Goal: Task Accomplishment & Management: Manage account settings

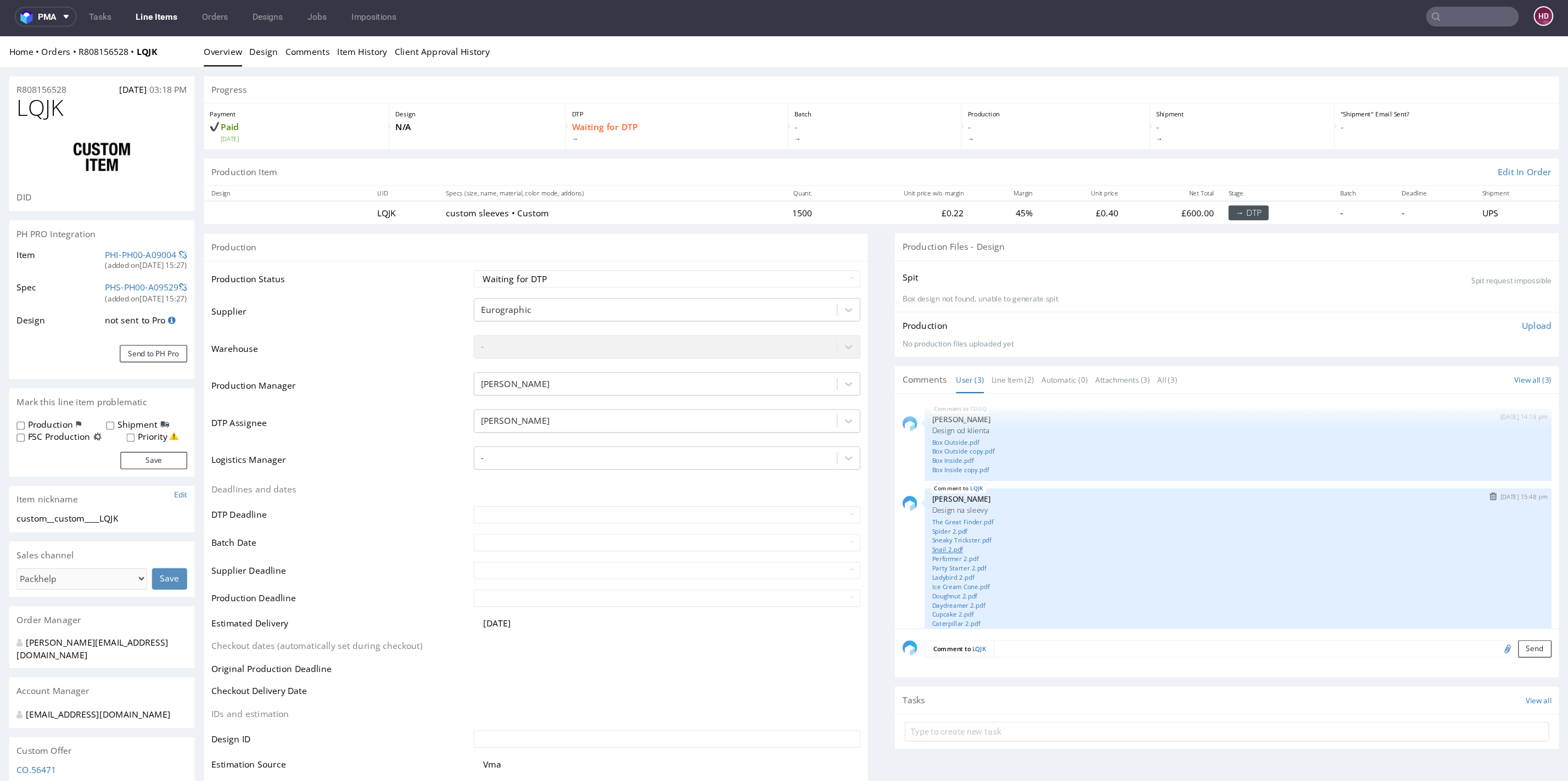
scroll to position [83, 0]
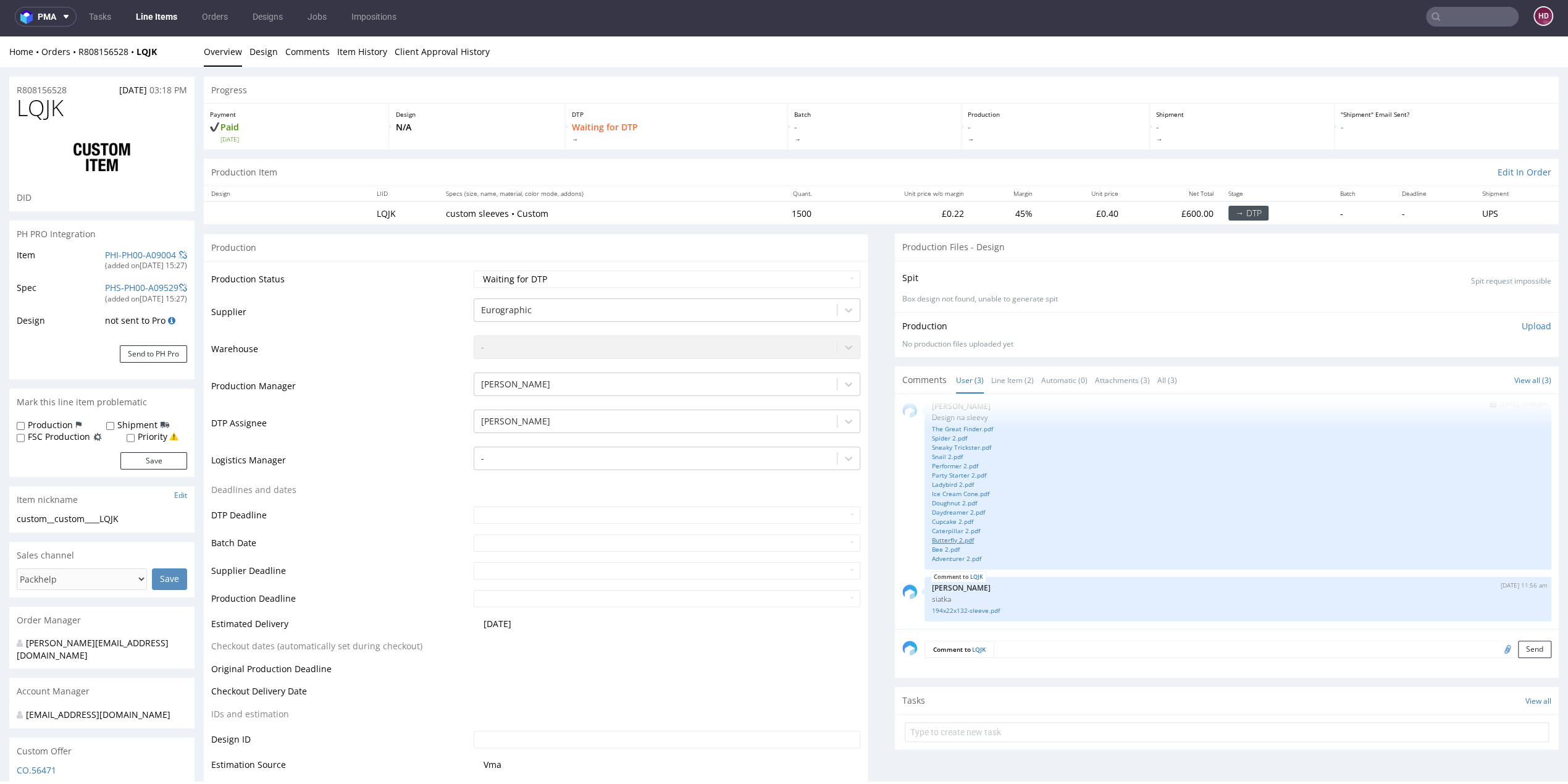
click at [932, 539] on link "Butterfly 2.pdf" at bounding box center [1238, 540] width 612 height 10
click at [944, 545] on link "Bee 2.pdf" at bounding box center [1238, 550] width 612 height 10
click at [950, 557] on link "Adventurer 2.pdf" at bounding box center [1238, 559] width 612 height 10
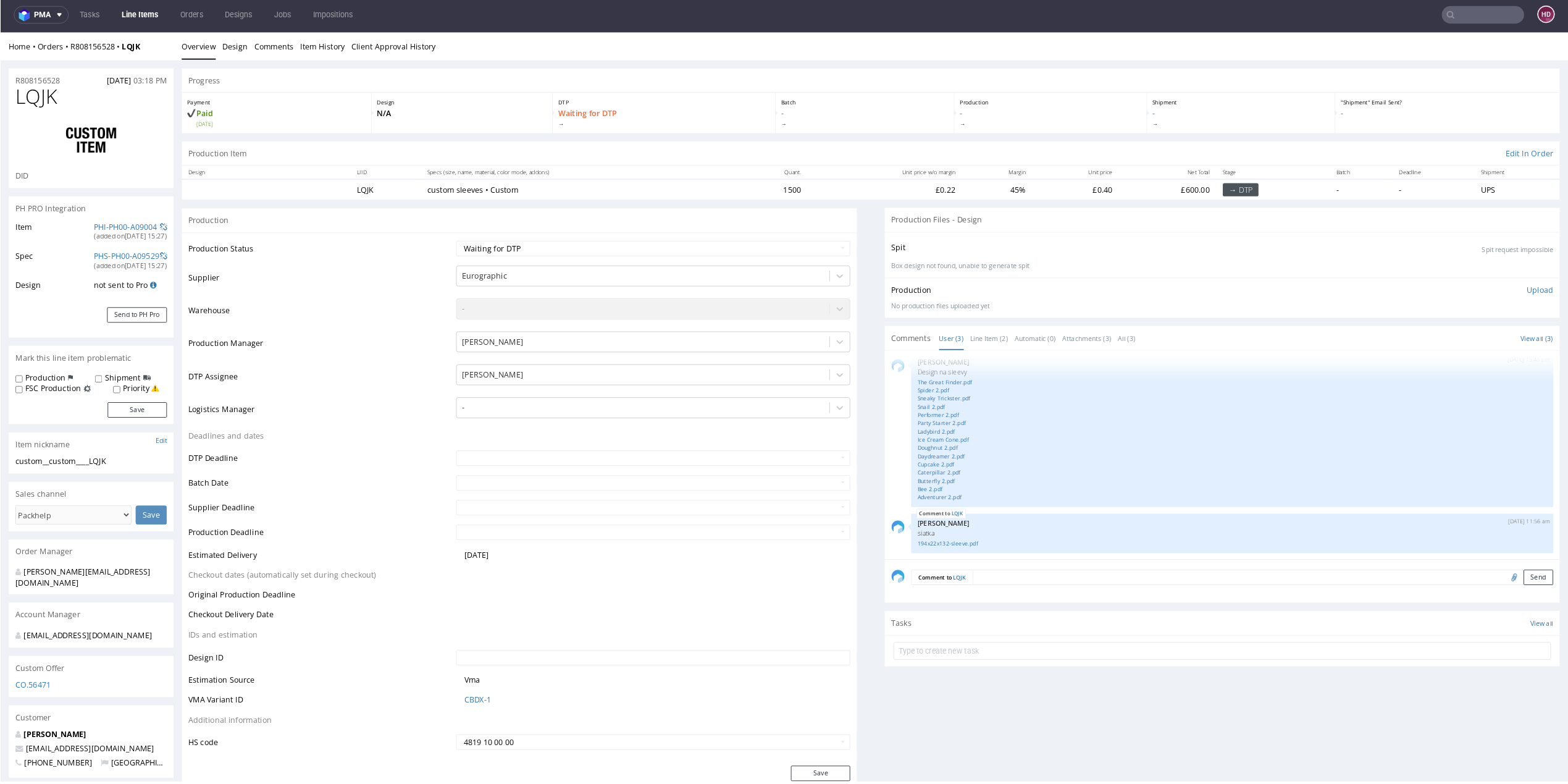
scroll to position [92, 0]
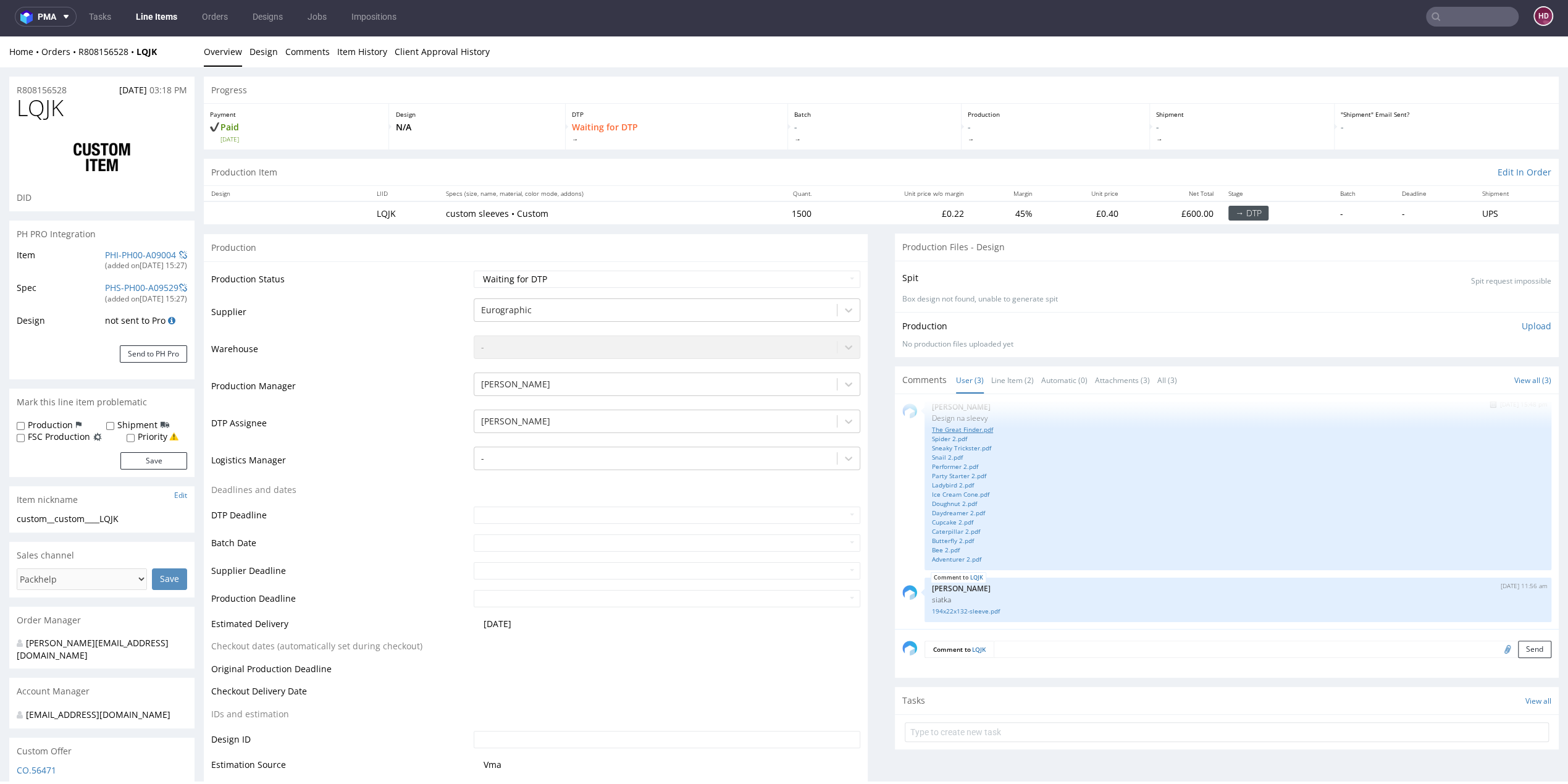
click at [948, 427] on link "The Great Finder.pdf" at bounding box center [1238, 430] width 612 height 10
click at [937, 435] on link "Spider 2.pdf" at bounding box center [1238, 439] width 612 height 10
click at [968, 451] on link "Sneaky Trickster.pdf" at bounding box center [1238, 448] width 612 height 10
click at [932, 457] on link "Snail 2.pdf" at bounding box center [1238, 457] width 612 height 10
click at [932, 462] on link "Performer 2.pdf" at bounding box center [1238, 467] width 612 height 10
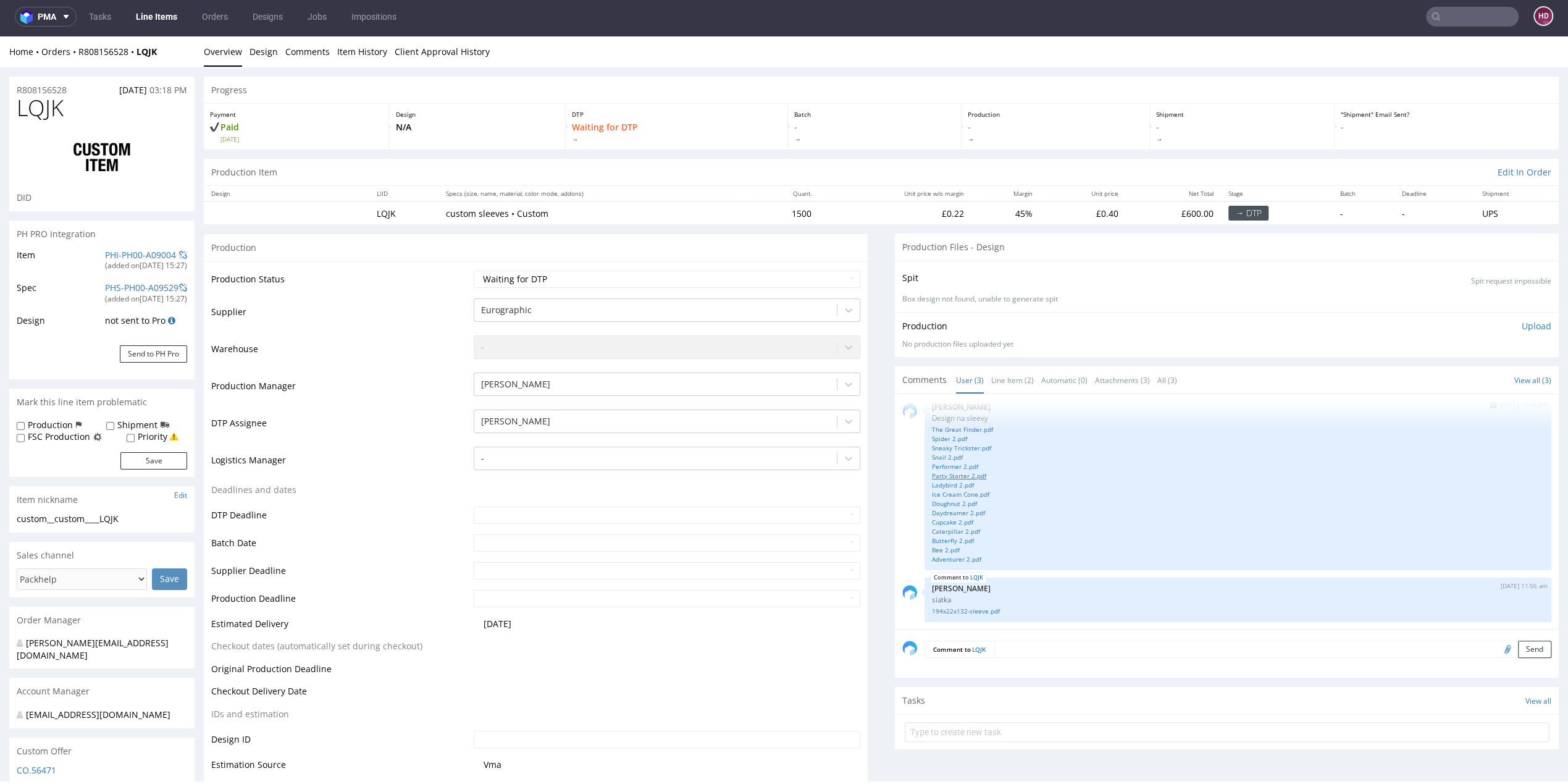
click at [954, 472] on link "Party Starter 2.pdf" at bounding box center [1238, 476] width 612 height 10
click at [932, 477] on link "Party Starter 2.pdf" at bounding box center [1238, 476] width 612 height 10
click at [938, 482] on link "Ladybird 2.pdf" at bounding box center [1238, 485] width 612 height 10
click at [937, 495] on link "Ice Cream Cone.pdf" at bounding box center [1238, 494] width 612 height 10
click at [934, 490] on link "Ice Cream Cone.pdf" at bounding box center [1238, 494] width 612 height 10
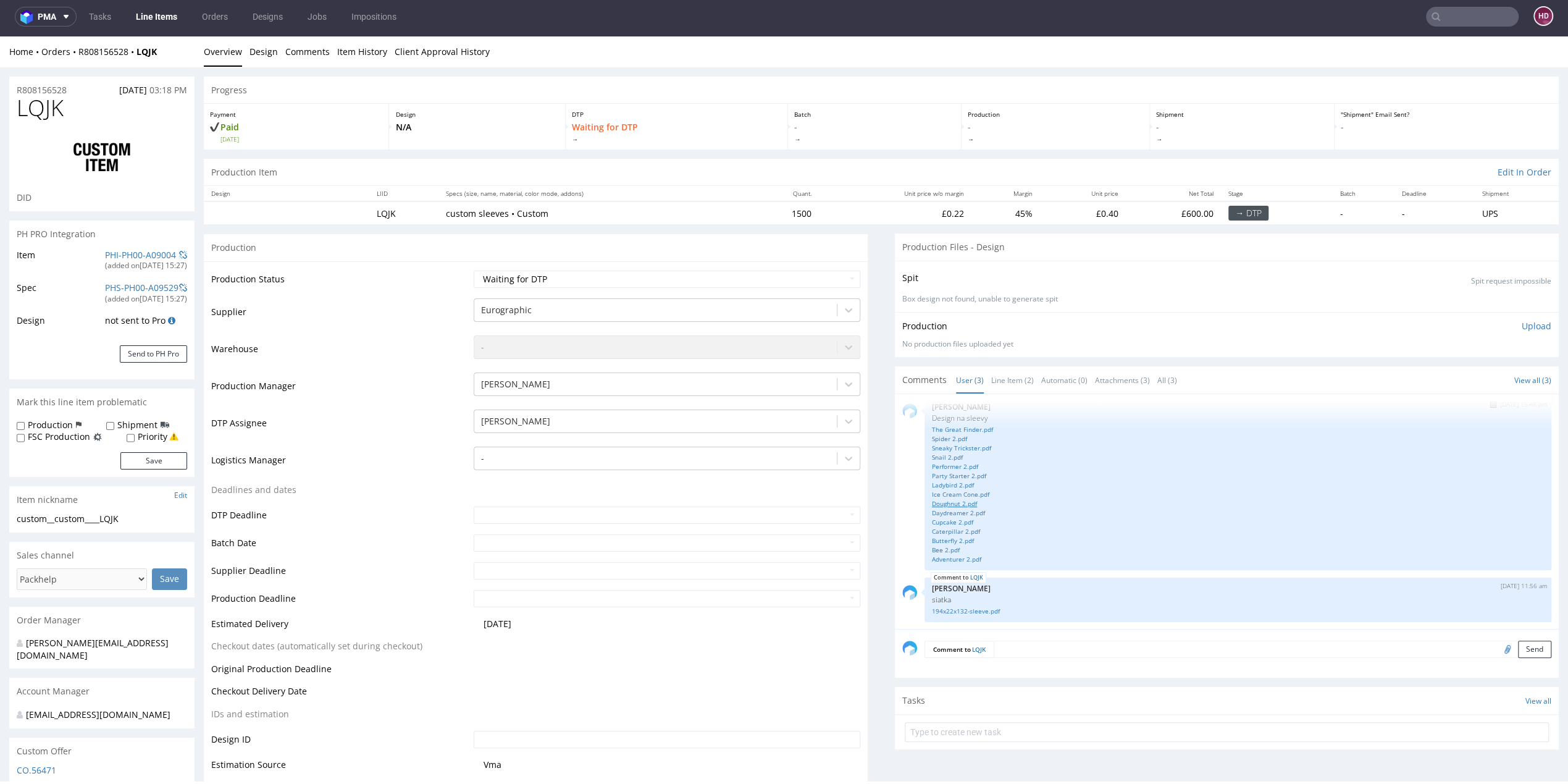
click at [942, 501] on link "Doughnut 2.pdf" at bounding box center [1238, 504] width 612 height 10
click at [937, 512] on link "Daydreamer 2.pdf" at bounding box center [1238, 513] width 612 height 10
click at [932, 519] on link "Cupcake 2.pdf" at bounding box center [1238, 522] width 612 height 10
click at [939, 531] on link "Caterpillar 2.pdf" at bounding box center [1238, 531] width 612 height 10
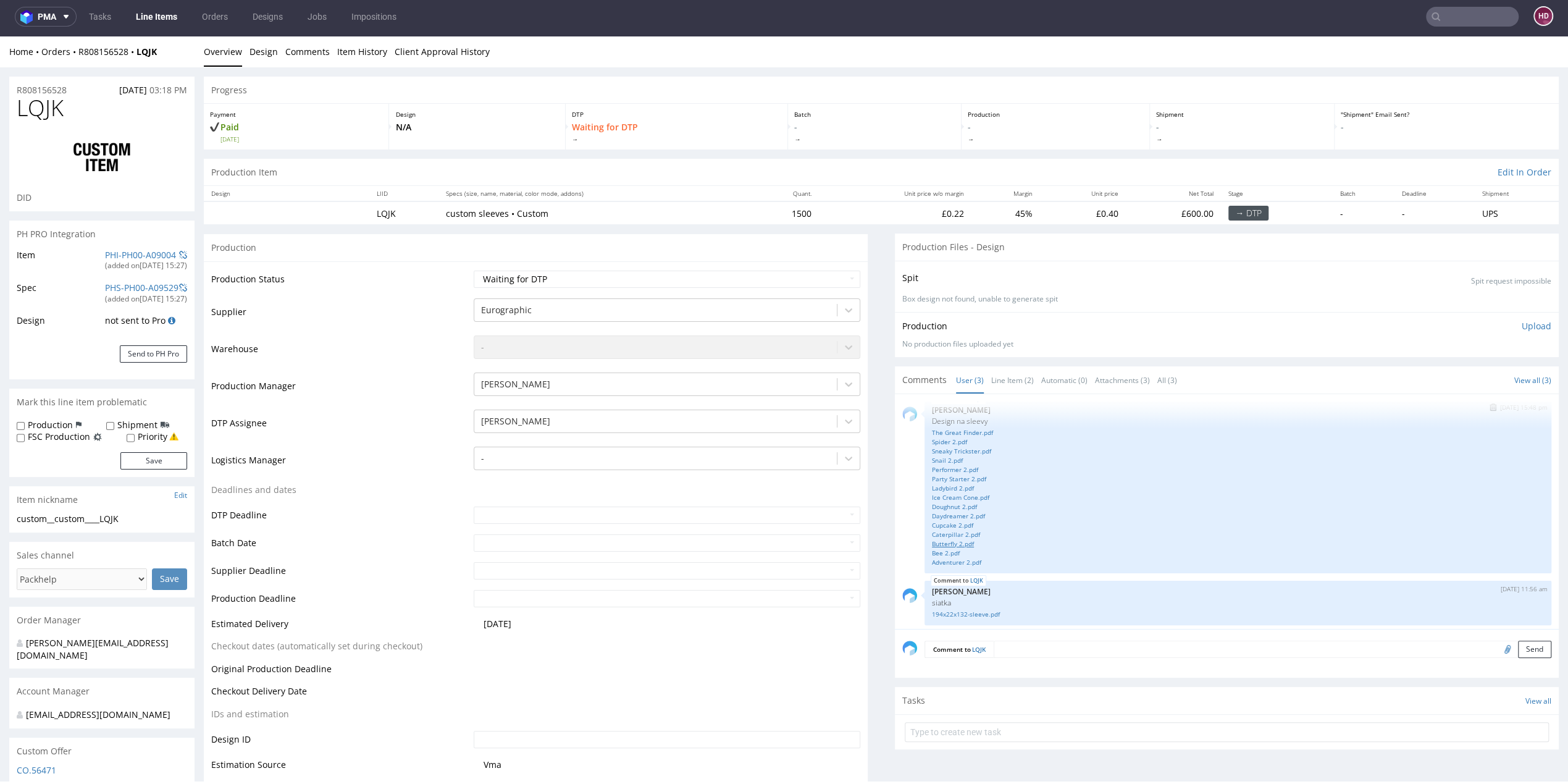
click at [935, 539] on link "Butterfly 2.pdf" at bounding box center [1238, 544] width 612 height 10
click at [962, 496] on link "Ice Cream Cone.pdf" at bounding box center [1238, 498] width 612 height 10
click at [950, 505] on link "Doughnut 2.pdf" at bounding box center [1238, 507] width 612 height 10
click at [949, 514] on link "Daydreamer 2.pdf" at bounding box center [1238, 516] width 612 height 10
click at [935, 521] on link "Cupcake 2.pdf" at bounding box center [1238, 525] width 612 height 10
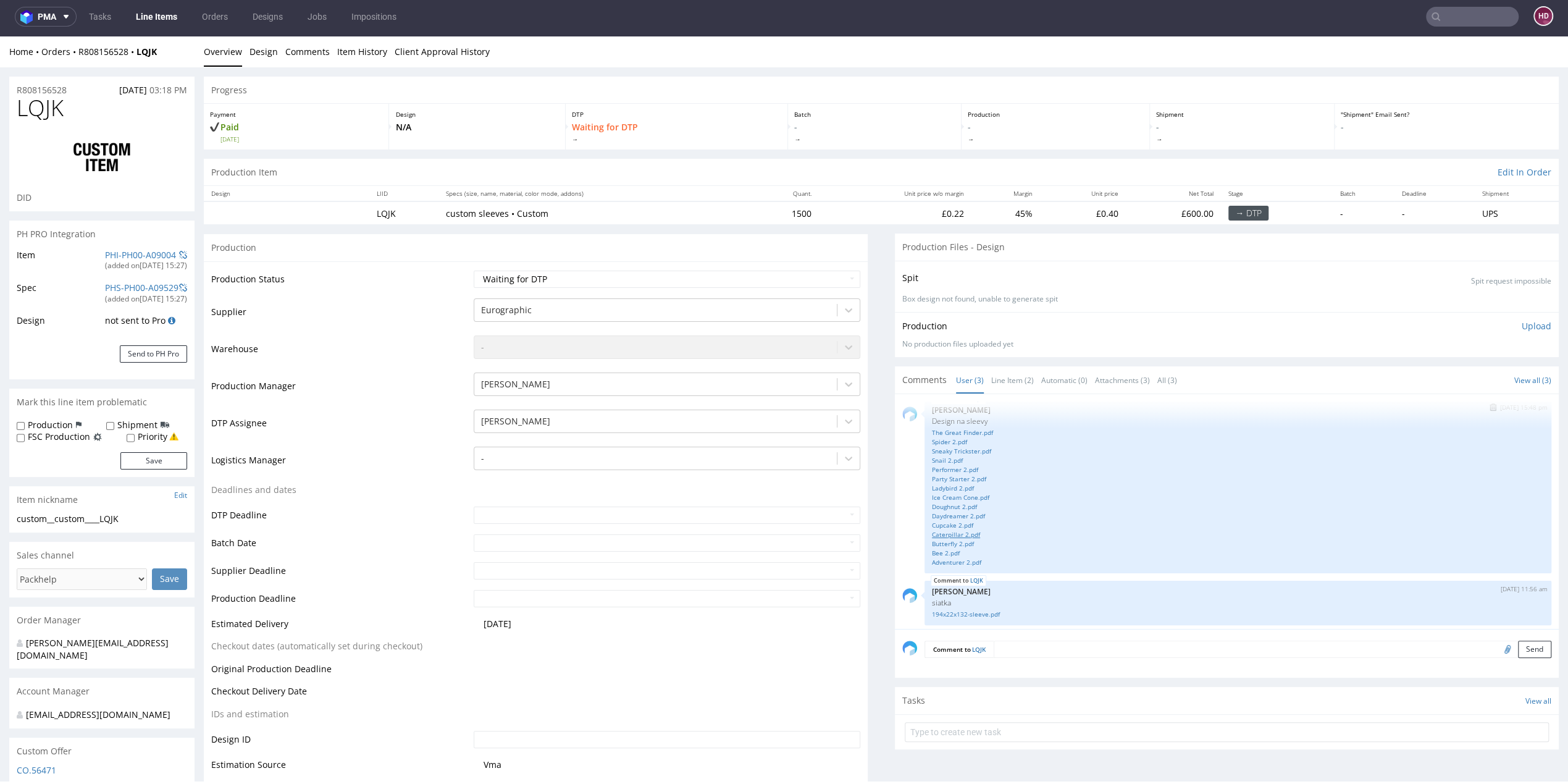
click at [932, 530] on link "Caterpillar 2.pdf" at bounding box center [1238, 535] width 612 height 10
click at [942, 541] on link "Butterfly 2.pdf" at bounding box center [1238, 544] width 612 height 10
click at [932, 551] on link "Bee 2.pdf" at bounding box center [1238, 553] width 612 height 10
click at [932, 563] on link "Adventurer 2.pdf" at bounding box center [1238, 562] width 612 height 10
click at [1521, 329] on p "Upload" at bounding box center [1536, 326] width 29 height 12
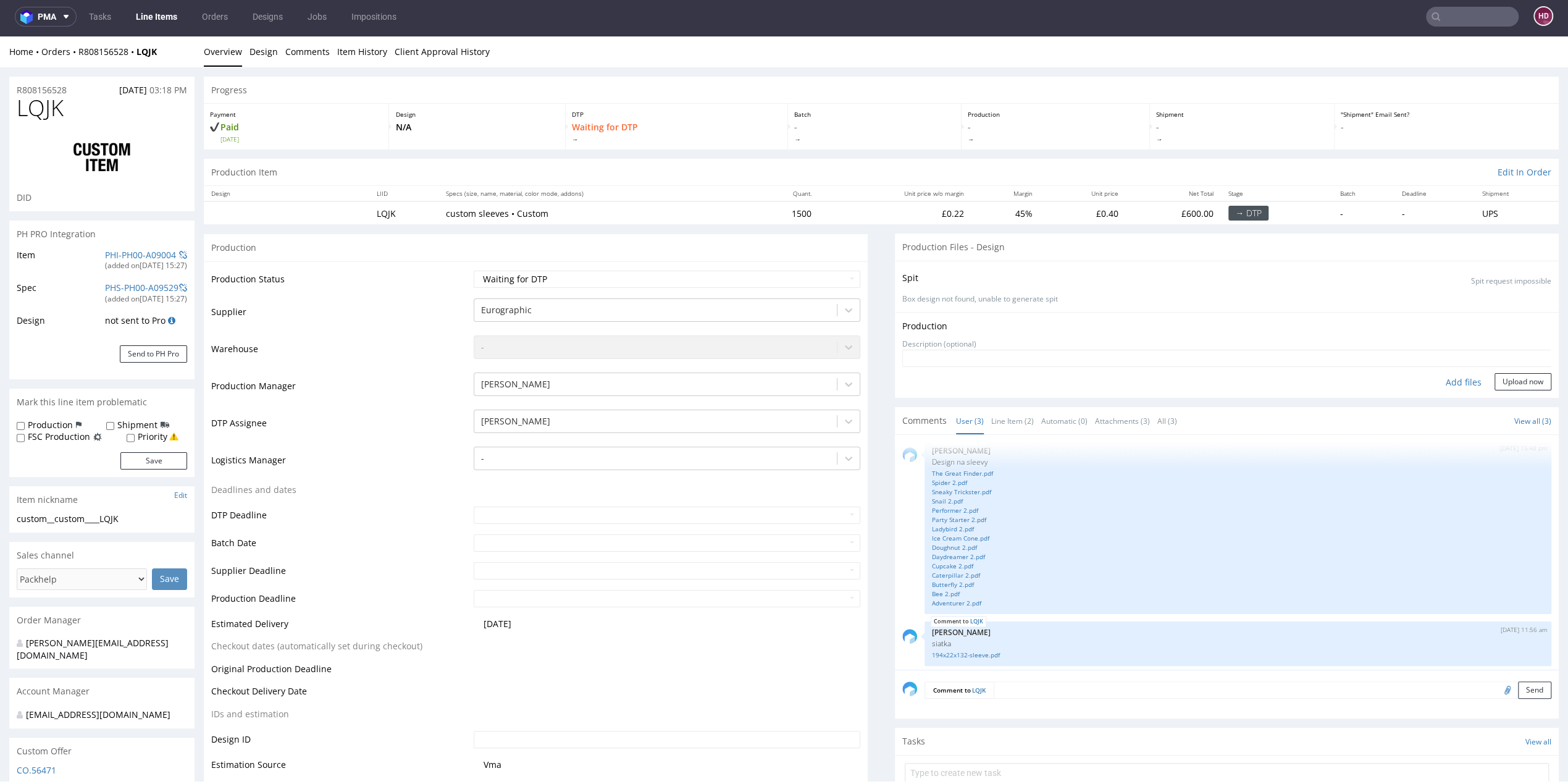
click at [1438, 383] on div "Add files" at bounding box center [1464, 382] width 62 height 18
type input "C:\fakepath\custom__custom____LQJK__d00__oR808156528__sleeve__05__Performer2.pdf"
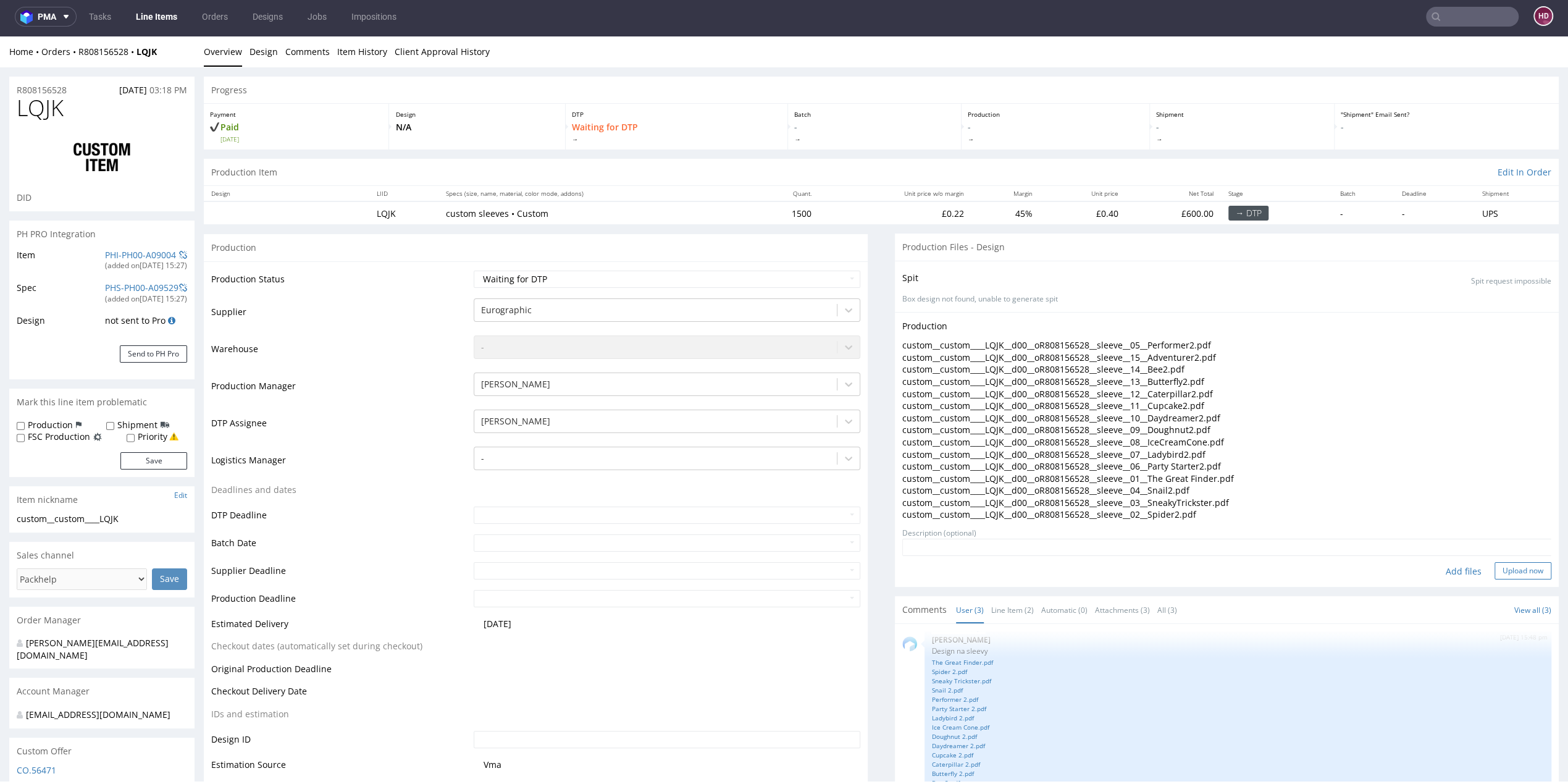
click at [1495, 570] on button "Upload now" at bounding box center [1523, 570] width 57 height 17
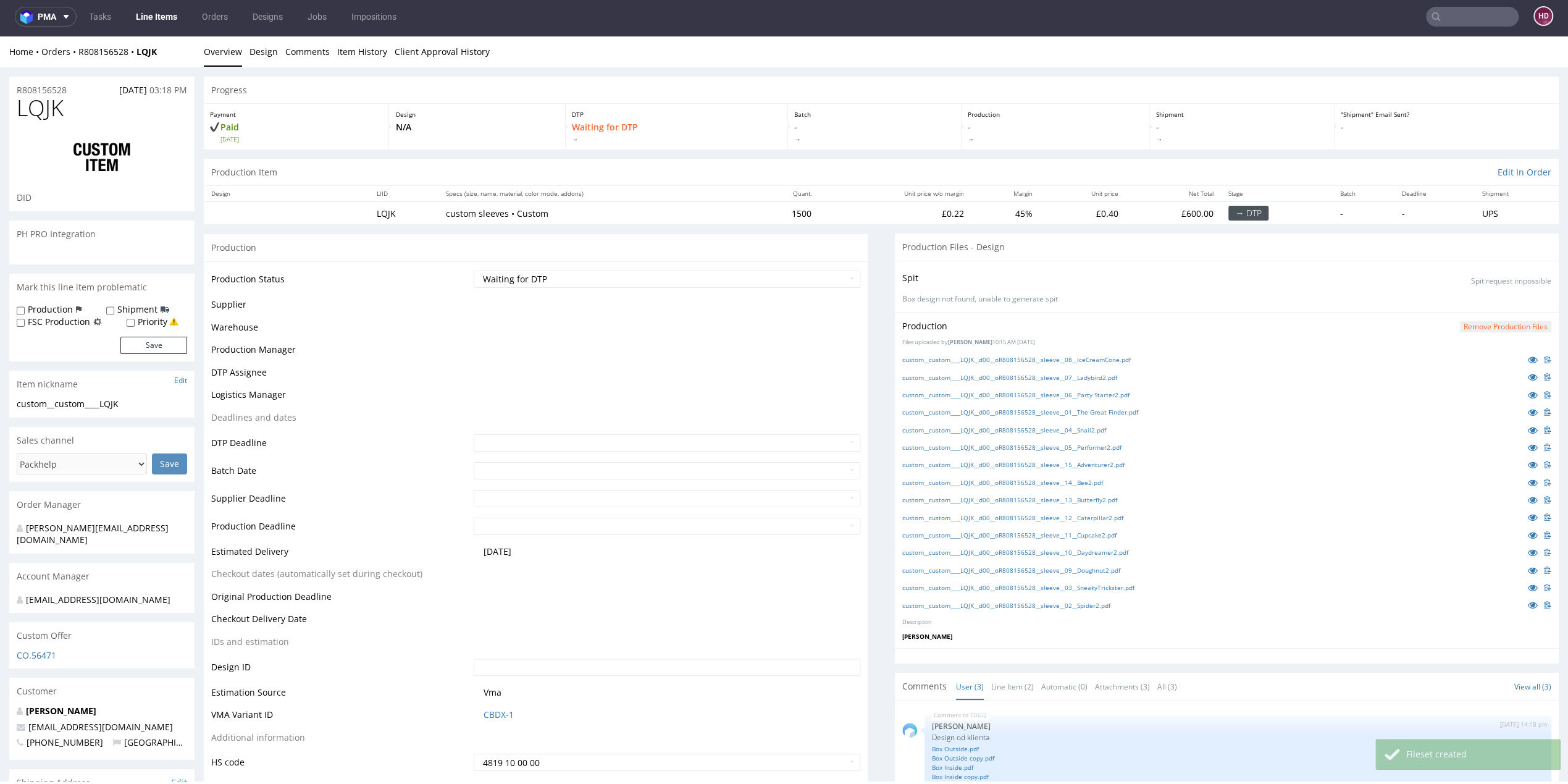
scroll to position [93, 0]
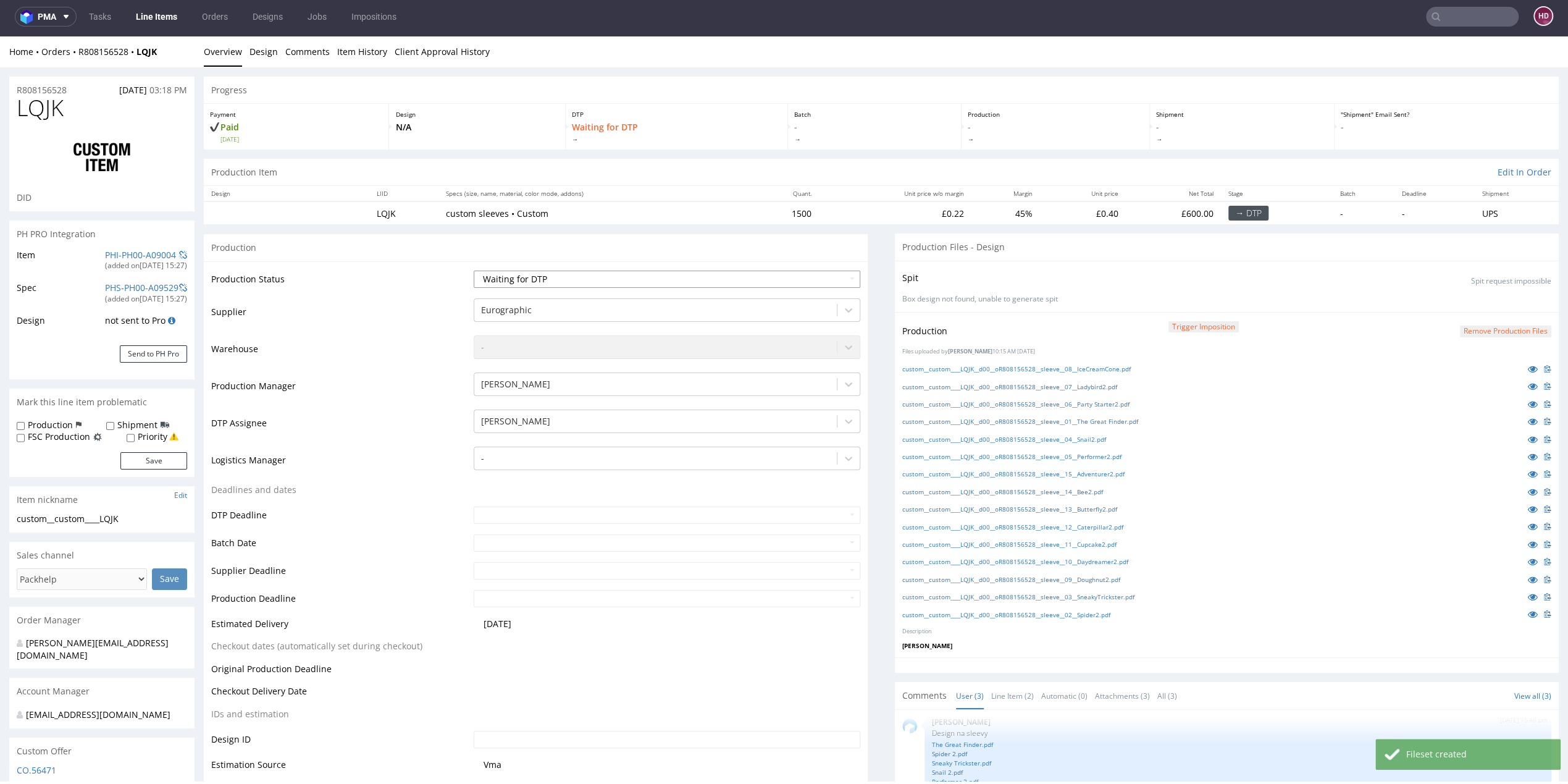
click at [594, 275] on select "Waiting for Artwork Waiting for Diecut Waiting for Mockup Waiting for DTP Waiti…" at bounding box center [667, 279] width 387 height 17
select select "dtp_ca_needed"
click at [474, 270] on select "Waiting for Artwork Waiting for Diecut Waiting for Mockup Waiting for DTP Waiti…" at bounding box center [667, 279] width 387 height 17
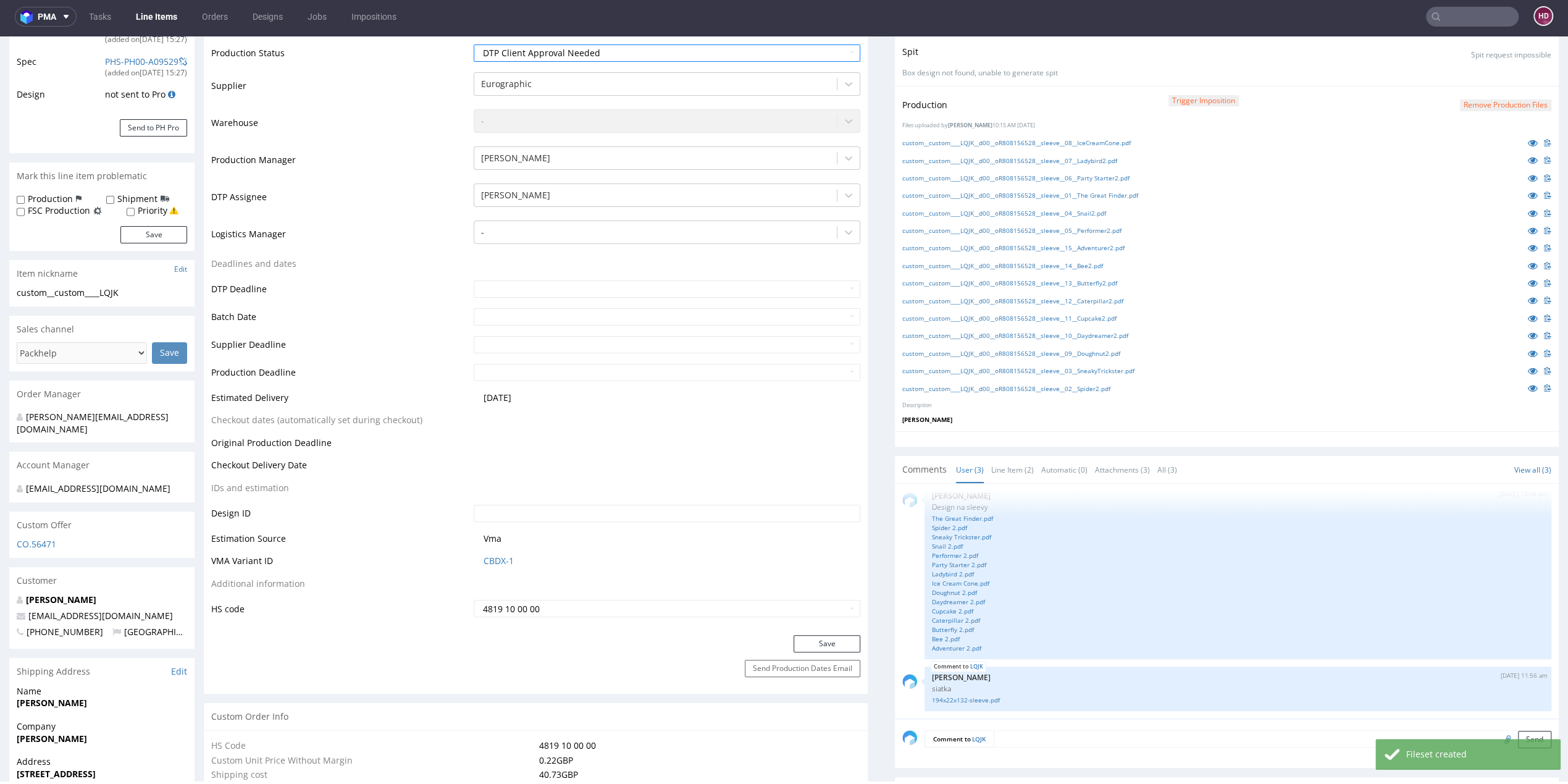
scroll to position [230, 0]
click at [797, 642] on button "Save" at bounding box center [826, 640] width 66 height 17
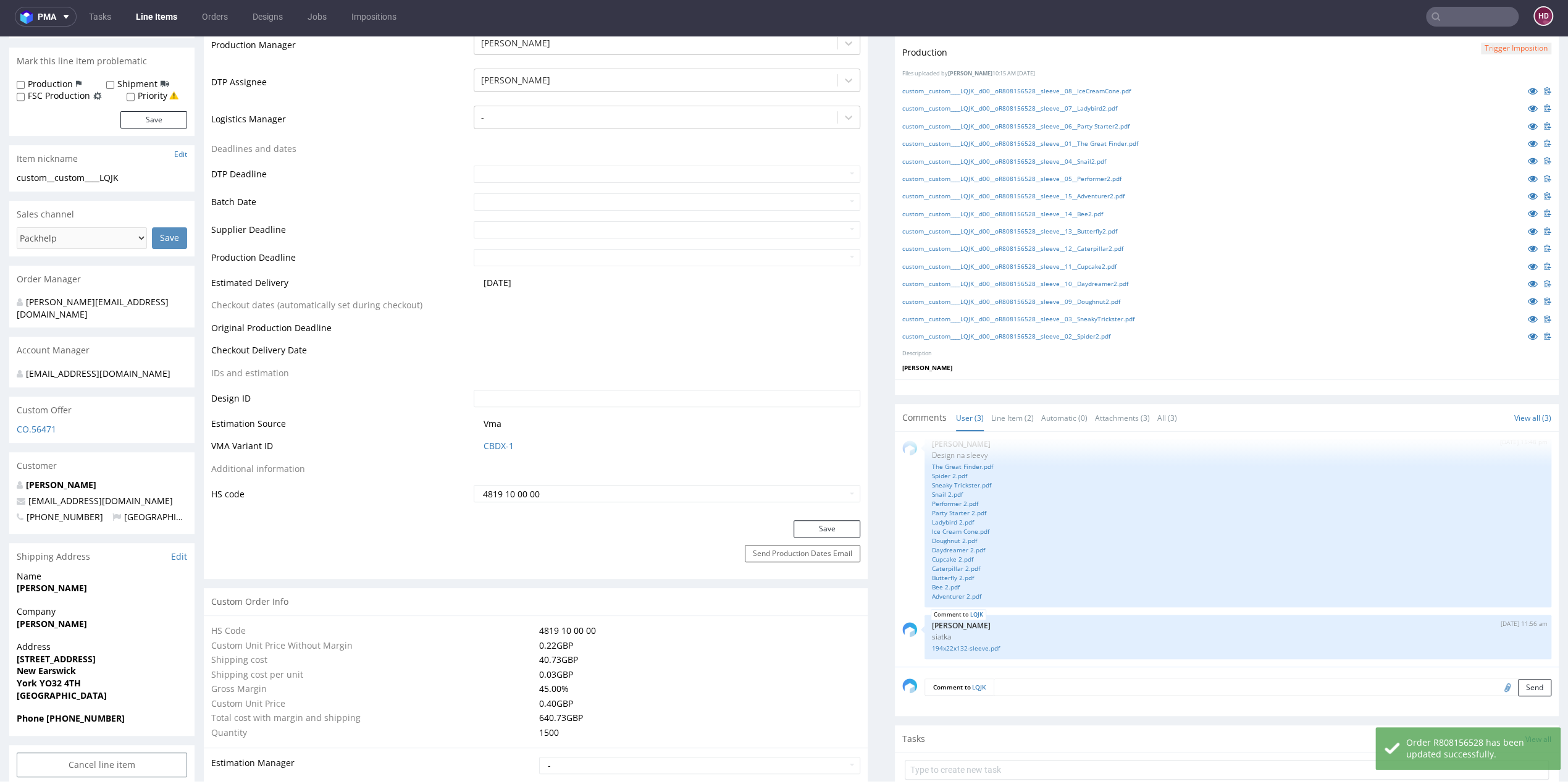
scroll to position [0, 0]
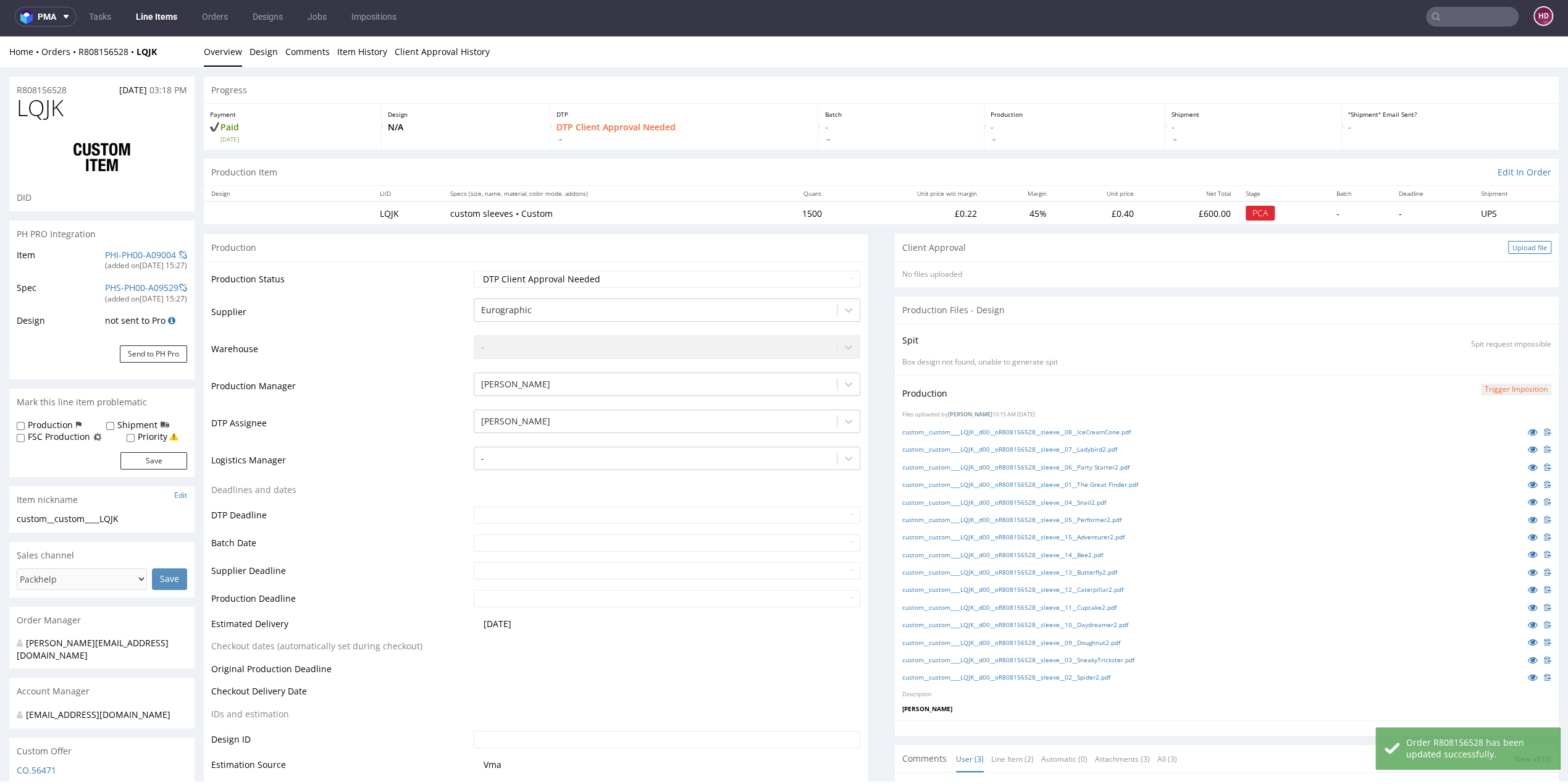
click at [1508, 242] on div "Upload file" at bounding box center [1530, 247] width 43 height 13
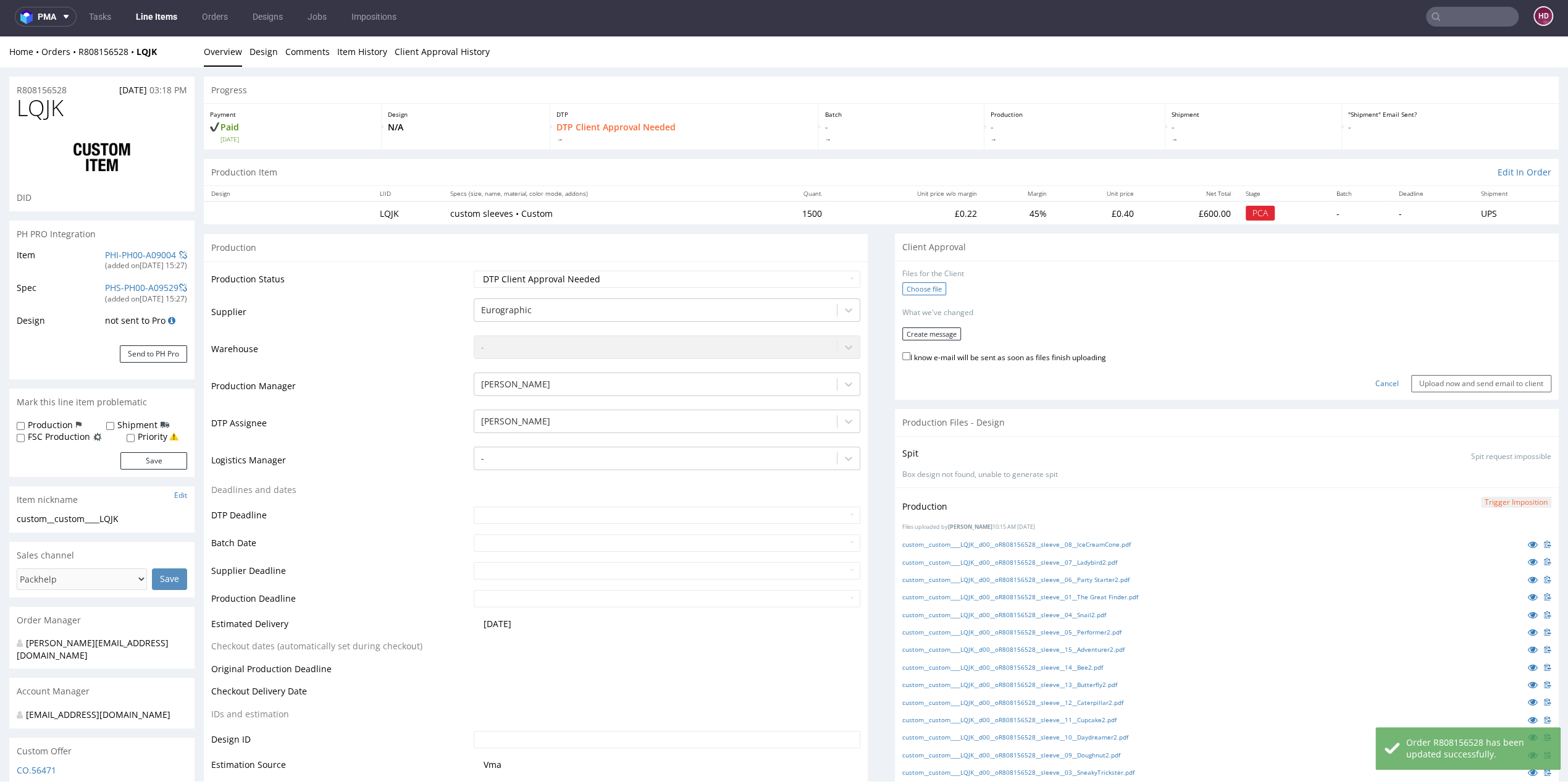
click at [904, 290] on label "Choose file" at bounding box center [924, 288] width 44 height 13
click at [0, 36] on input "Choose file" at bounding box center [0, 36] width 0 height 0
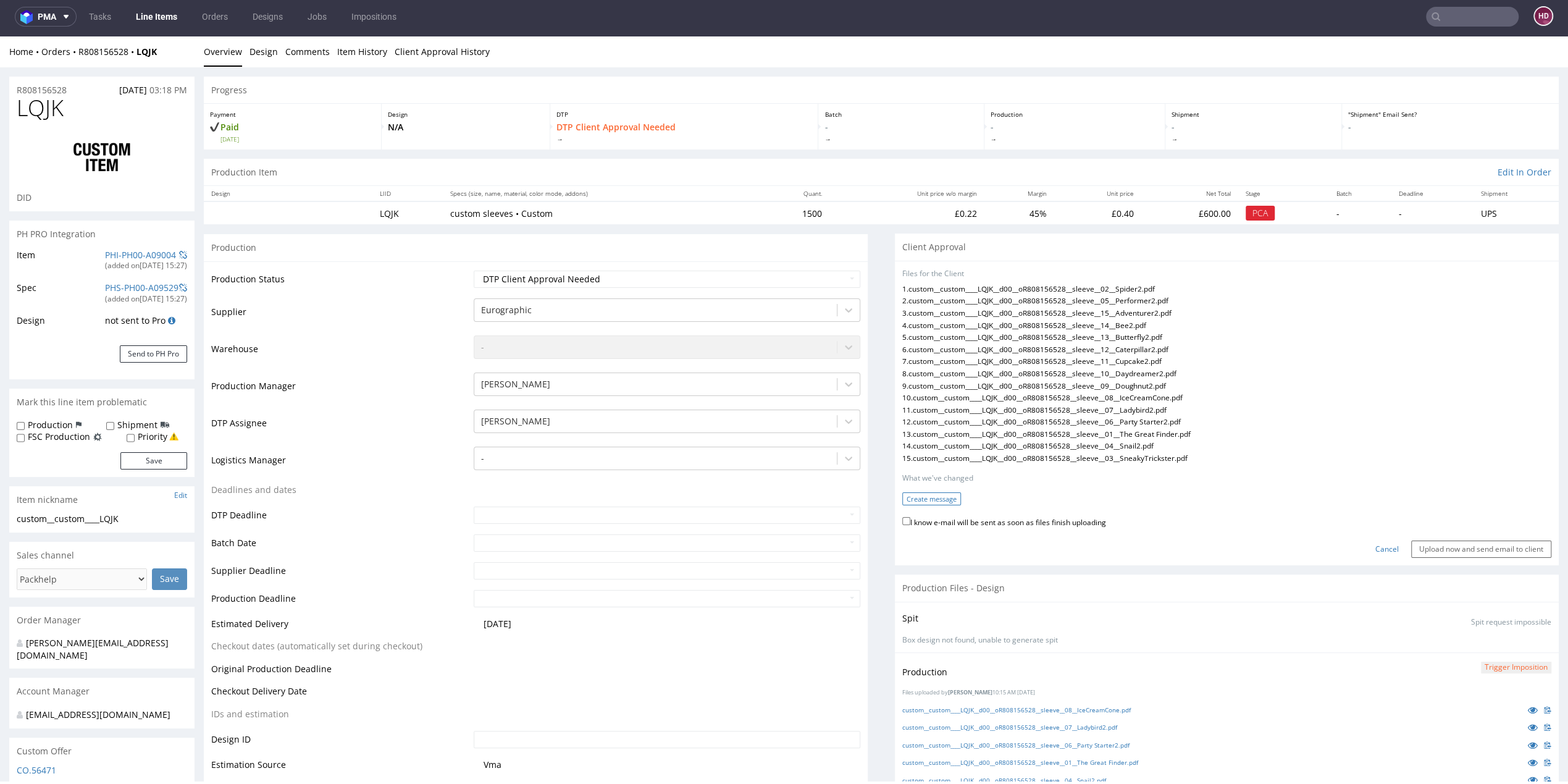
click at [902, 501] on button "Create message" at bounding box center [932, 498] width 59 height 13
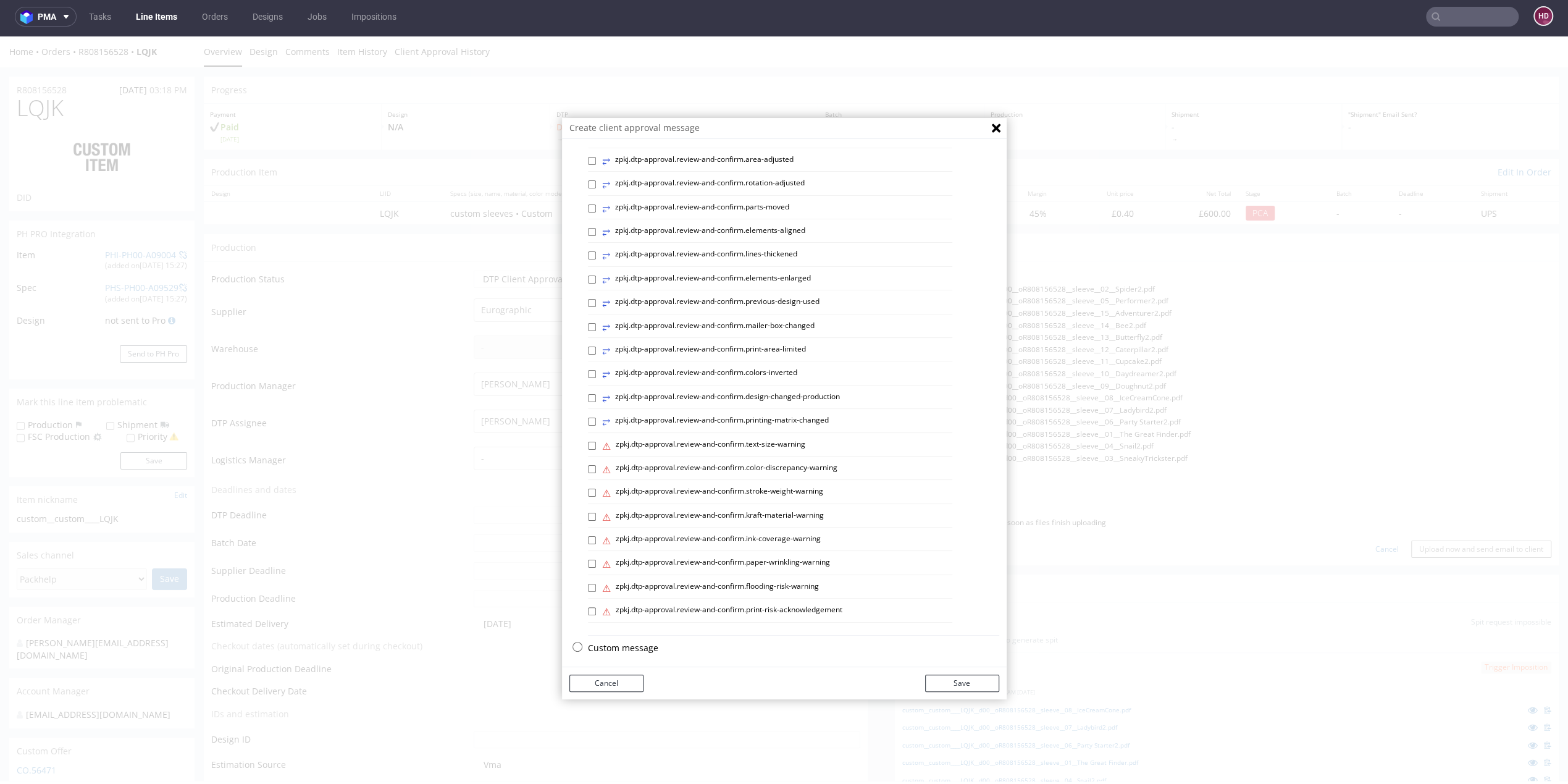
scroll to position [356, 0]
click at [623, 635] on p "Custom message" at bounding box center [794, 642] width 412 height 12
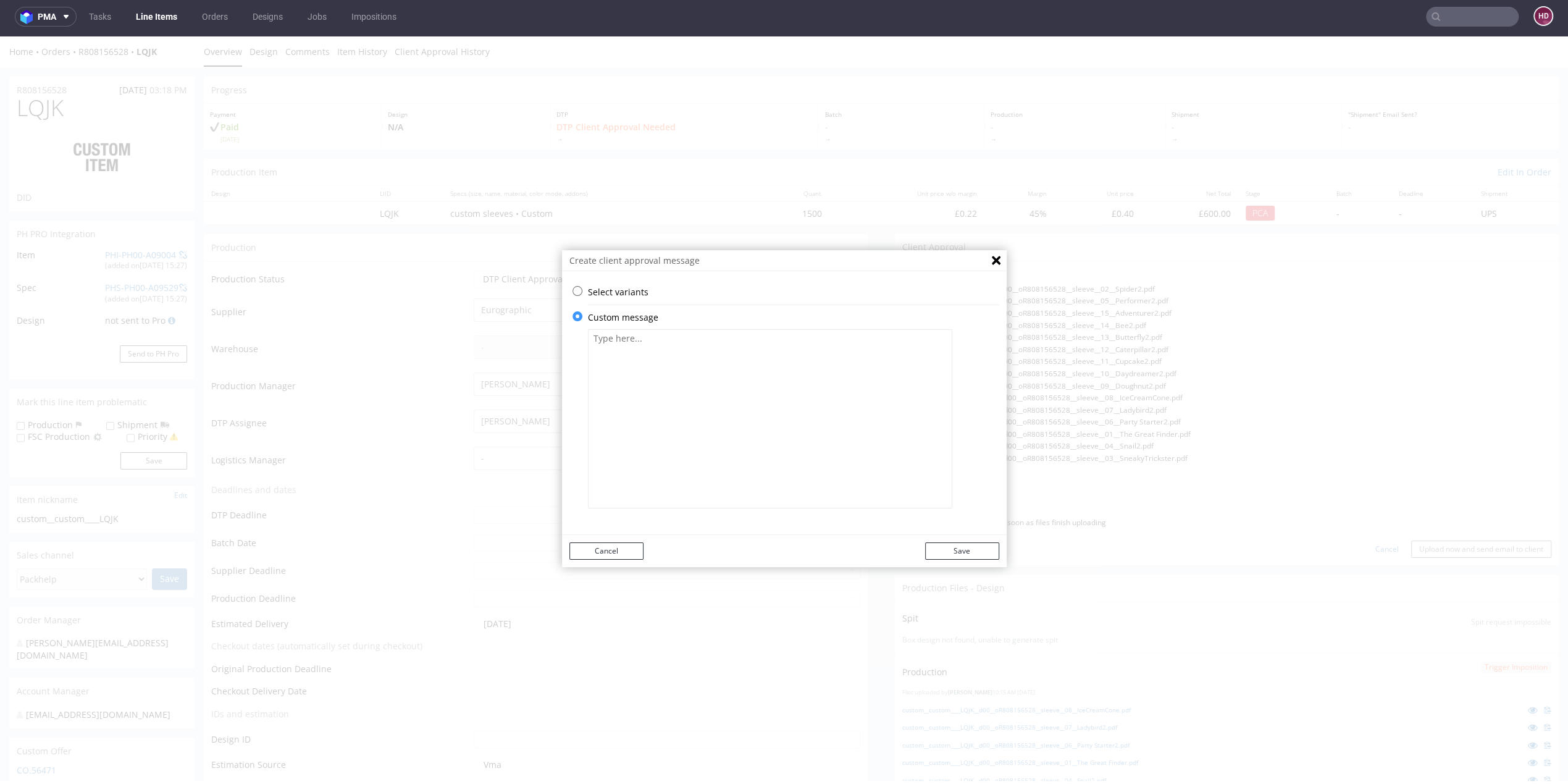
scroll to position [0, 0]
click at [616, 388] on textarea at bounding box center [770, 419] width 364 height 179
paste textarea "* We've extended your design to span over the edges of the printable area. Tech…"
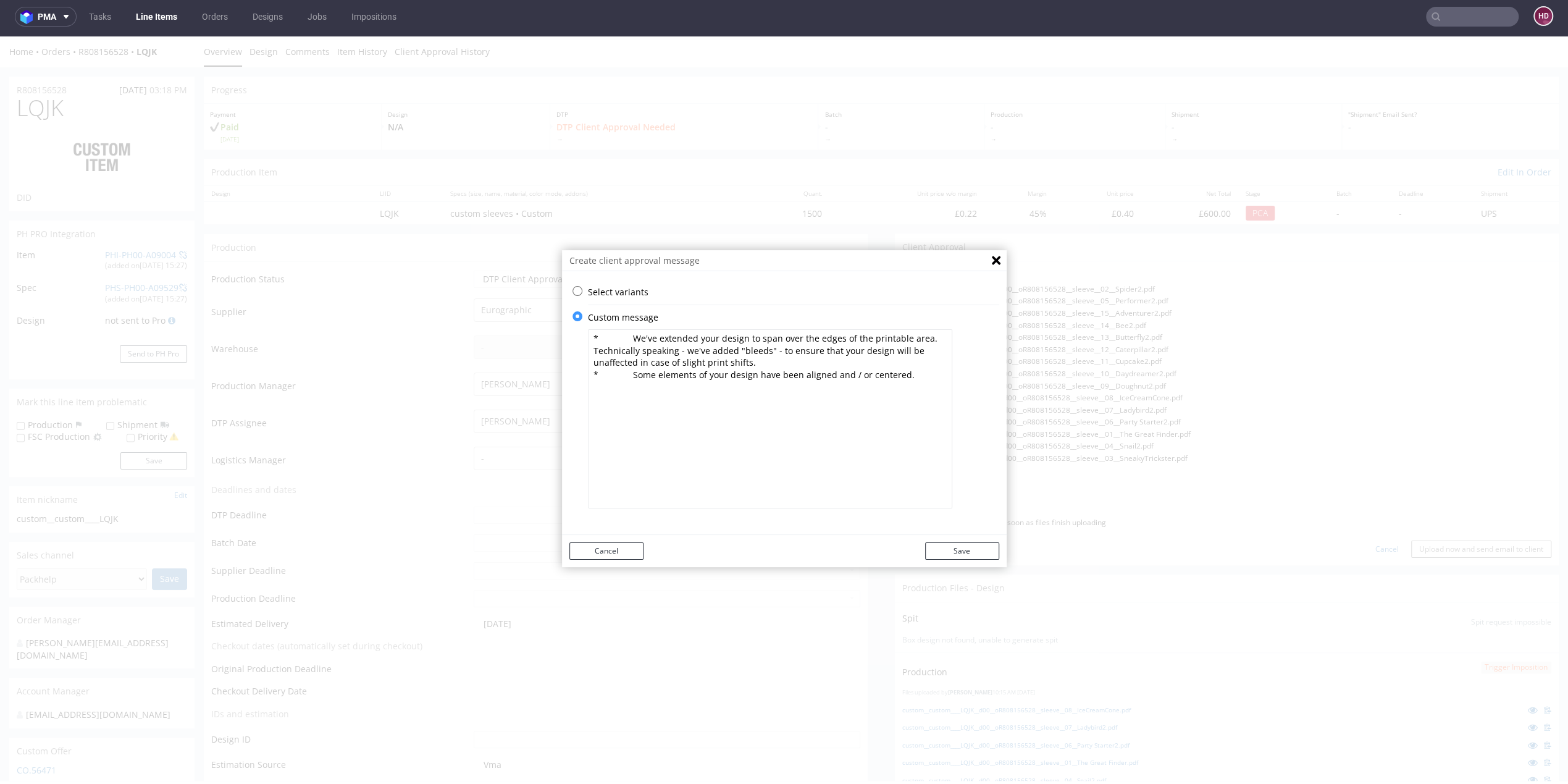
drag, startPoint x: 622, startPoint y: 388, endPoint x: 454, endPoint y: 393, distance: 168.1
click at [454, 393] on div "Create client approval message Select variants ⥂ zpkj.dtp-approval.review-and-c…" at bounding box center [784, 408] width 1568 height 744
click at [637, 355] on textarea "* We've extended your design to span over the edges of the printable area. Tech…" at bounding box center [770, 419] width 364 height 179
drag, startPoint x: 627, startPoint y: 347, endPoint x: 429, endPoint y: 340, distance: 198.1
click at [429, 340] on div "Create client approval message Select variants ⥂ zpkj.dtp-approval.review-and-c…" at bounding box center [784, 408] width 1568 height 744
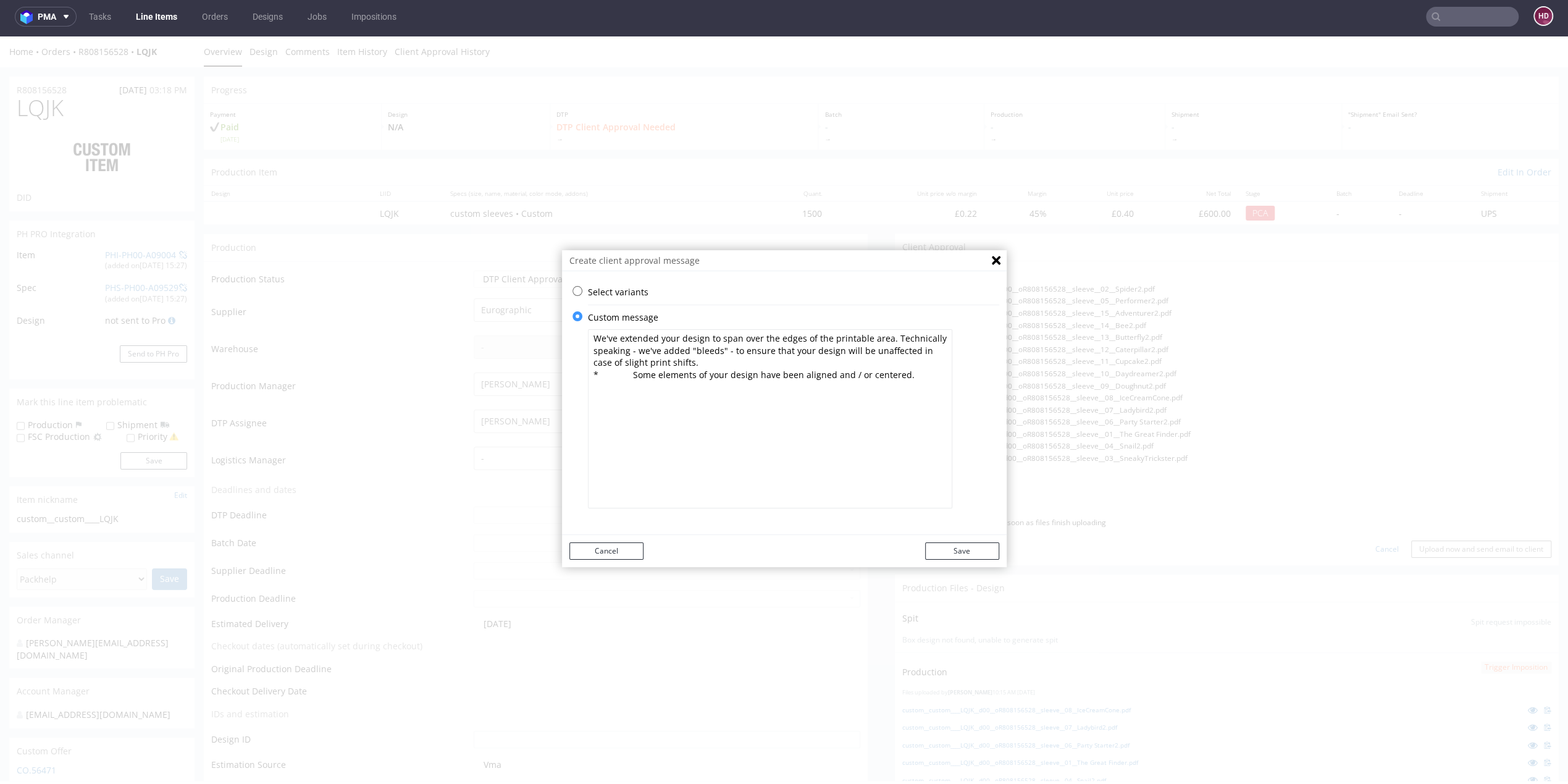
drag, startPoint x: 624, startPoint y: 377, endPoint x: 481, endPoint y: 371, distance: 143.1
click at [481, 371] on div "Create client approval message Select variants ⥂ zpkj.dtp-approval.review-and-c…" at bounding box center [784, 408] width 1568 height 744
click at [588, 339] on textarea "We've extended your design to span over the edges of the printable area. Techni…" at bounding box center [770, 419] width 364 height 179
paste textarea "* The design has been adjusted to the correct dieline version."
drag, startPoint x: 593, startPoint y: 337, endPoint x: 519, endPoint y: 337, distance: 74.0
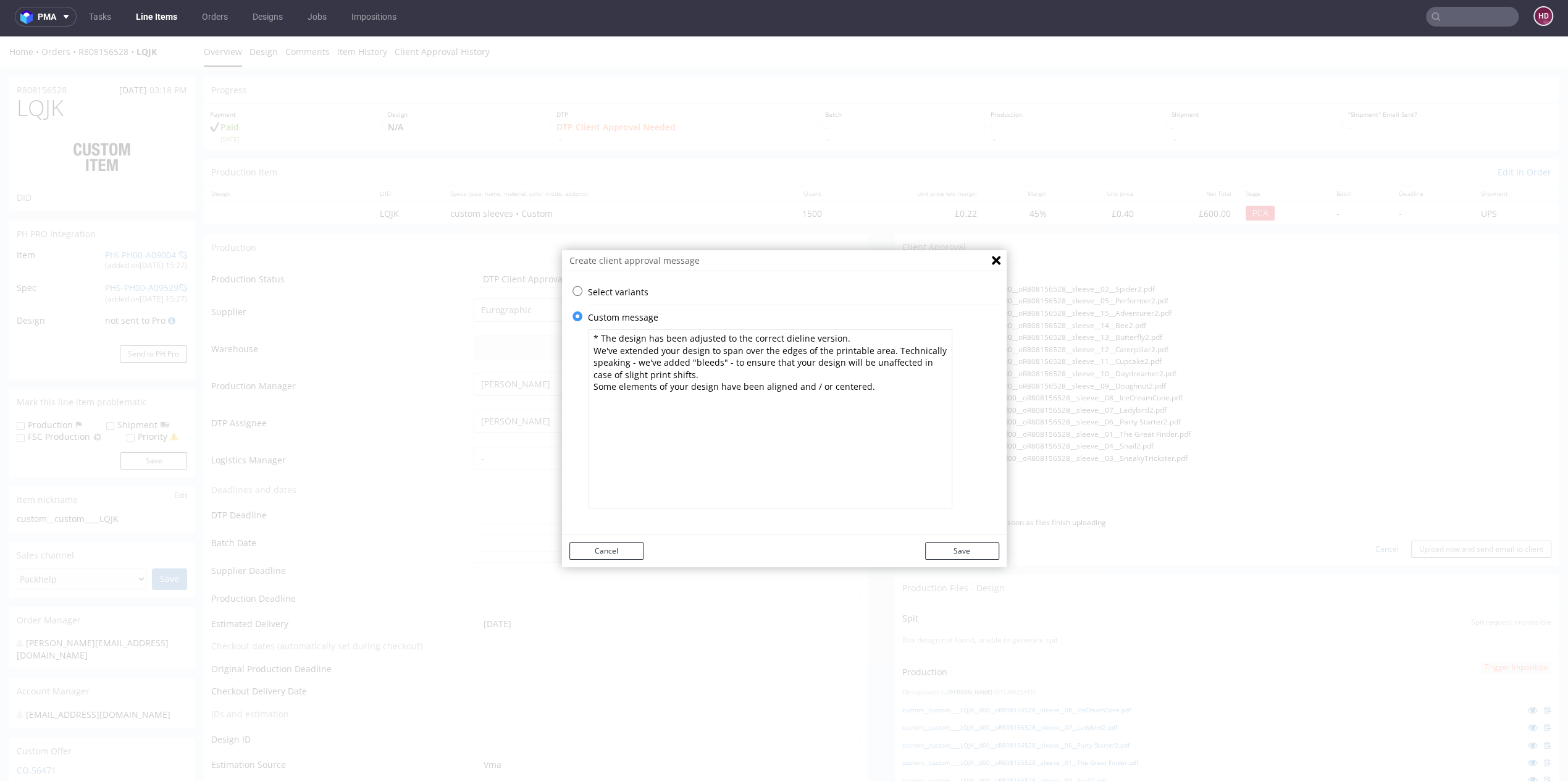
click at [520, 337] on div "Create client approval message Select variants ⥂ zpkj.dtp-approval.review-and-c…" at bounding box center [784, 408] width 1568 height 744
click at [894, 388] on textarea "The design has been adjusted to the correct dieline version. We've extended you…" at bounding box center [770, 419] width 364 height 179
paste textarea "Please accept if everything is OK."
drag, startPoint x: 650, startPoint y: 400, endPoint x: 643, endPoint y: 400, distance: 7.0
click at [643, 400] on textarea "The design has been adjusted to the correct dieline version. We've extended you…" at bounding box center [770, 419] width 364 height 179
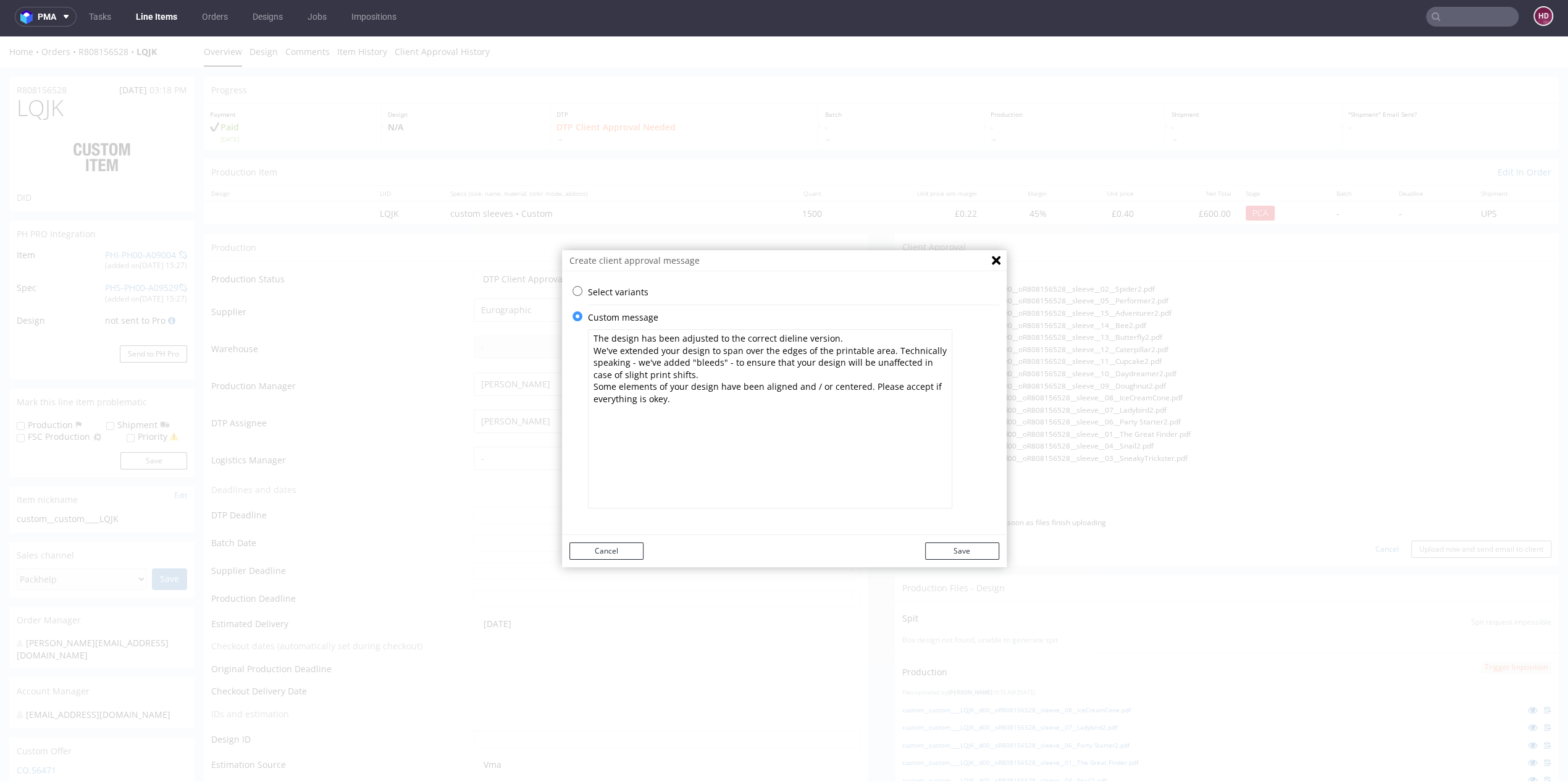
click at [715, 428] on textarea "The design has been adjusted to the correct dieline version. We've extended you…" at bounding box center [770, 419] width 364 height 179
type textarea "The design has been adjusted to the correct dieline version. We've extended you…"
click at [972, 550] on button "Save" at bounding box center [962, 551] width 74 height 17
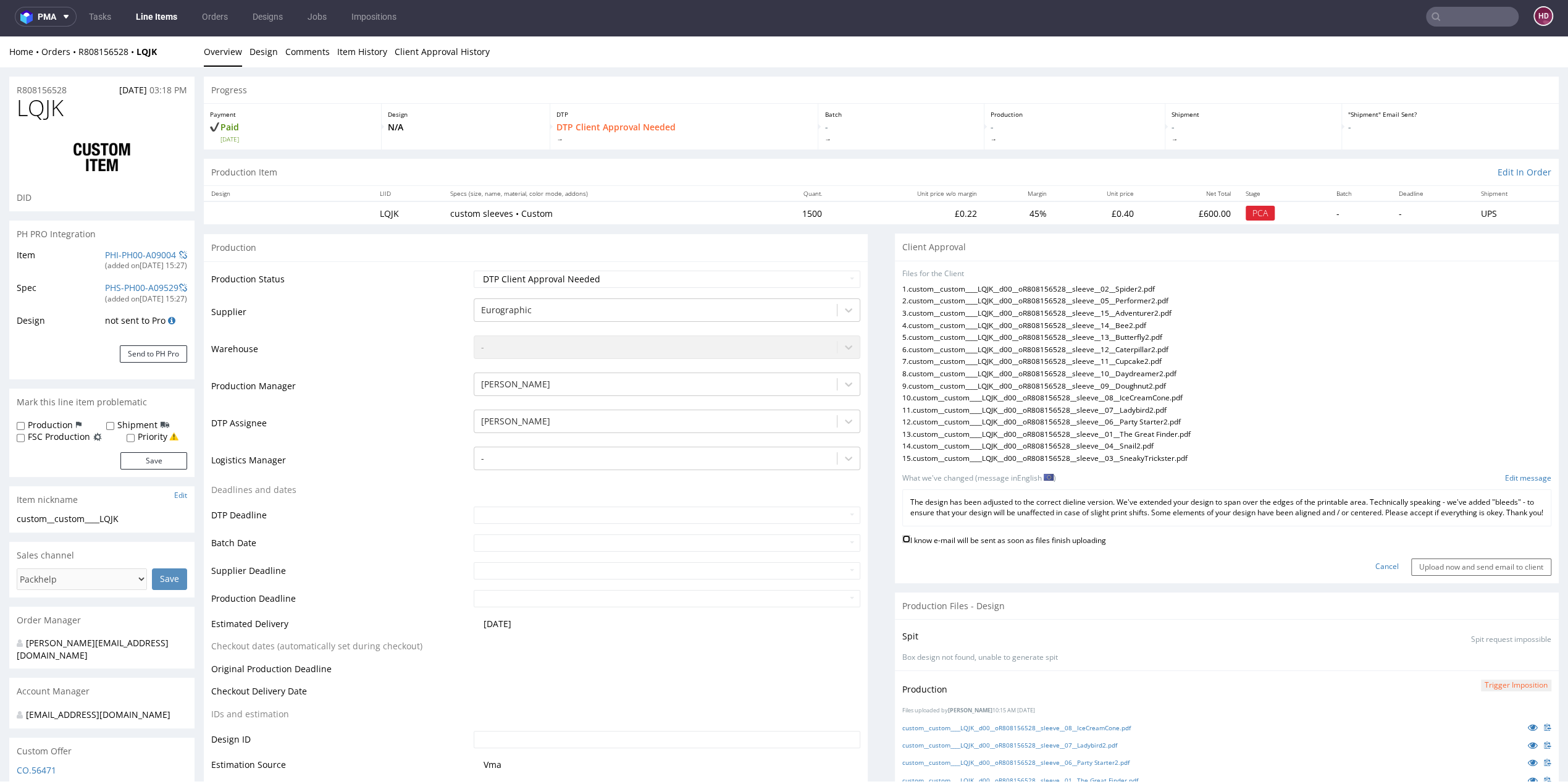
click at [902, 543] on input "I know e-mail will be sent as soon as files finish uploading" at bounding box center [907, 539] width 8 height 8
checkbox input "true"
click at [1411, 576] on input "Upload now and send email to client" at bounding box center [1481, 566] width 140 height 17
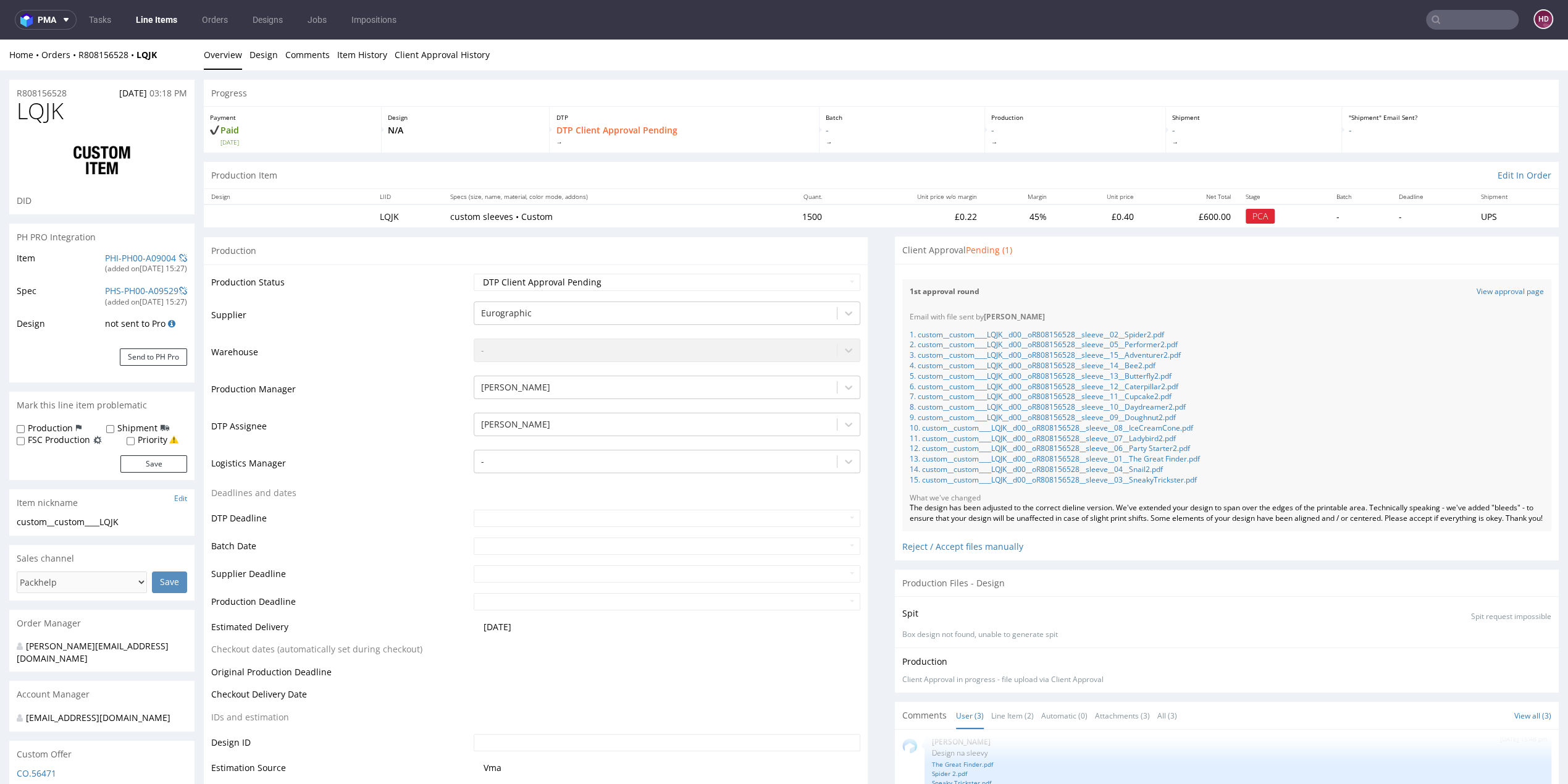
click at [162, 23] on link "Line Items" at bounding box center [157, 19] width 56 height 20
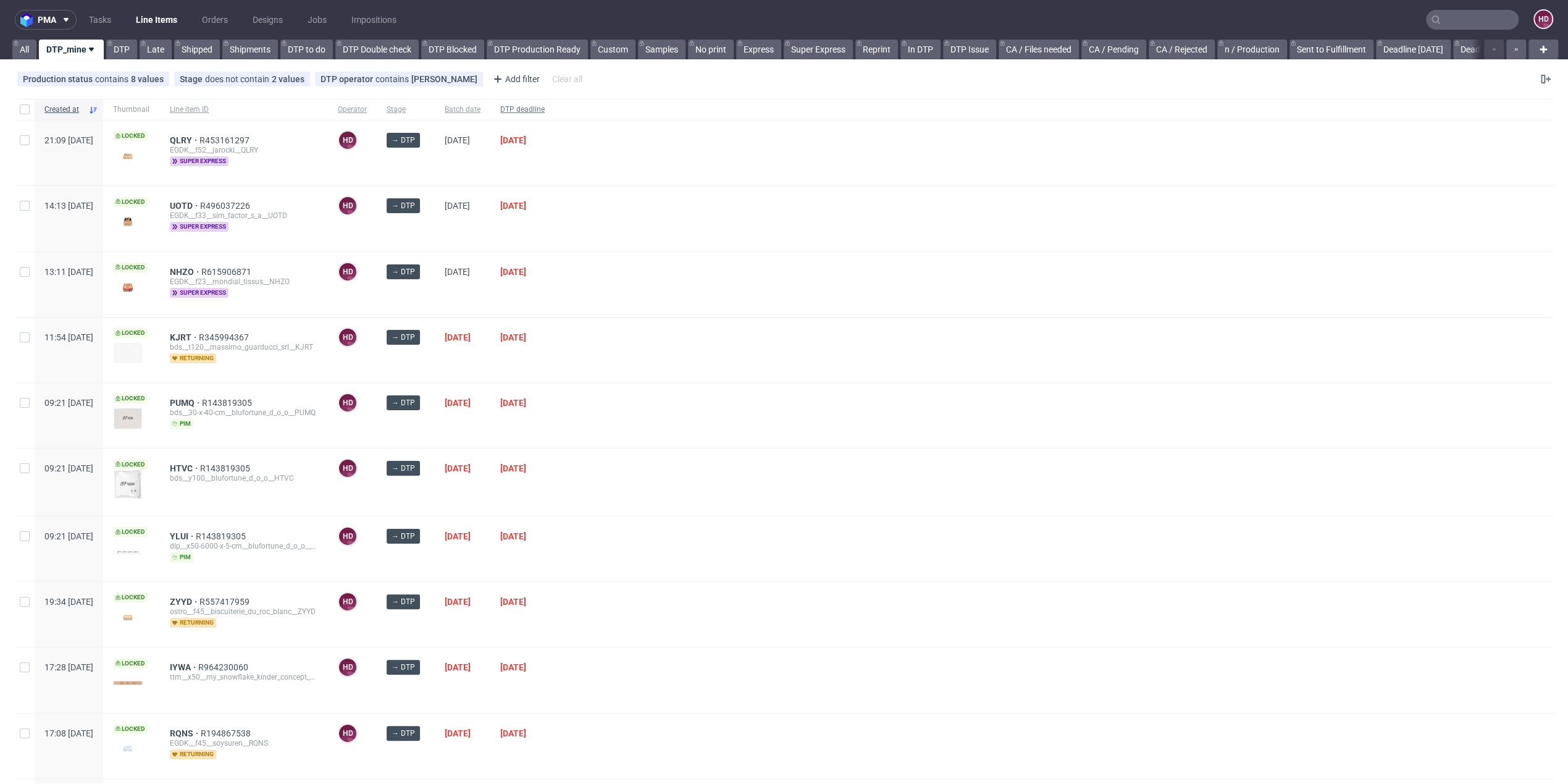
click at [545, 110] on span "DTP deadline" at bounding box center [522, 109] width 45 height 10
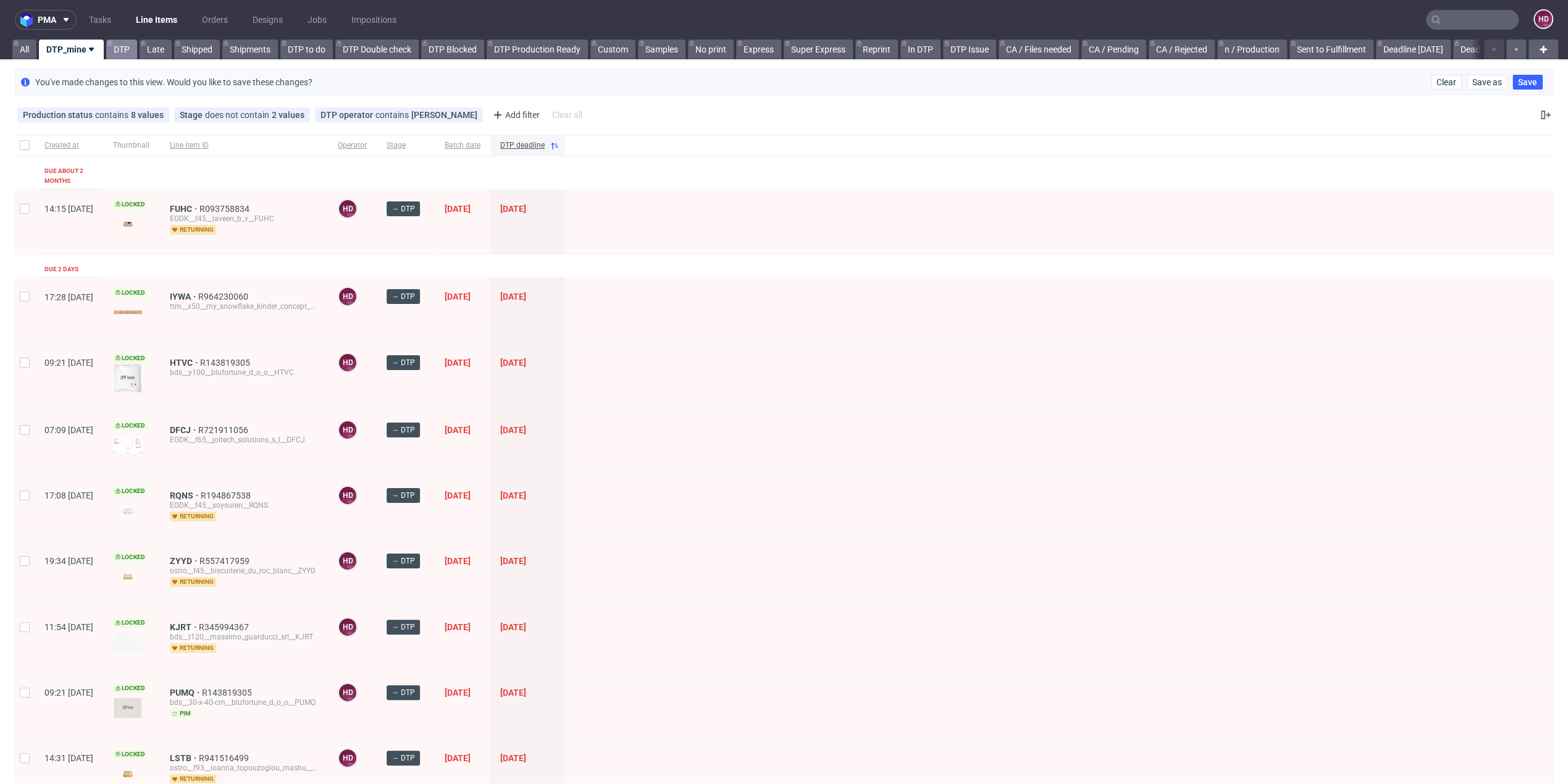
click at [130, 55] on link "DTP" at bounding box center [121, 49] width 31 height 20
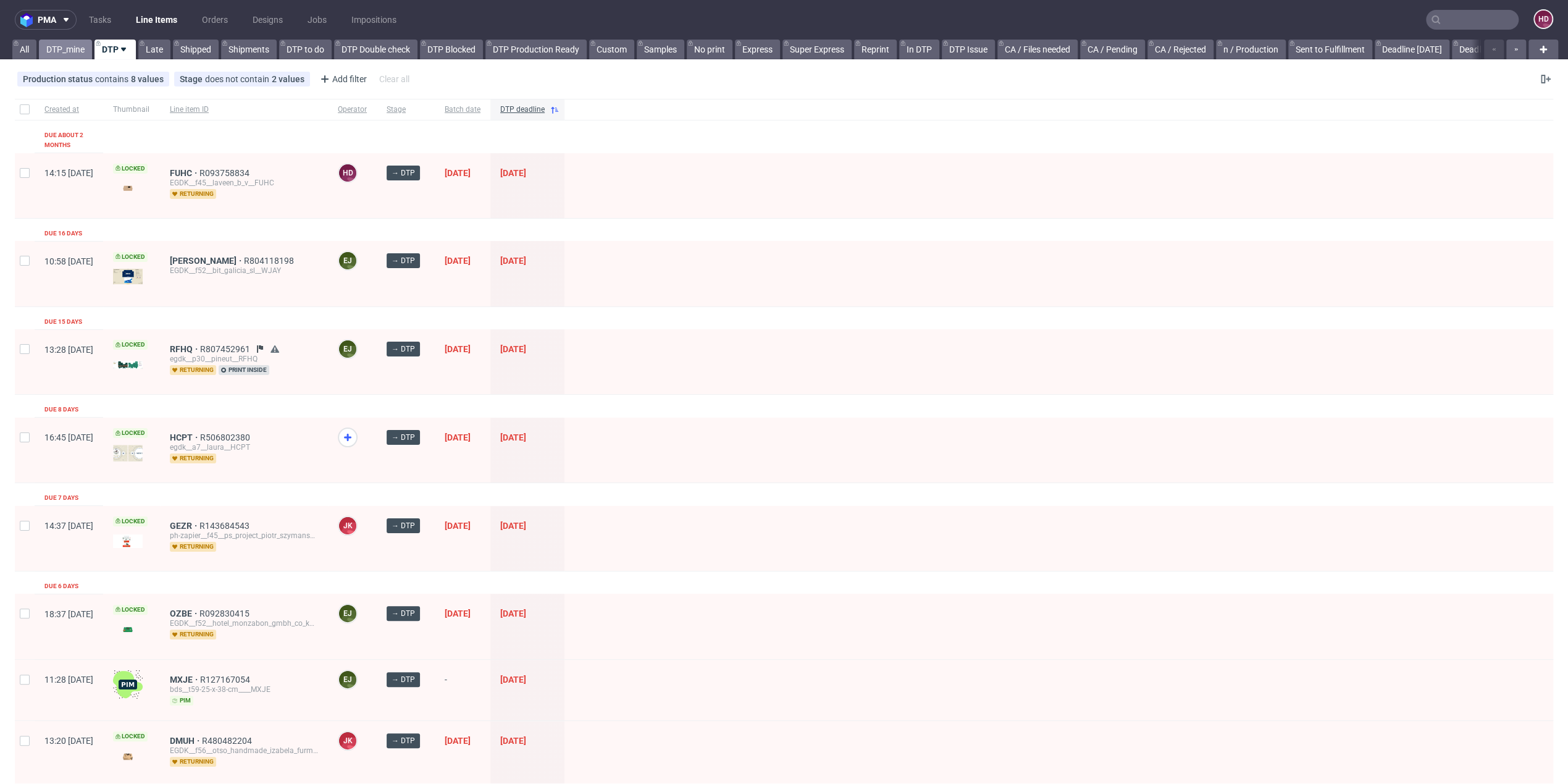
click at [63, 49] on link "DTP_mine" at bounding box center [66, 49] width 53 height 20
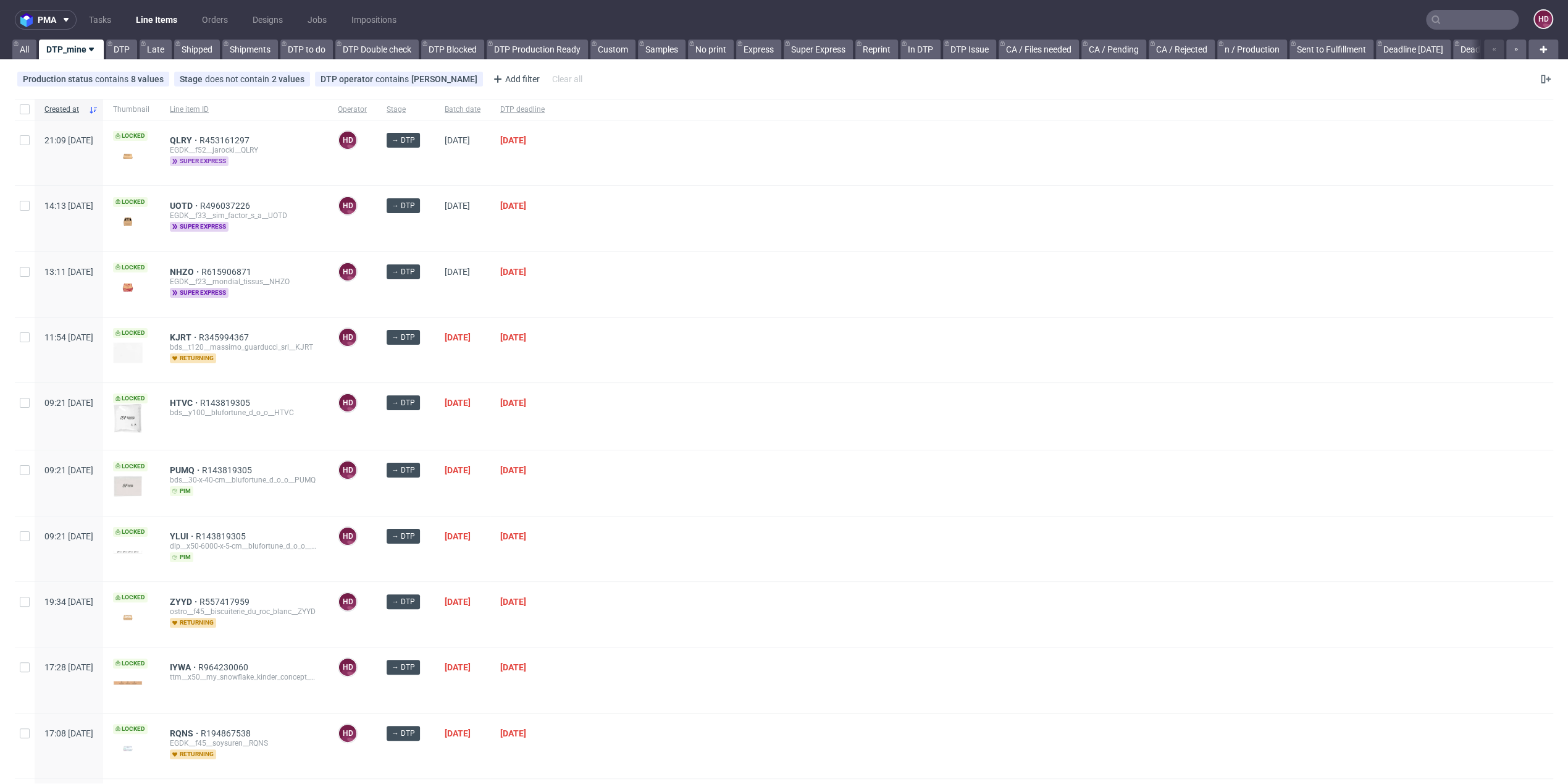
click at [229, 162] on span "super express" at bounding box center [199, 161] width 59 height 10
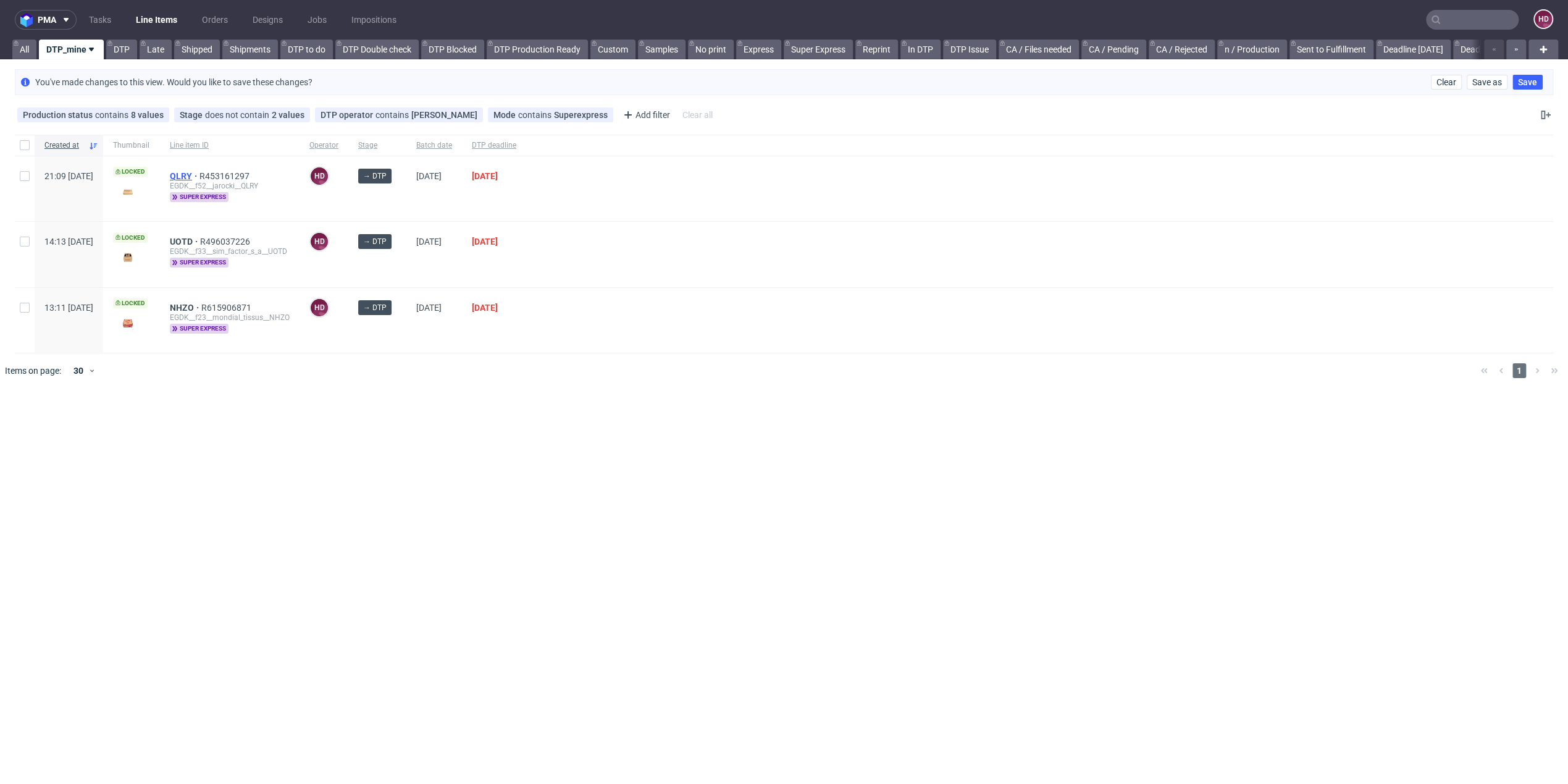
click at [199, 177] on span "QLRY" at bounding box center [184, 176] width 29 height 10
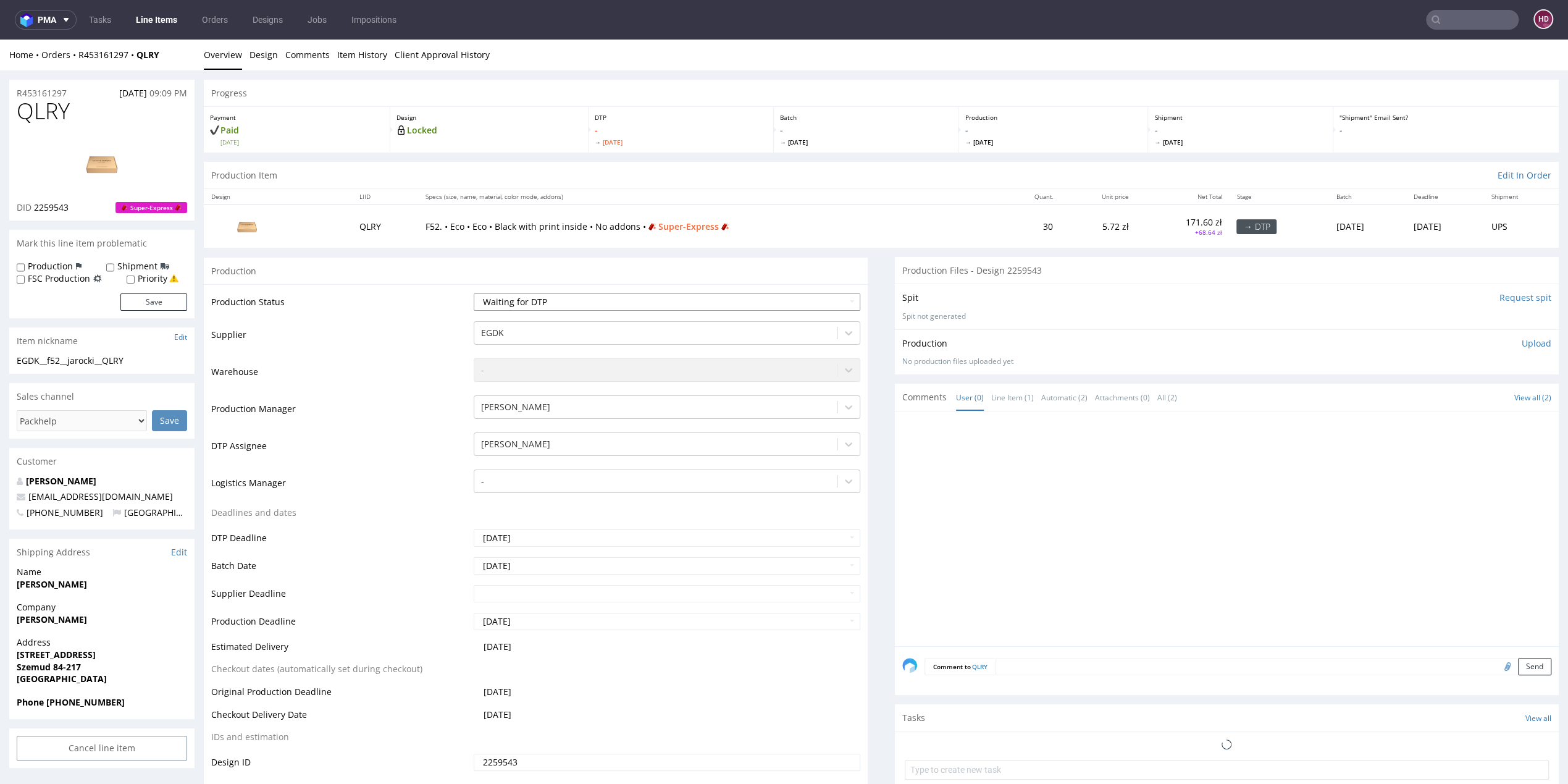
click at [513, 293] on select "Waiting for Artwork Waiting for Diecut Waiting for Mockup Waiting for DTP Waiti…" at bounding box center [667, 301] width 387 height 17
select select "dtp_in_process"
click at [474, 293] on select "Waiting for Artwork Waiting for Diecut Waiting for Mockup Waiting for DTP Waiti…" at bounding box center [667, 301] width 387 height 17
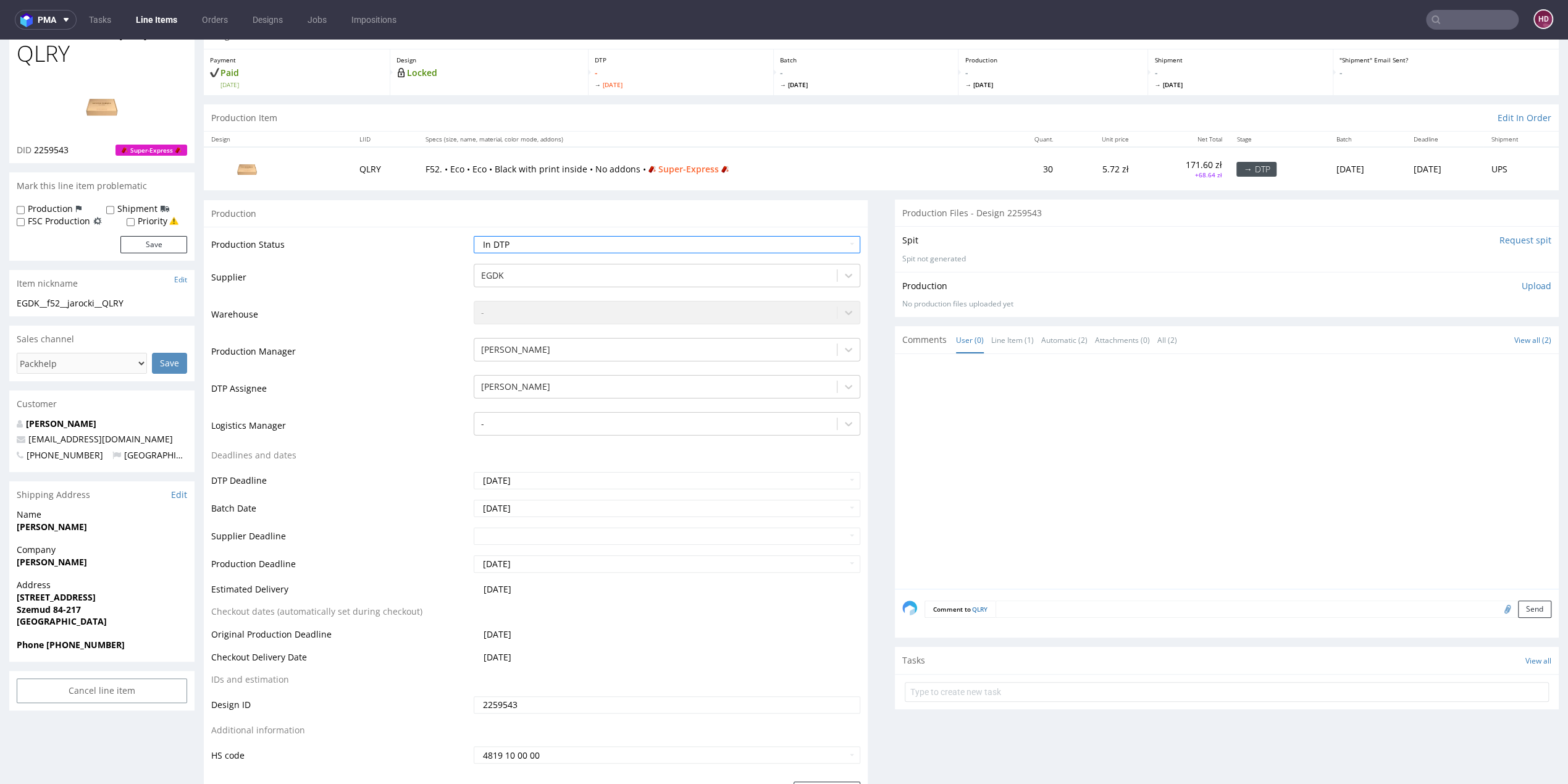
scroll to position [196, 0]
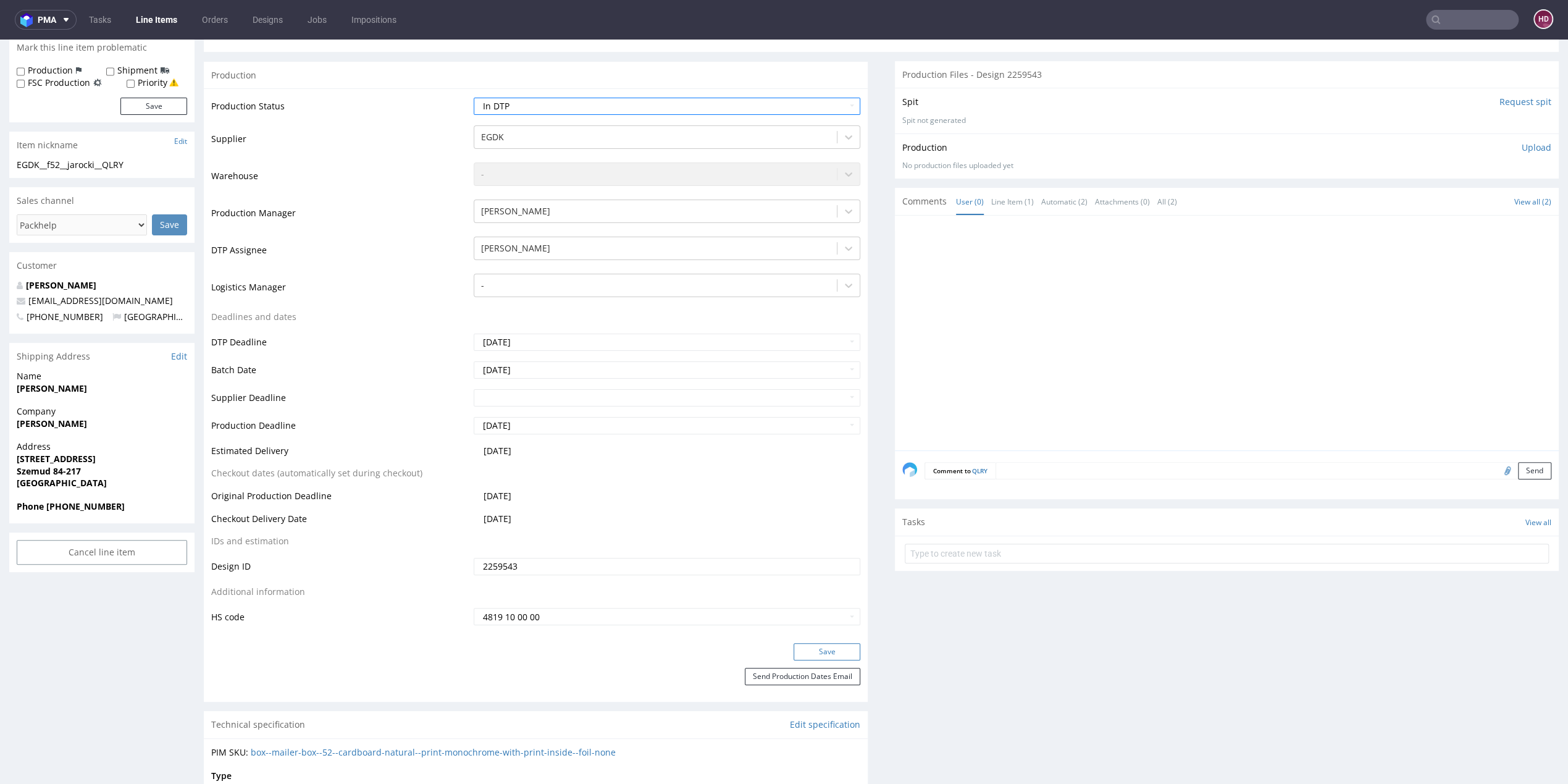
click at [824, 646] on button "Save" at bounding box center [826, 651] width 66 height 17
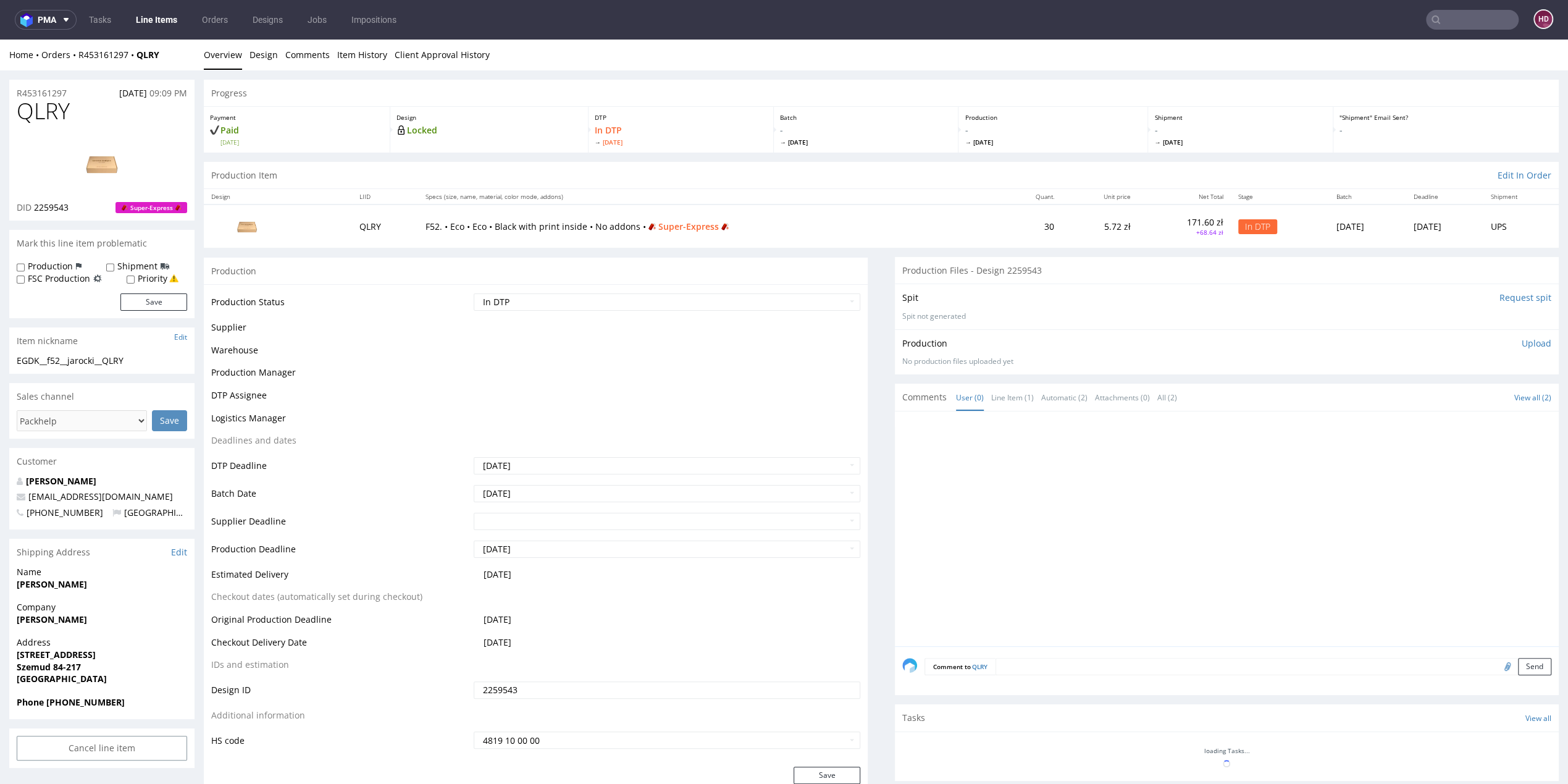
scroll to position [188, 0]
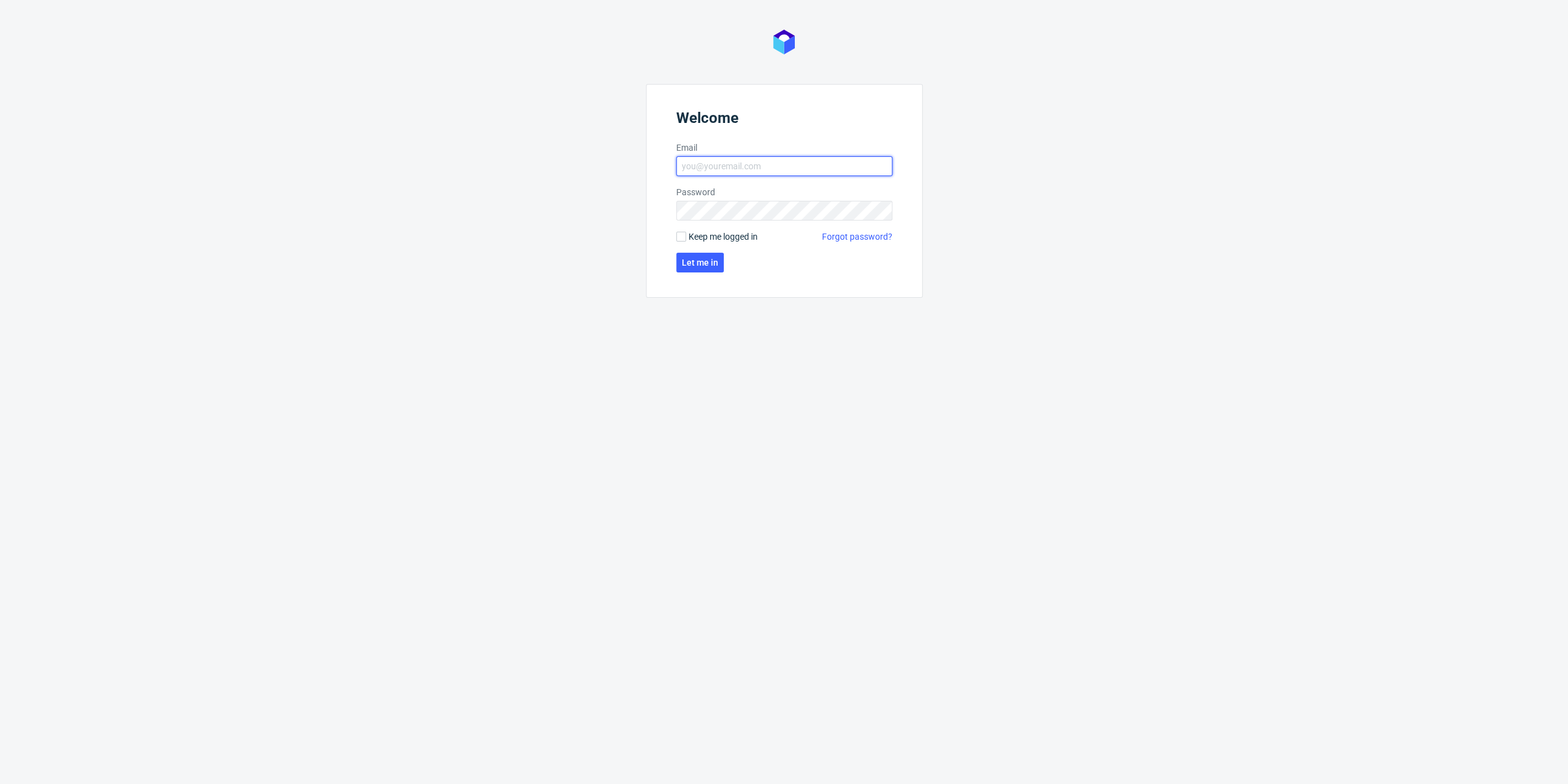
click at [837, 173] on input "Email" at bounding box center [785, 166] width 216 height 20
type input "dominika.hapka@packhelp.com"
click button "Let me in" at bounding box center [700, 262] width 47 height 20
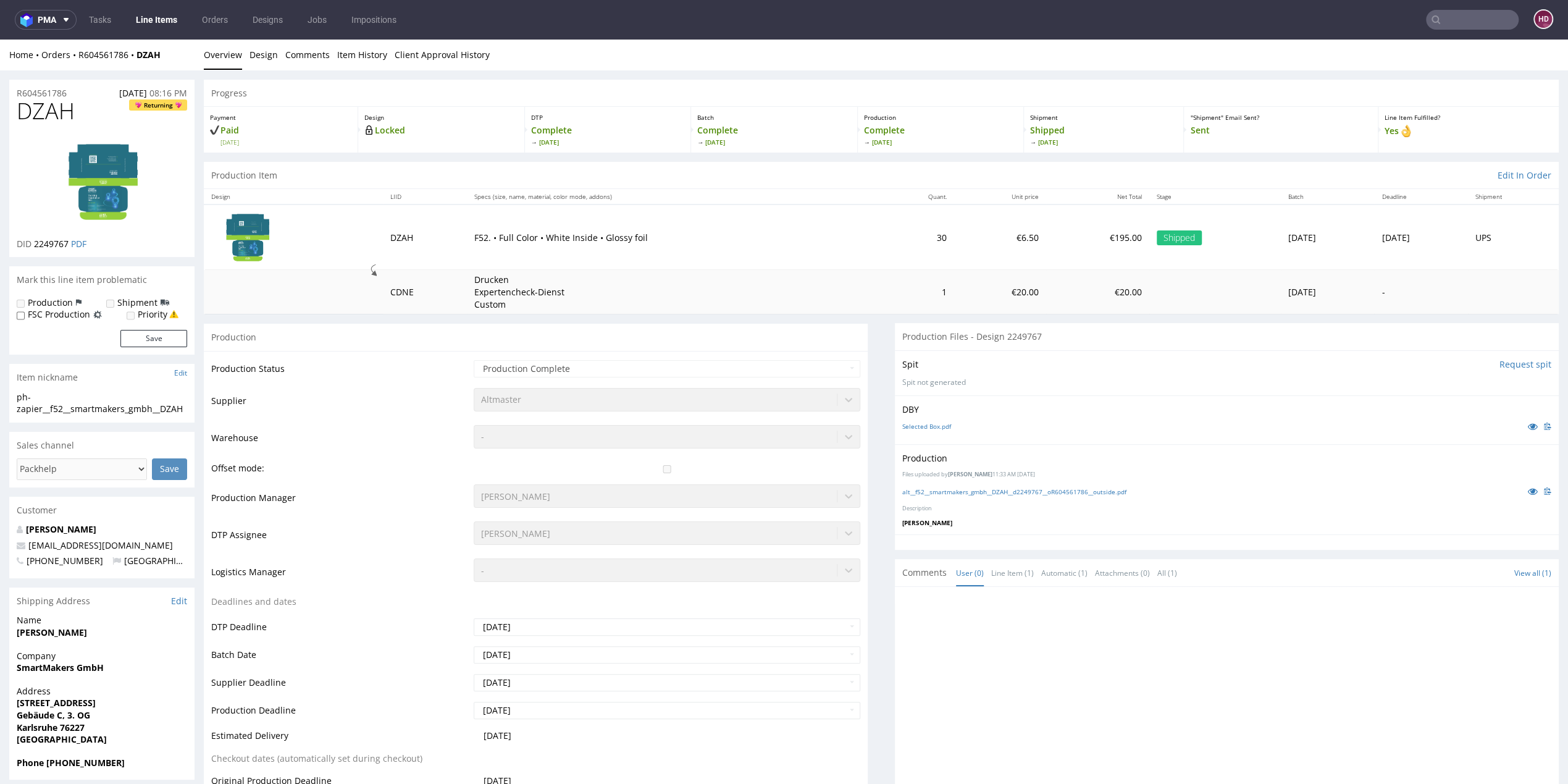
scroll to position [3, 0]
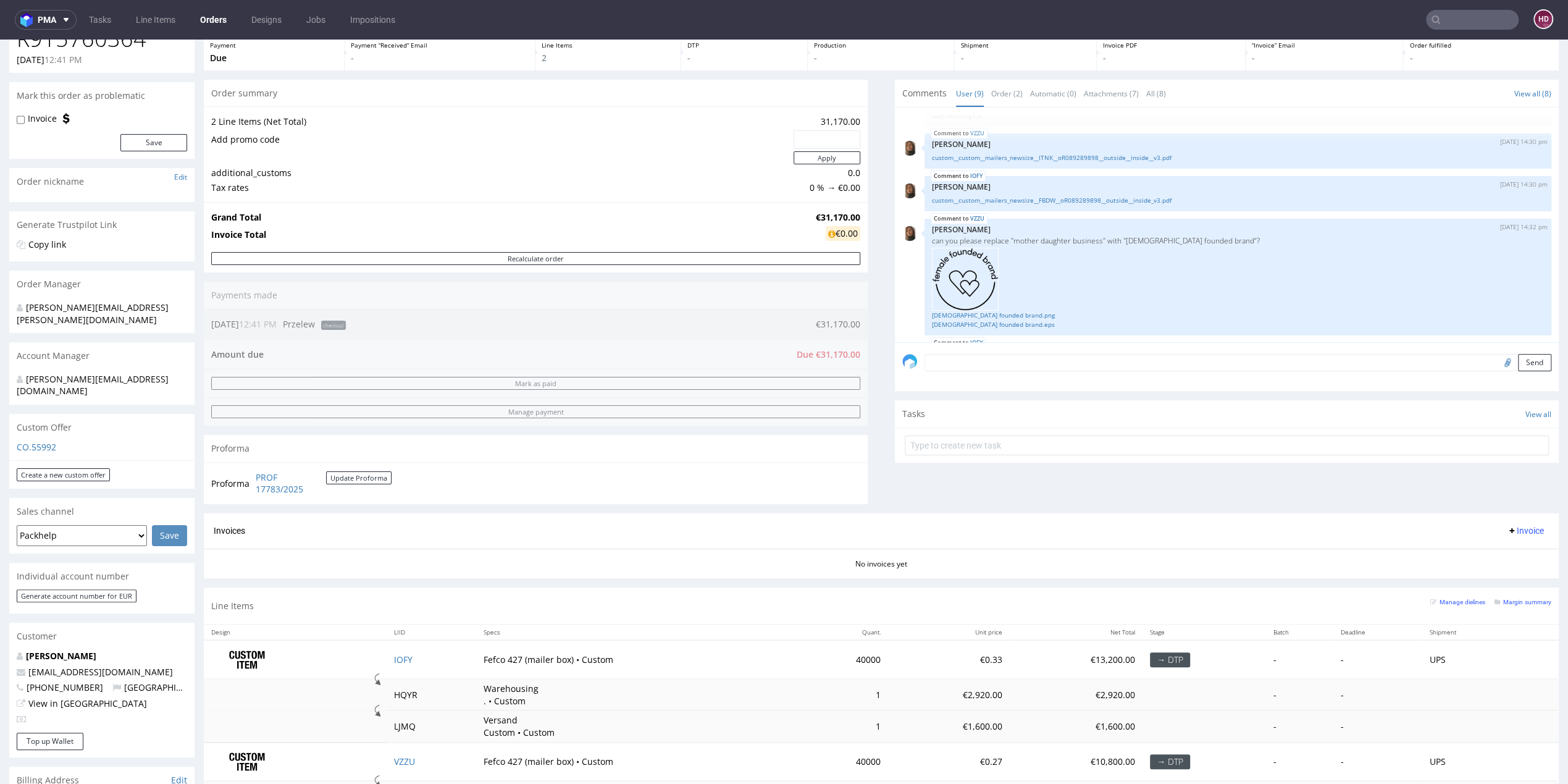
scroll to position [118, 0]
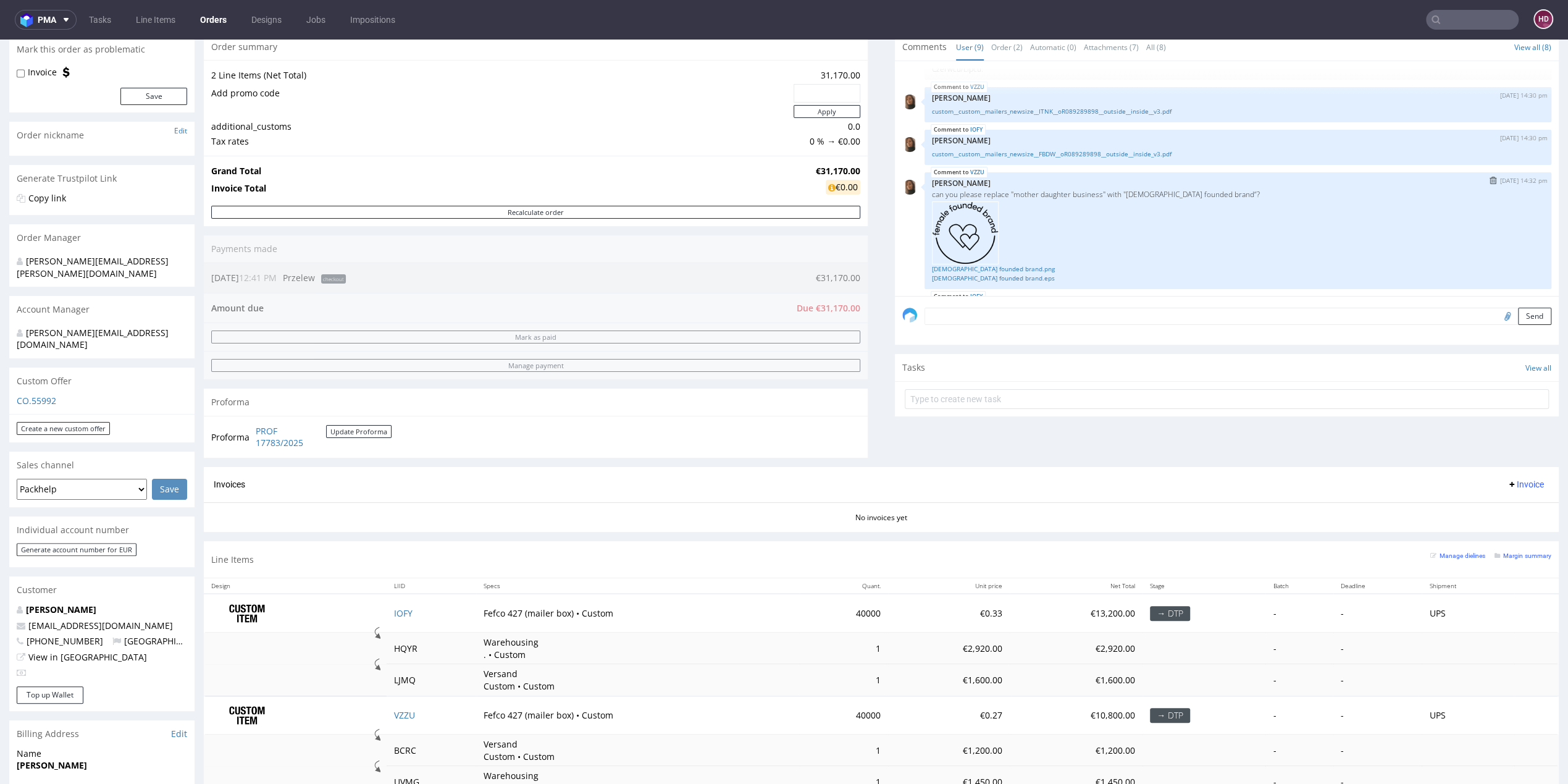
drag, startPoint x: 921, startPoint y: 356, endPoint x: 1080, endPoint y: 212, distance: 214.5
click at [1079, 209] on div "Comments User (9) Order (2) Automatic (0) Attachments (7) All (8) View all (8) …" at bounding box center [1227, 250] width 664 height 433
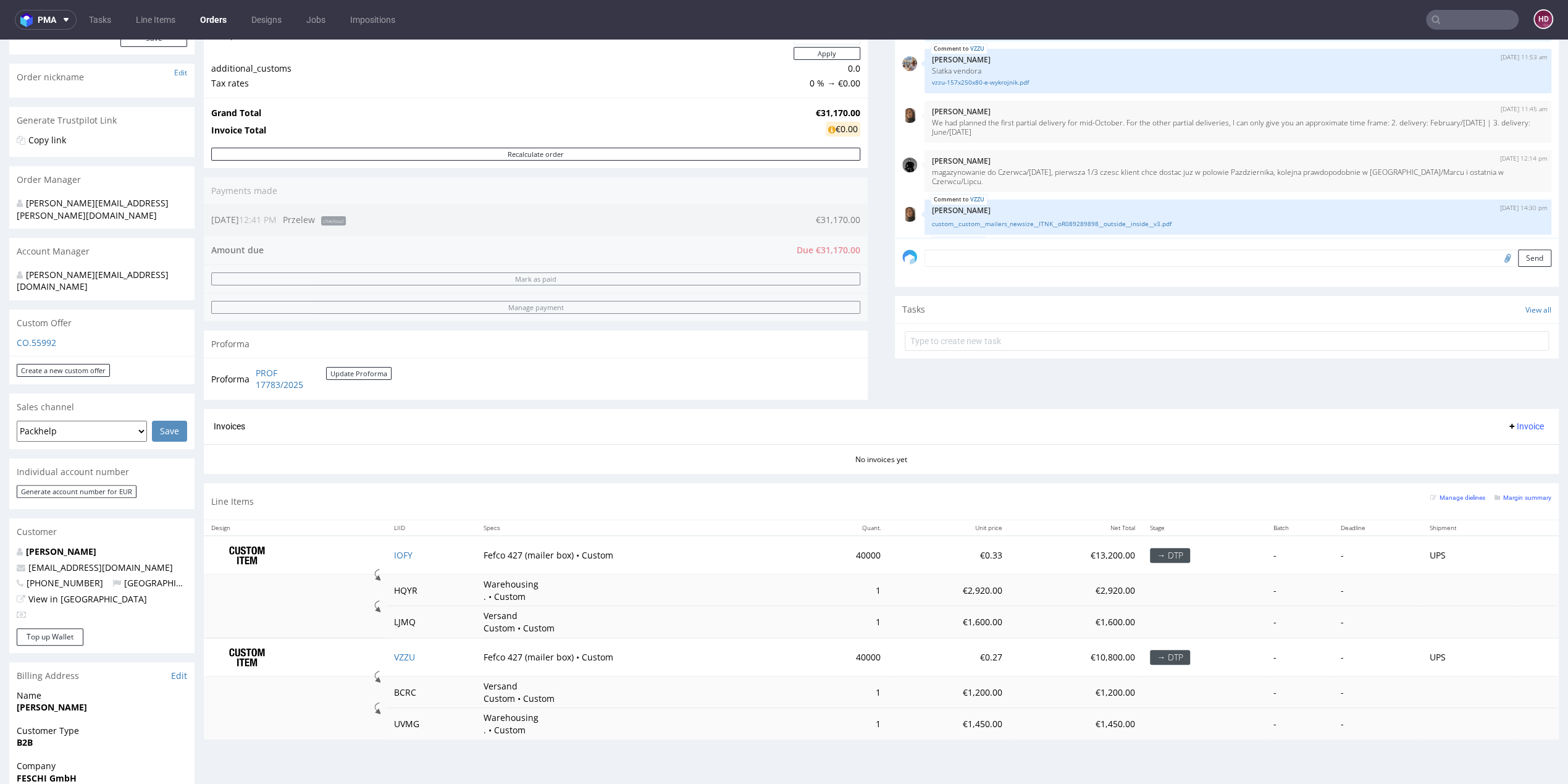
scroll to position [86, 0]
click at [1077, 225] on link "custom__custom__mailers_newsize__ITNK__oR089289898__outside__inside__v3.pdf" at bounding box center [1238, 229] width 612 height 10
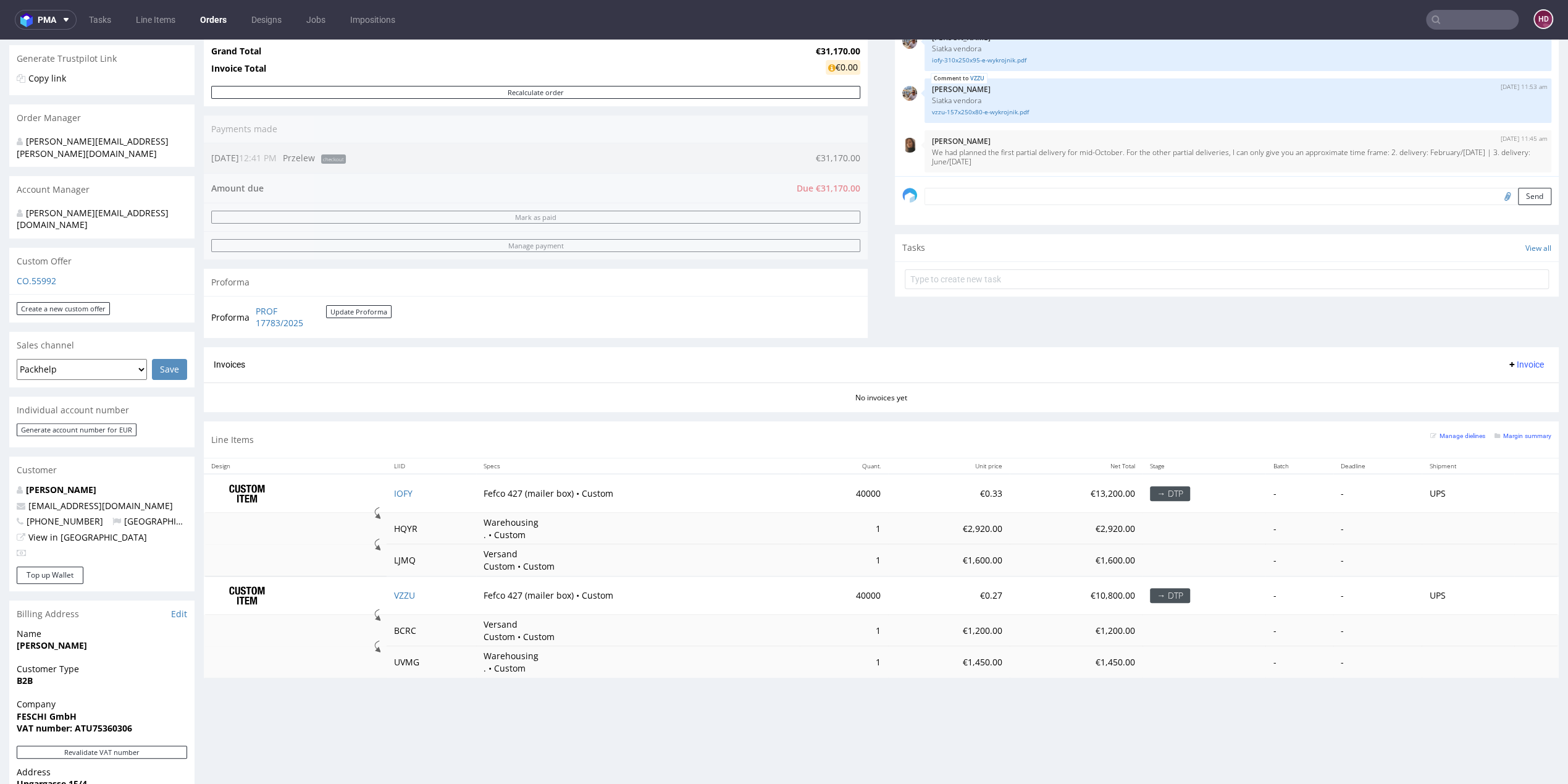
scroll to position [0, 0]
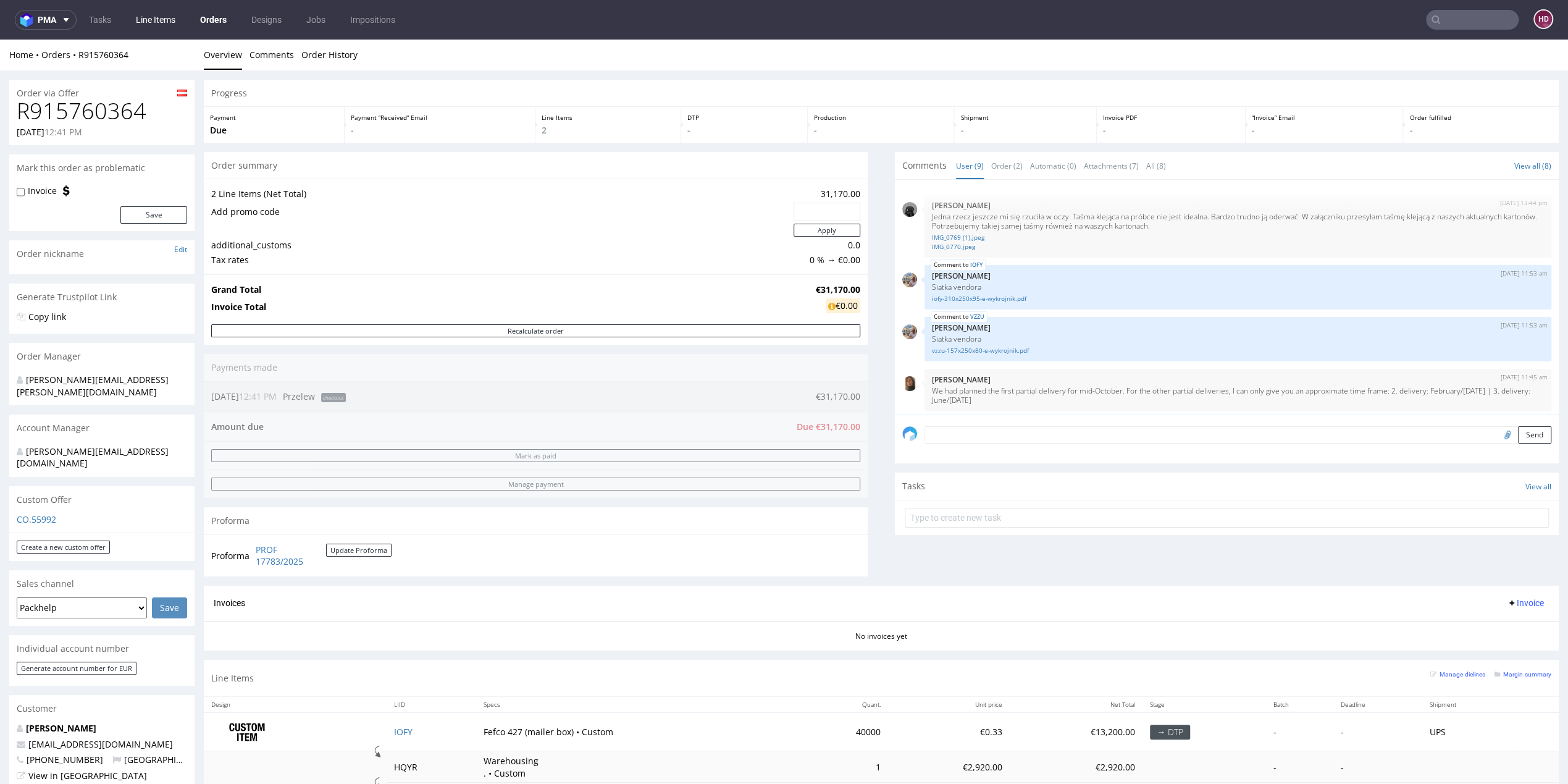
click at [170, 21] on link "Line Items" at bounding box center [155, 19] width 54 height 20
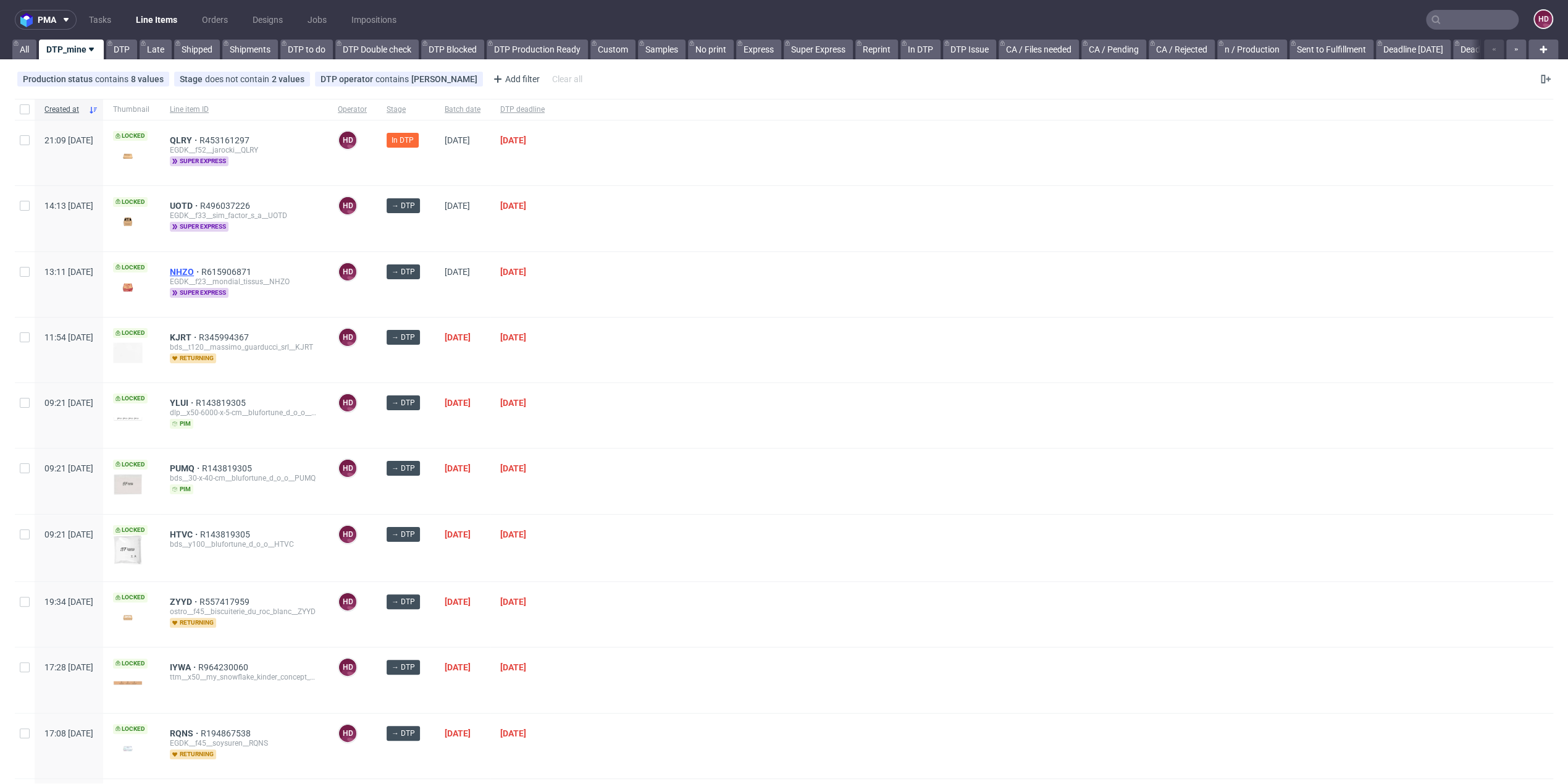
click at [201, 272] on span "NHZO" at bounding box center [186, 272] width 31 height 10
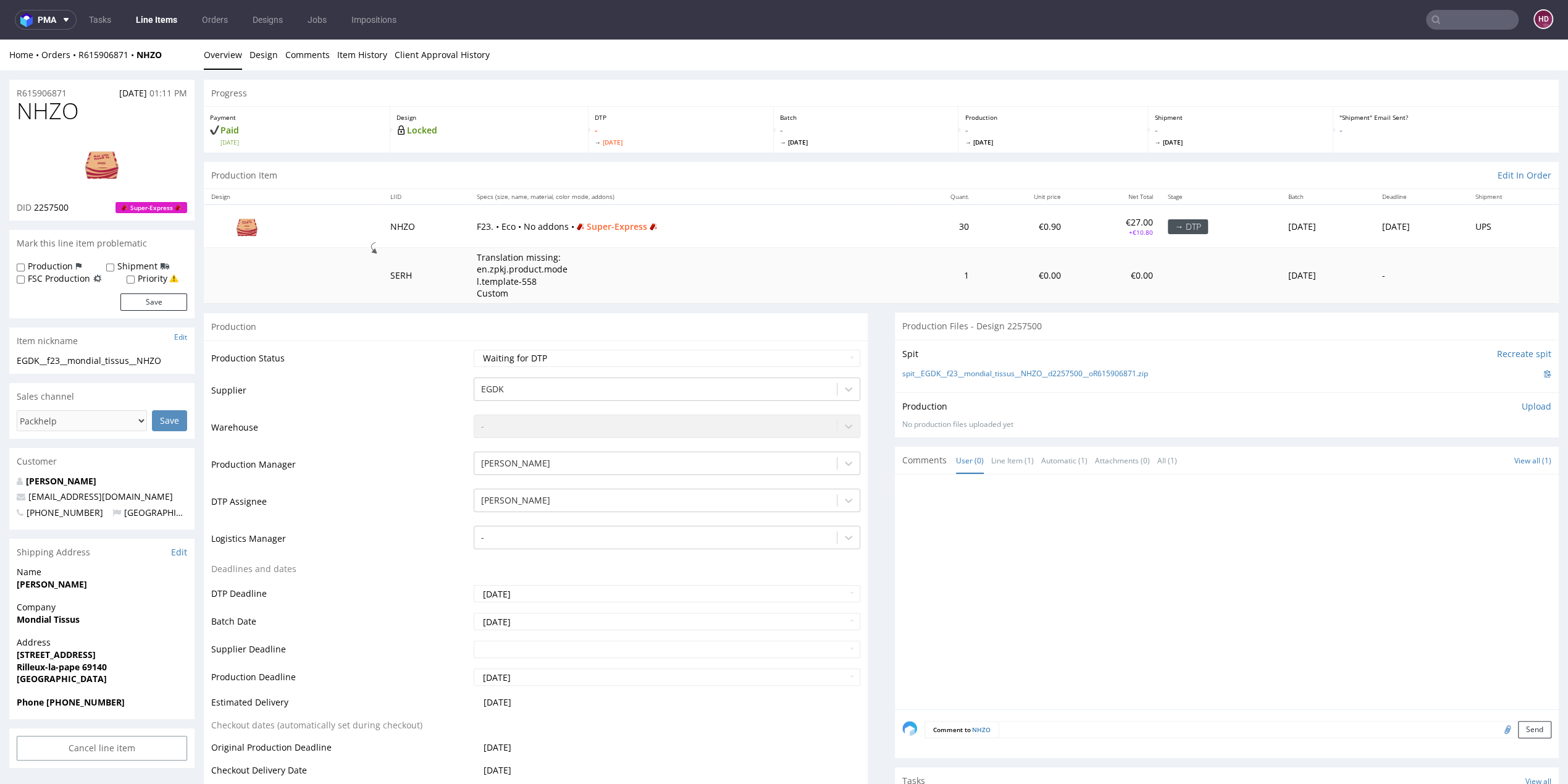
click at [110, 154] on img at bounding box center [102, 163] width 99 height 55
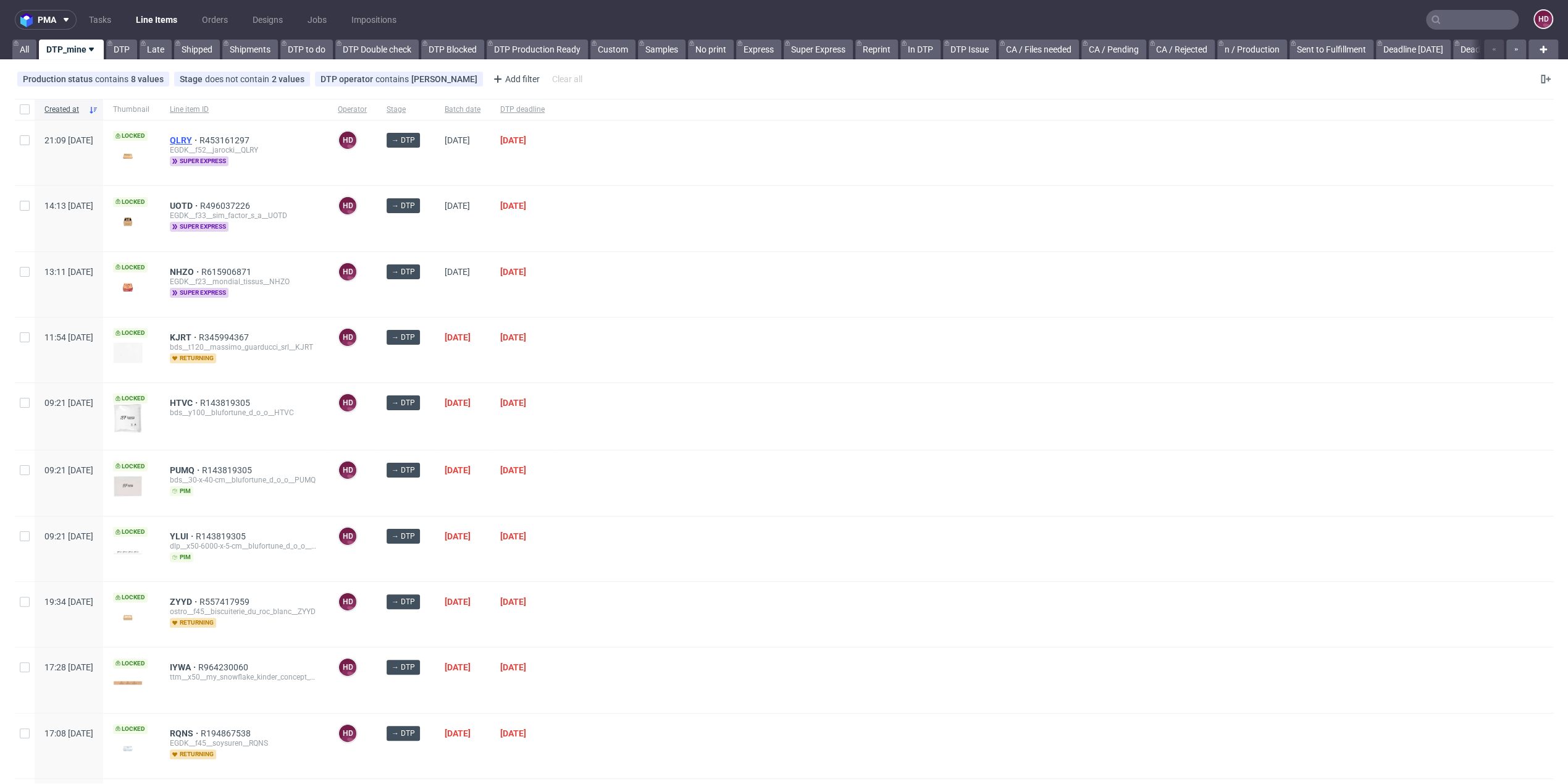
click at [199, 136] on span "QLRY" at bounding box center [184, 140] width 29 height 10
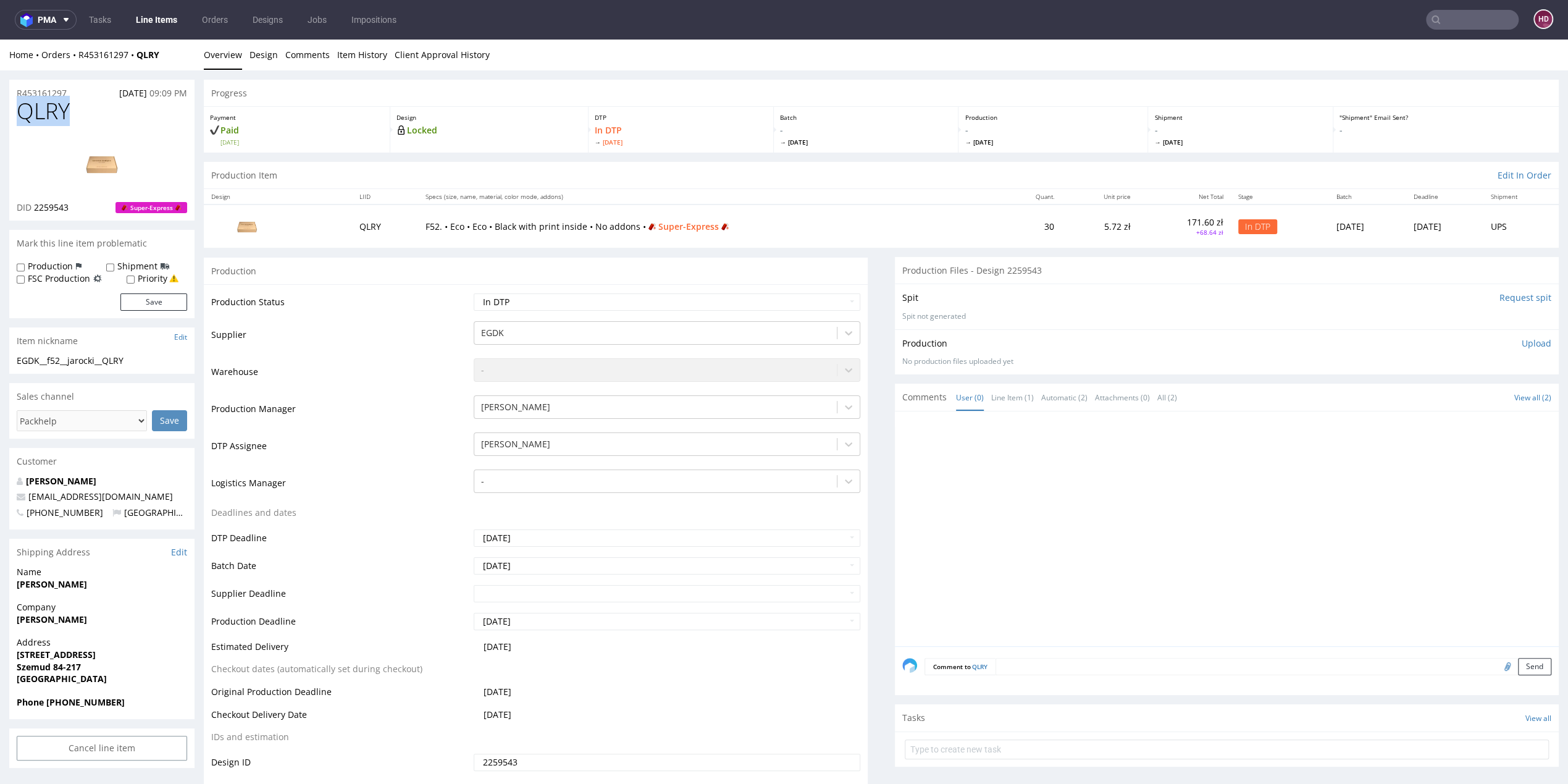
drag, startPoint x: 67, startPoint y: 110, endPoint x: -4, endPoint y: 103, distance: 71.3
copy span "QLRY"
drag, startPoint x: 77, startPoint y: 212, endPoint x: 36, endPoint y: 210, distance: 41.0
click at [36, 210] on div "DID 2259543 Super-Express" at bounding box center [101, 207] width 170 height 12
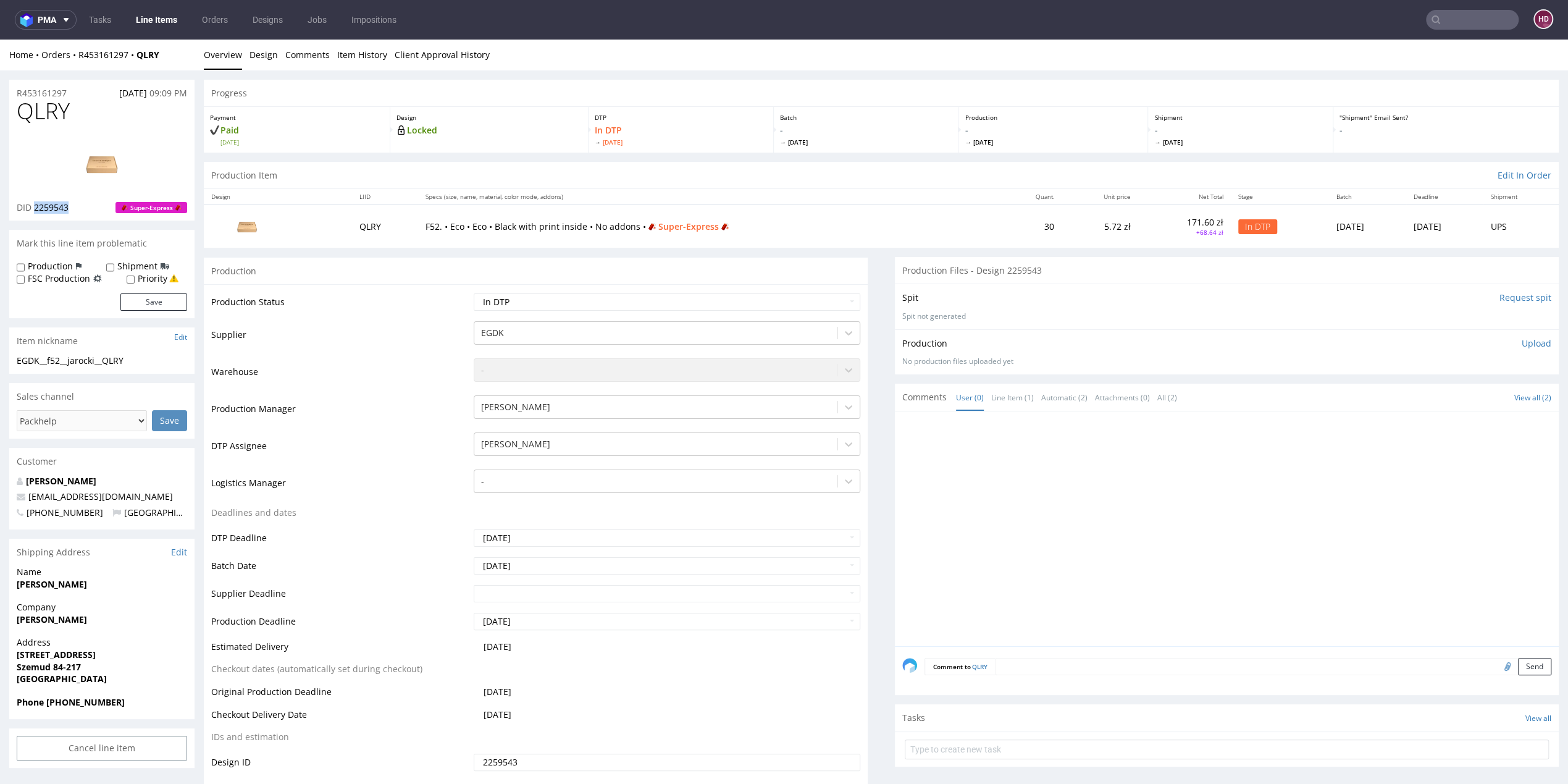
copy span "2259543"
click at [108, 162] on img at bounding box center [102, 163] width 99 height 55
drag, startPoint x: 35, startPoint y: 109, endPoint x: -7, endPoint y: 104, distance: 42.3
copy span "QLRY"
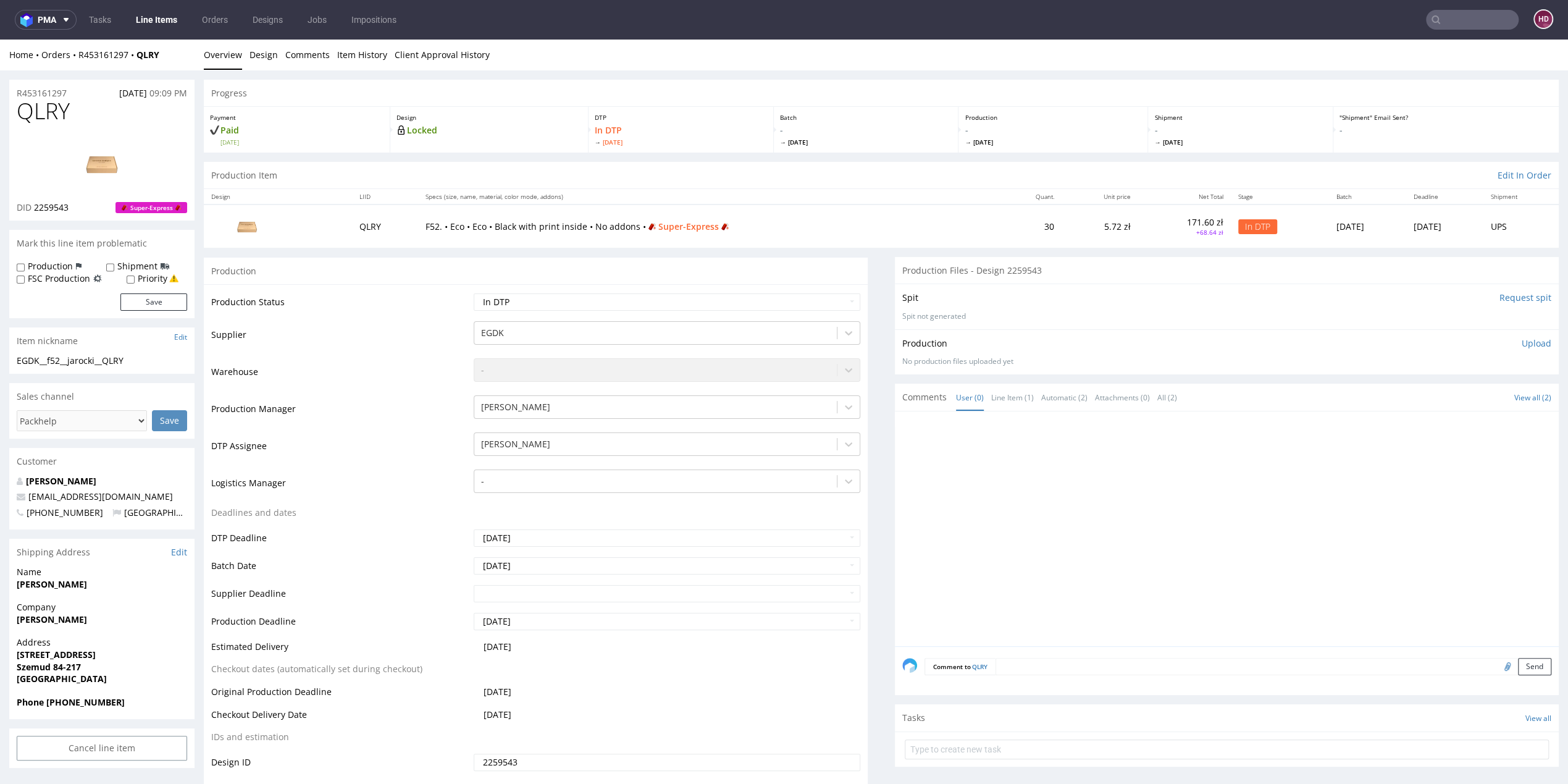
click at [148, 357] on div "EGDK__f52__jarocki__QLRY" at bounding box center [101, 361] width 170 height 12
drag, startPoint x: 138, startPoint y: 362, endPoint x: -7, endPoint y: 376, distance: 145.7
drag, startPoint x: 153, startPoint y: 359, endPoint x: -7, endPoint y: 350, distance: 160.3
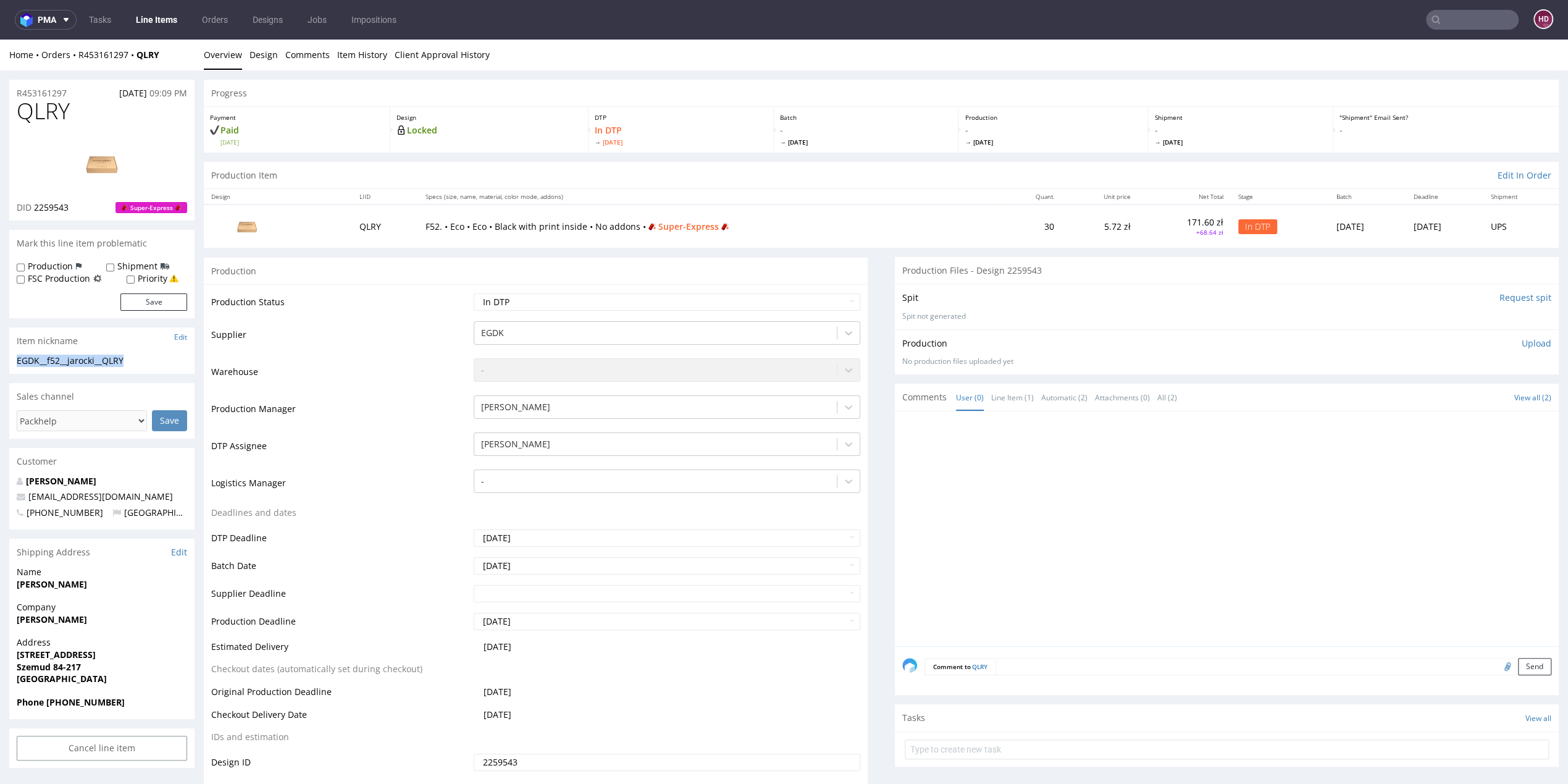
copy section "EGDK__f52__jarocki__QLRY"
click at [79, 88] on div "R453161297 10.09.2025 09:09 PM" at bounding box center [102, 89] width 186 height 20
drag, startPoint x: 79, startPoint y: 88, endPoint x: 8, endPoint y: 86, distance: 71.0
copy p "R453161297"
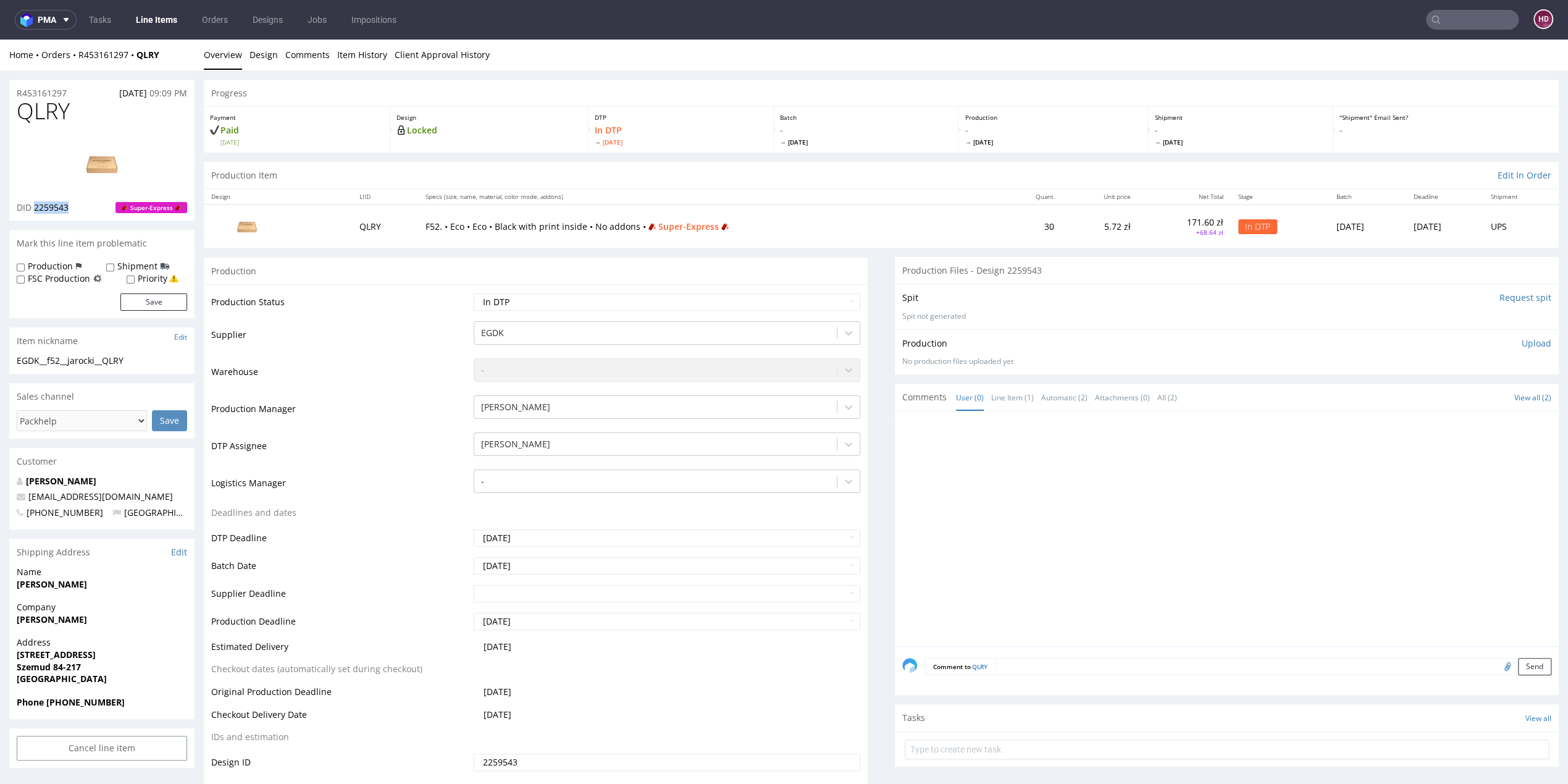
drag, startPoint x: 80, startPoint y: 210, endPoint x: 34, endPoint y: 205, distance: 46.3
click at [34, 205] on div "DID 2259543 Super-Express" at bounding box center [101, 207] width 170 height 12
copy span "2259543"
click at [1521, 339] on p "Upload" at bounding box center [1536, 343] width 29 height 12
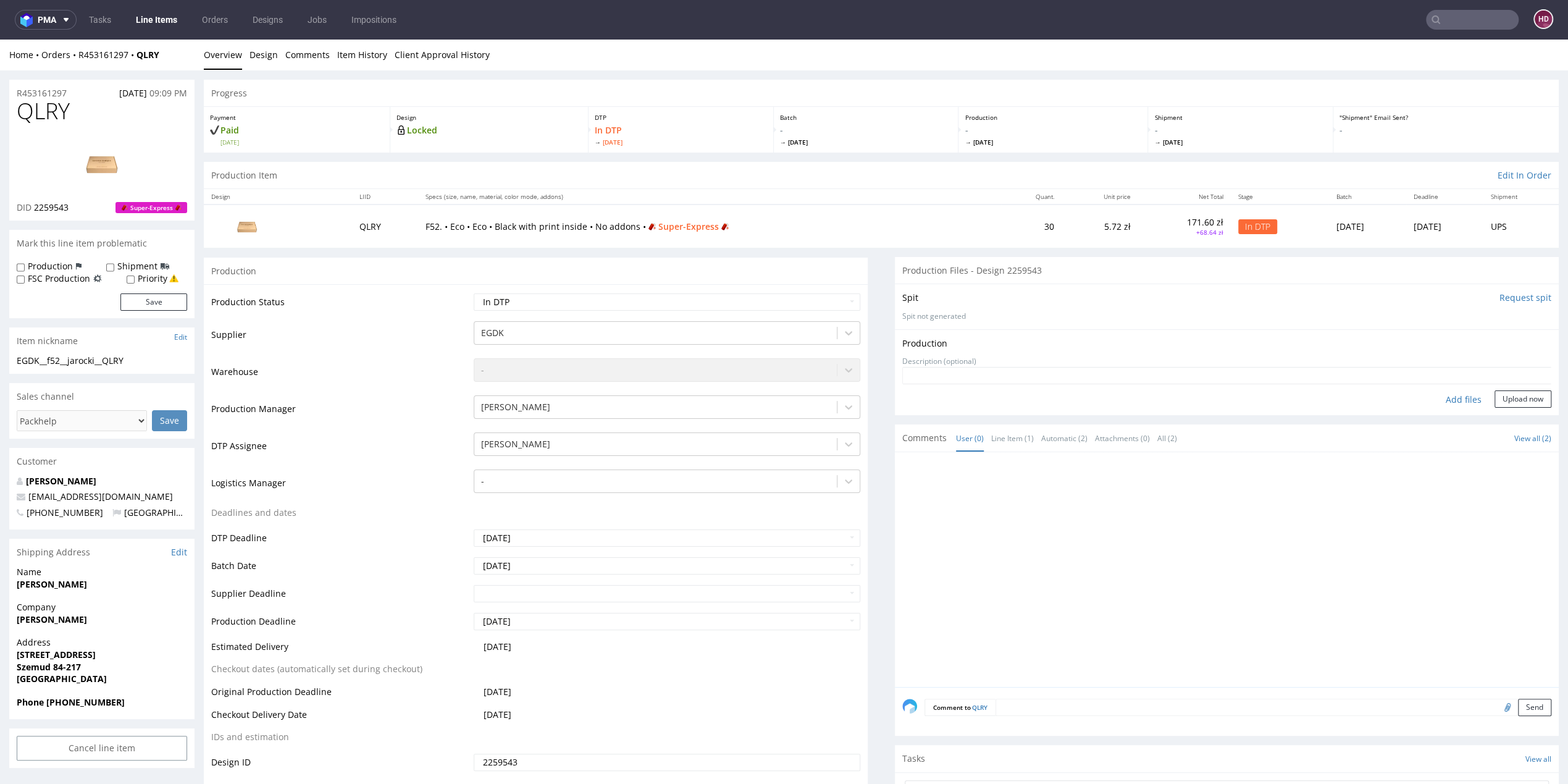
click at [1519, 339] on div "Production Upload" at bounding box center [1227, 343] width 649 height 12
click at [1450, 394] on div "Add files" at bounding box center [1464, 399] width 62 height 18
type input "C:\fakepath\ EGDK__f52__jarocki__QLRY__d2259543__oR453161297__outside.pdf"
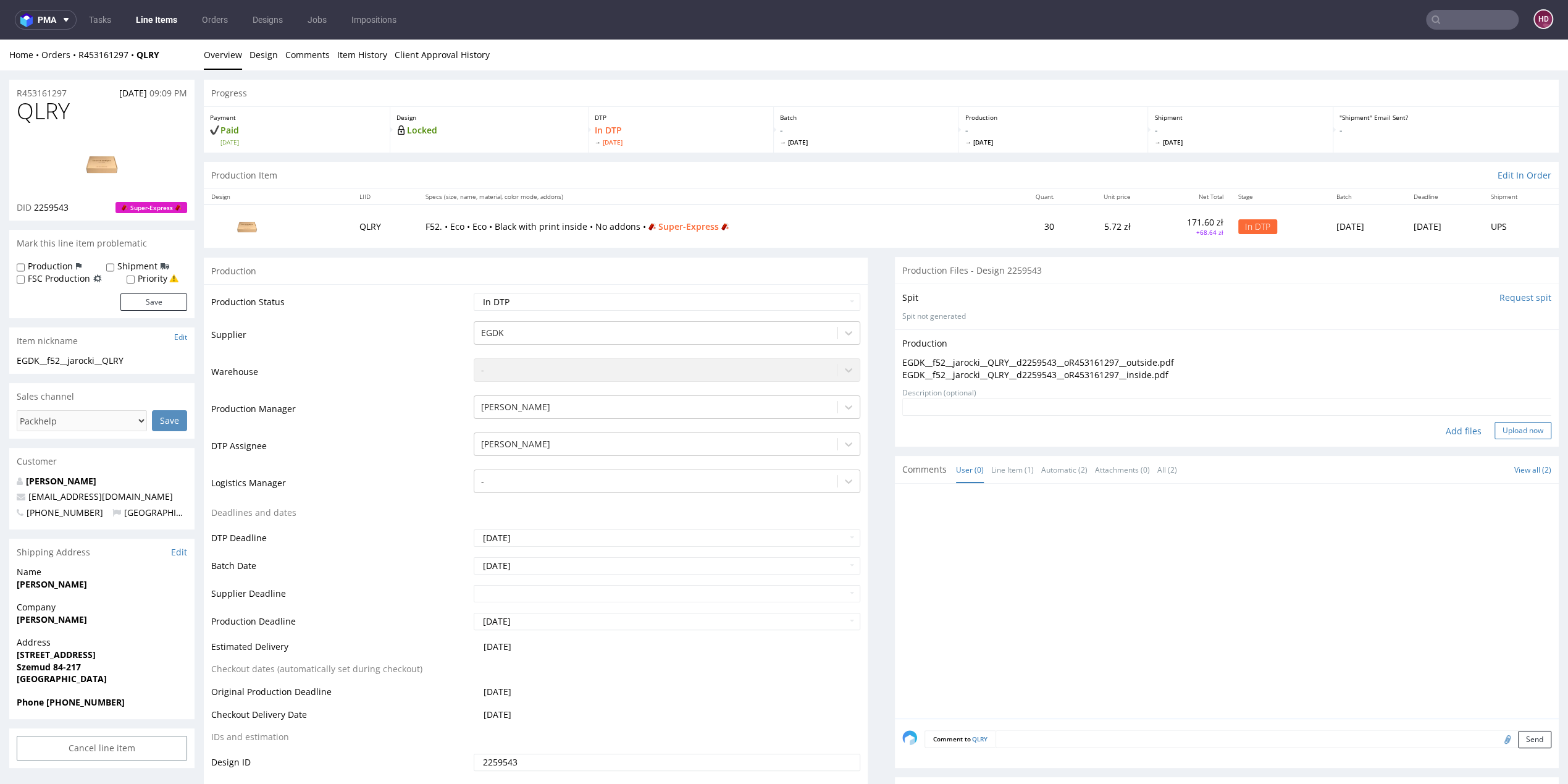
click at [1495, 427] on button "Upload now" at bounding box center [1523, 430] width 57 height 17
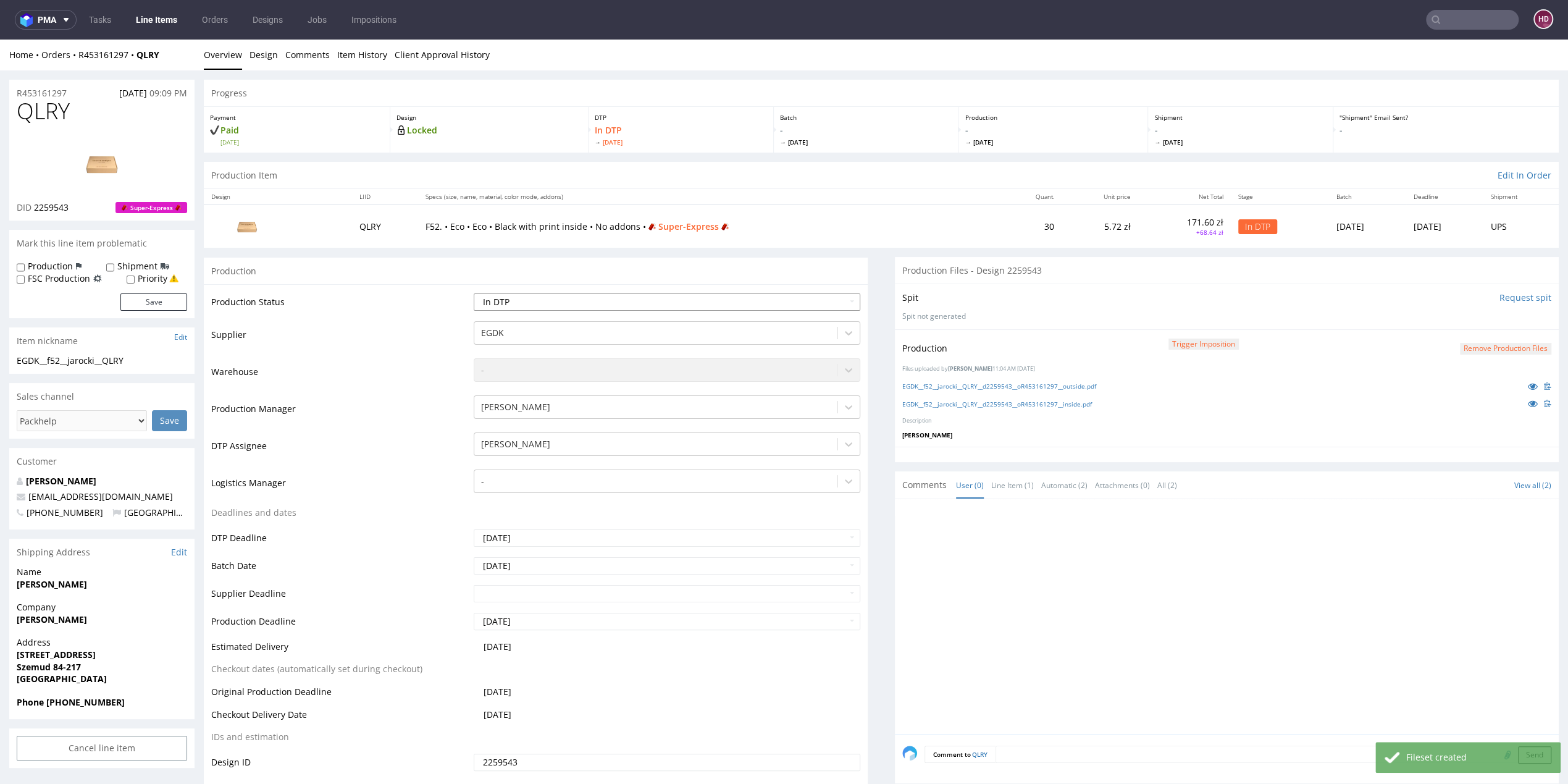
click at [614, 305] on select "Waiting for Artwork Waiting for Diecut Waiting for Mockup Waiting for DTP Waiti…" at bounding box center [667, 301] width 387 height 17
select select "dtp_production_ready"
click at [474, 293] on select "Waiting for Artwork Waiting for Diecut Waiting for Mockup Waiting for DTP Waiti…" at bounding box center [667, 301] width 387 height 17
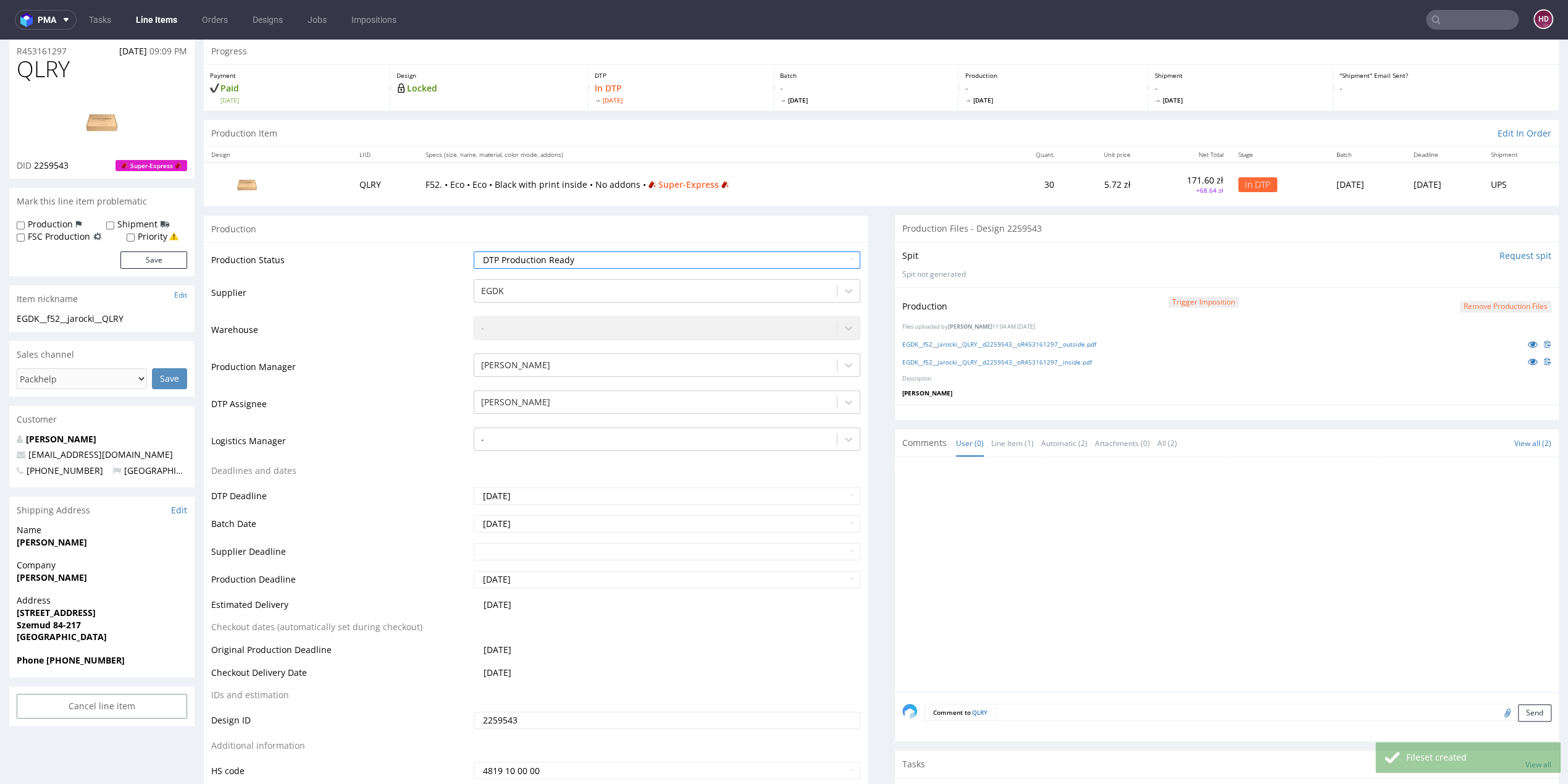
scroll to position [285, 0]
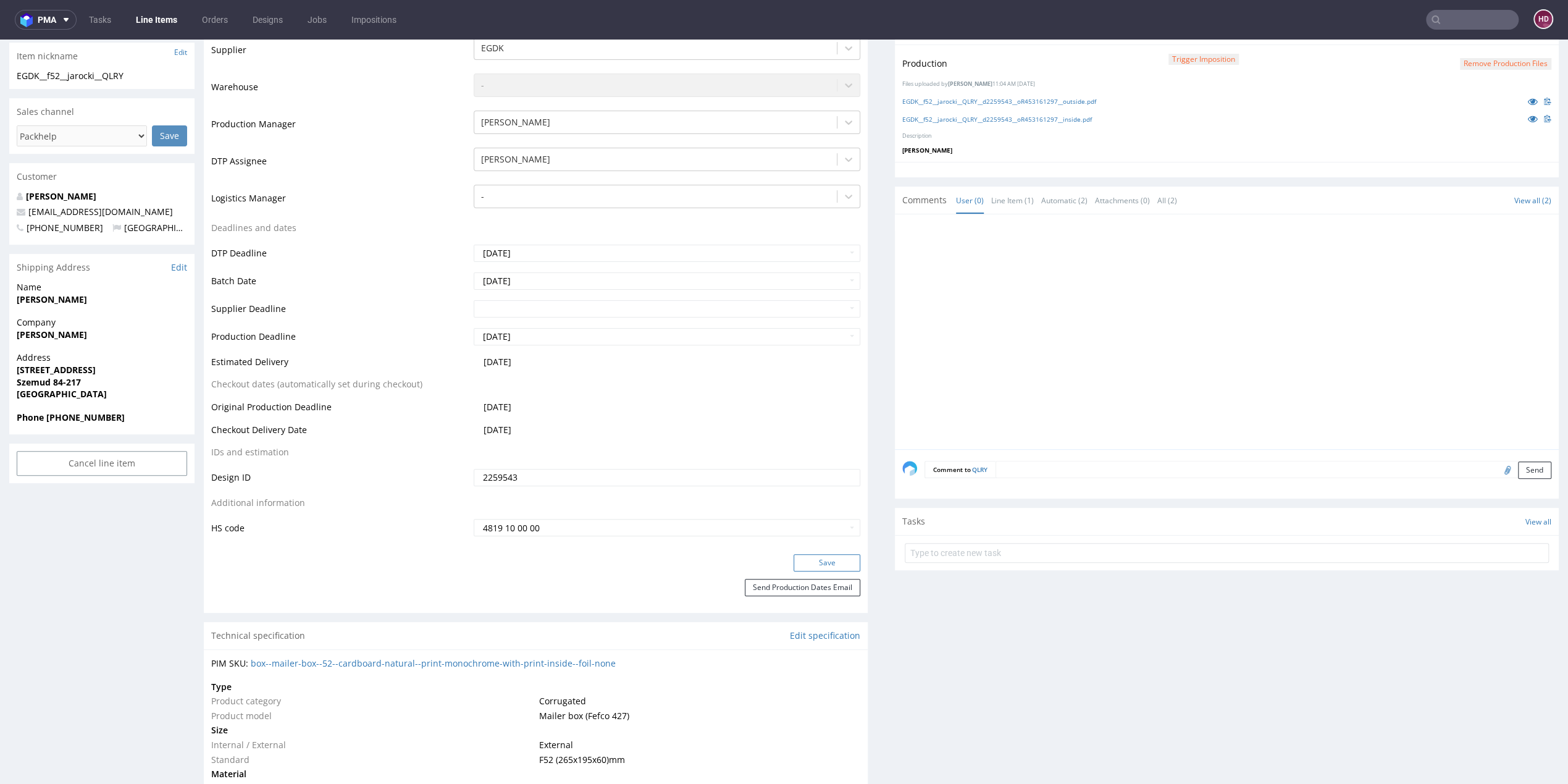
click at [835, 566] on button "Save" at bounding box center [826, 562] width 66 height 17
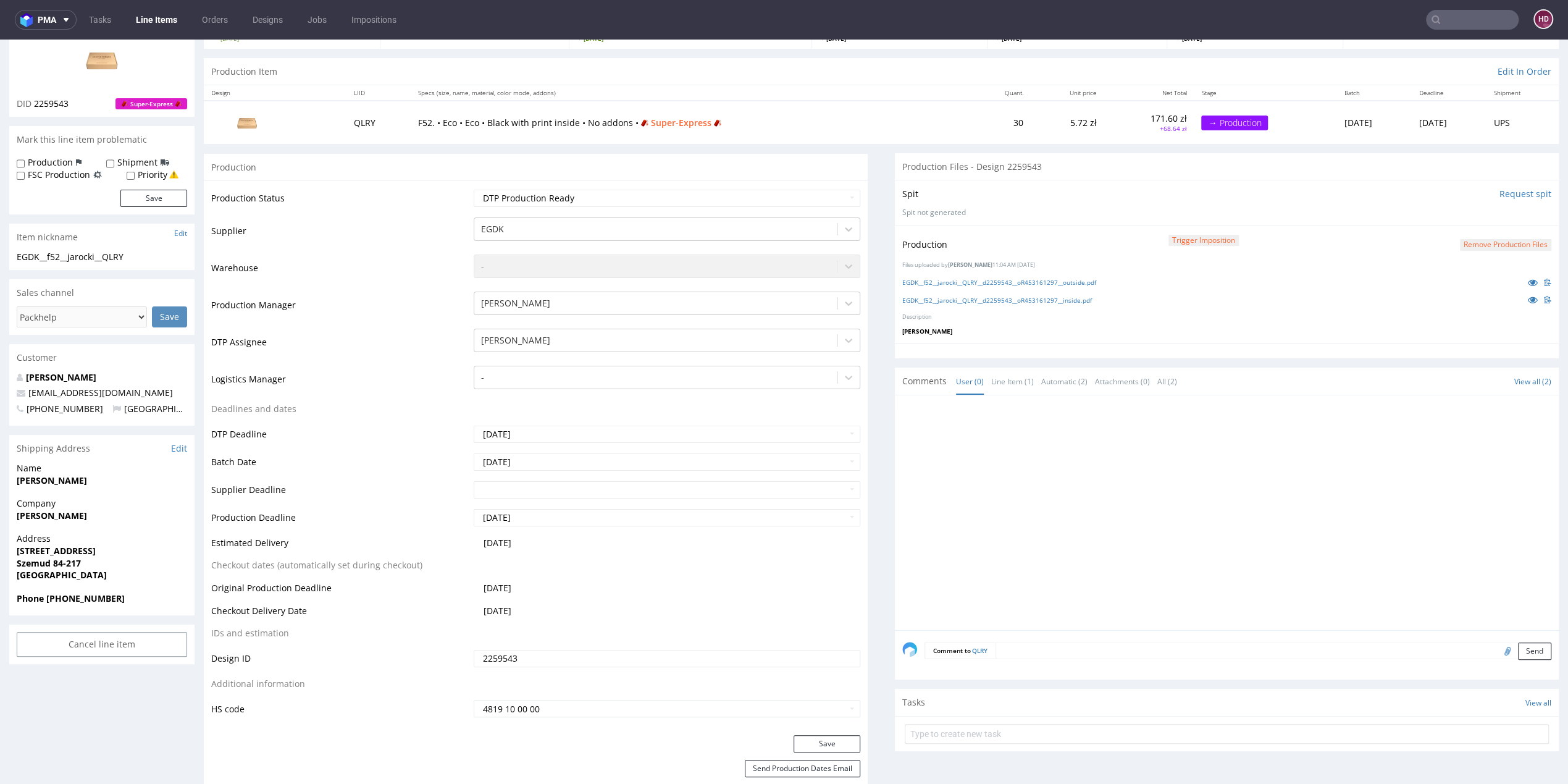
scroll to position [0, 0]
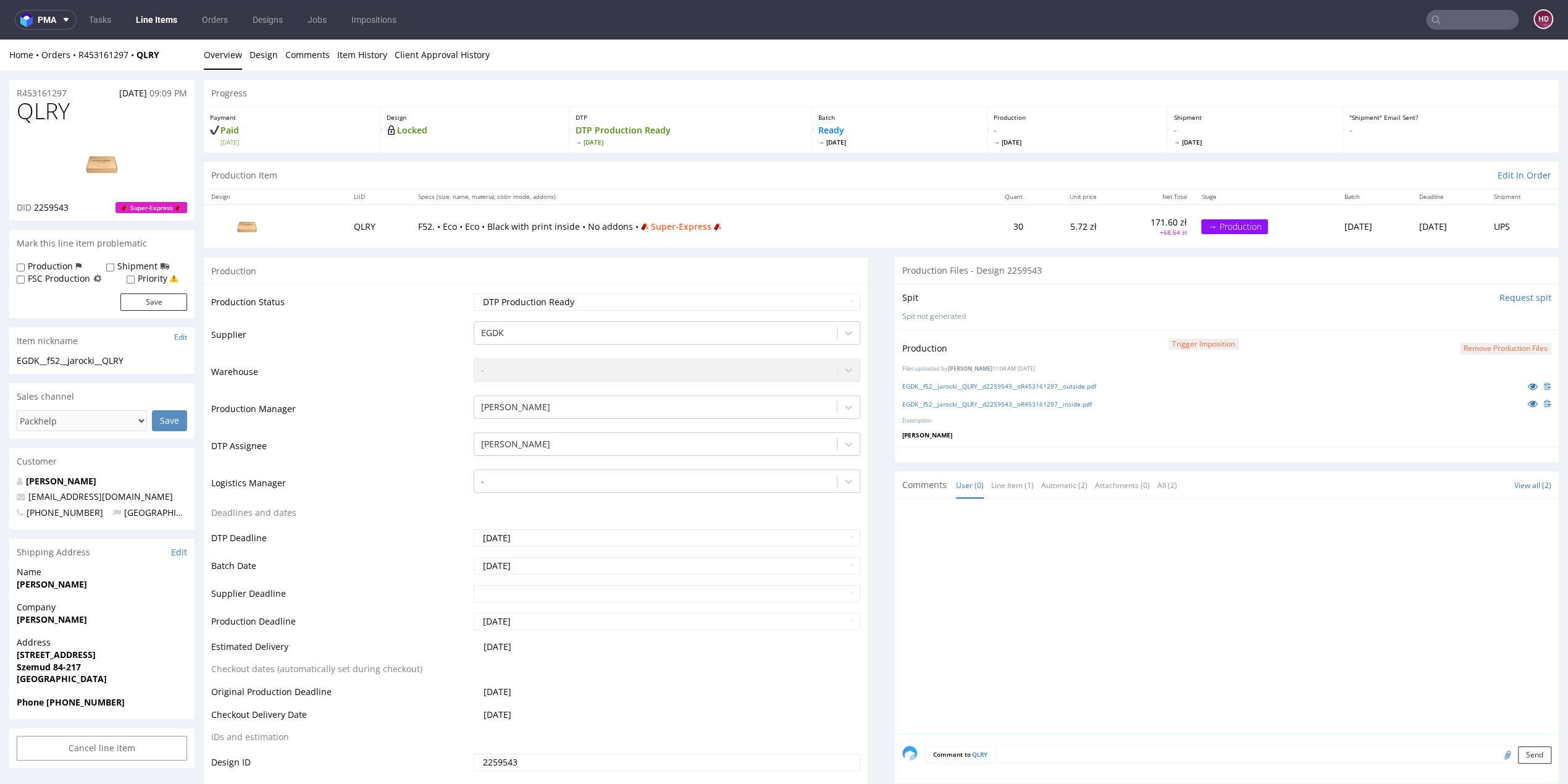
click at [218, 56] on link "Overview" at bounding box center [223, 55] width 38 height 30
click at [221, 58] on link "Overview" at bounding box center [223, 55] width 38 height 30
click at [174, 29] on link "Line Items" at bounding box center [157, 19] width 56 height 20
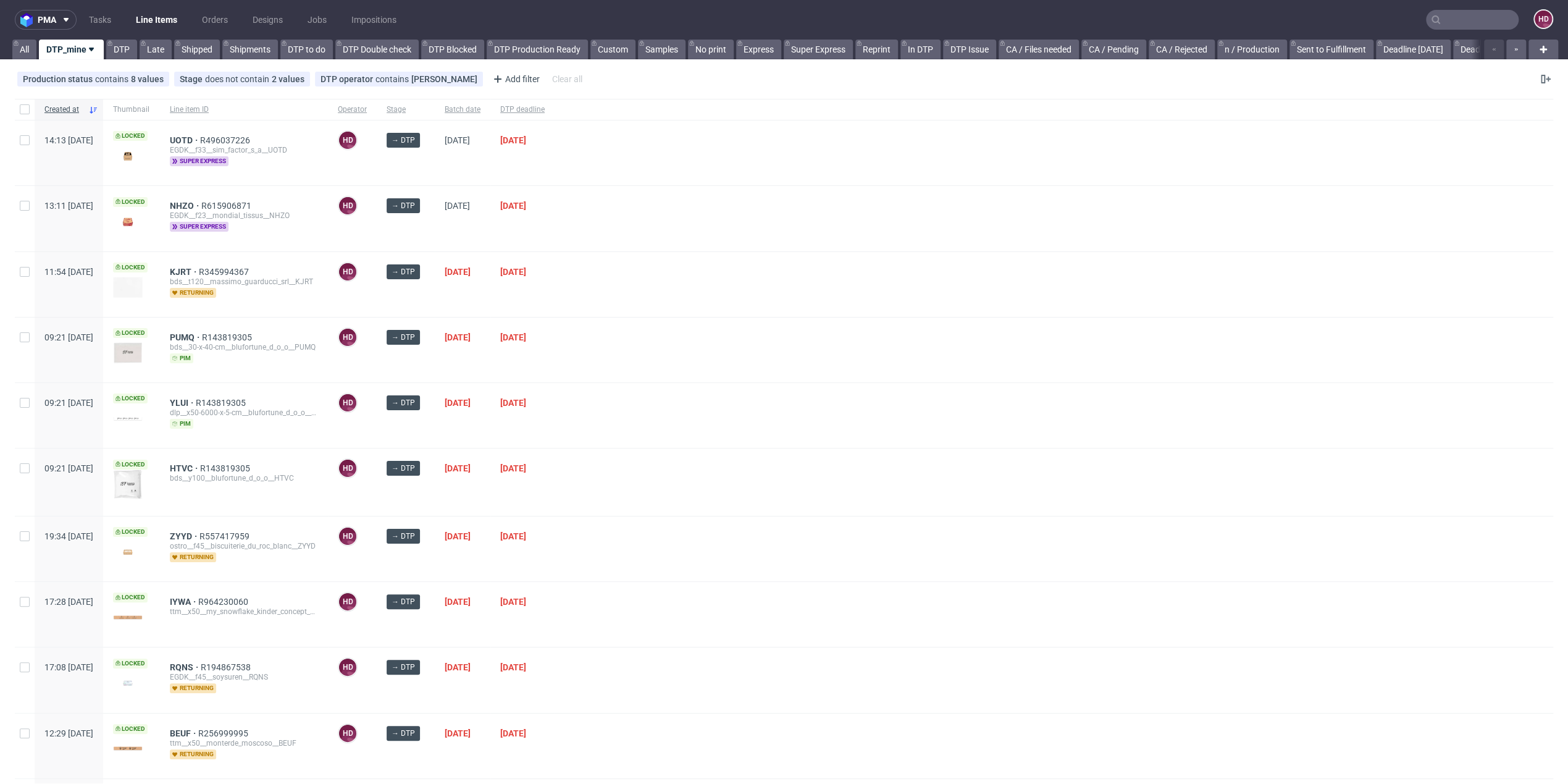
click at [220, 145] on div "EGDK__f33__sim_factor_s_a__UOTD" at bounding box center [244, 150] width 148 height 10
click at [200, 142] on span "UOTD" at bounding box center [185, 140] width 30 height 10
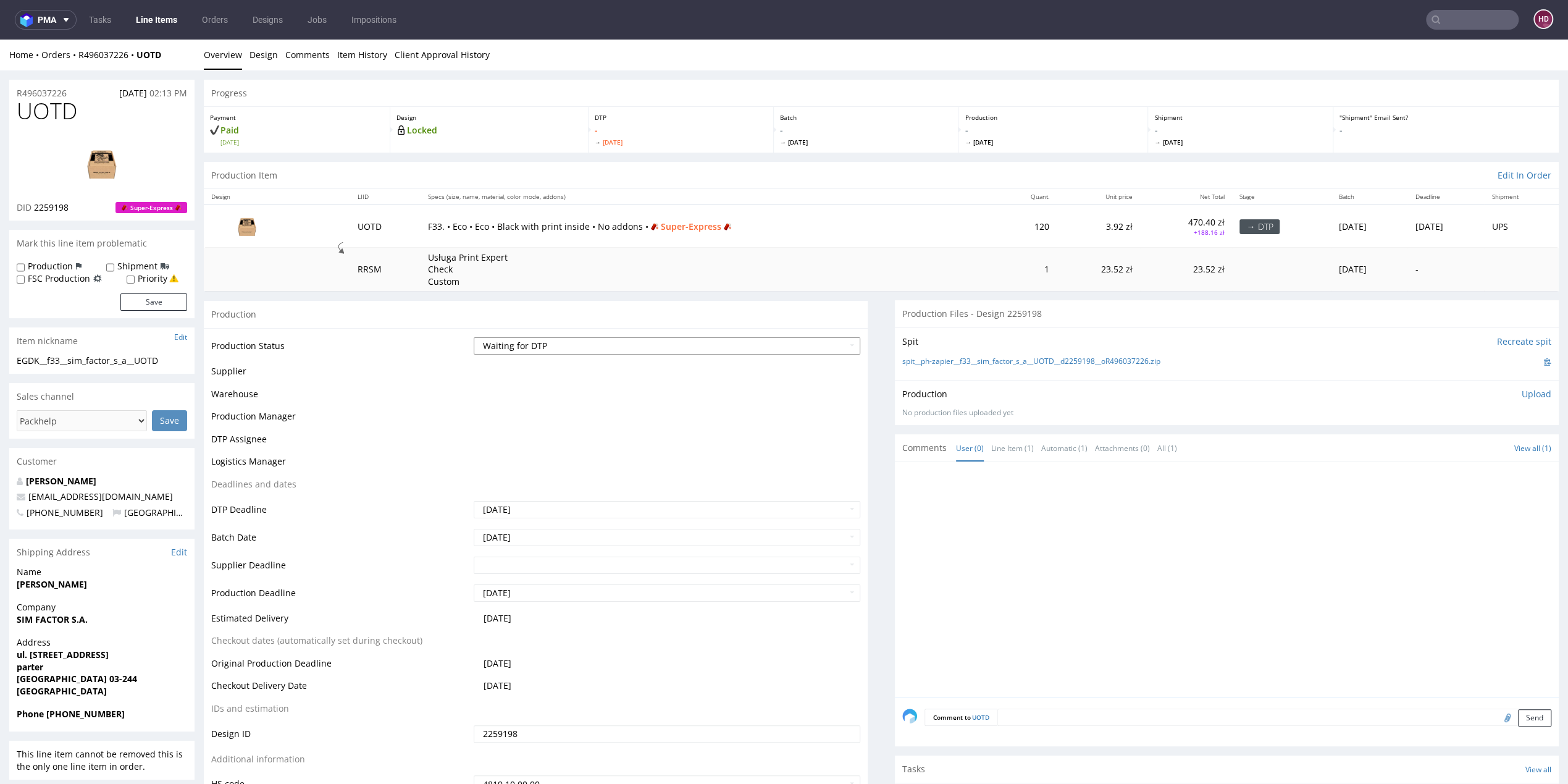
click at [501, 338] on select "Waiting for Artwork Waiting for Diecut Waiting for Mockup Waiting for DTP Waiti…" at bounding box center [667, 345] width 387 height 17
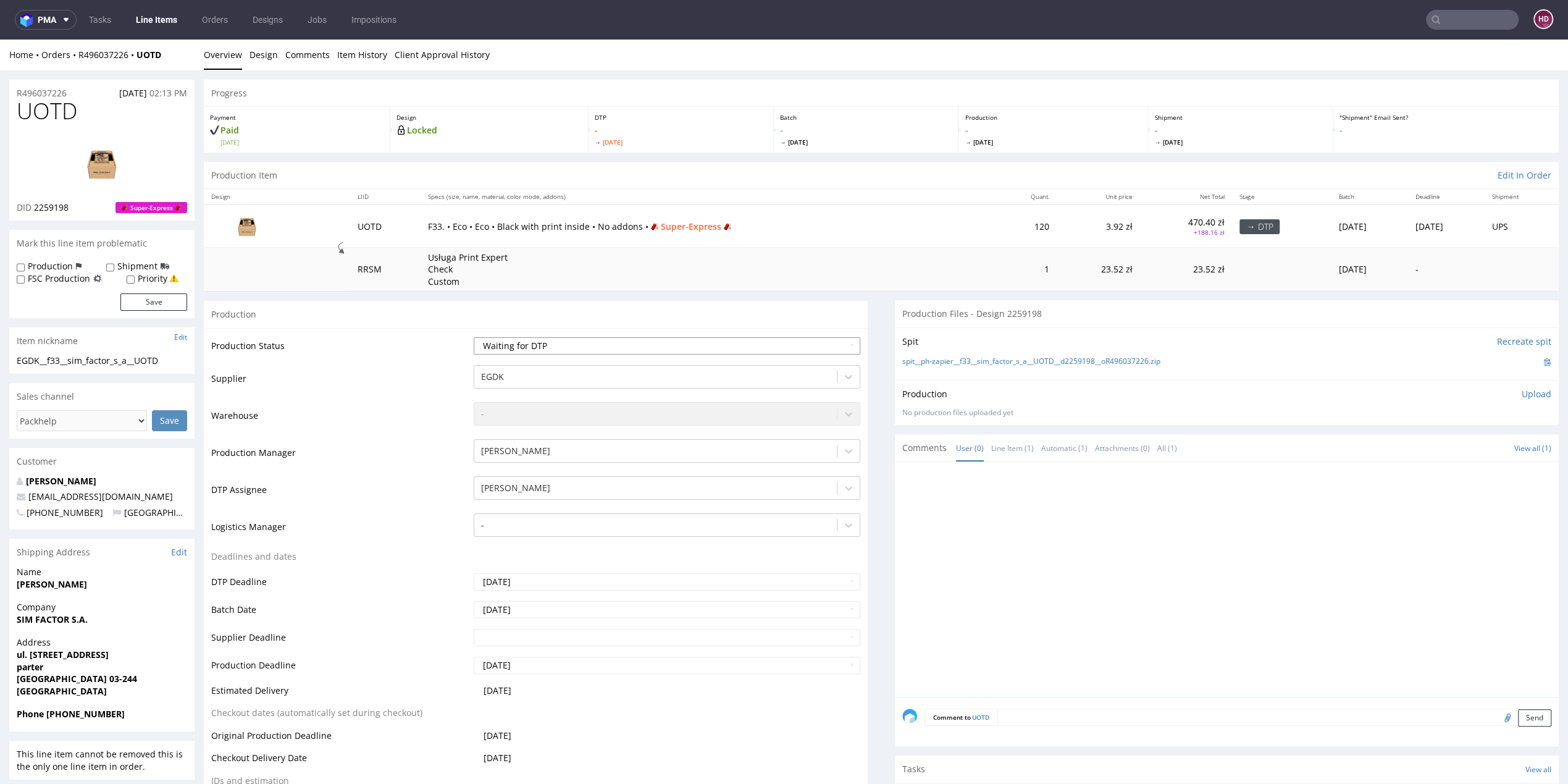
select select "dtp_in_process"
click at [474, 337] on select "Waiting for Artwork Waiting for Diecut Waiting for Mockup Waiting for DTP Waiti…" at bounding box center [667, 345] width 387 height 17
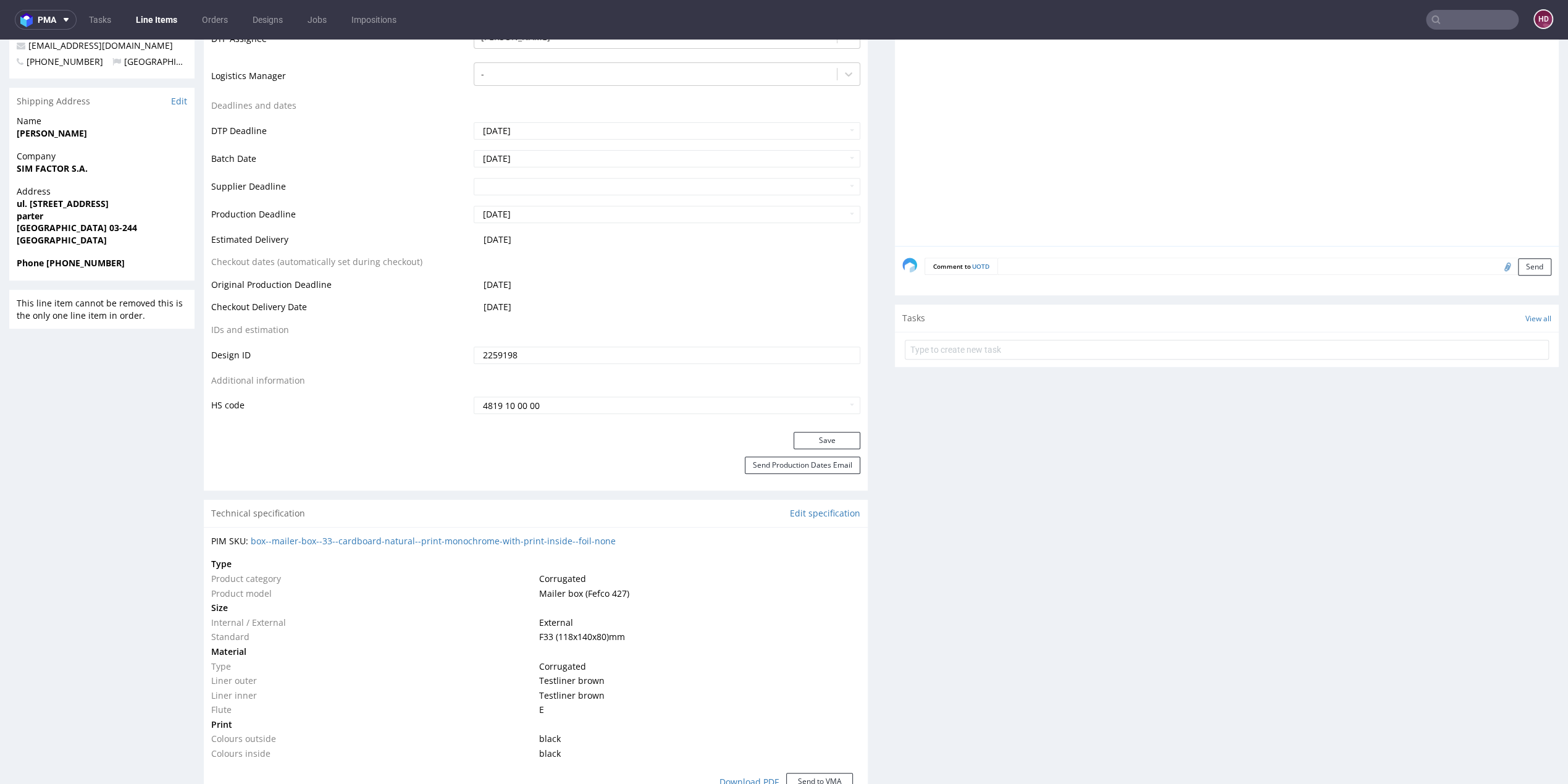
scroll to position [463, 0]
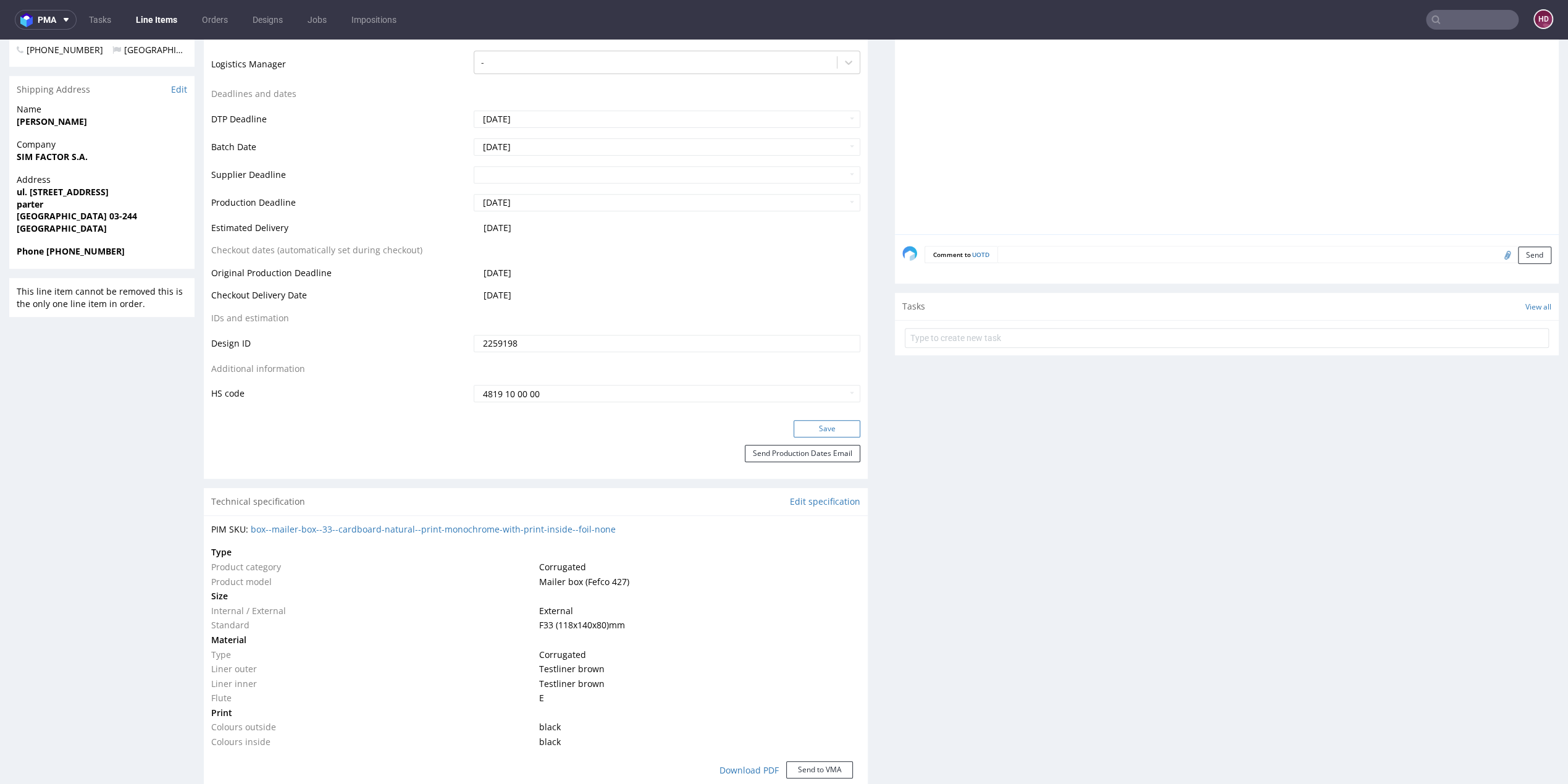
click at [839, 431] on button "Save" at bounding box center [826, 428] width 66 height 17
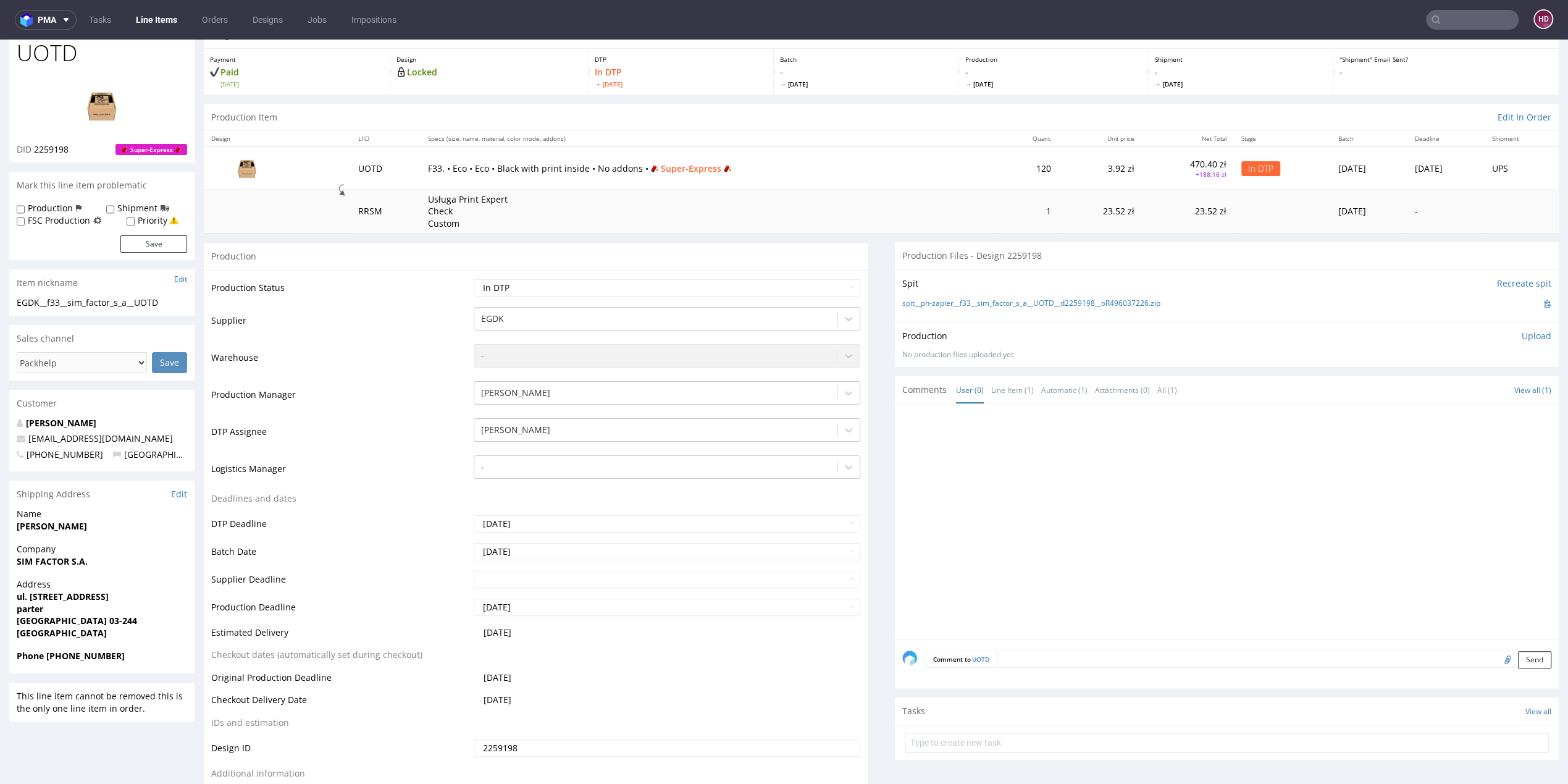
scroll to position [47, 0]
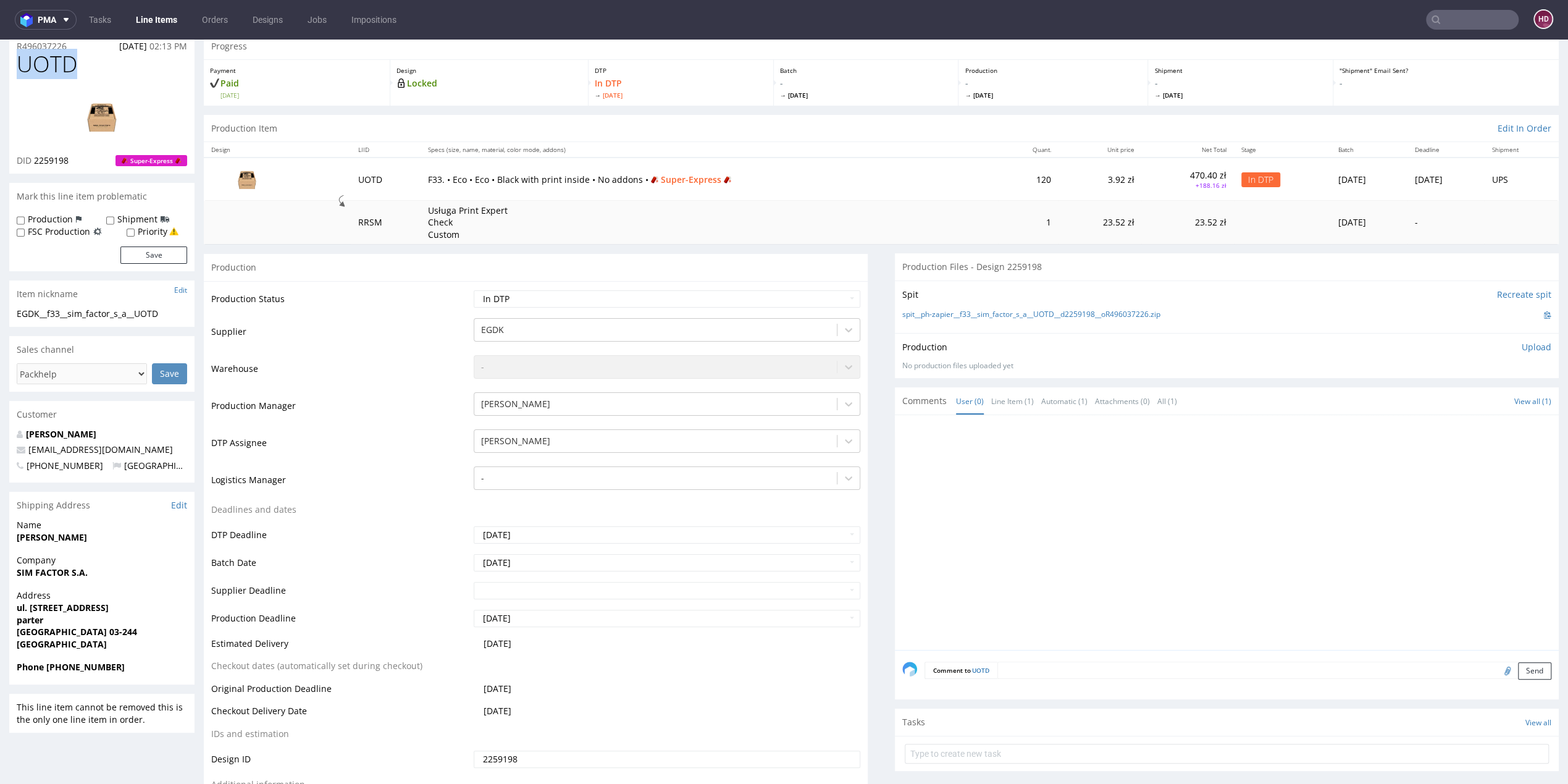
drag, startPoint x: 84, startPoint y: 68, endPoint x: -7, endPoint y: 66, distance: 91.0
copy span "UOTD"
drag, startPoint x: 74, startPoint y: 159, endPoint x: 35, endPoint y: 157, distance: 39.1
click at [35, 157] on div "DID 2259198 Super-Express" at bounding box center [101, 160] width 170 height 12
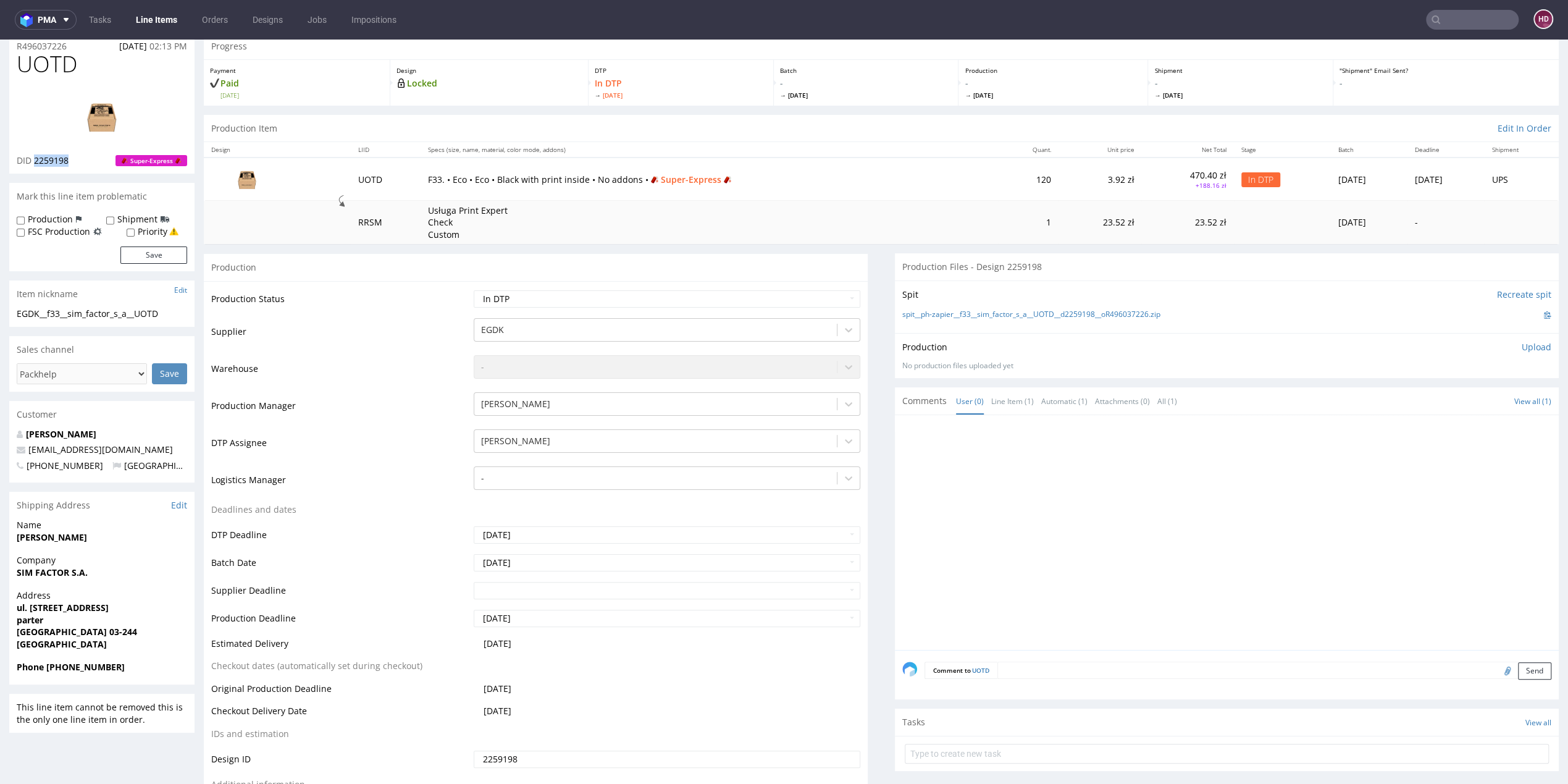
copy span "2259198"
click at [103, 117] on img at bounding box center [102, 116] width 99 height 55
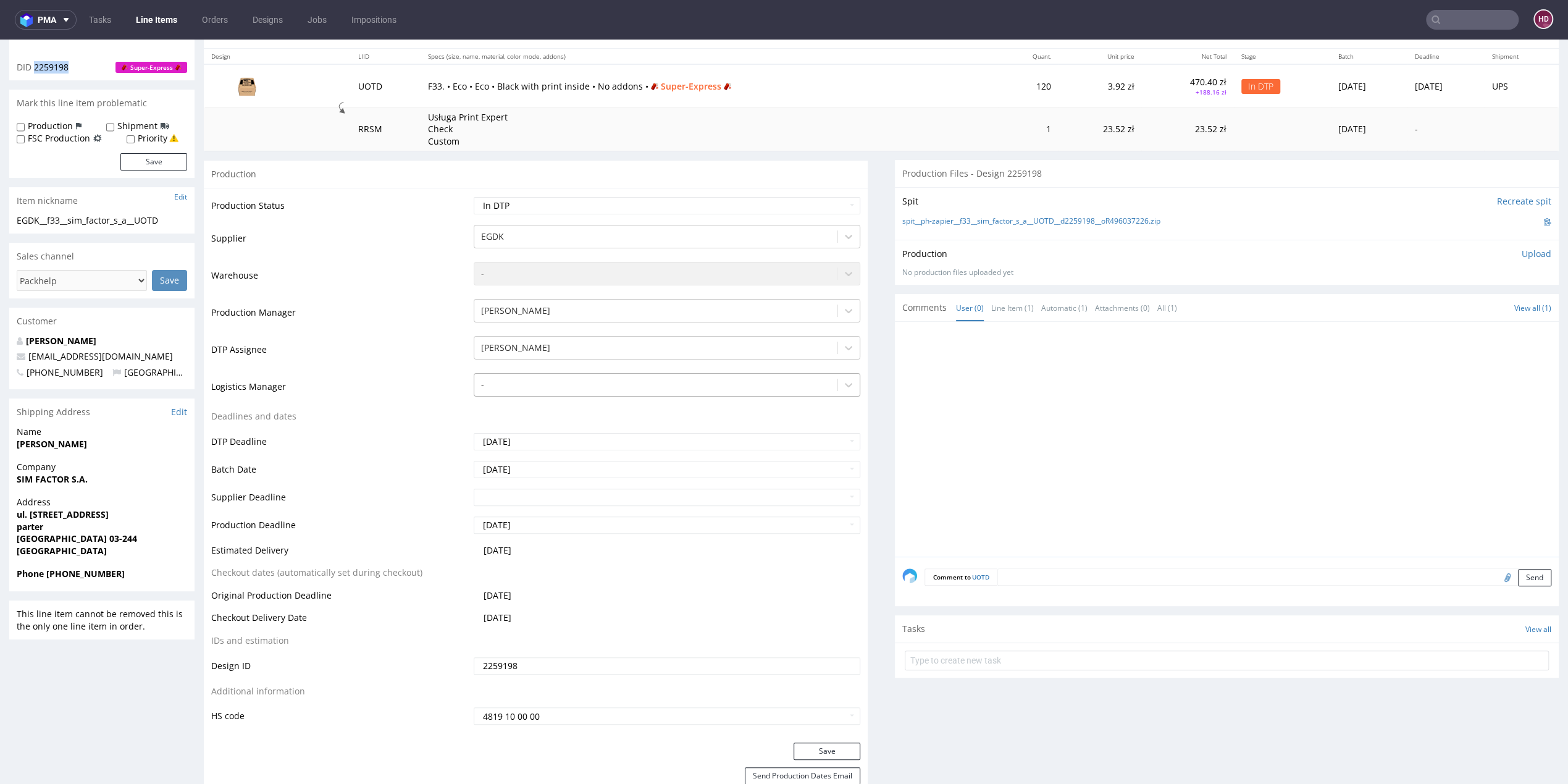
scroll to position [356, 0]
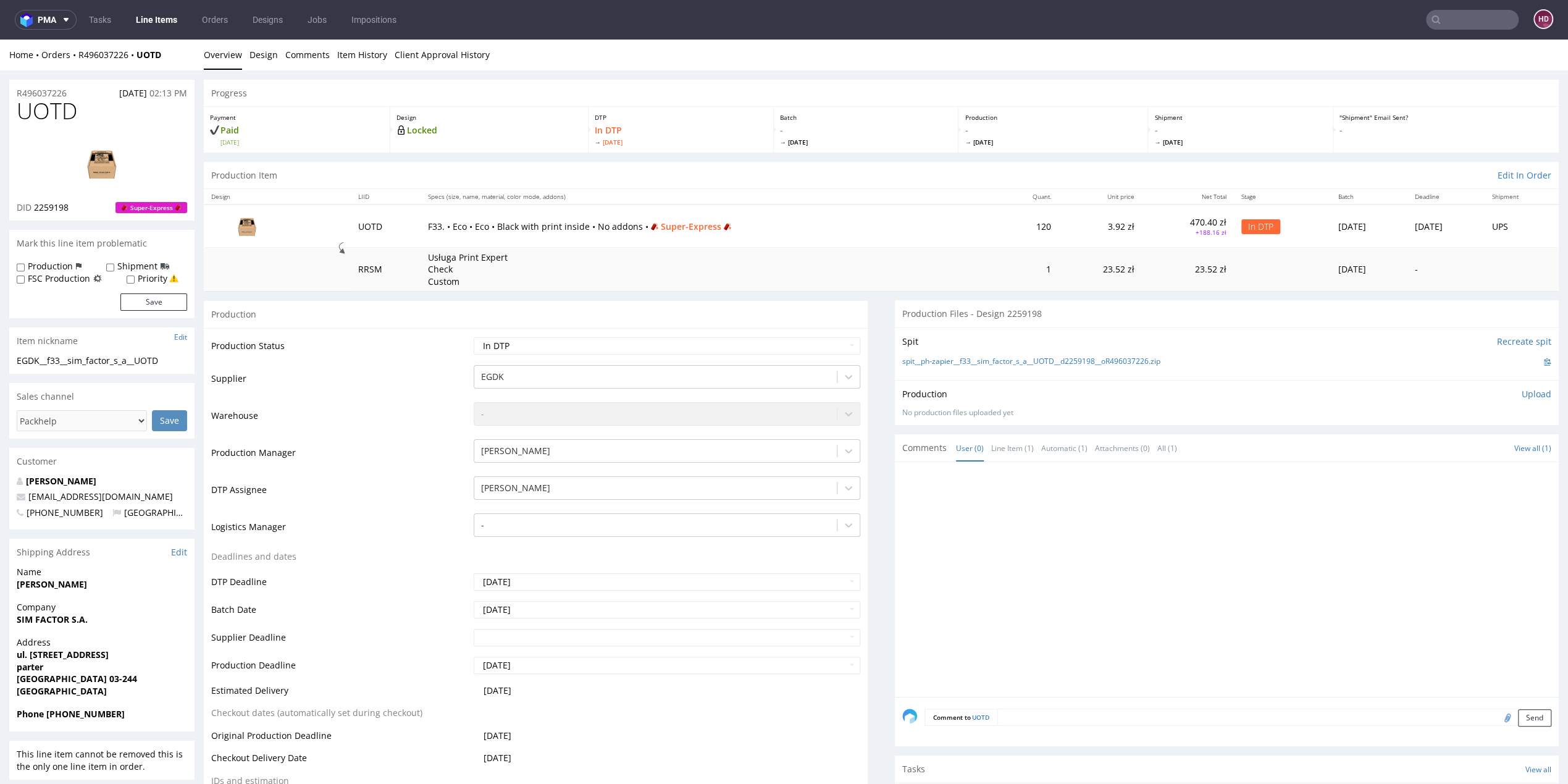
click at [92, 116] on h1 "UOTD" at bounding box center [101, 111] width 170 height 25
copy span "UOTD"
click at [170, 361] on div "EGDK__f33__sim_factor_s_a__UOTD" at bounding box center [101, 361] width 170 height 12
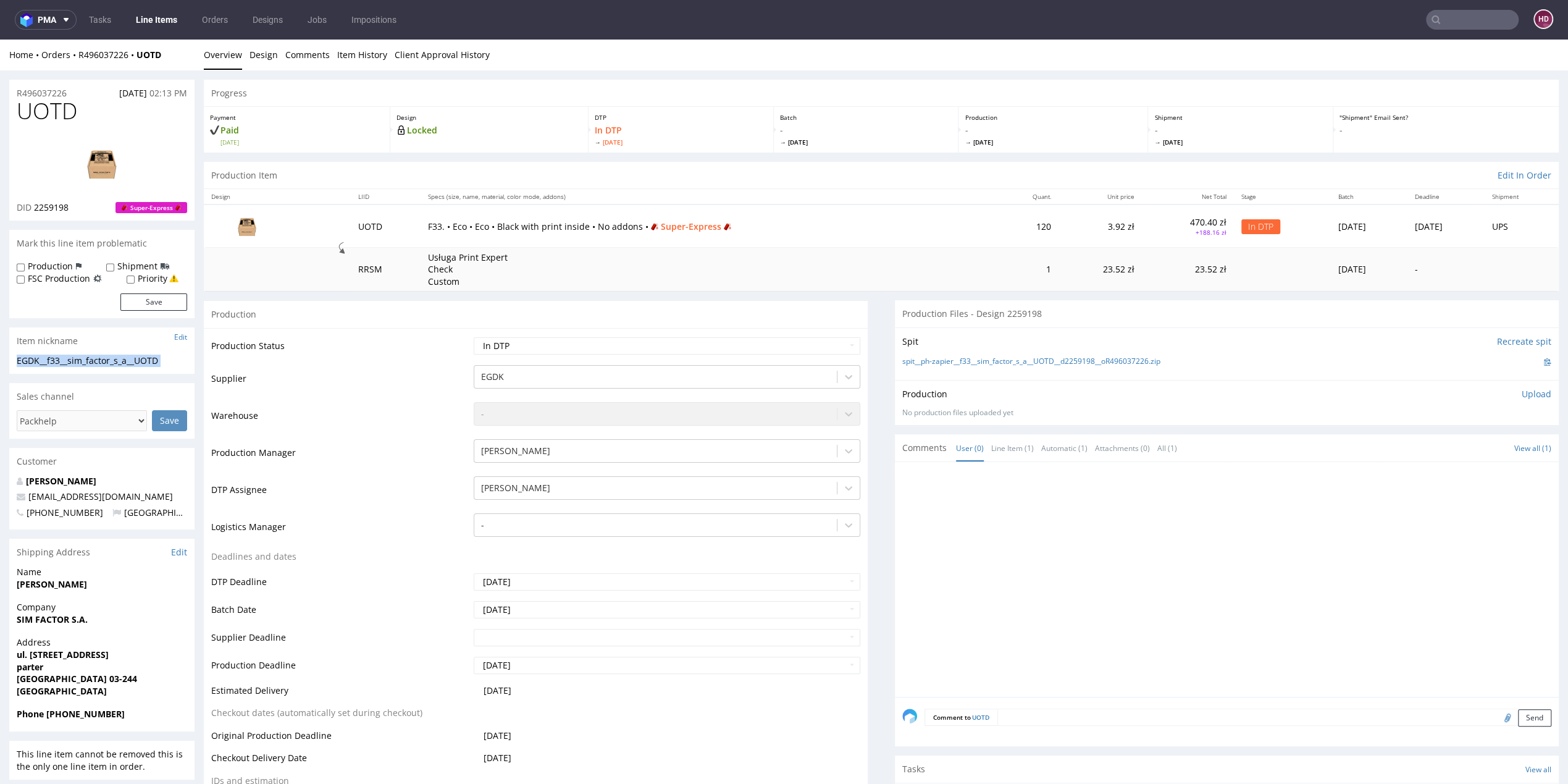
drag, startPoint x: 139, startPoint y: 358, endPoint x: -7, endPoint y: 351, distance: 146.2
click at [73, 91] on div "R496037226 10.09.2025 02:13 PM" at bounding box center [102, 89] width 186 height 20
drag, startPoint x: 64, startPoint y: 91, endPoint x: 16, endPoint y: 94, distance: 48.1
click at [16, 94] on div "R496037226 10.09.2025 02:13 PM" at bounding box center [102, 89] width 186 height 20
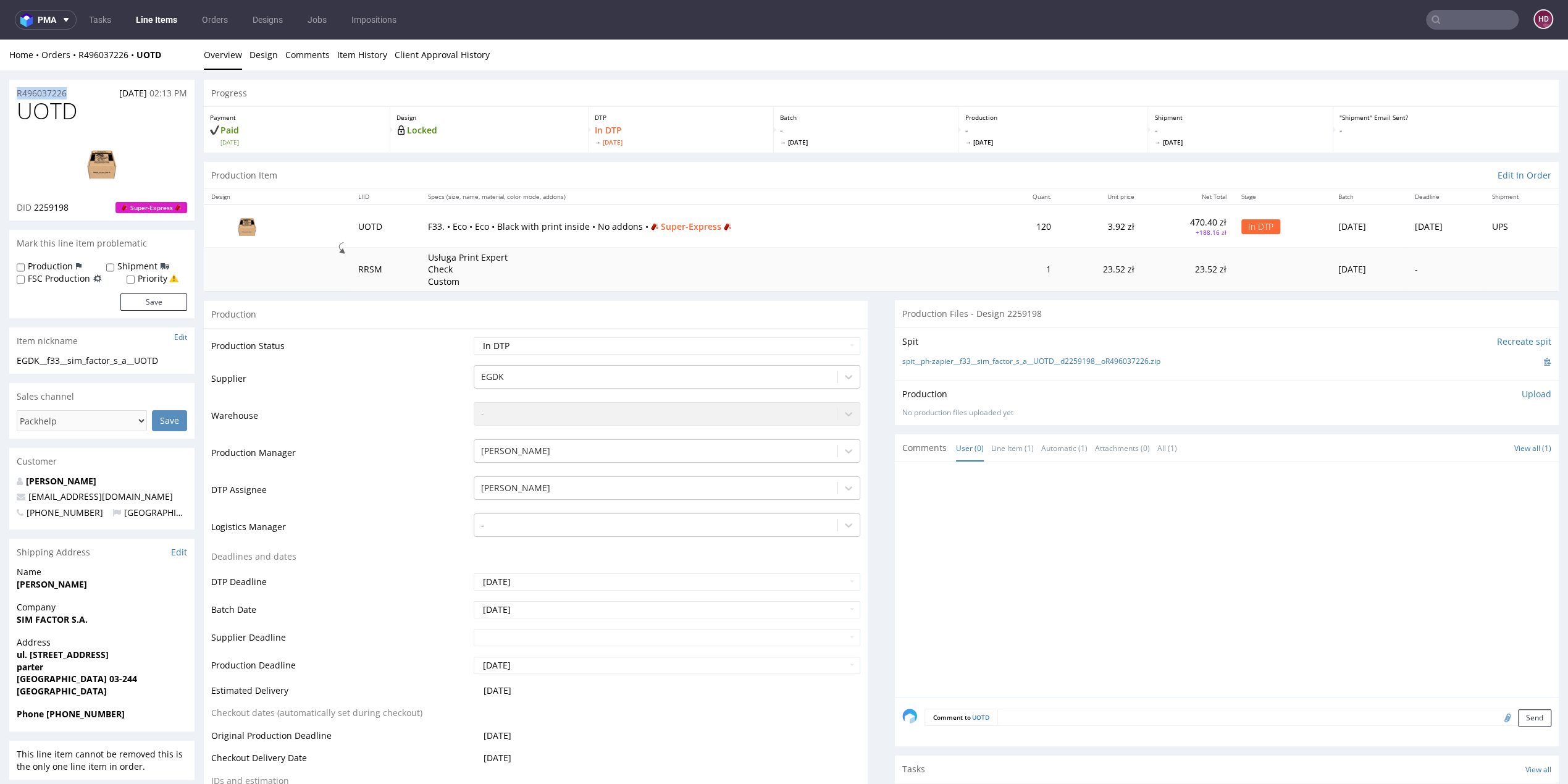
click at [89, 210] on div "DID 2259198 Super-Express" at bounding box center [101, 207] width 170 height 12
drag, startPoint x: 83, startPoint y: 210, endPoint x: 38, endPoint y: 205, distance: 45.3
click at [38, 205] on div "DID 2259198 Super-Express" at bounding box center [101, 207] width 170 height 12
click at [1521, 399] on p "Upload" at bounding box center [1536, 394] width 29 height 12
click at [1438, 452] on div "Add files" at bounding box center [1464, 450] width 62 height 18
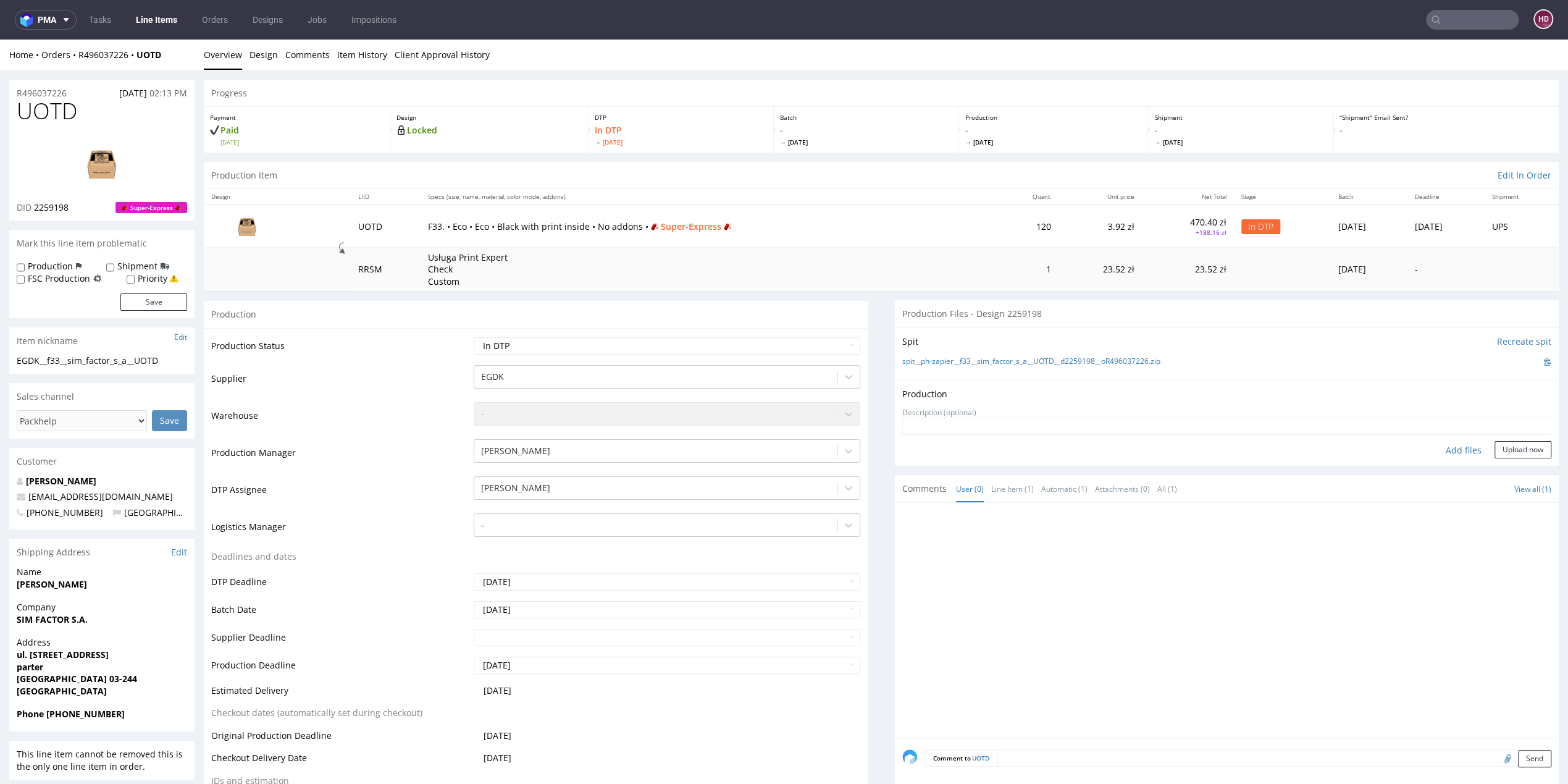
type input "C:\fakepath\ EGDK__f33__sim_factor_s_a__UOTD__d2259198__oR496037226__inside.pdf"
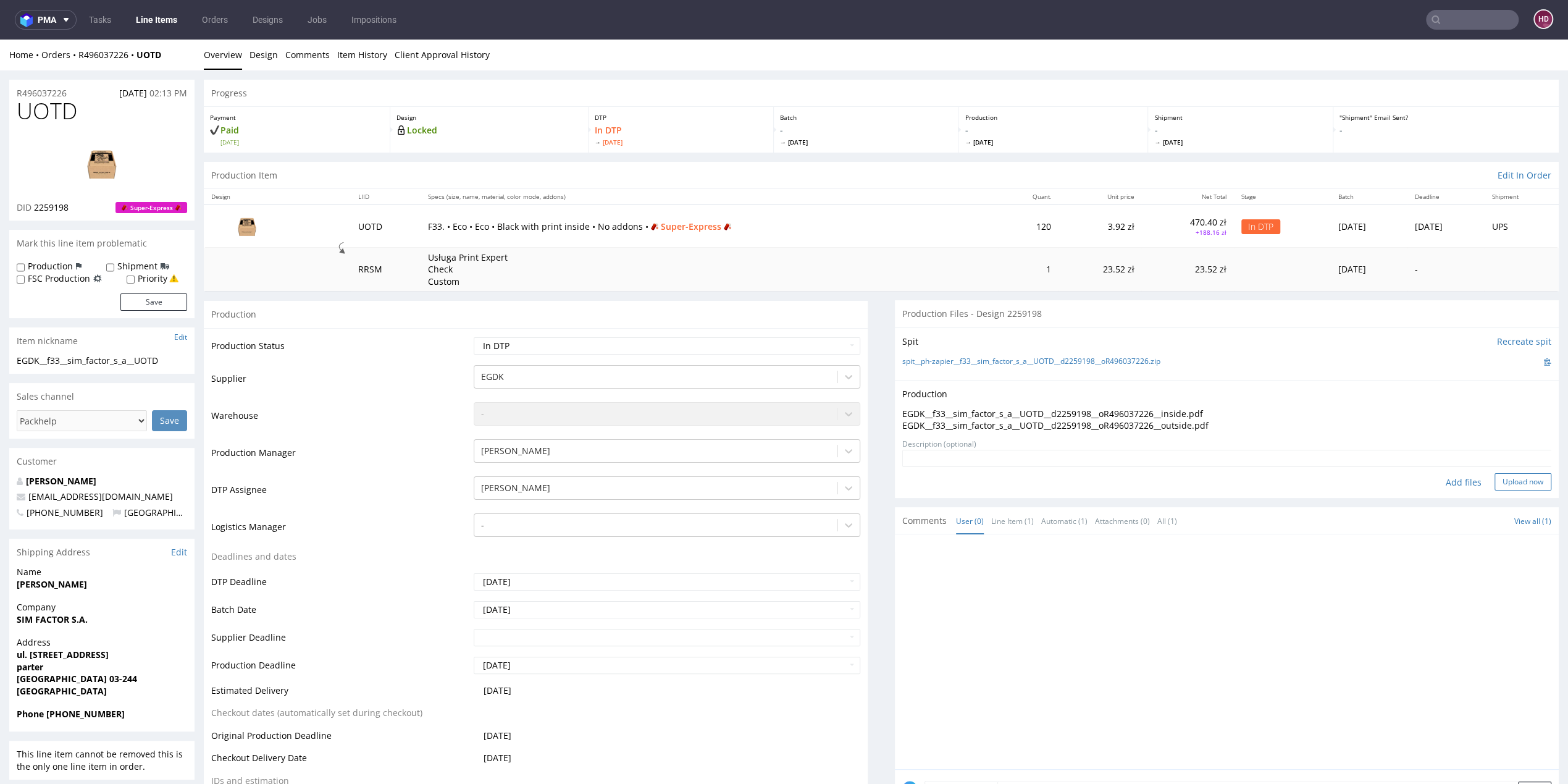
click at [1495, 479] on button "Upload now" at bounding box center [1523, 481] width 57 height 17
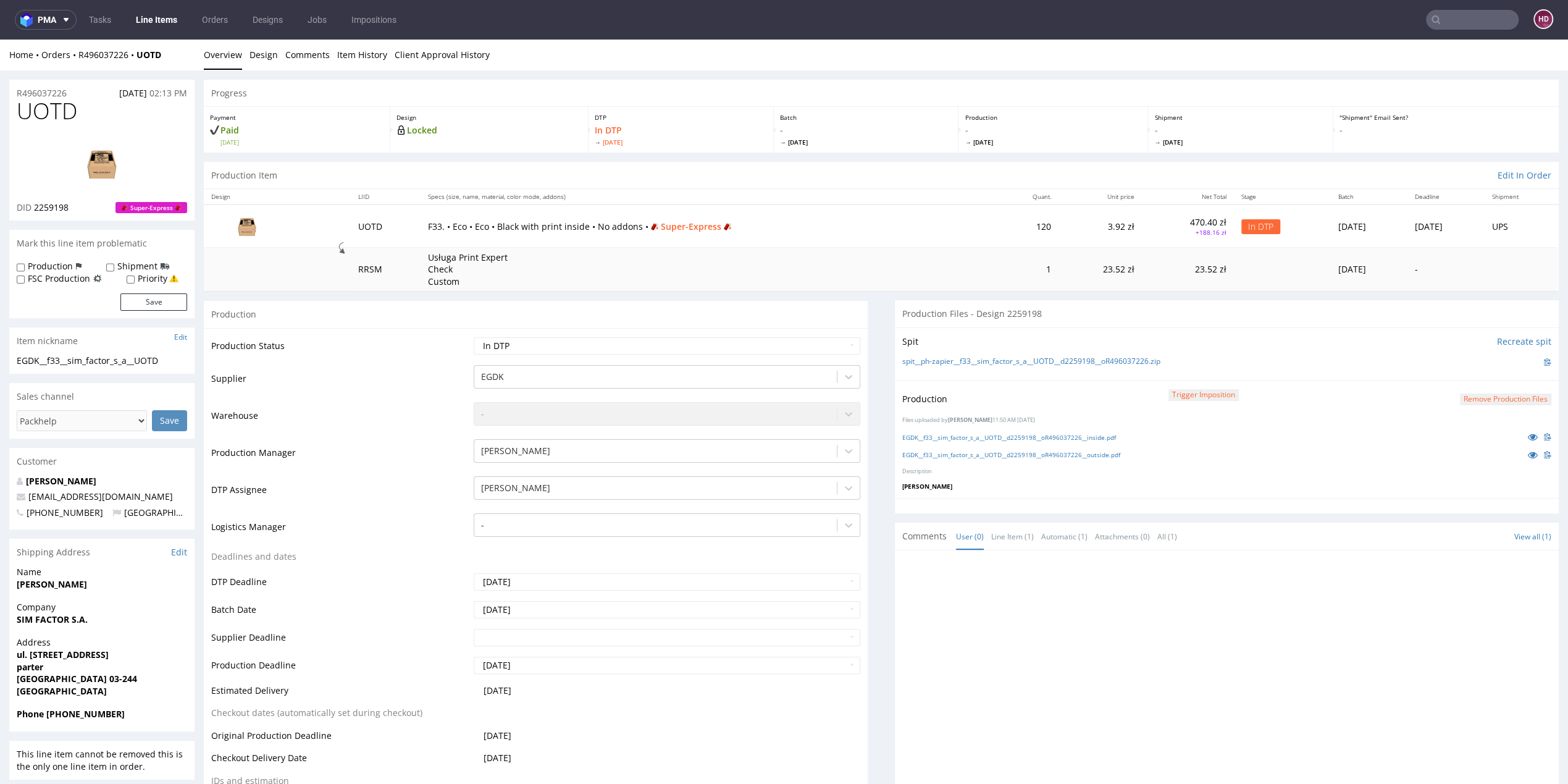
click at [1460, 399] on button "Remove production files" at bounding box center [1505, 399] width 91 height 12
click at [1452, 371] on icon at bounding box center [1454, 370] width 8 height 9
click at [1521, 394] on p "Upload" at bounding box center [1536, 394] width 29 height 12
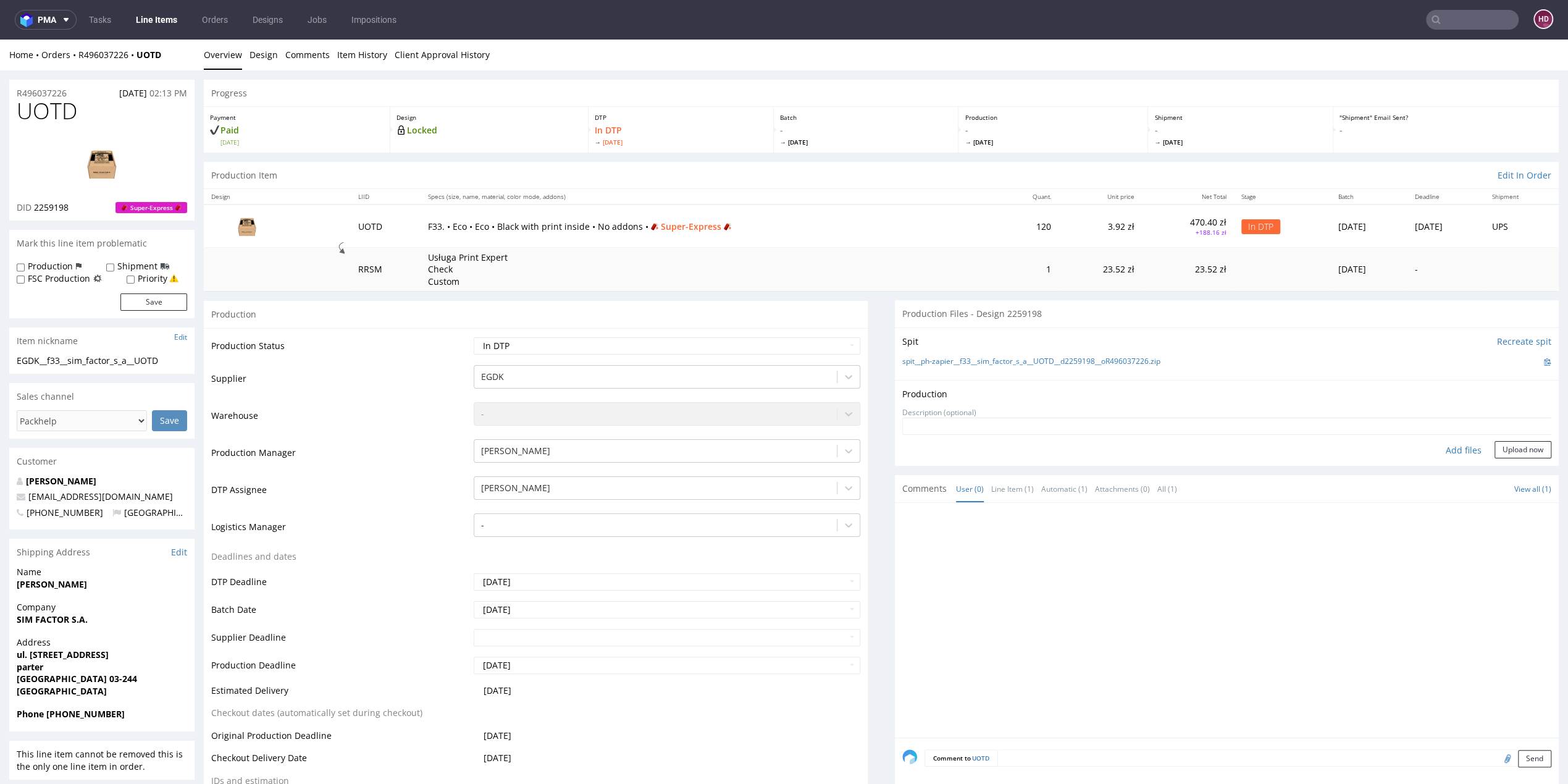
click at [1450, 447] on div "Add files" at bounding box center [1464, 450] width 62 height 18
type input "C:\fakepath\EGDK__f33__sim_factor_s_a__UOTD__d2259198__oR496037226__outside.pdf"
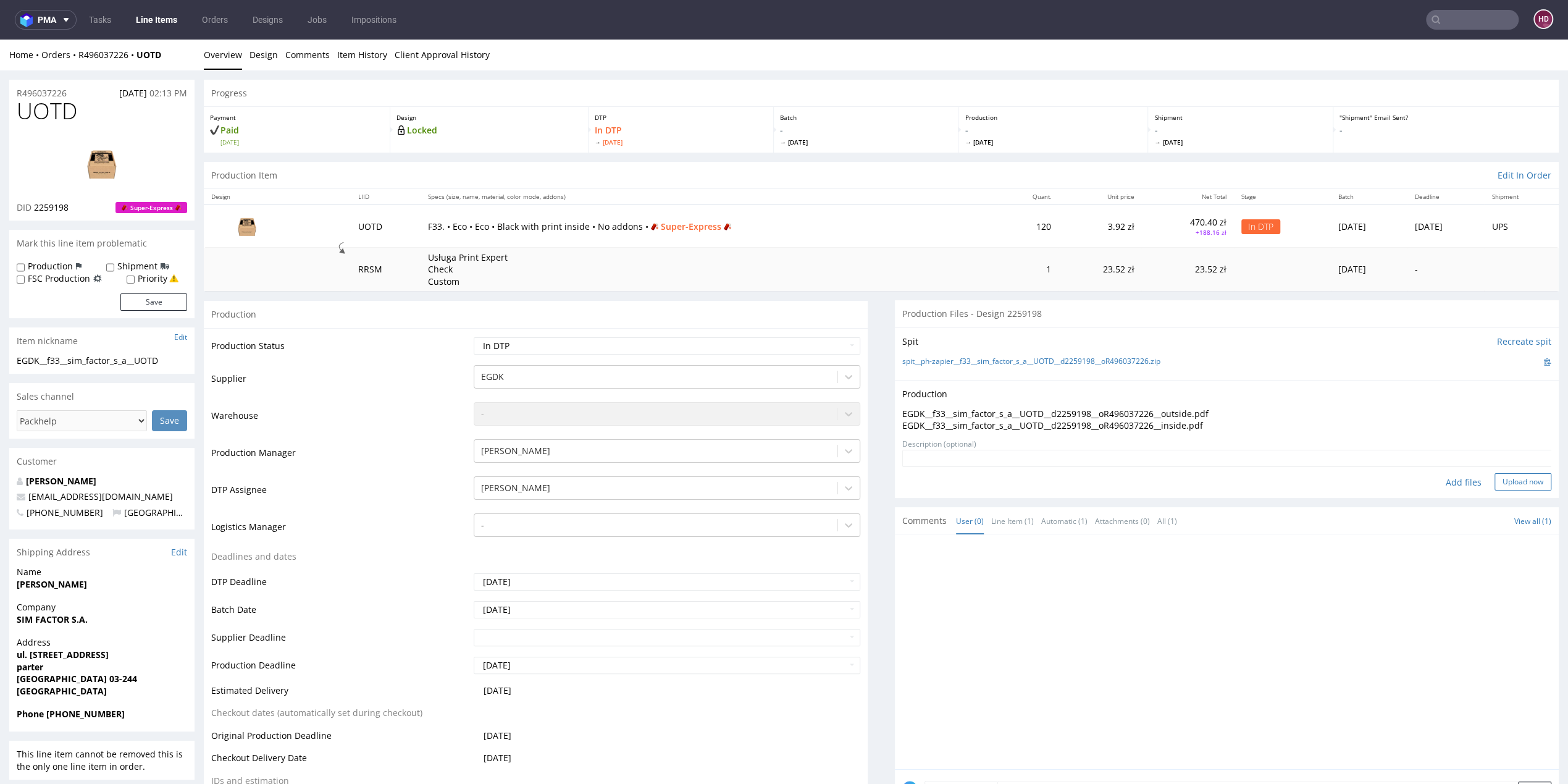
click at [1496, 483] on button "Upload now" at bounding box center [1523, 481] width 57 height 17
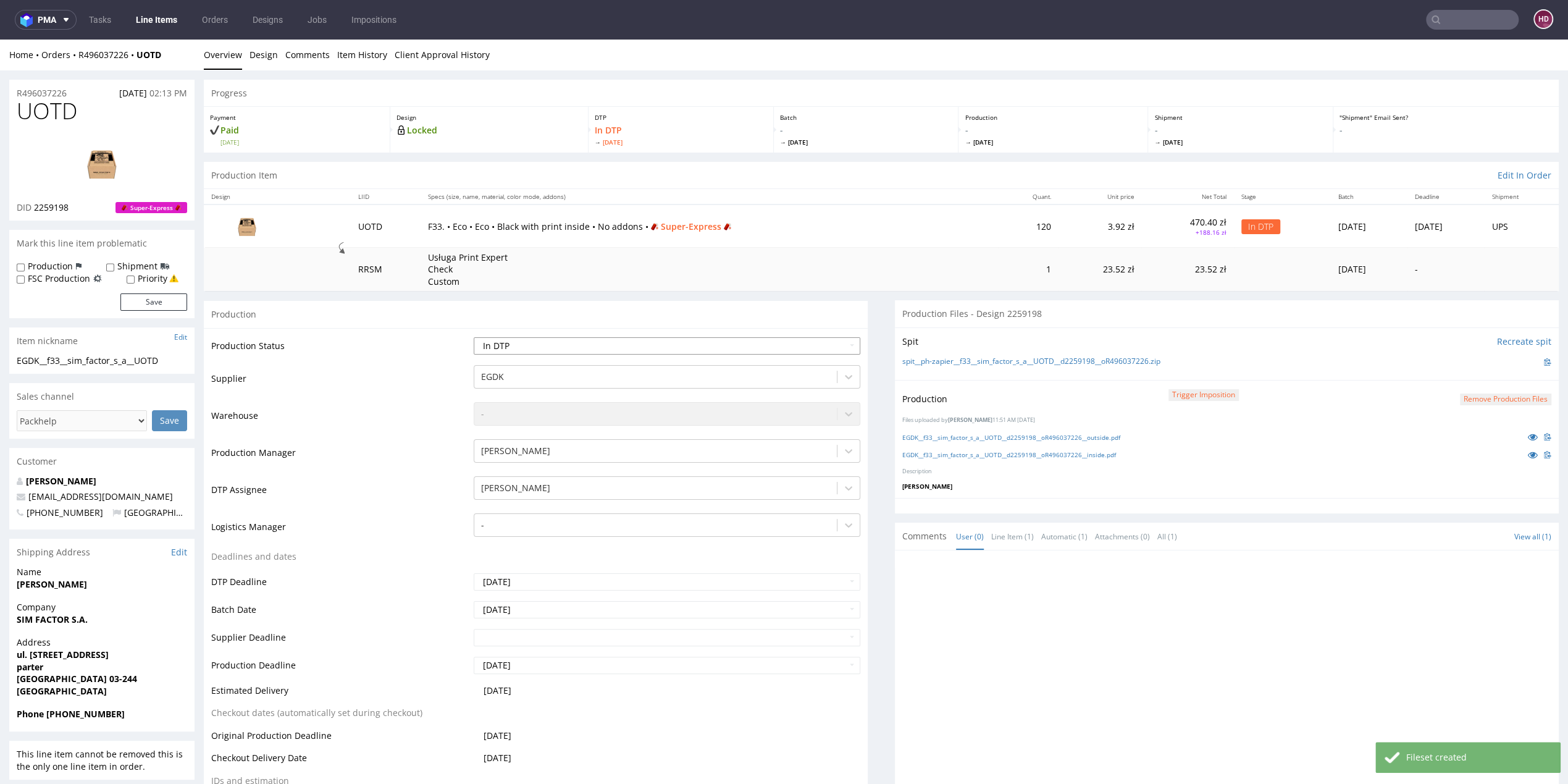
click at [605, 343] on select "Waiting for Artwork Waiting for Diecut Waiting for Mockup Waiting for DTP Waiti…" at bounding box center [667, 345] width 387 height 17
select select "dtp_production_ready"
click at [474, 337] on select "Waiting for Artwork Waiting for Diecut Waiting for Mockup Waiting for DTP Waiti…" at bounding box center [667, 345] width 387 height 17
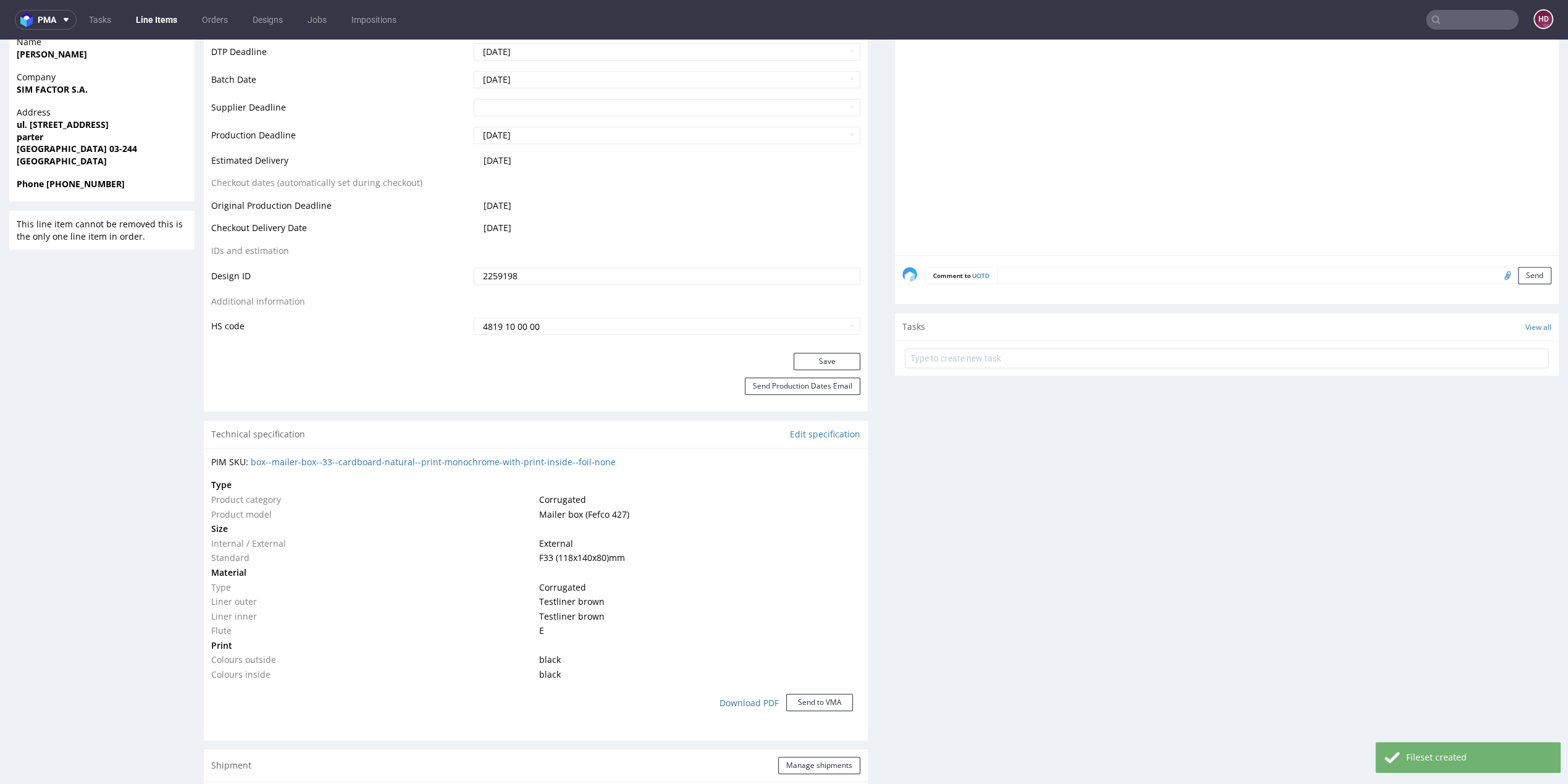
scroll to position [545, 0]
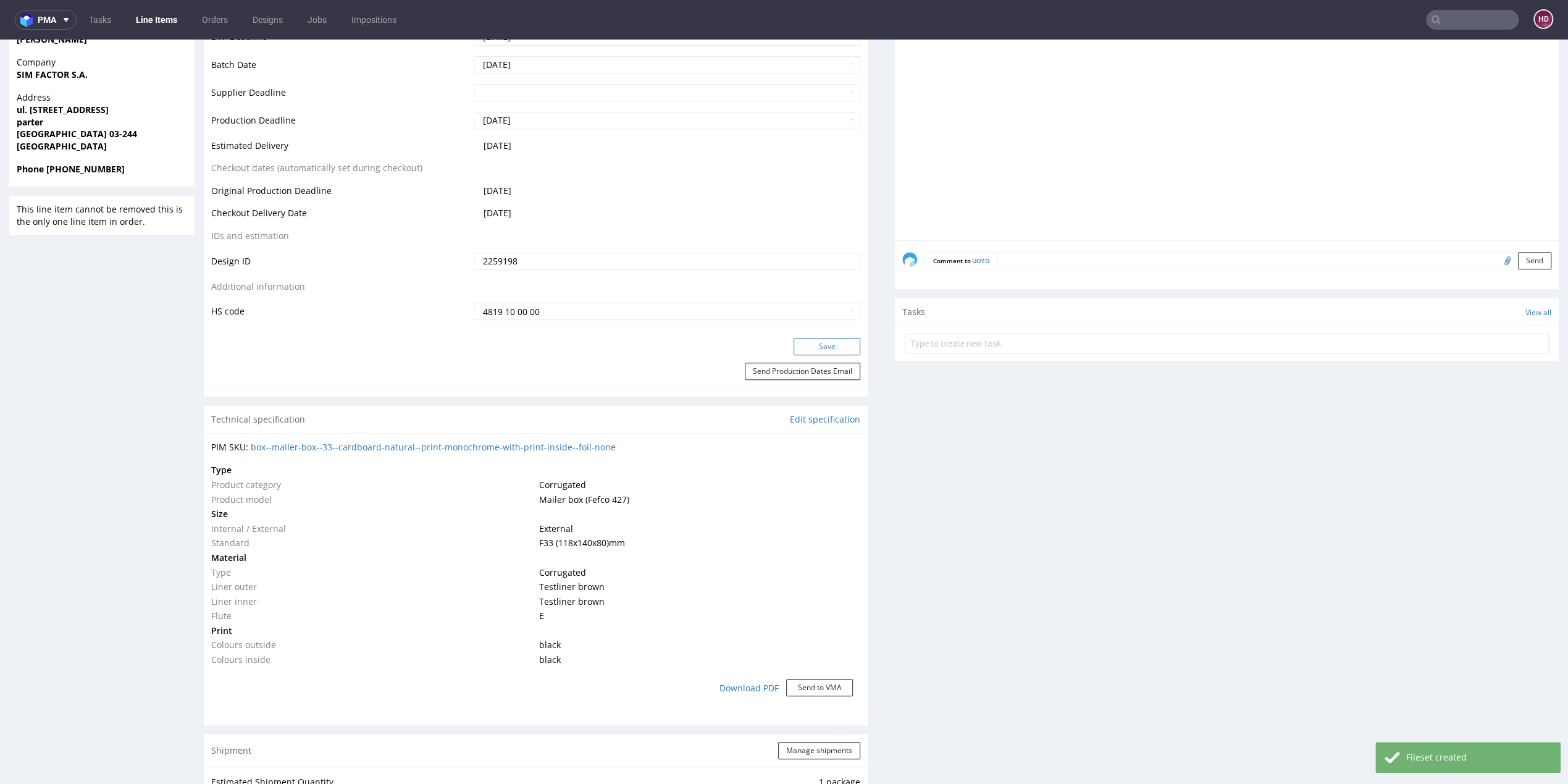
click at [799, 338] on button "Save" at bounding box center [826, 346] width 66 height 17
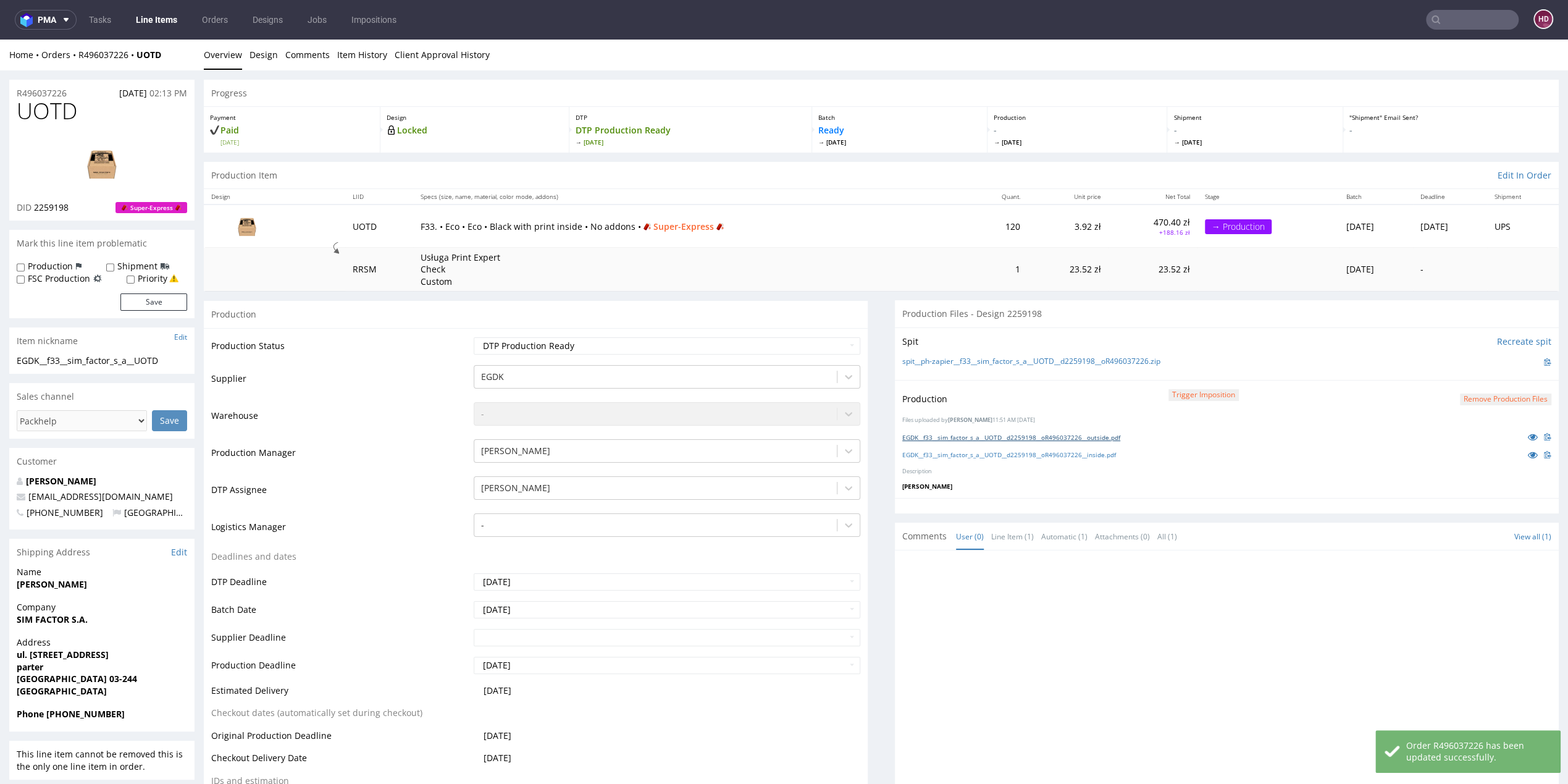
click at [986, 434] on link "EGDK__f33__sim_factor_s_a__UOTD__d2259198__oR496037226__outside.pdf" at bounding box center [1011, 437] width 218 height 9
click at [171, 23] on link "Line Items" at bounding box center [157, 19] width 56 height 20
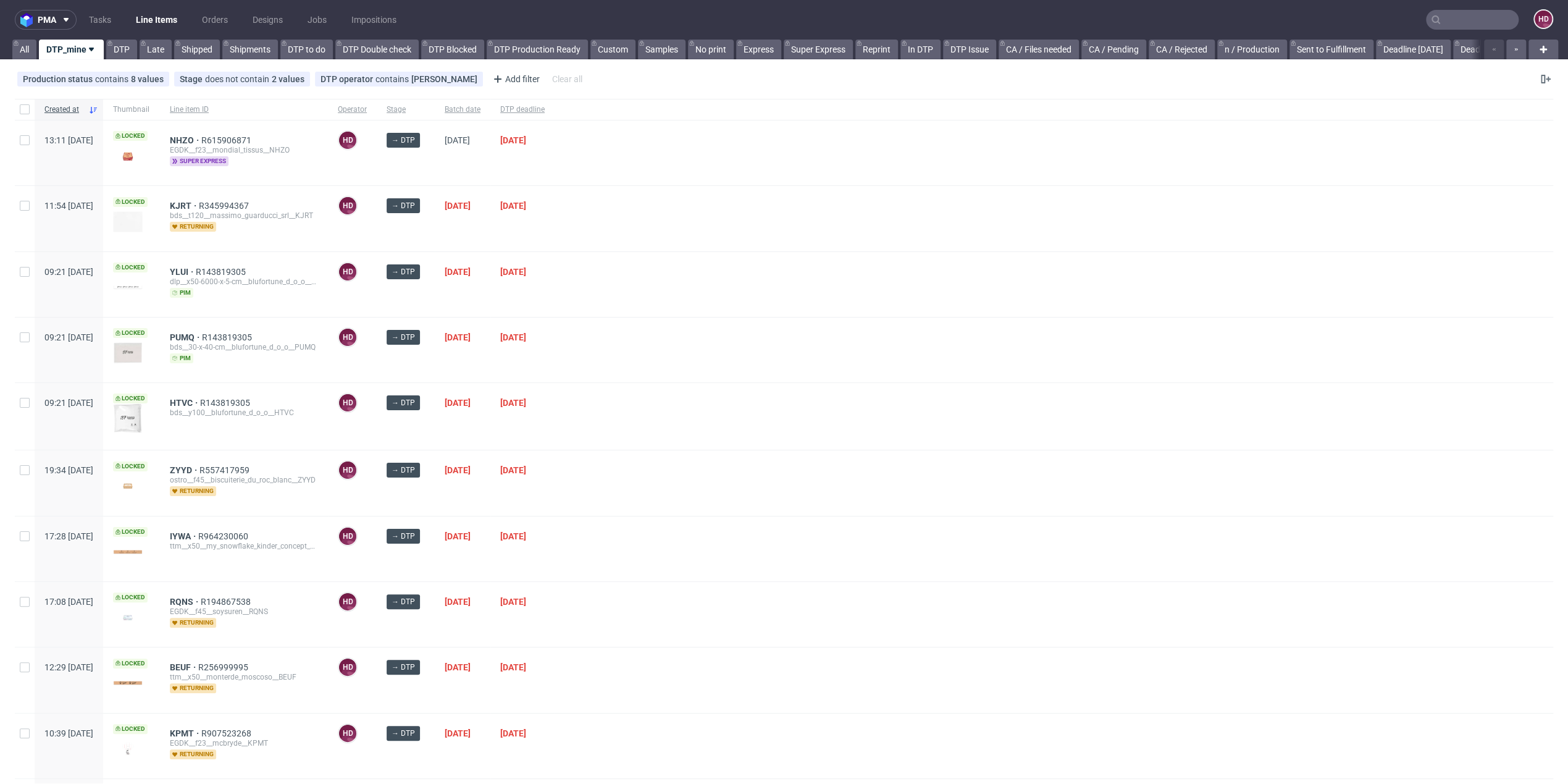
click at [229, 162] on span "super express" at bounding box center [199, 161] width 59 height 10
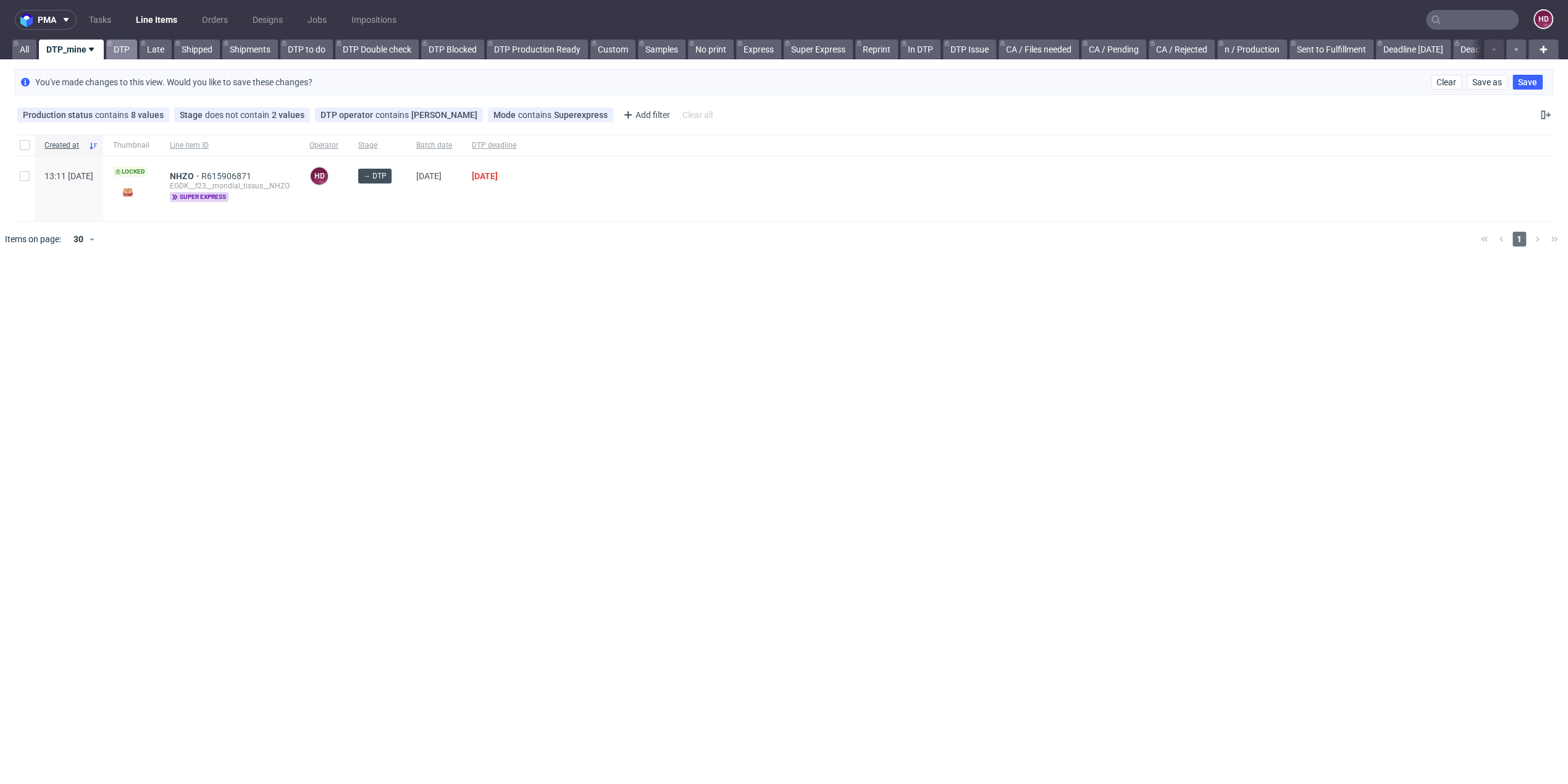
click at [116, 47] on link "DTP" at bounding box center [121, 49] width 31 height 20
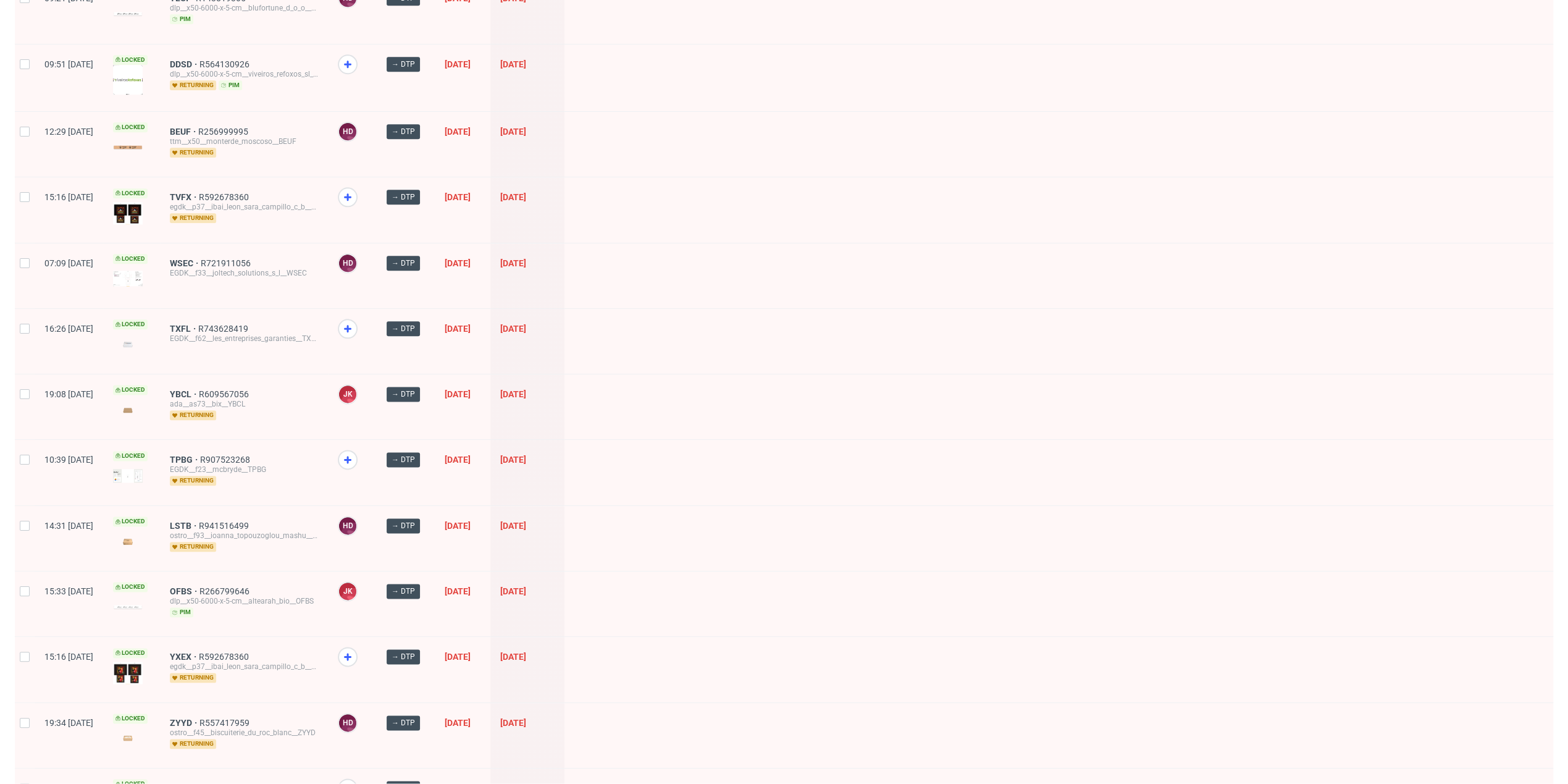
scroll to position [1518, 0]
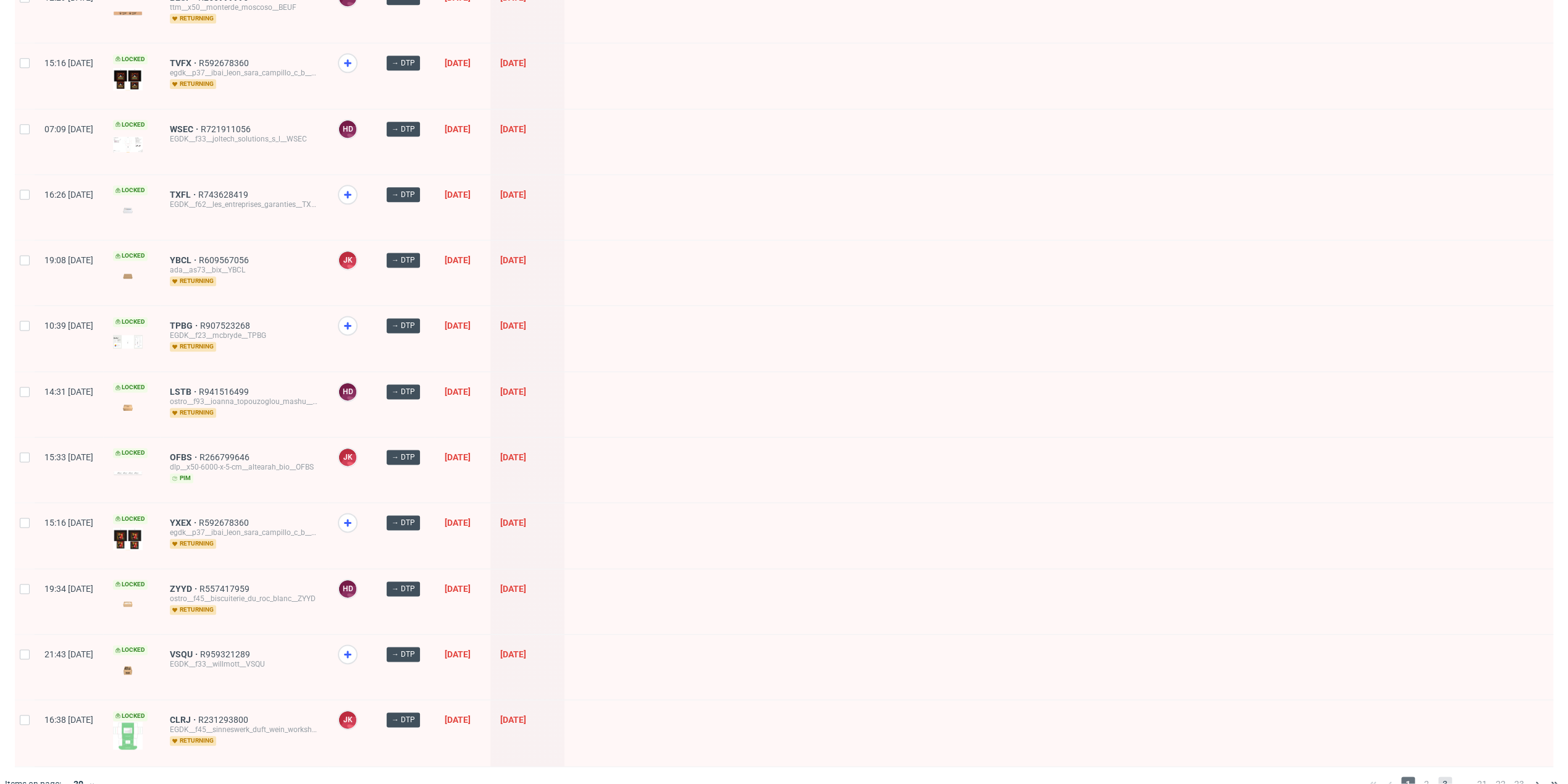
click at [1439, 776] on span "3" at bounding box center [1445, 784] width 14 height 15
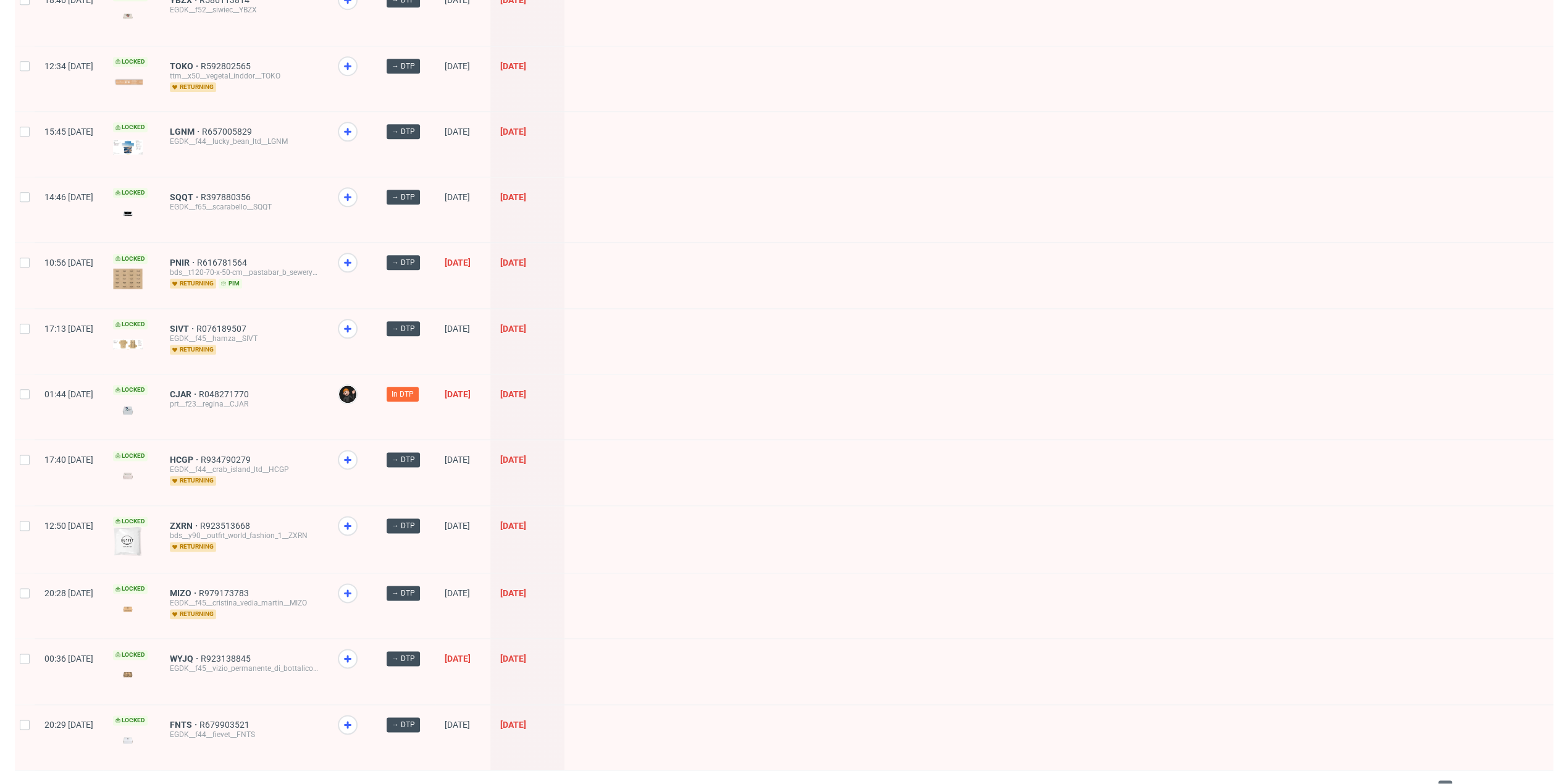
scroll to position [1355, 0]
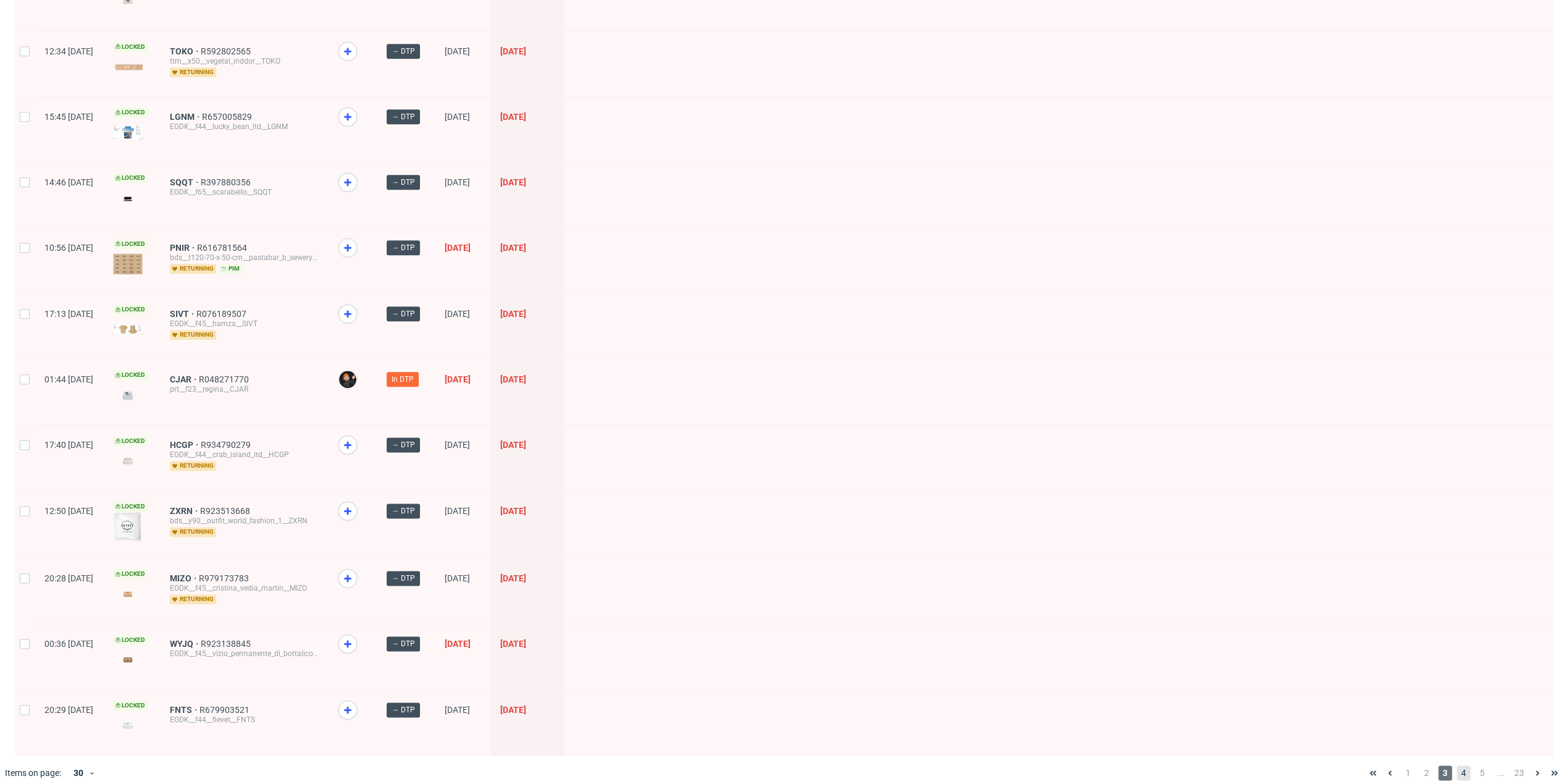
click at [1457, 766] on span "4" at bounding box center [1464, 773] width 14 height 15
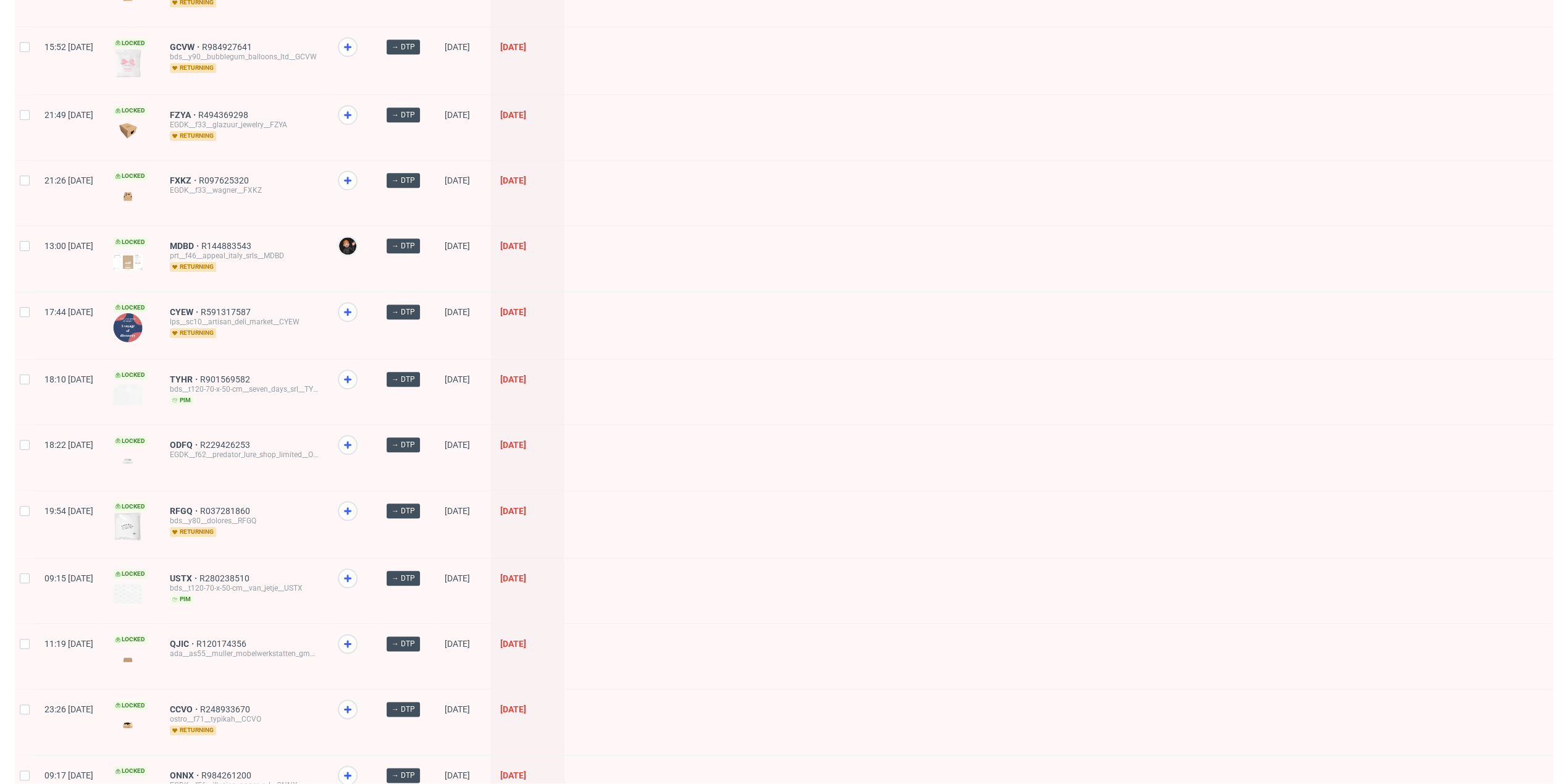
scroll to position [1378, 0]
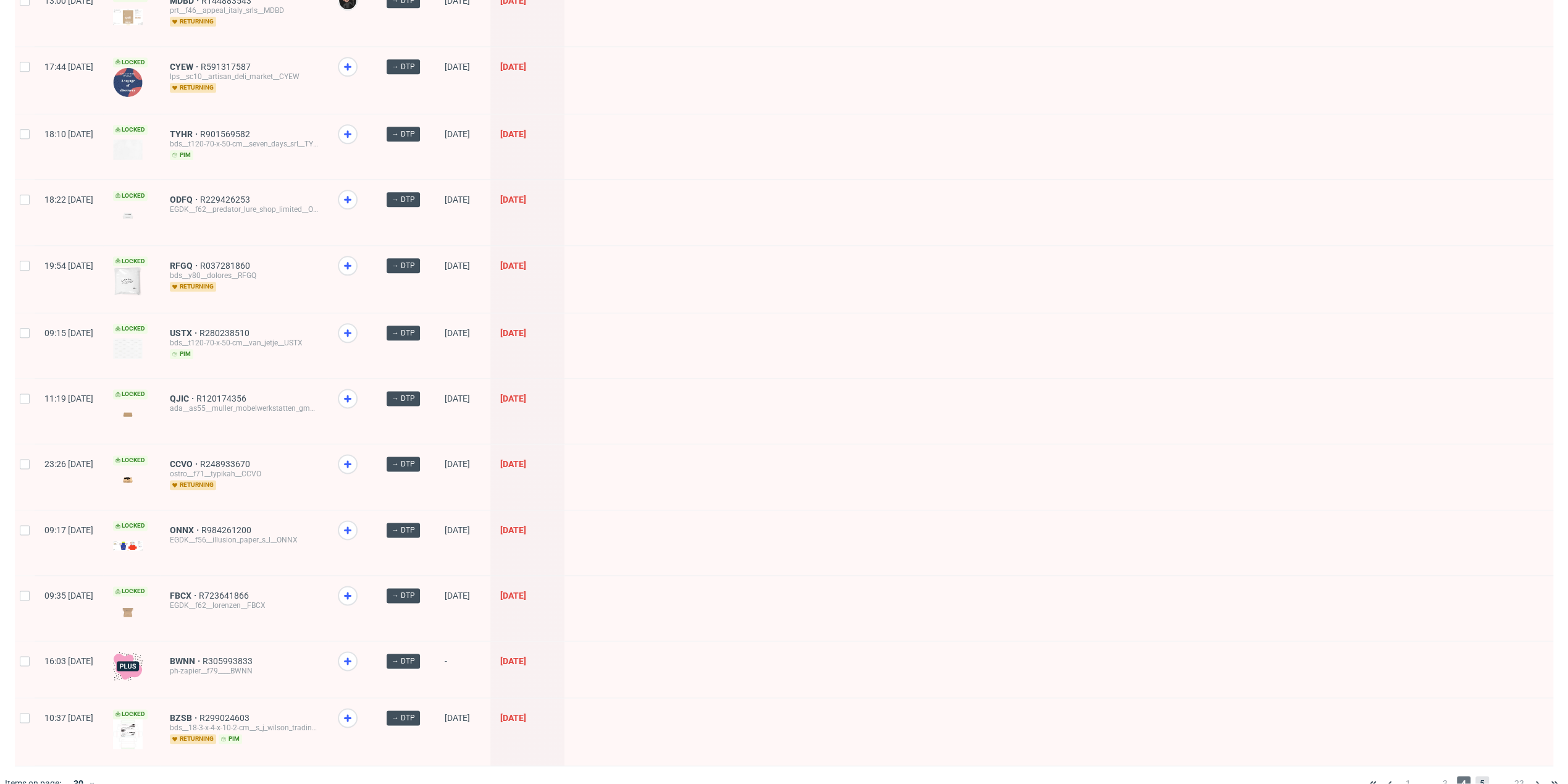
click at [1476, 776] on span "5" at bounding box center [1482, 783] width 14 height 15
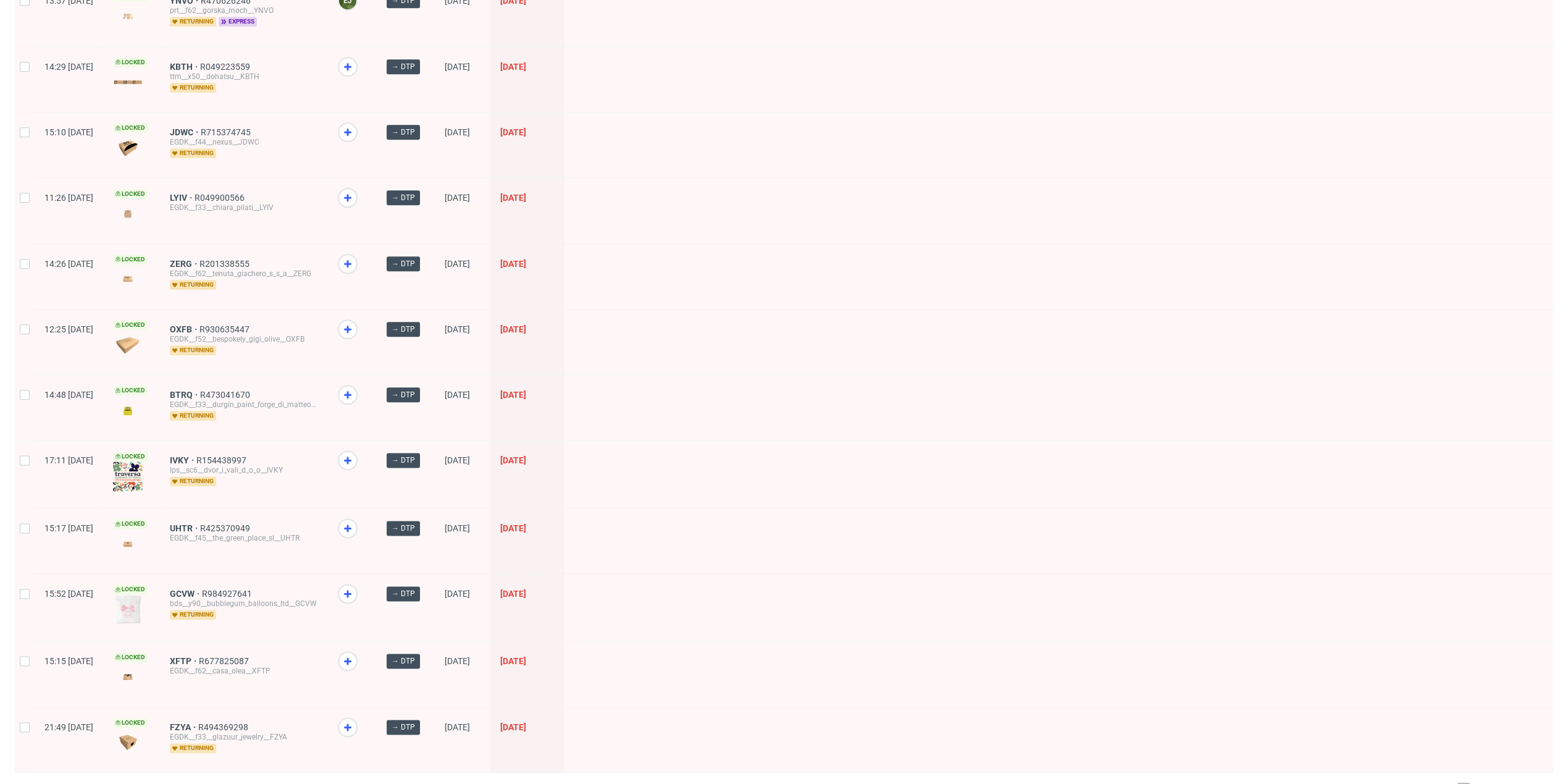
scroll to position [1339, 0]
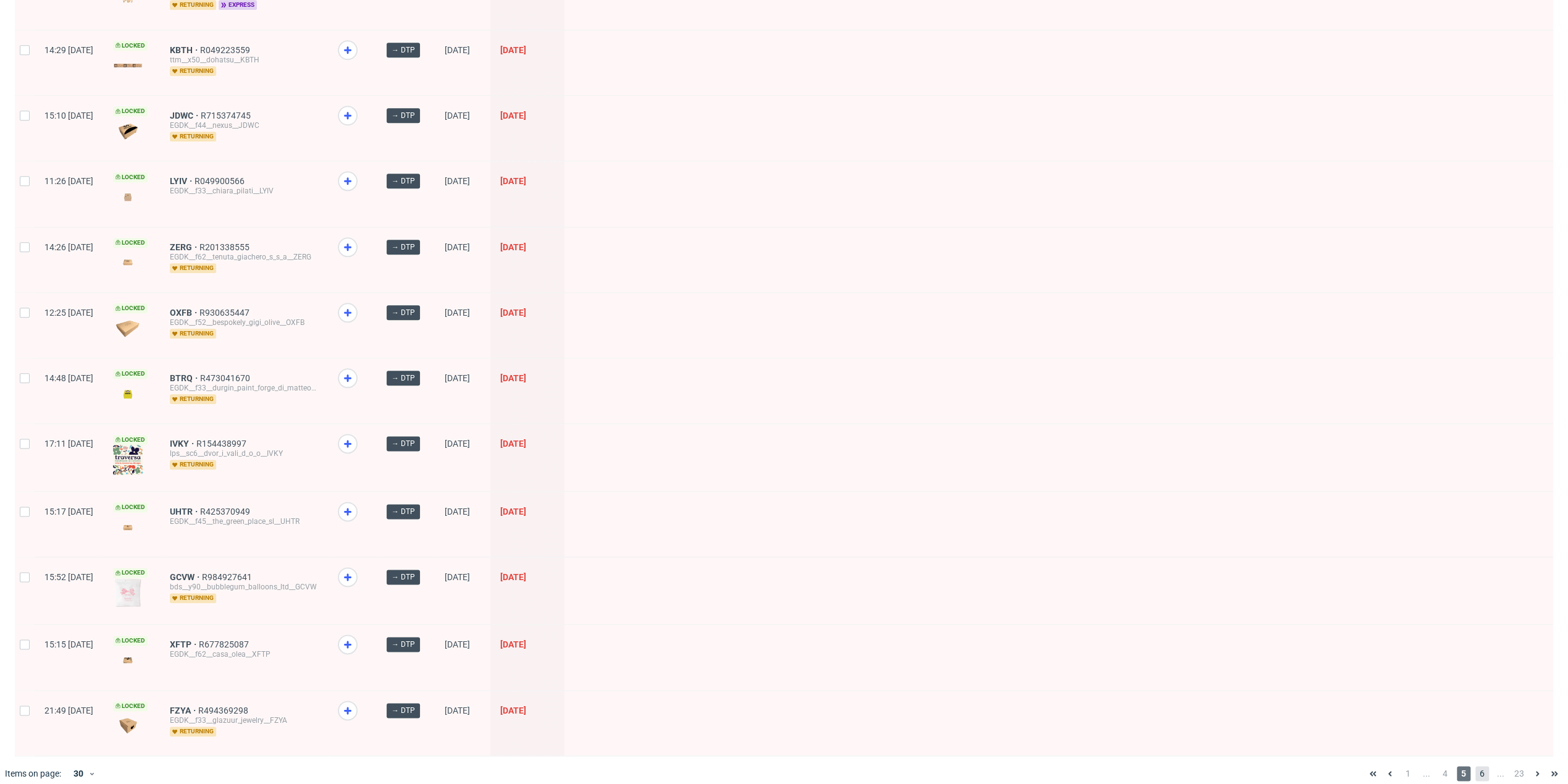
click at [1476, 766] on span "6" at bounding box center [1482, 773] width 14 height 15
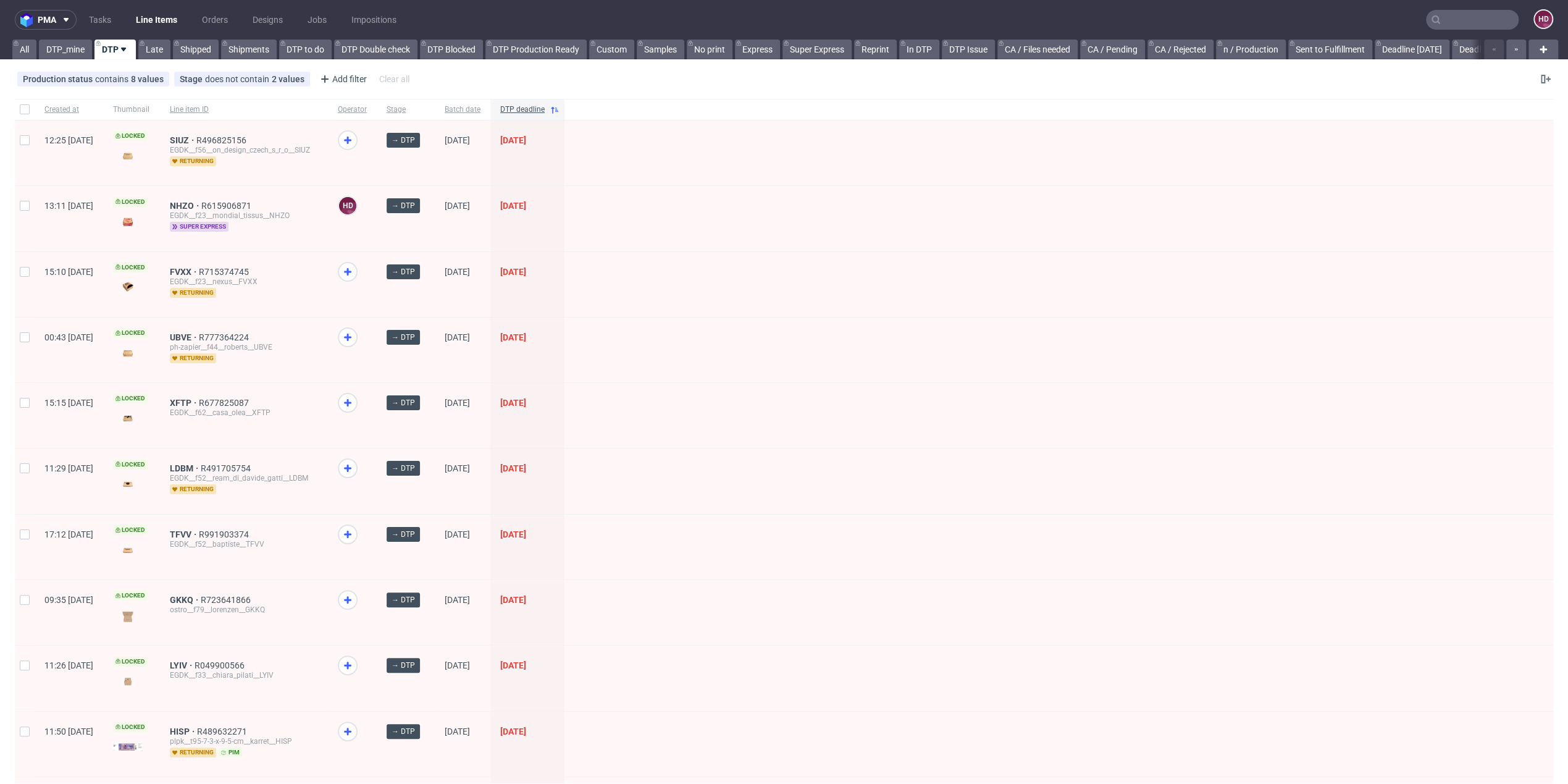
click at [215, 227] on span "super express" at bounding box center [199, 227] width 59 height 10
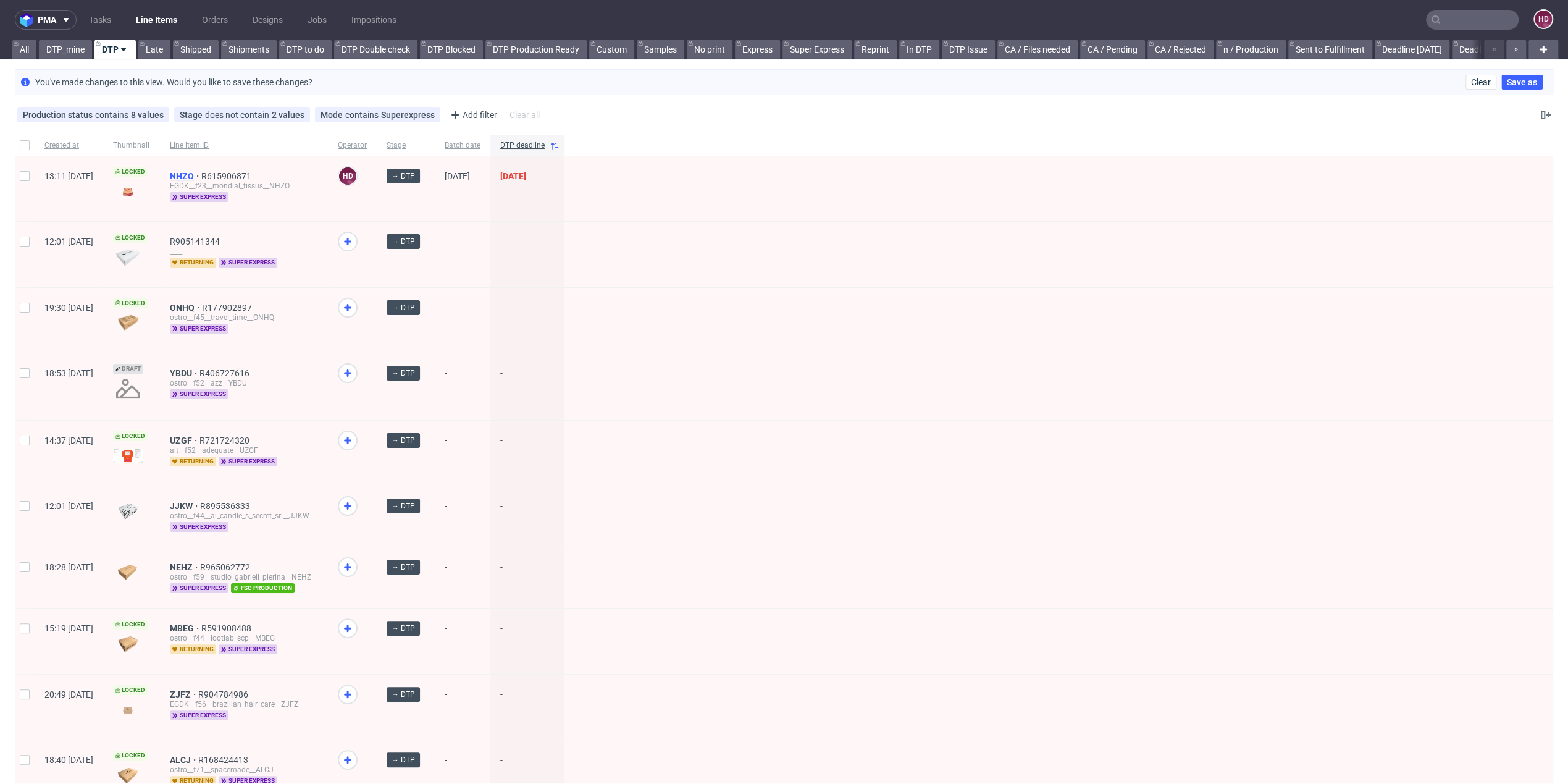
click at [201, 175] on span "NHZO" at bounding box center [186, 176] width 31 height 10
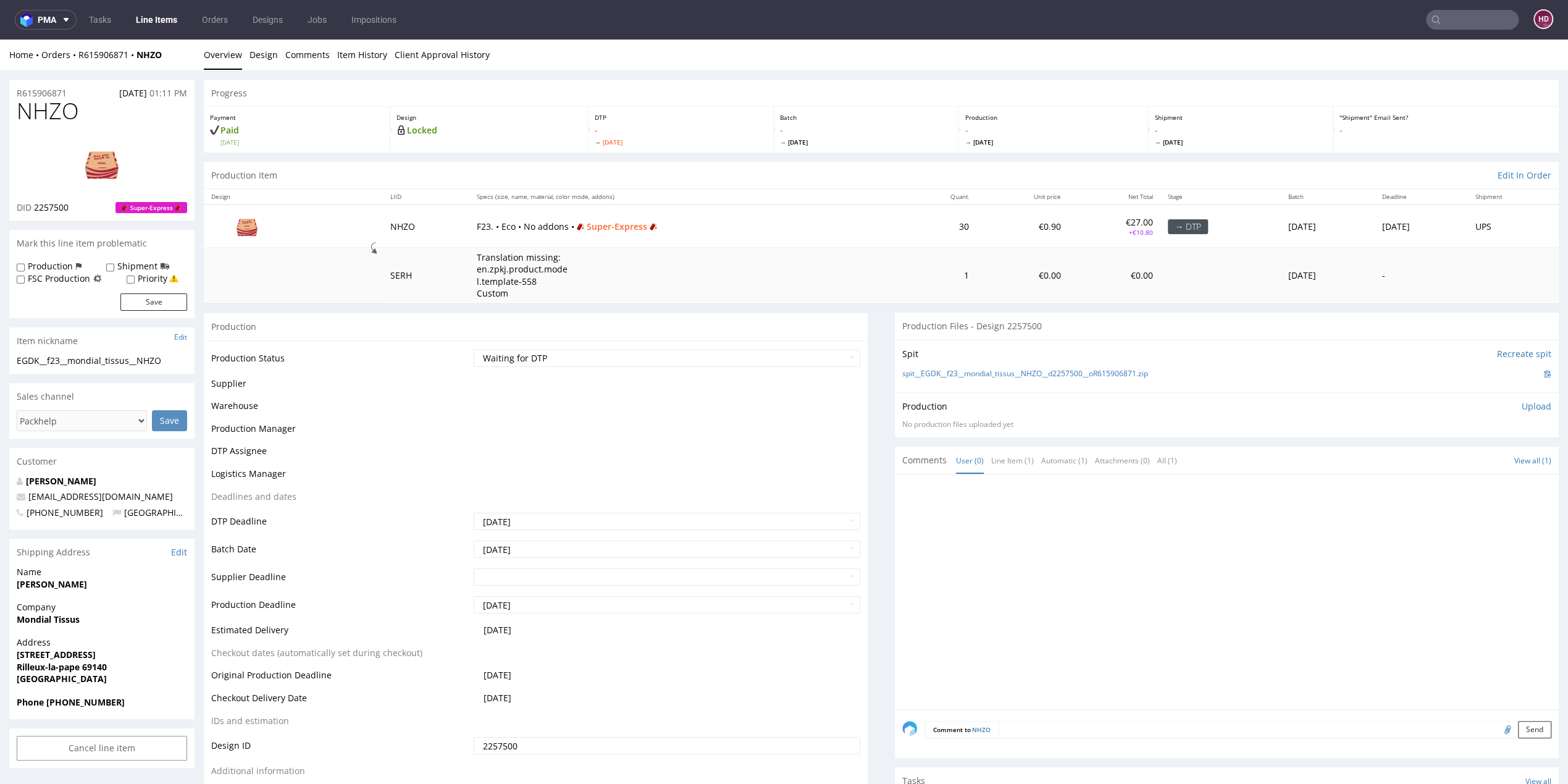
click at [535, 340] on div "Production Status Waiting for Artwork Waiting for Diecut Waiting for Mockup Wai…" at bounding box center [536, 581] width 664 height 482
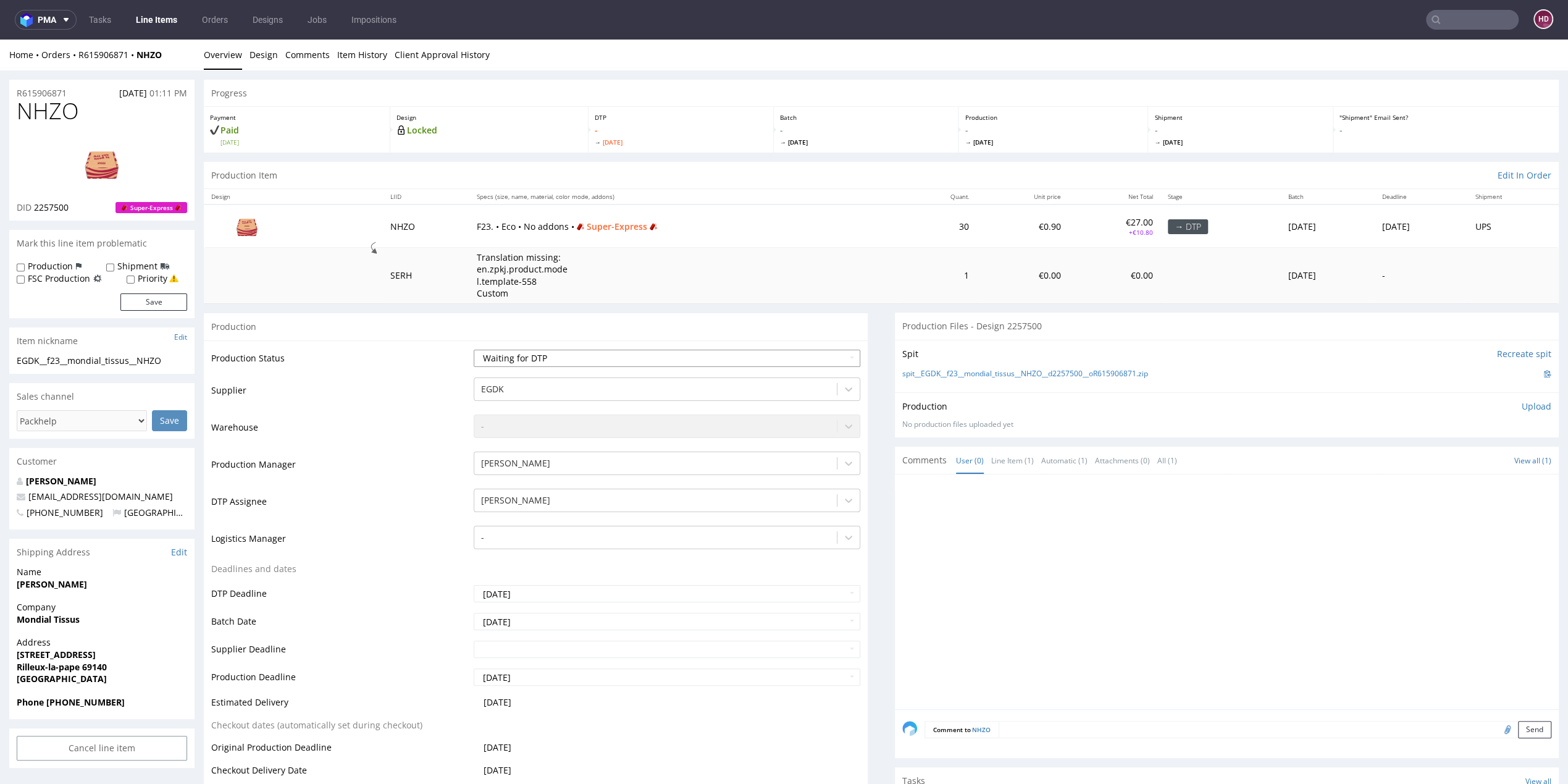
click at [534, 355] on select "Waiting for Artwork Waiting for Diecut Waiting for Mockup Waiting for DTP Waiti…" at bounding box center [667, 358] width 387 height 17
select select "dtp_in_process"
click at [474, 350] on select "Waiting for Artwork Waiting for Diecut Waiting for Mockup Waiting for DTP Waiti…" at bounding box center [667, 358] width 387 height 17
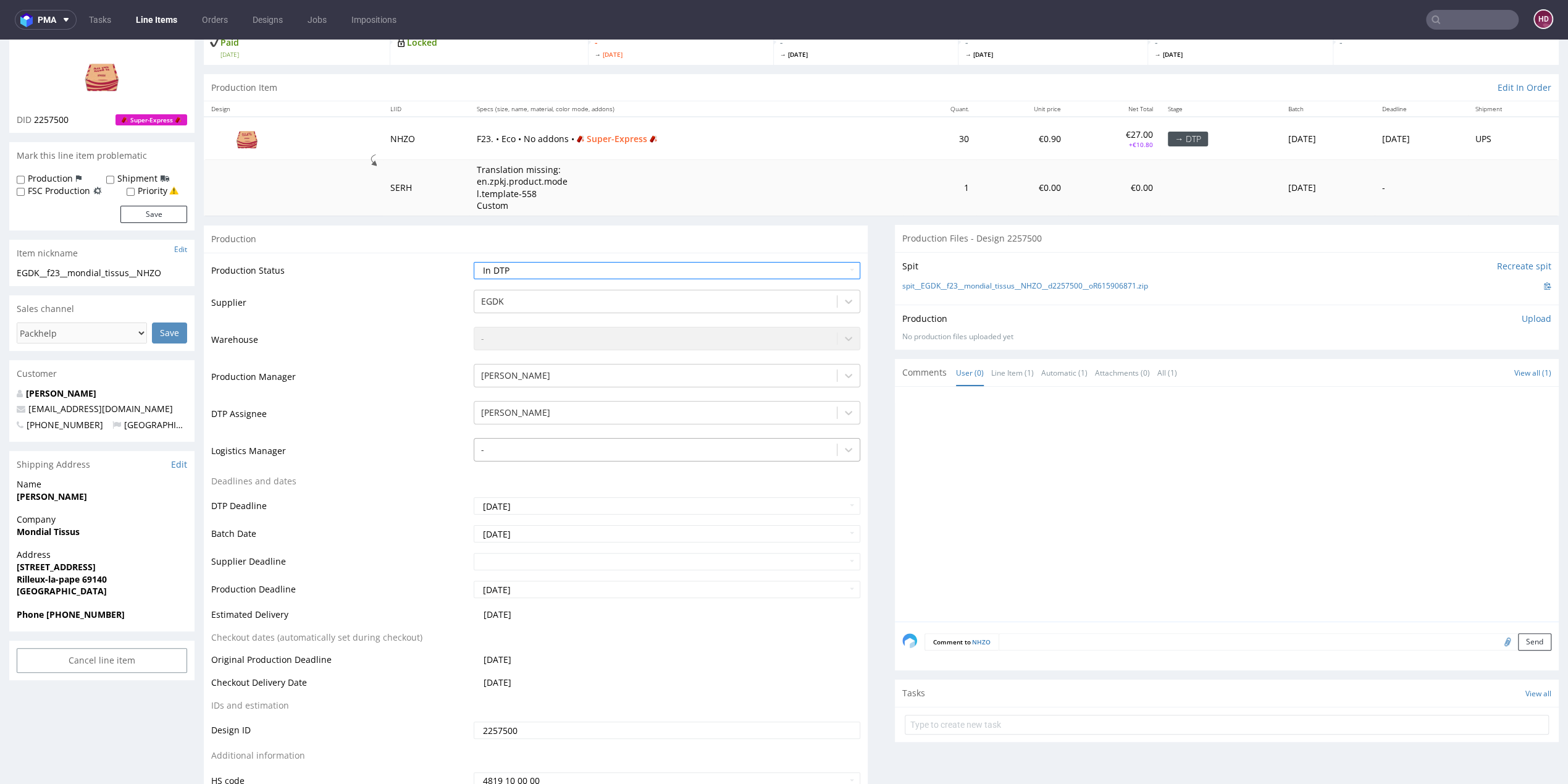
scroll to position [356, 0]
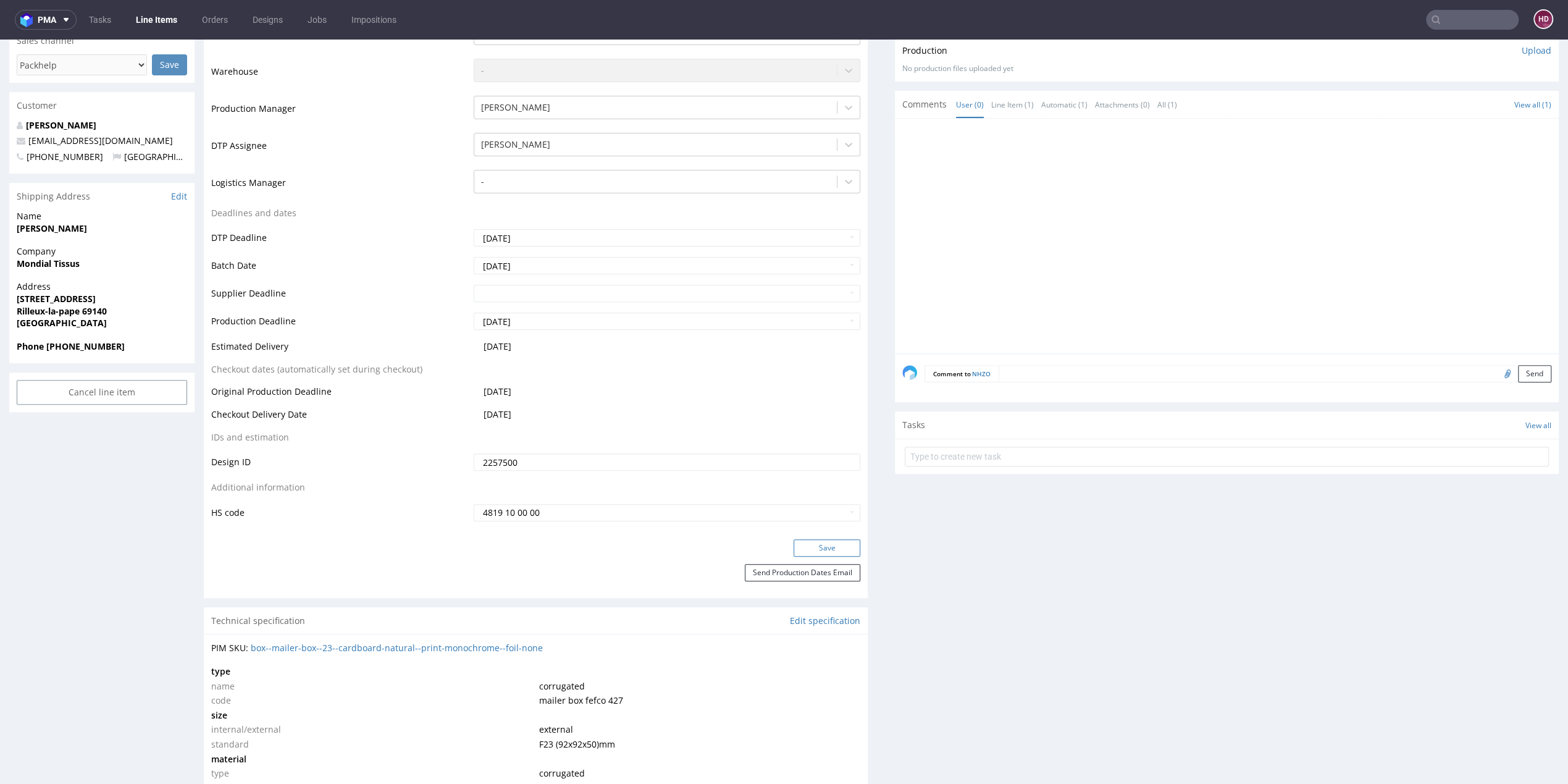
click at [817, 540] on button "Save" at bounding box center [826, 547] width 66 height 17
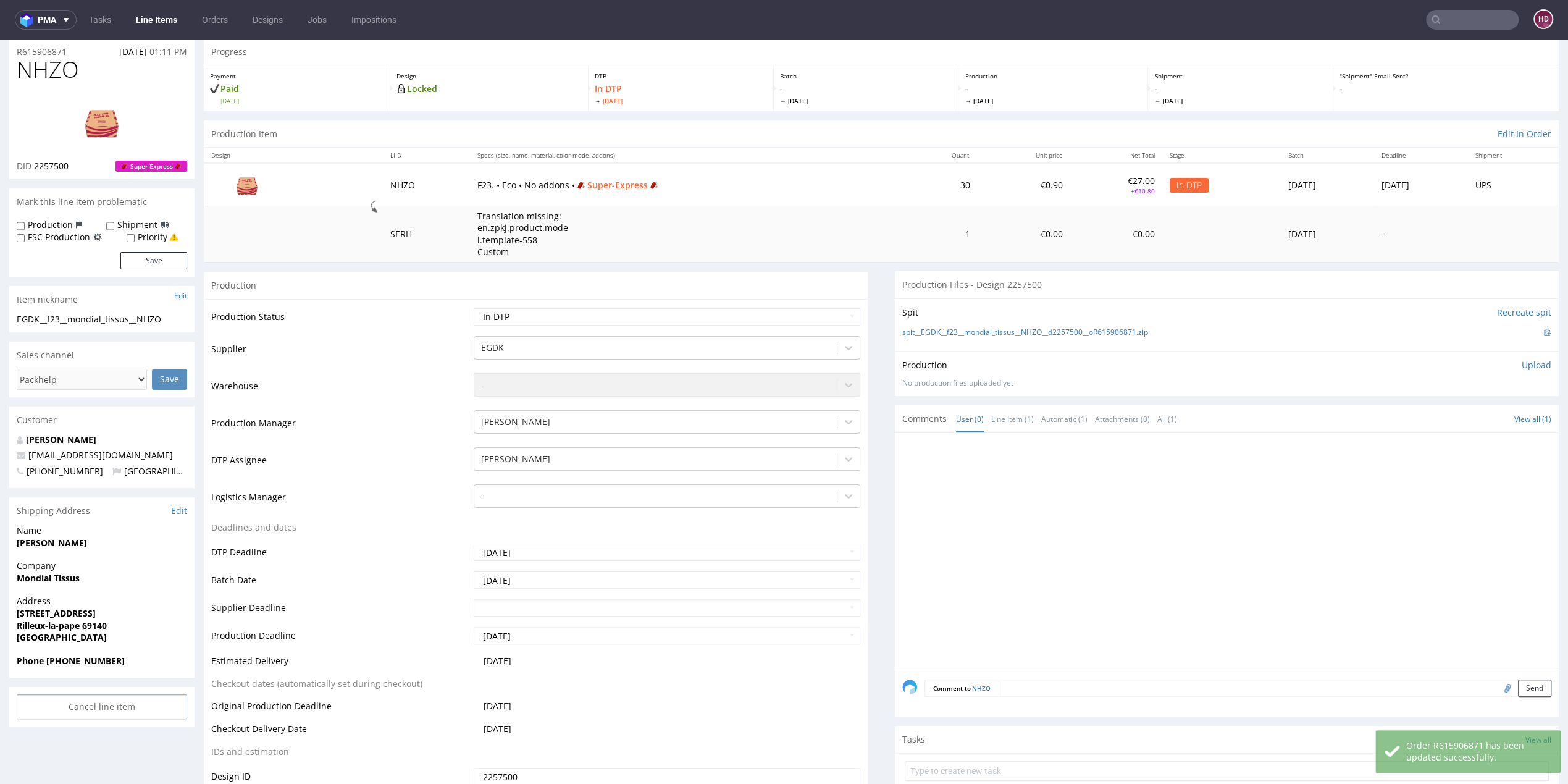
scroll to position [40, 0]
click at [103, 129] on img at bounding box center [102, 124] width 99 height 55
click at [78, 82] on h1 "NHZO" at bounding box center [101, 72] width 170 height 25
drag, startPoint x: 40, startPoint y: 66, endPoint x: -7, endPoint y: 60, distance: 47.4
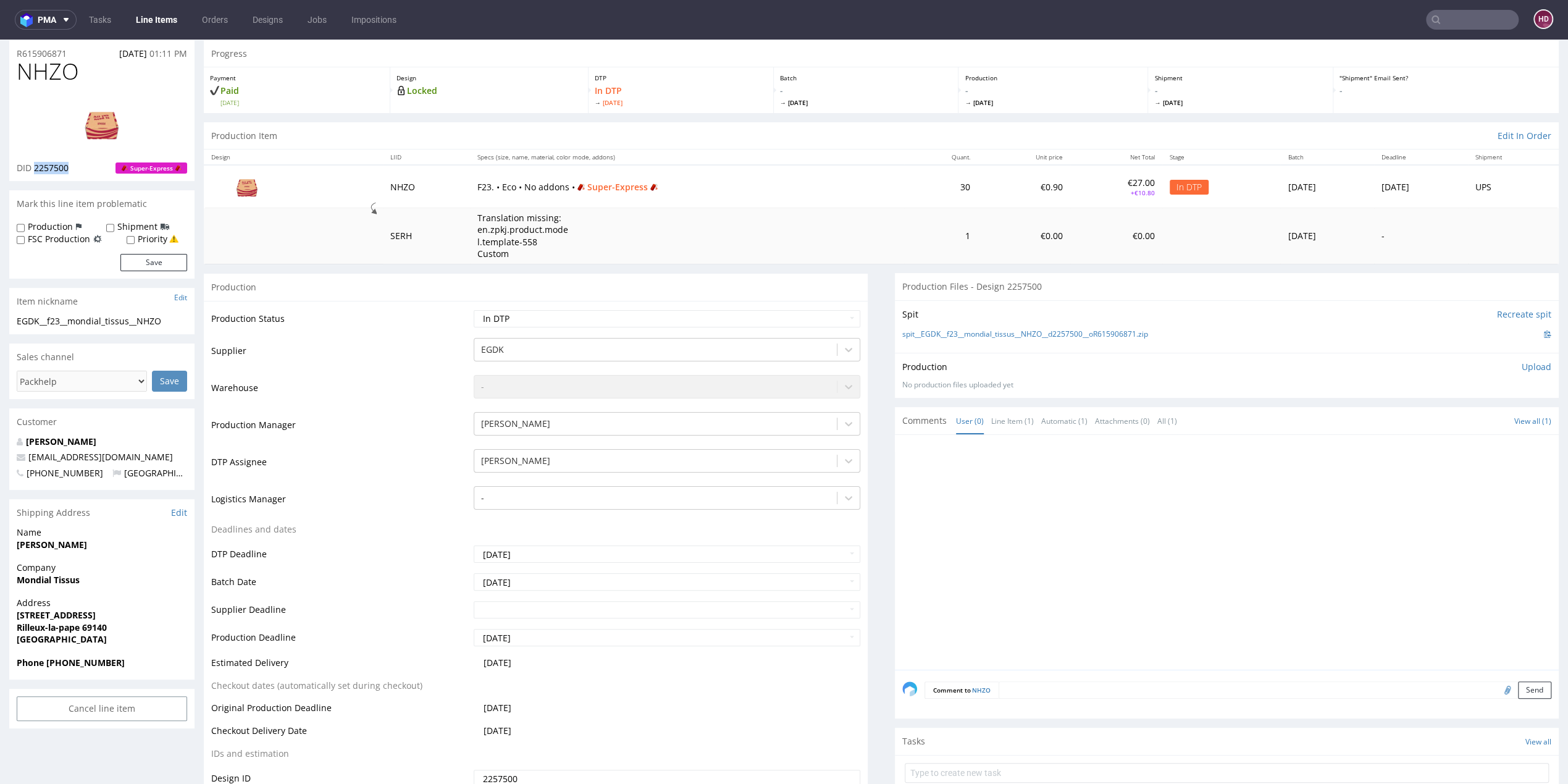
drag, startPoint x: 72, startPoint y: 166, endPoint x: 33, endPoint y: 166, distance: 39.0
click at [33, 166] on div "DID 2257500 Super-Express" at bounding box center [101, 168] width 170 height 12
drag, startPoint x: 175, startPoint y: 320, endPoint x: -7, endPoint y: 320, distance: 182.0
drag, startPoint x: 77, startPoint y: 166, endPoint x: 35, endPoint y: 167, distance: 42.0
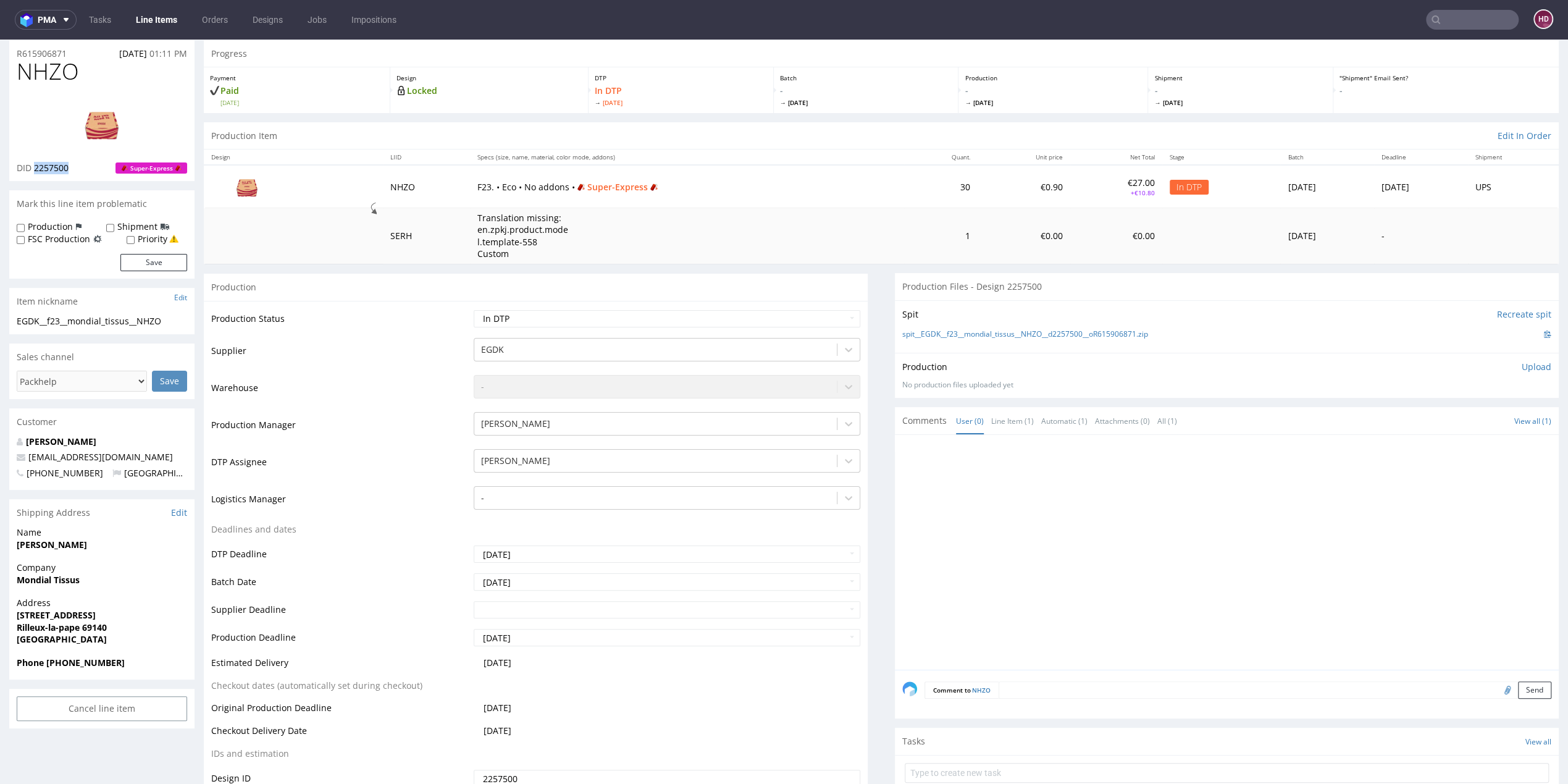
click at [35, 167] on div "DID 2257500 Super-Express" at bounding box center [101, 168] width 170 height 12
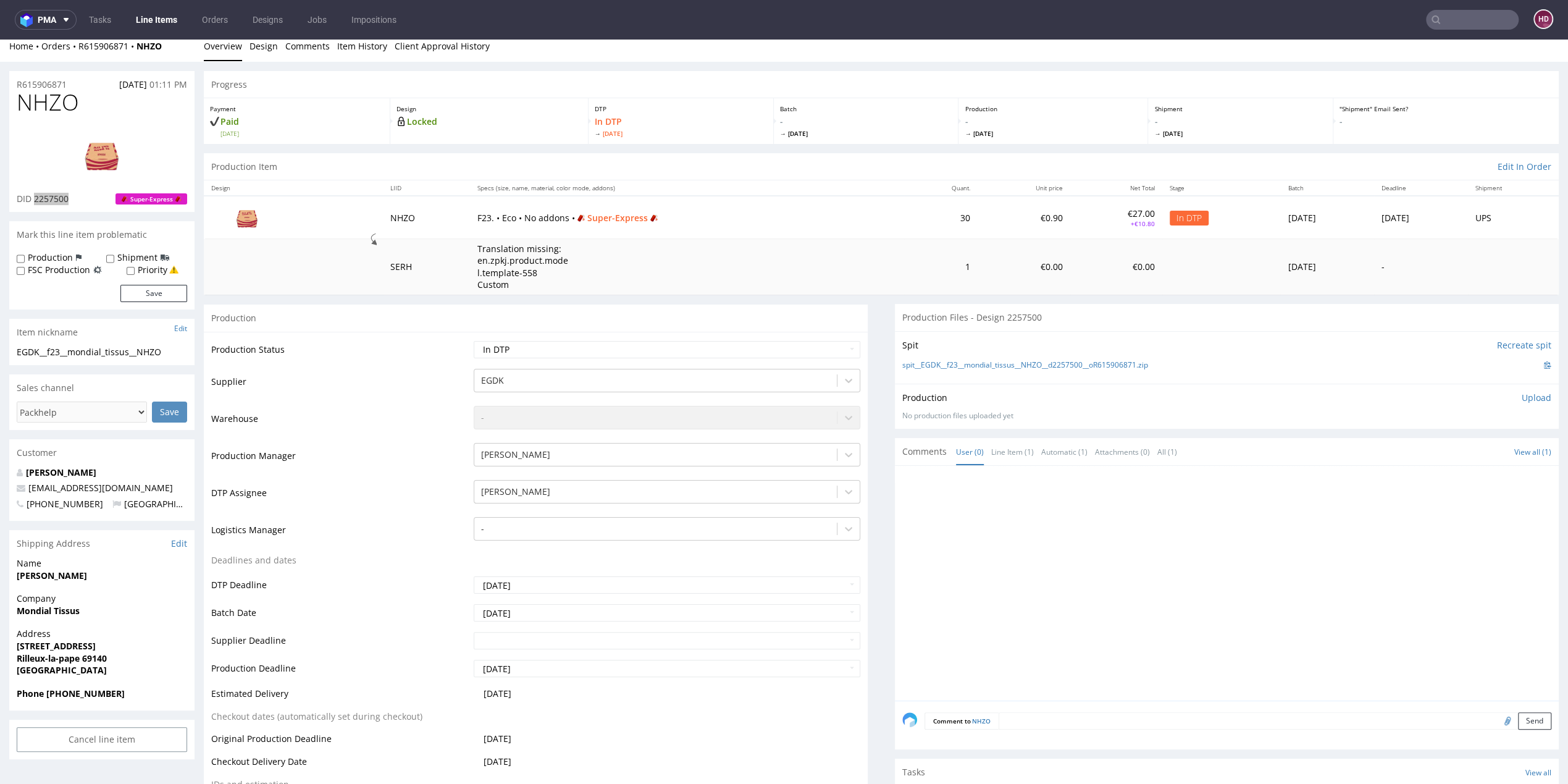
scroll to position [0, 0]
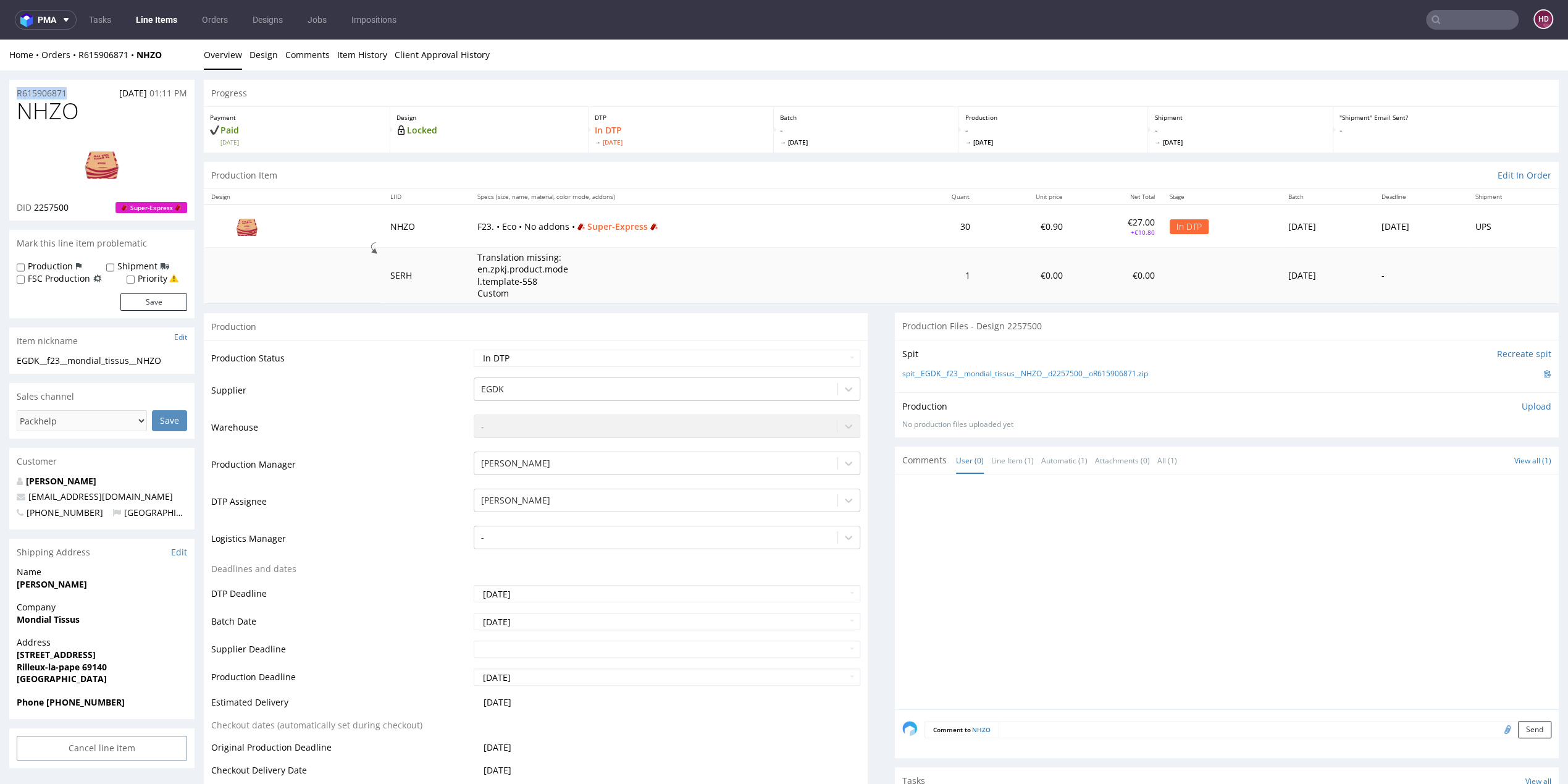
drag, startPoint x: 73, startPoint y: 94, endPoint x: 10, endPoint y: 94, distance: 63.0
click at [10, 94] on div "R615906871 10.09.2025 01:11 PM" at bounding box center [102, 89] width 186 height 20
click at [118, 115] on h1 "NHZO" at bounding box center [101, 111] width 170 height 25
drag, startPoint x: 112, startPoint y: 115, endPoint x: -7, endPoint y: 118, distance: 119.0
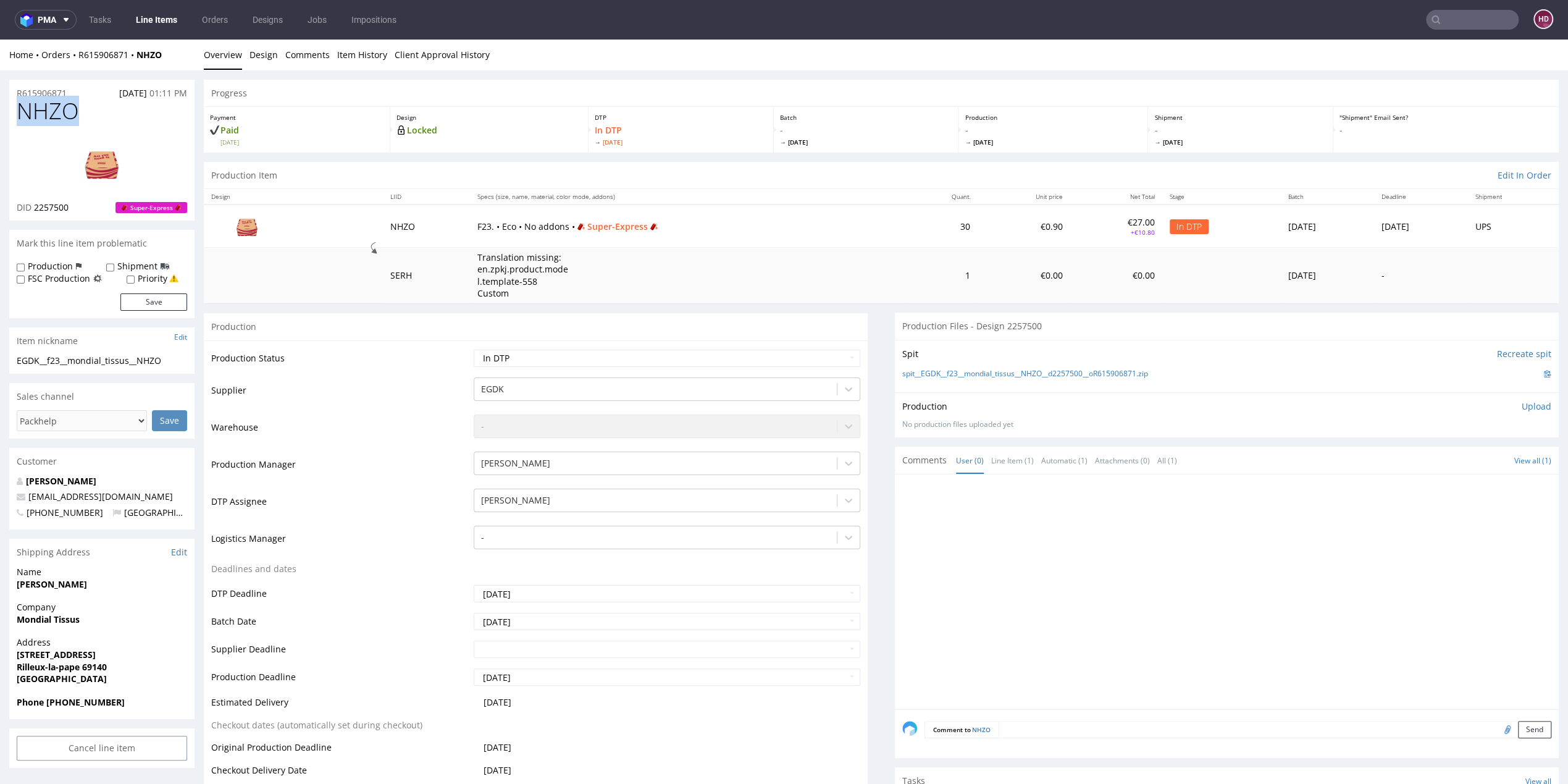
click at [1521, 404] on p "Upload" at bounding box center [1536, 406] width 29 height 12
click at [1443, 457] on div "Add files" at bounding box center [1464, 462] width 62 height 18
type input "C:\fakepath\EGDK__f23__mondial_tissus__NHZO__d2257500__oR615906871.pdf"
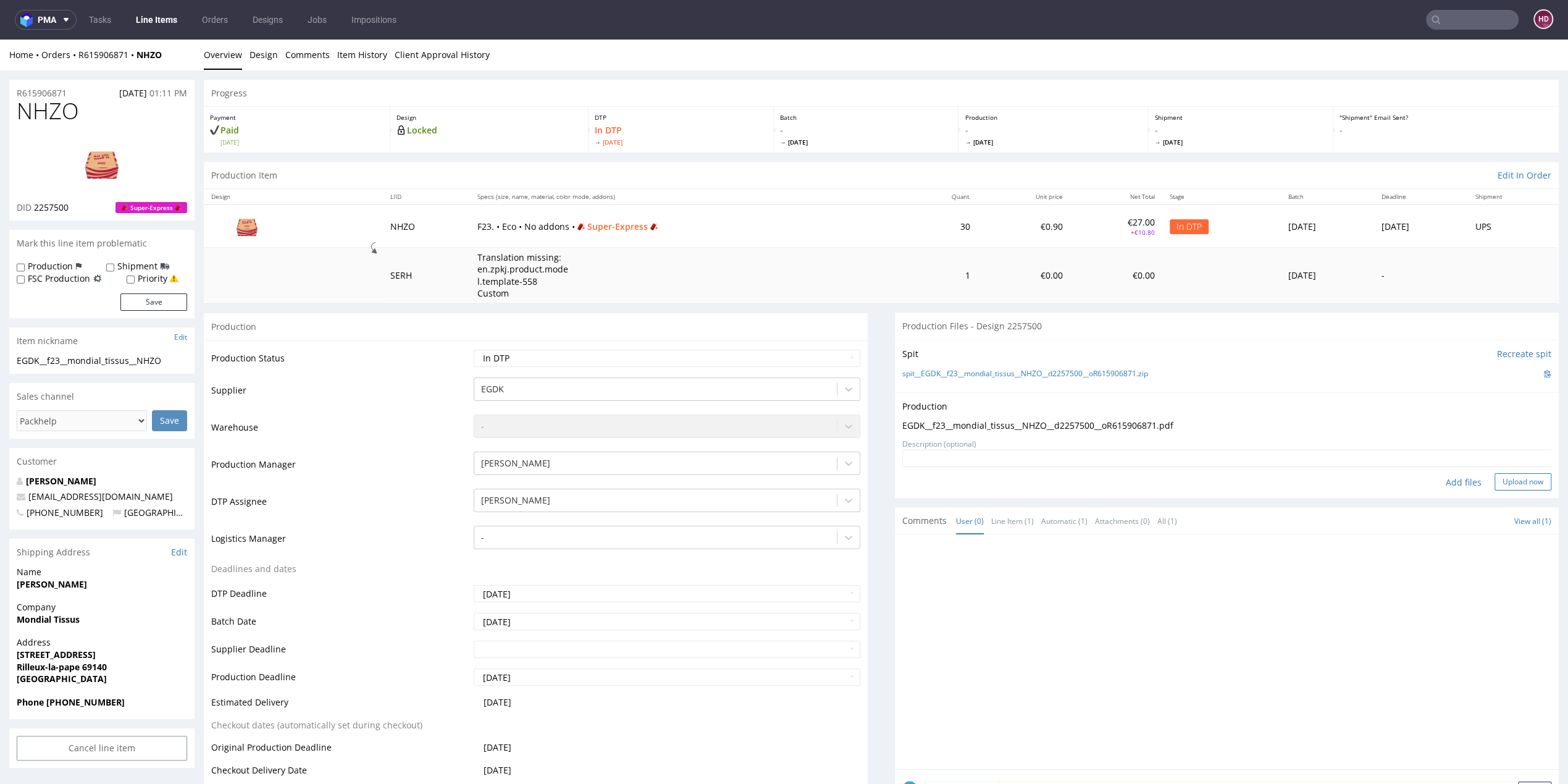
click at [1495, 482] on button "Upload now" at bounding box center [1523, 481] width 57 height 17
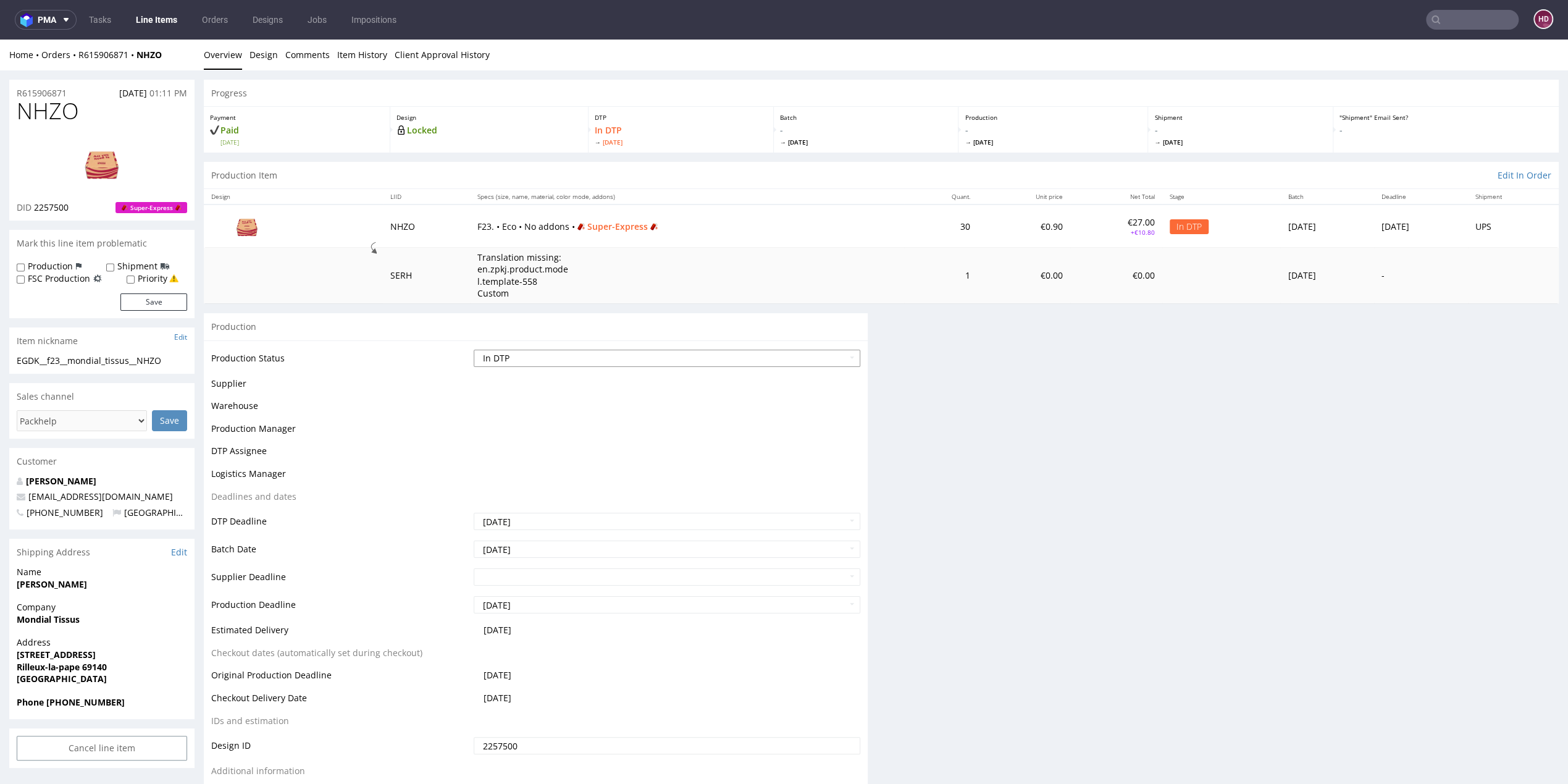
click at [612, 354] on select "Waiting for Artwork Waiting for Diecut Waiting for Mockup Waiting for DTP Waiti…" at bounding box center [667, 358] width 387 height 17
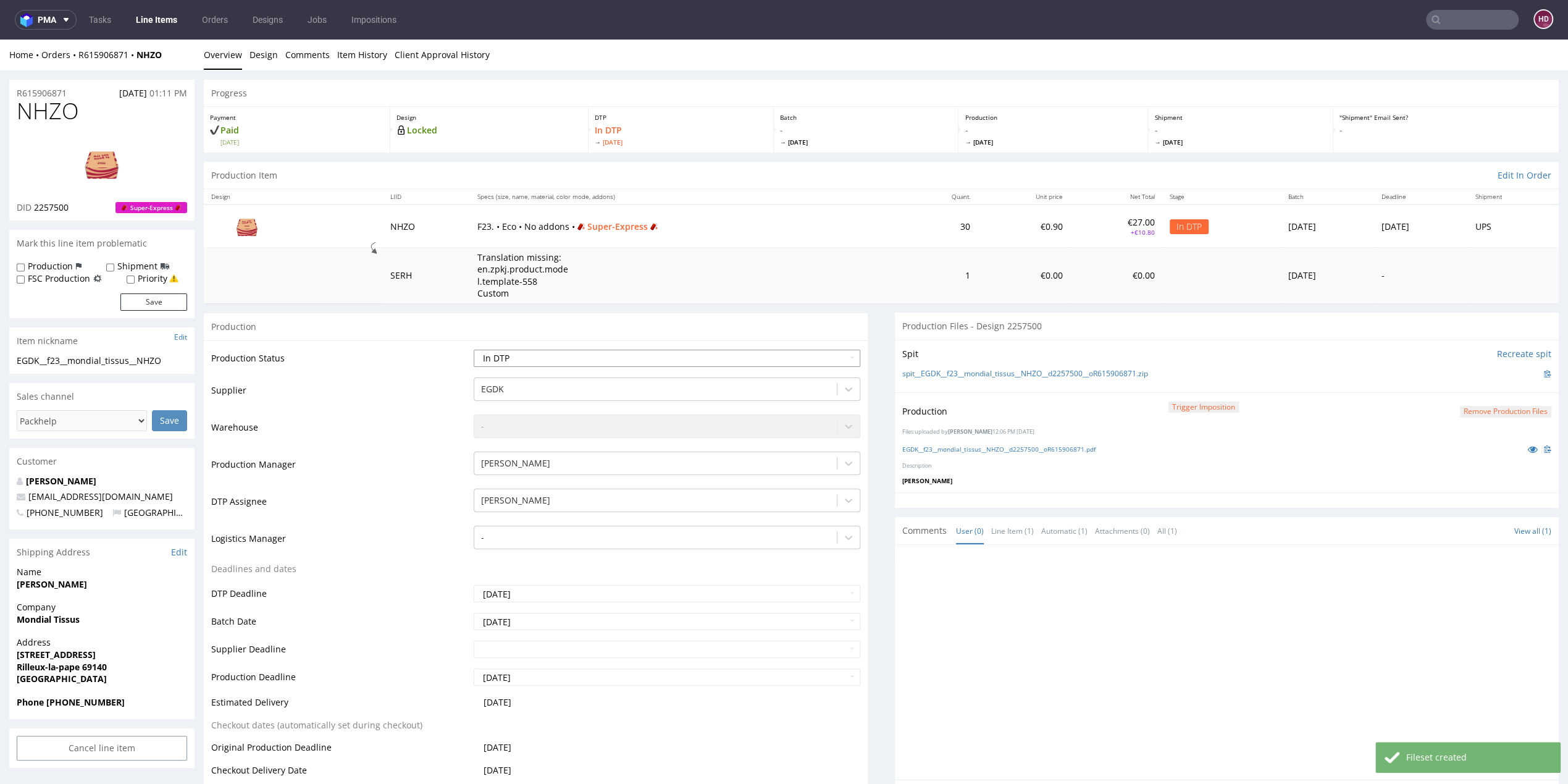
select select "dtp_production_ready"
click at [474, 350] on select "Waiting for Artwork Waiting for Diecut Waiting for Mockup Waiting for DTP Waiti…" at bounding box center [667, 358] width 387 height 17
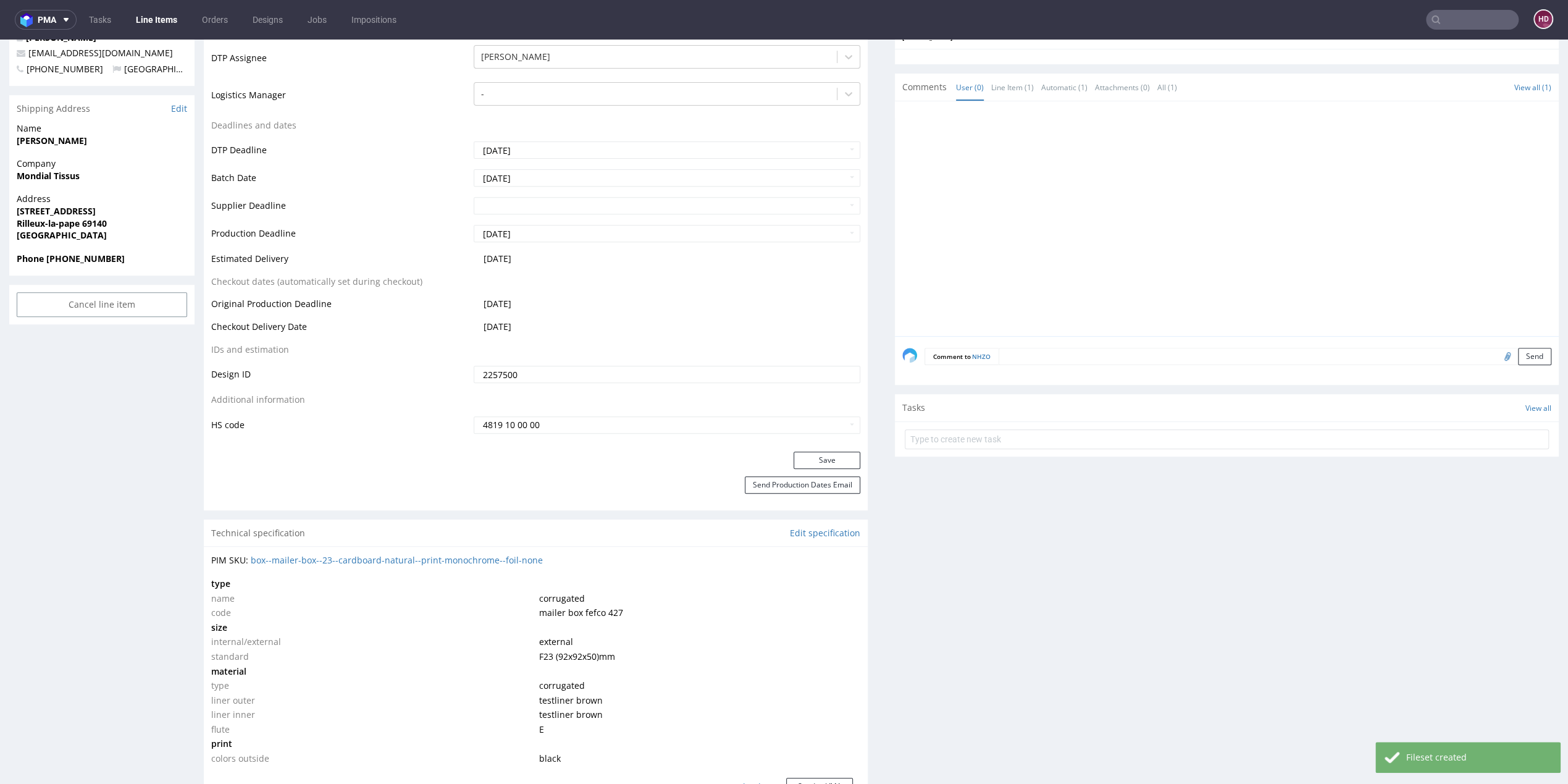
scroll to position [446, 0]
click at [798, 451] on button "Save" at bounding box center [826, 457] width 66 height 17
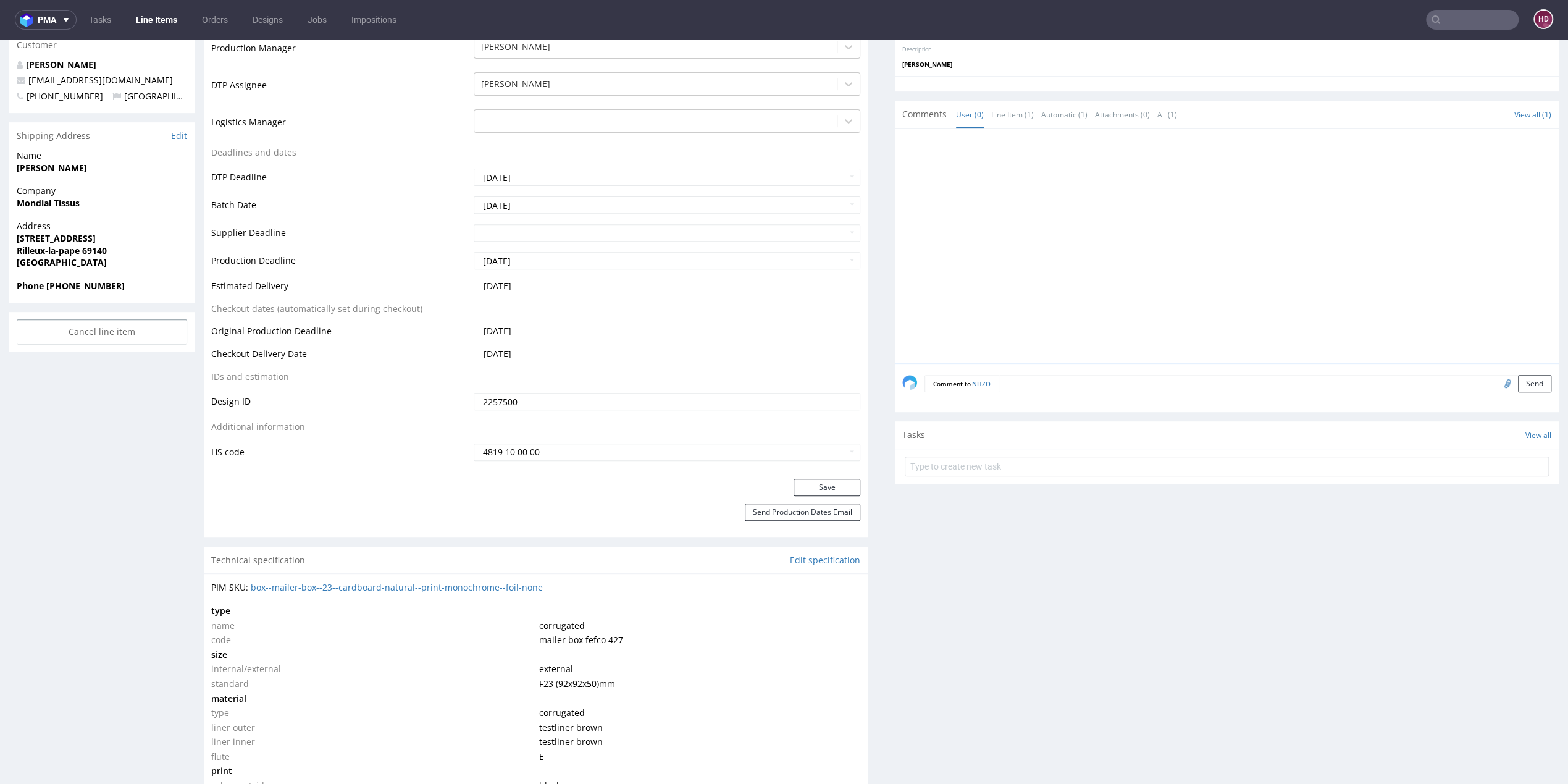
scroll to position [0, 0]
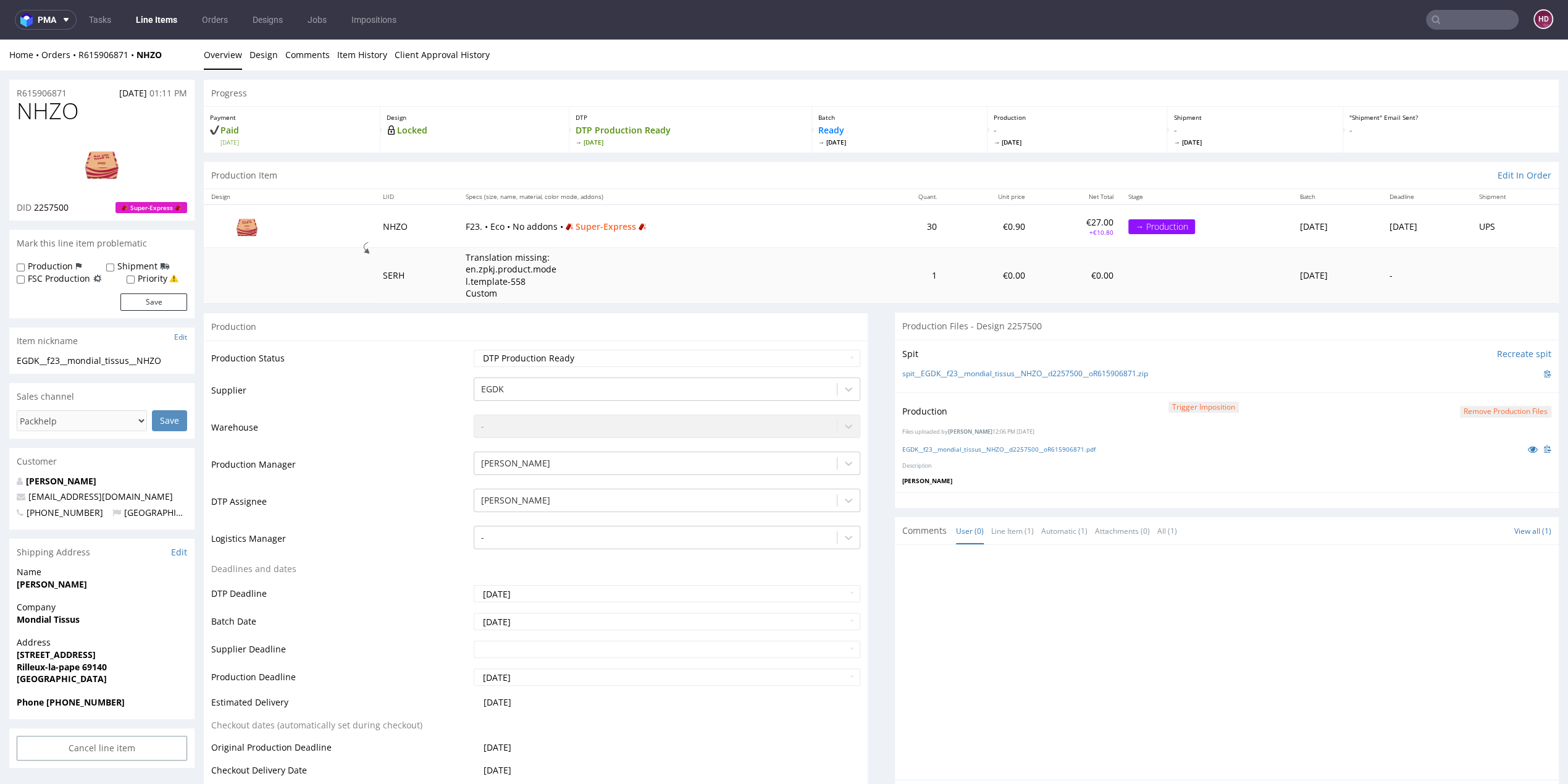
click at [174, 27] on link "Line Items" at bounding box center [157, 19] width 56 height 20
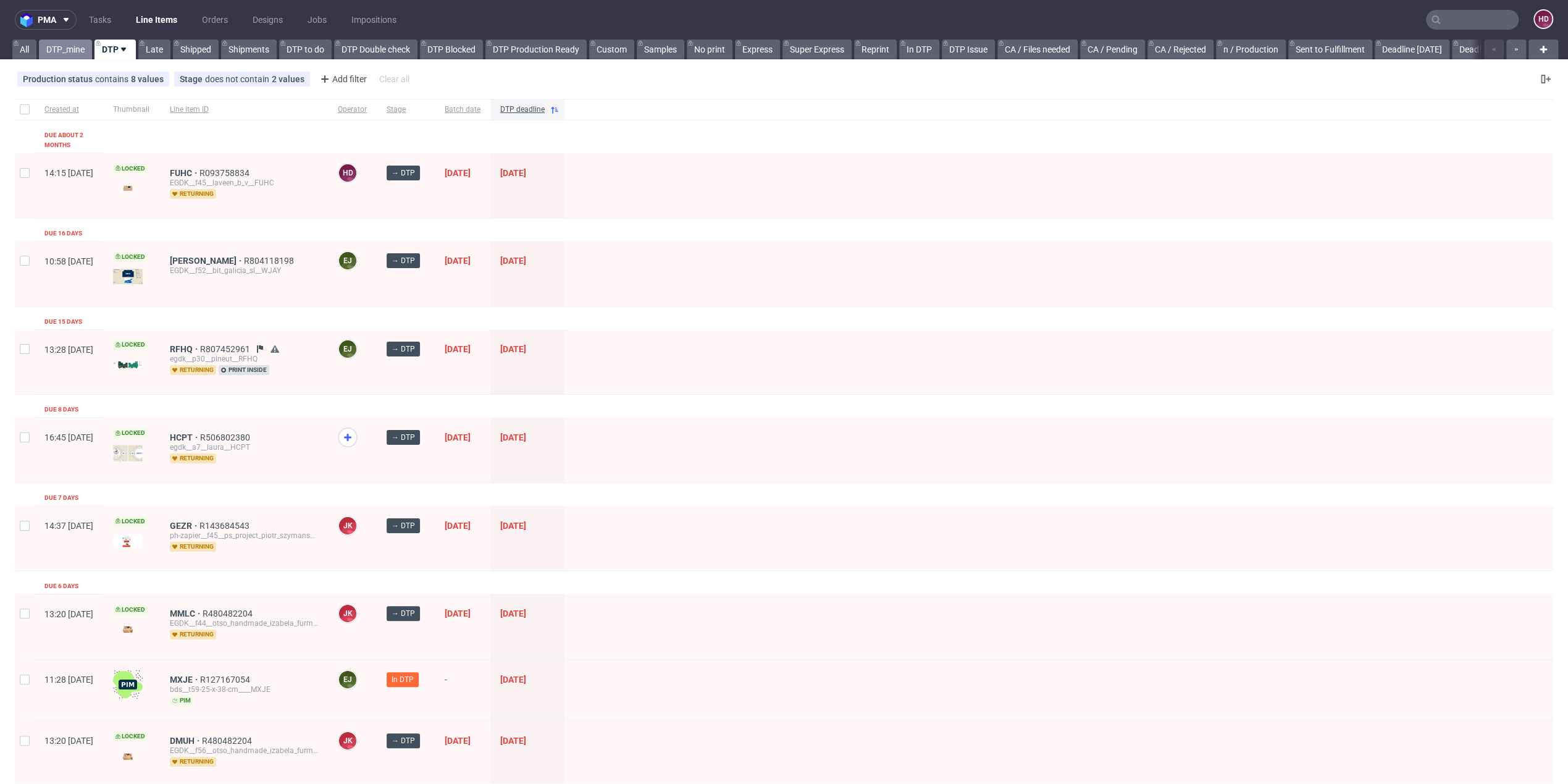
click at [60, 51] on link "DTP_mine" at bounding box center [66, 49] width 53 height 20
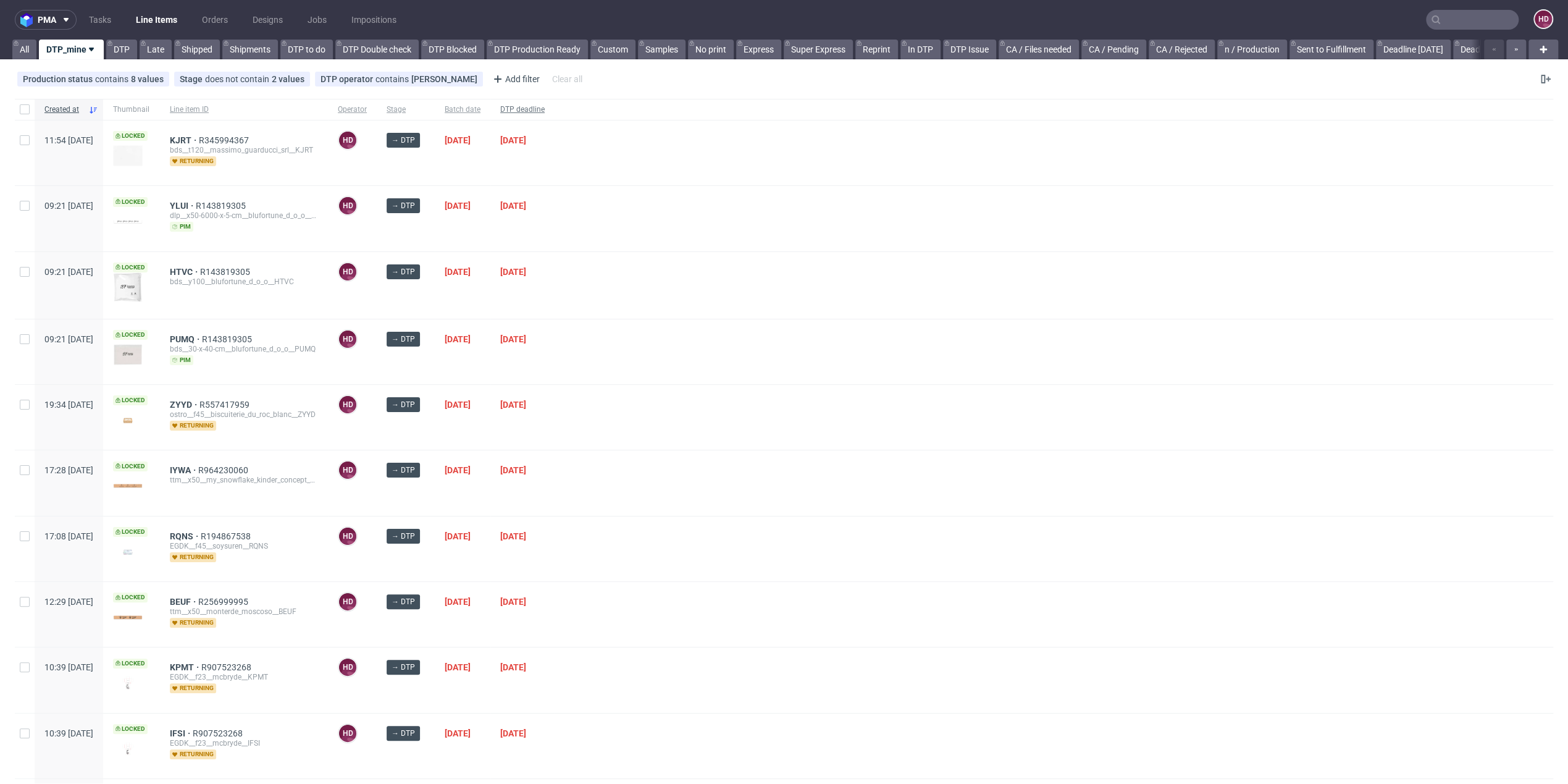
click at [545, 108] on span "DTP deadline" at bounding box center [522, 109] width 45 height 10
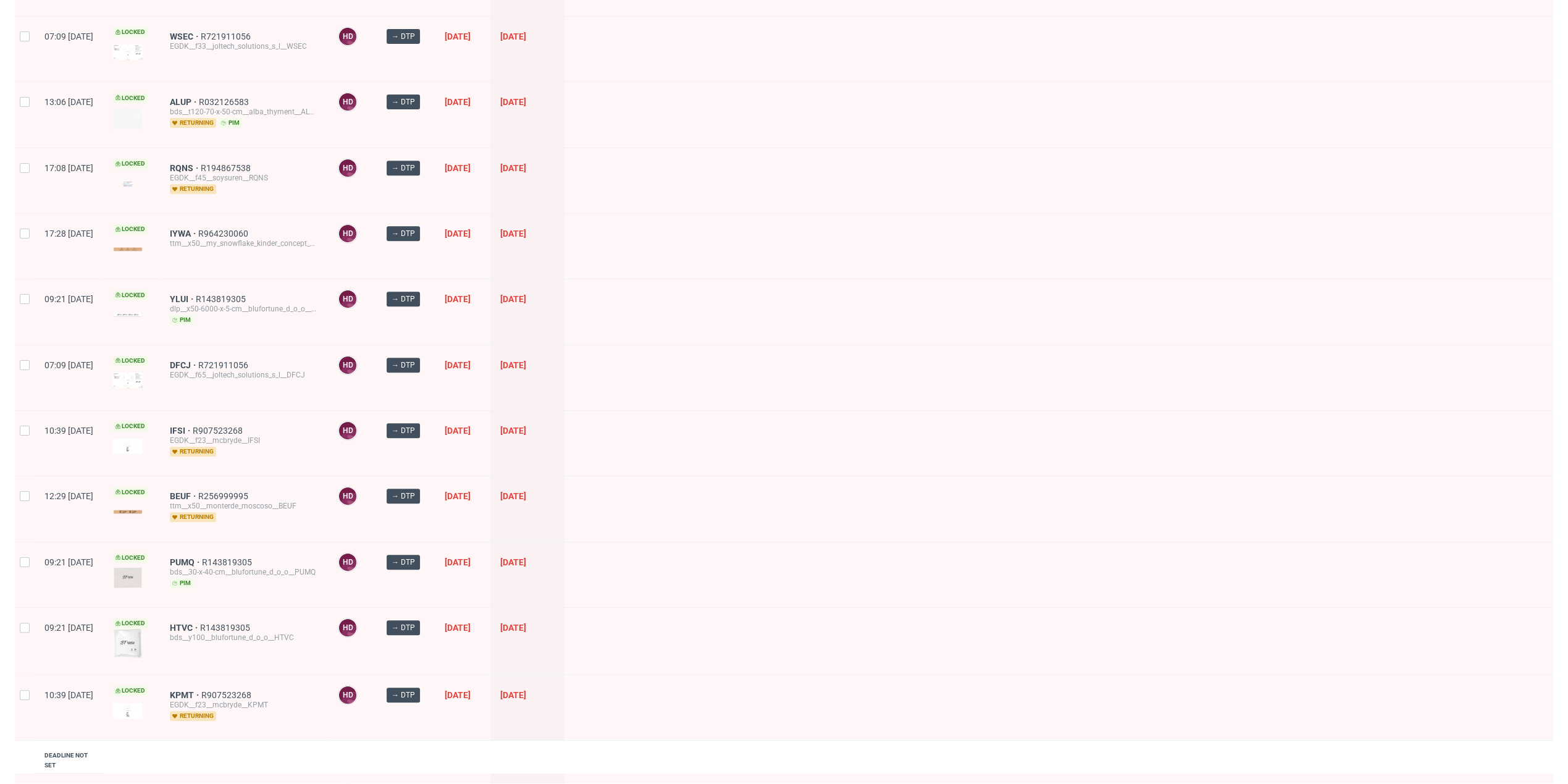
scroll to position [516, 0]
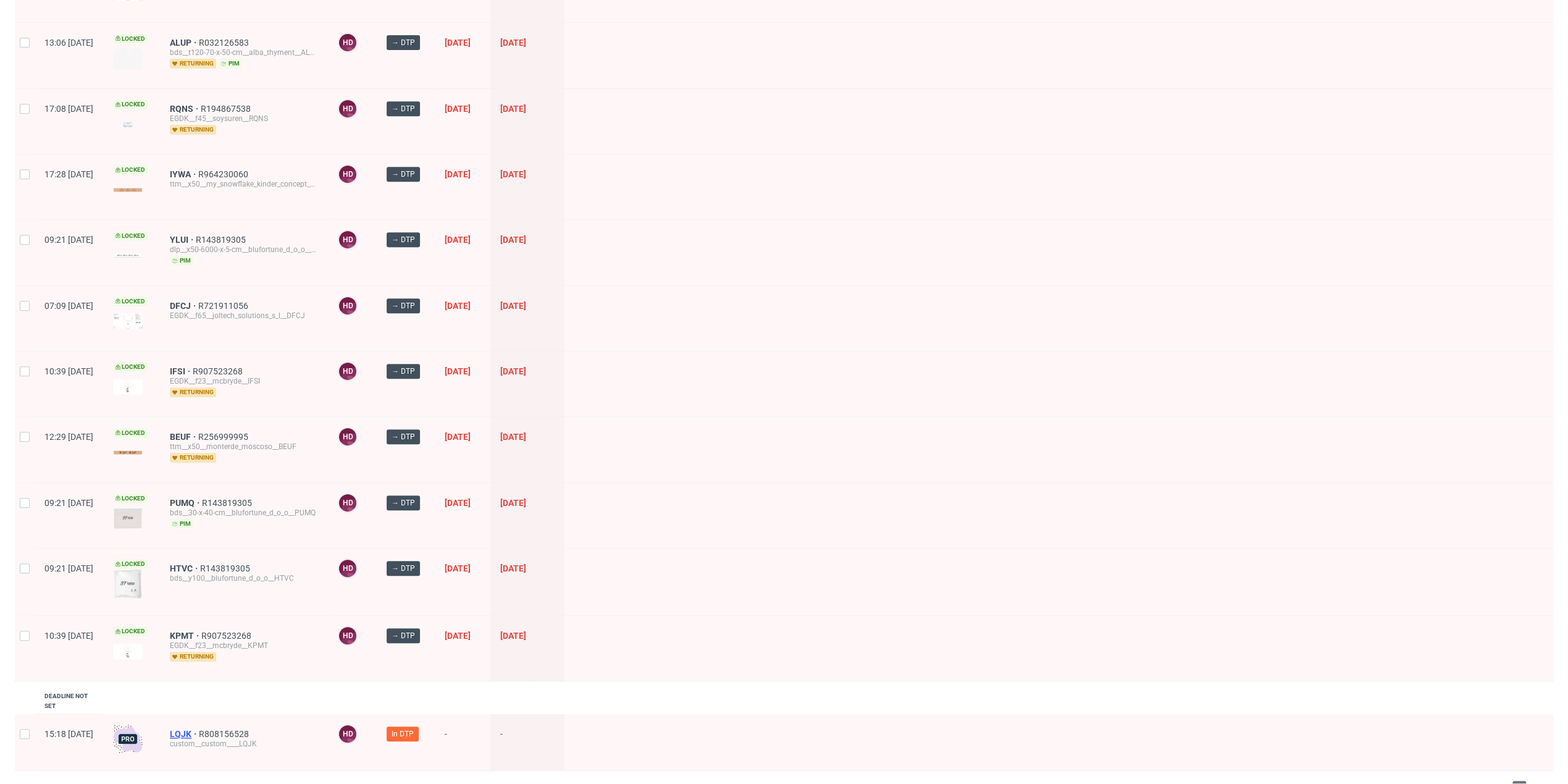
click at [199, 729] on span "LQJK" at bounding box center [184, 733] width 29 height 10
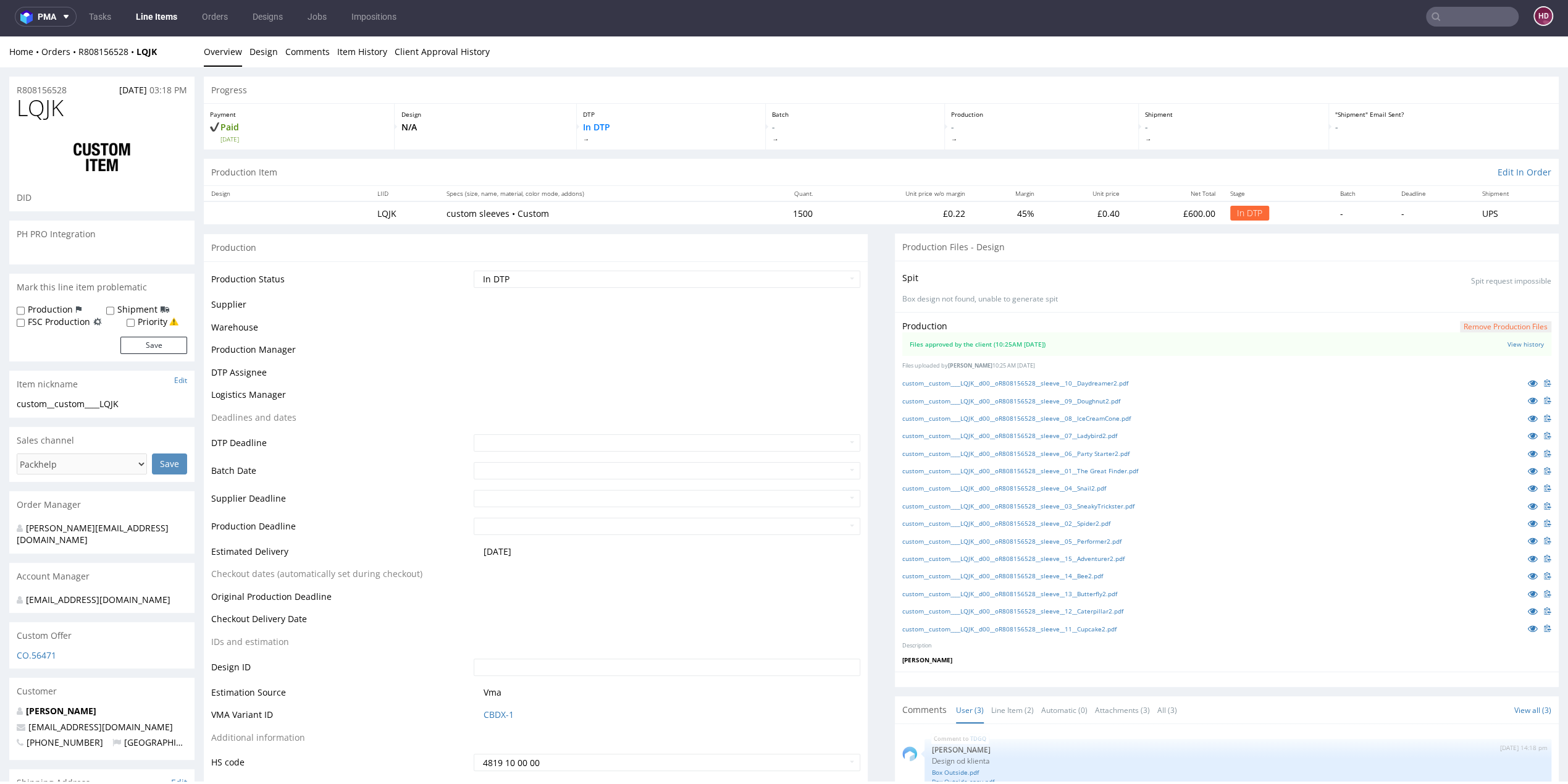
scroll to position [93, 0]
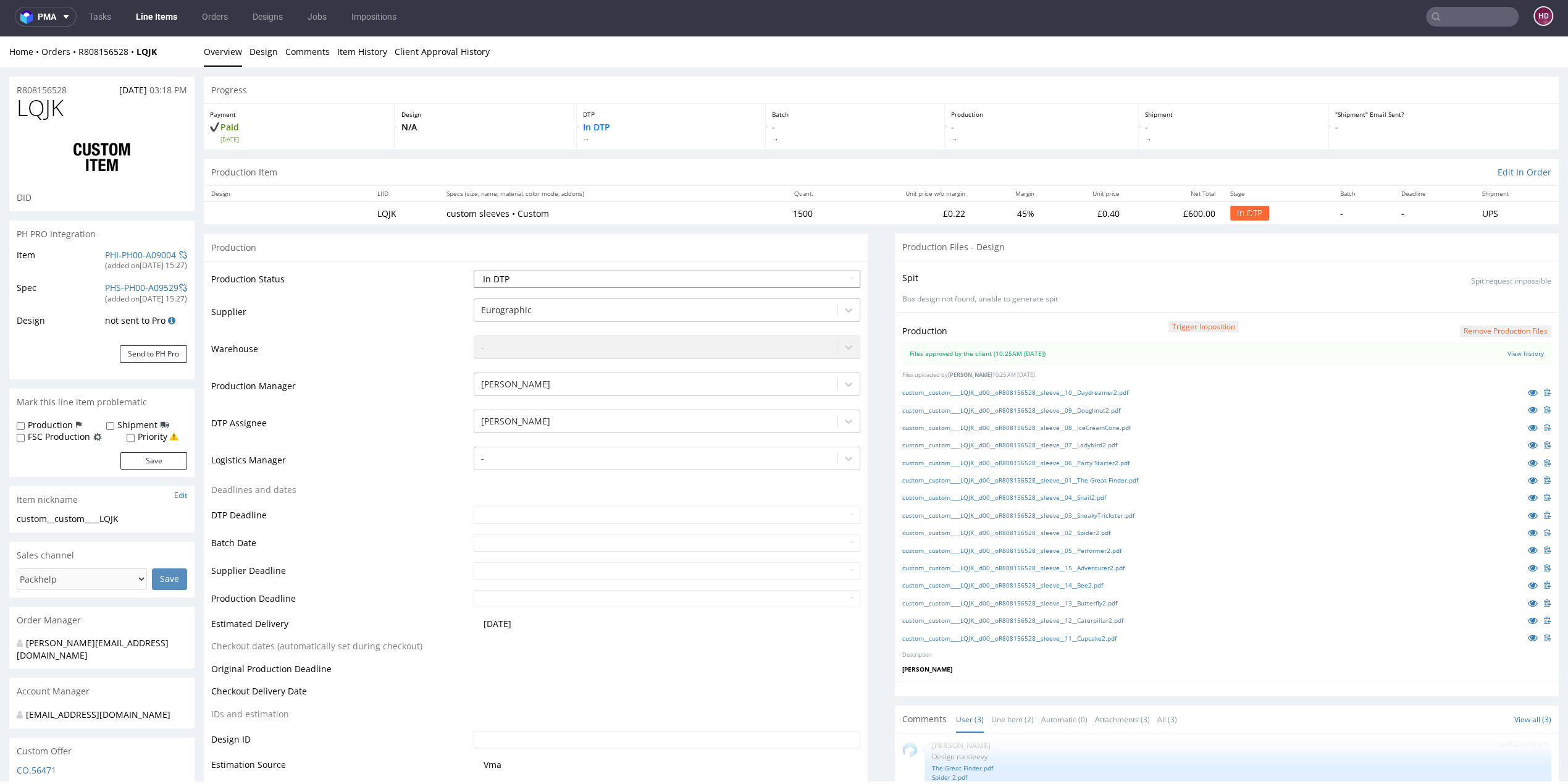
click at [774, 275] on select "Waiting for Artwork Waiting for Diecut Waiting for Mockup Waiting for DTP Waiti…" at bounding box center [667, 279] width 387 height 17
select select "dtp_production_ready"
click at [474, 270] on select "Waiting for Artwork Waiting for Diecut Waiting for Mockup Waiting for DTP Waiti…" at bounding box center [667, 279] width 387 height 17
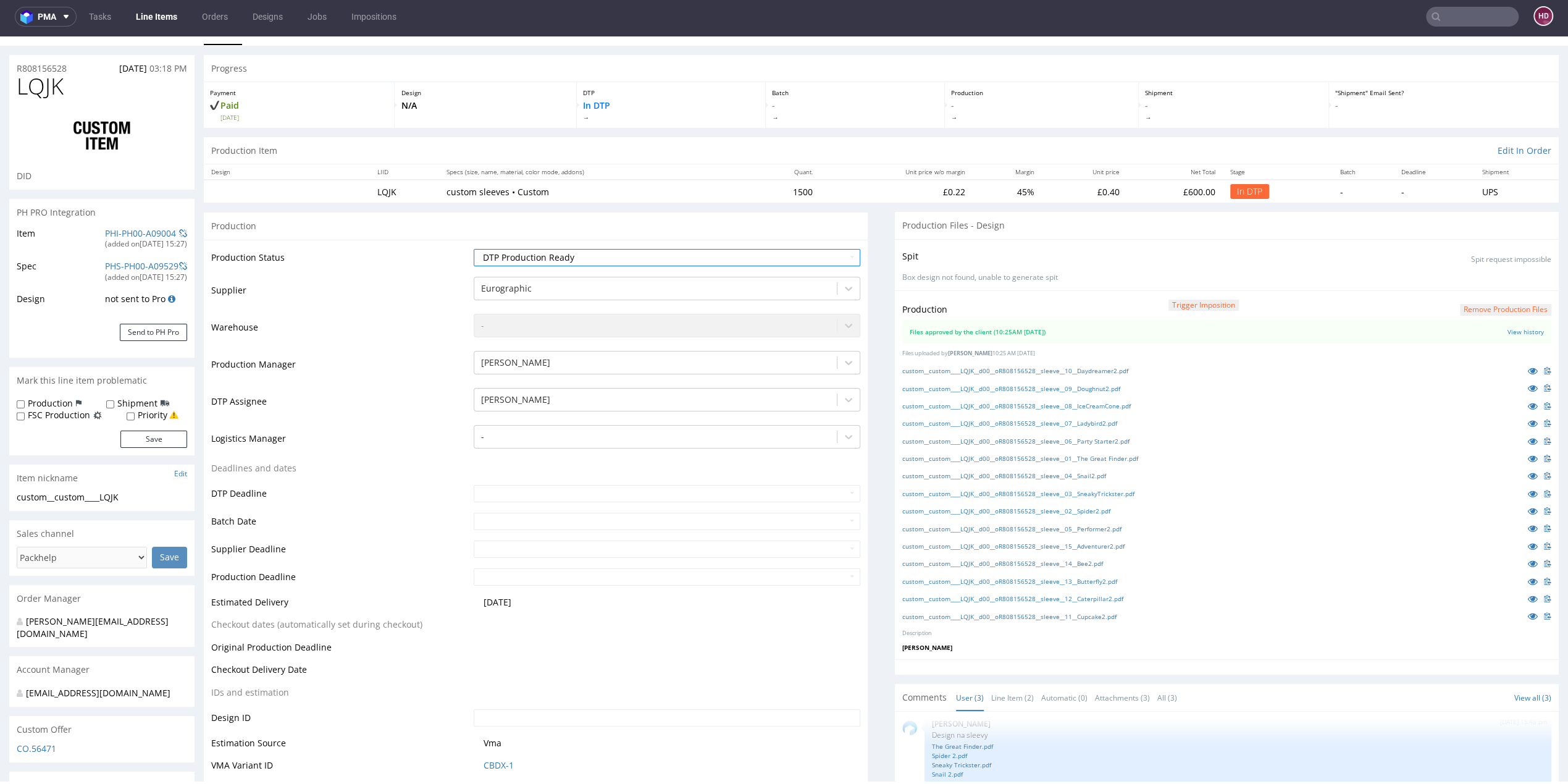
scroll to position [233, 0]
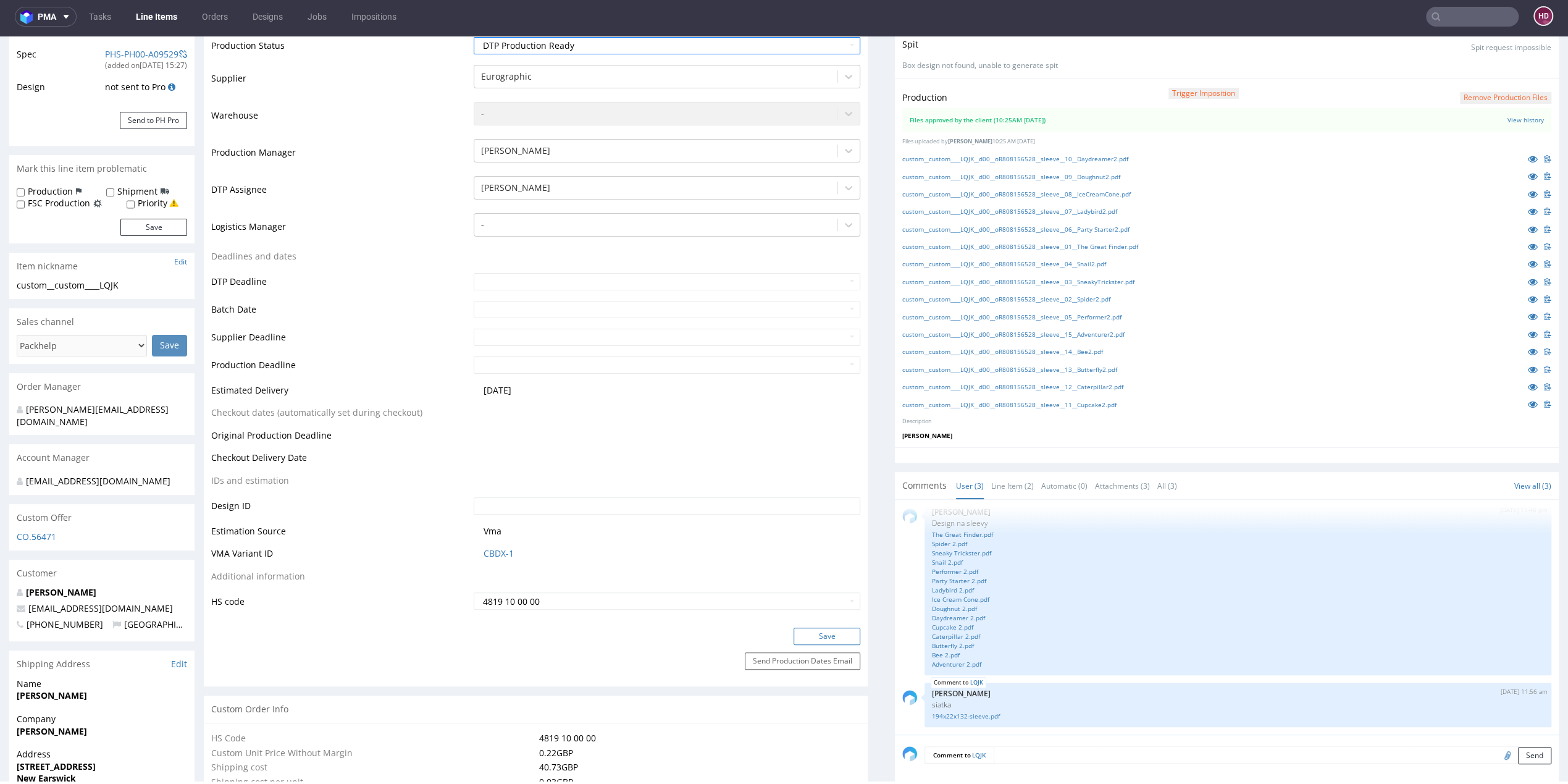
click at [829, 633] on button "Save" at bounding box center [826, 635] width 66 height 17
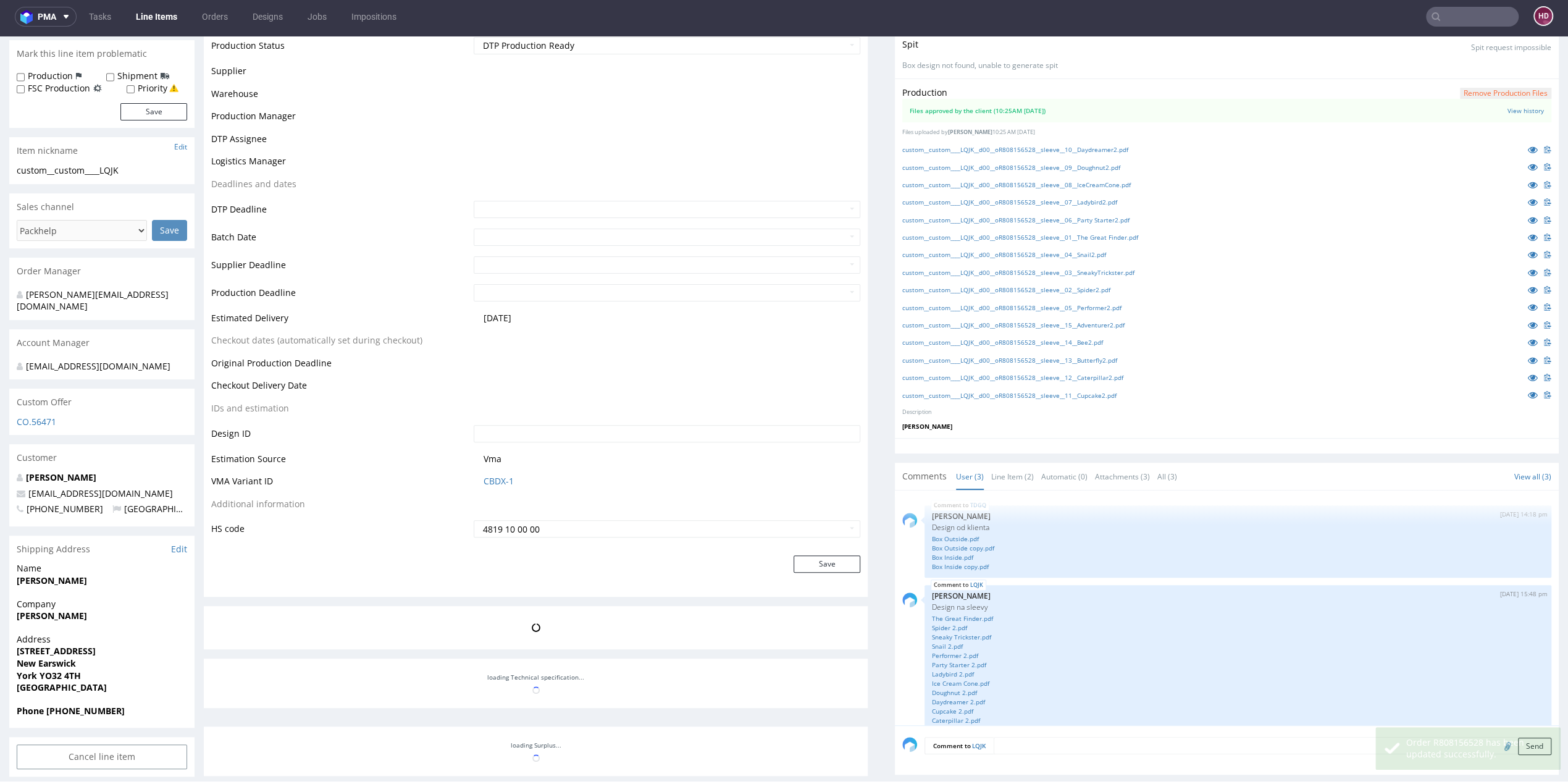
scroll to position [349, 0]
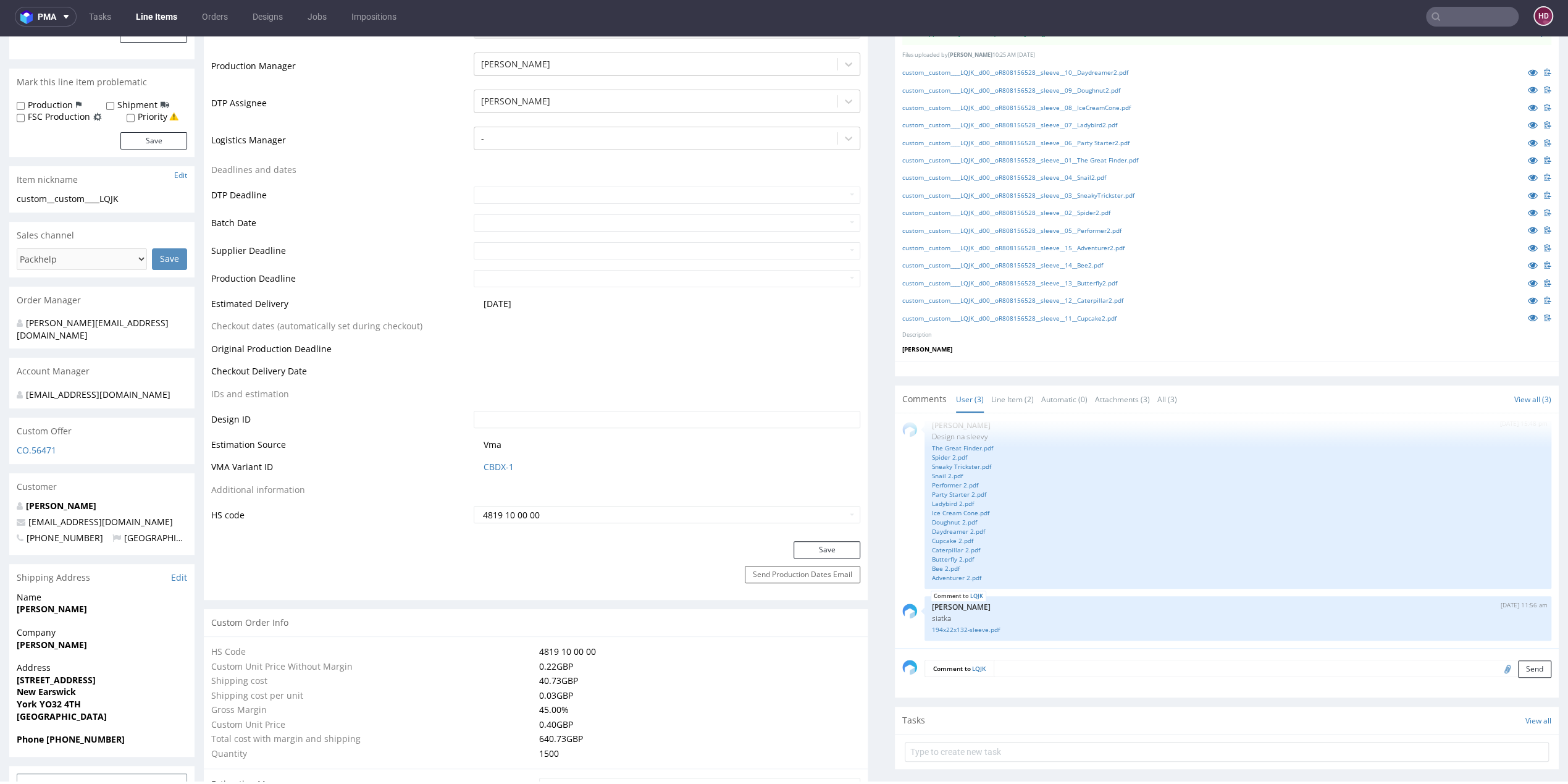
scroll to position [16, 0]
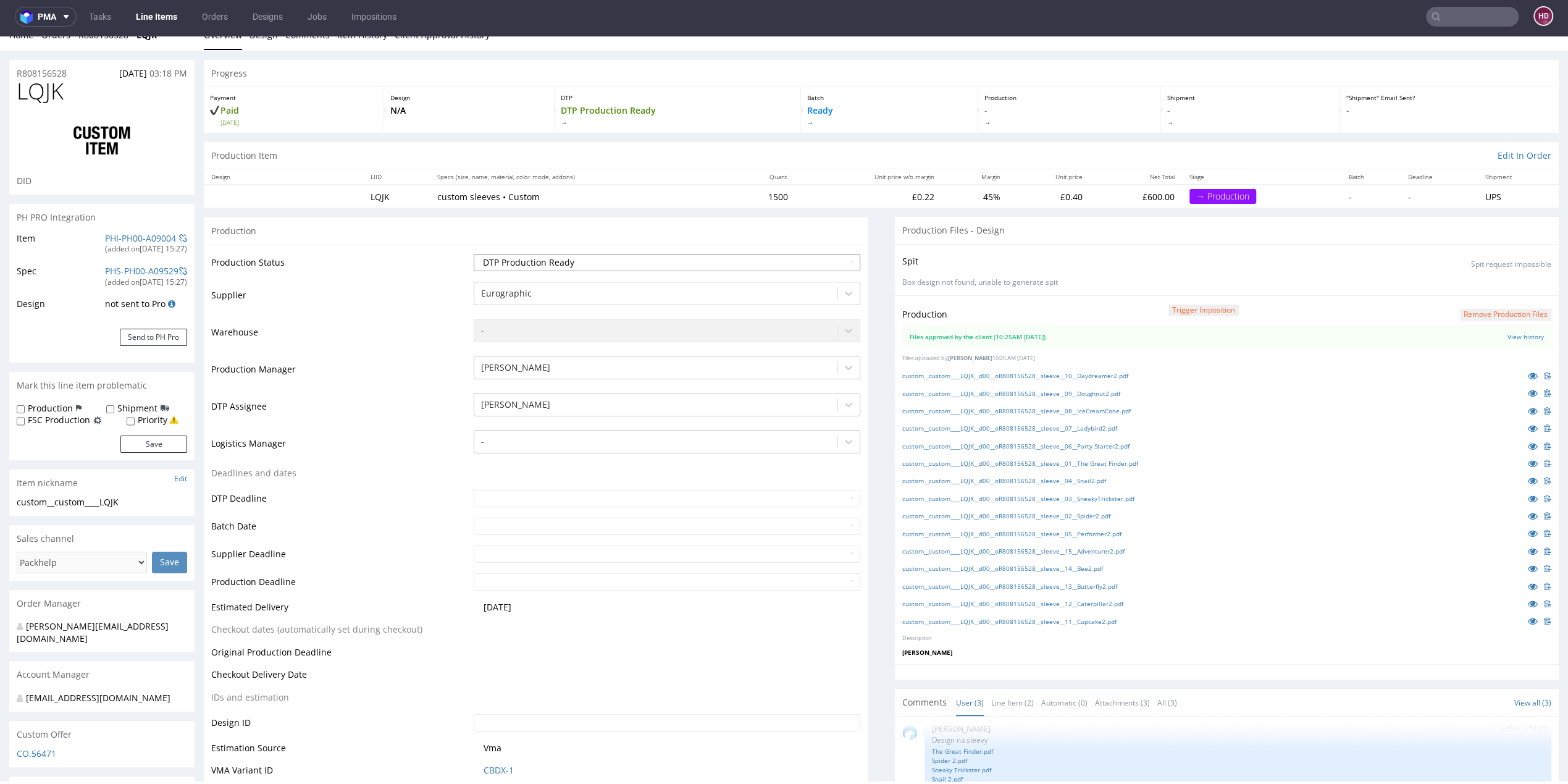
click at [542, 262] on select "Waiting for Artwork Waiting for Diecut Waiting for Mockup Waiting for DTP Waiti…" at bounding box center [667, 262] width 387 height 17
select select "dtp_in_process"
click at [474, 254] on select "Waiting for Artwork Waiting for Diecut Waiting for Mockup Waiting for DTP Waiti…" at bounding box center [667, 262] width 387 height 17
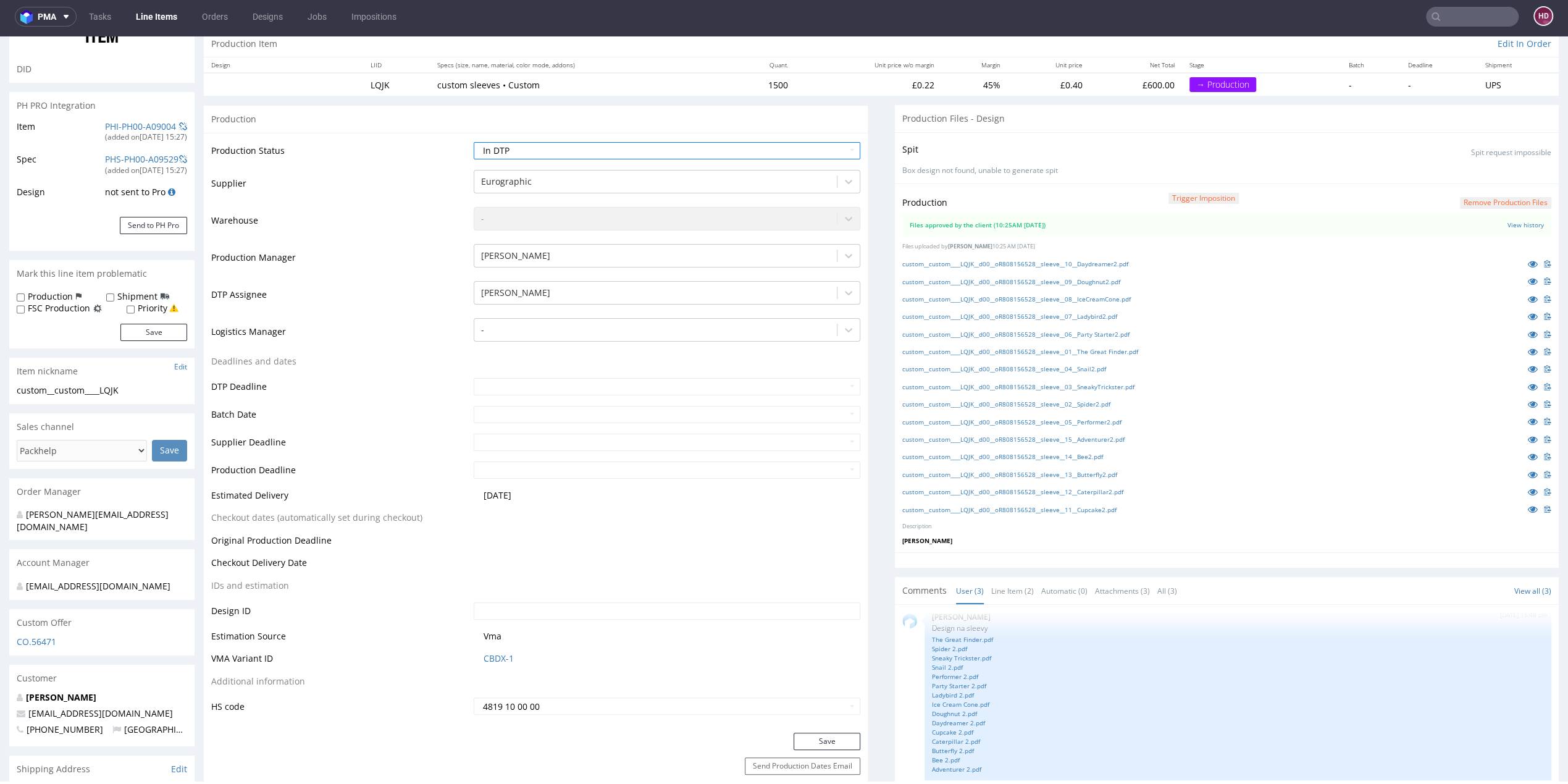
scroll to position [129, 0]
click at [829, 744] on button "Save" at bounding box center [826, 740] width 66 height 17
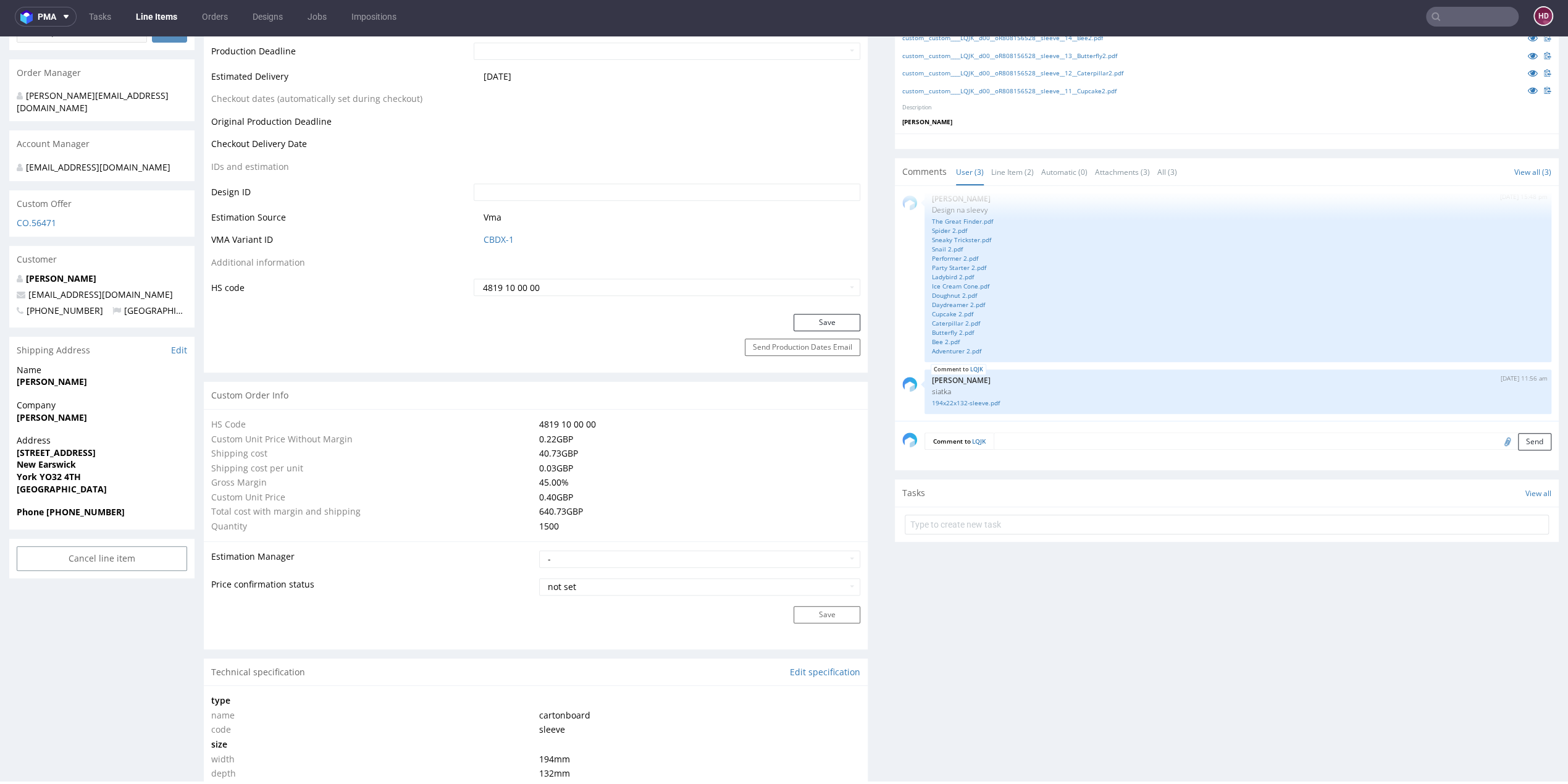
scroll to position [657, 0]
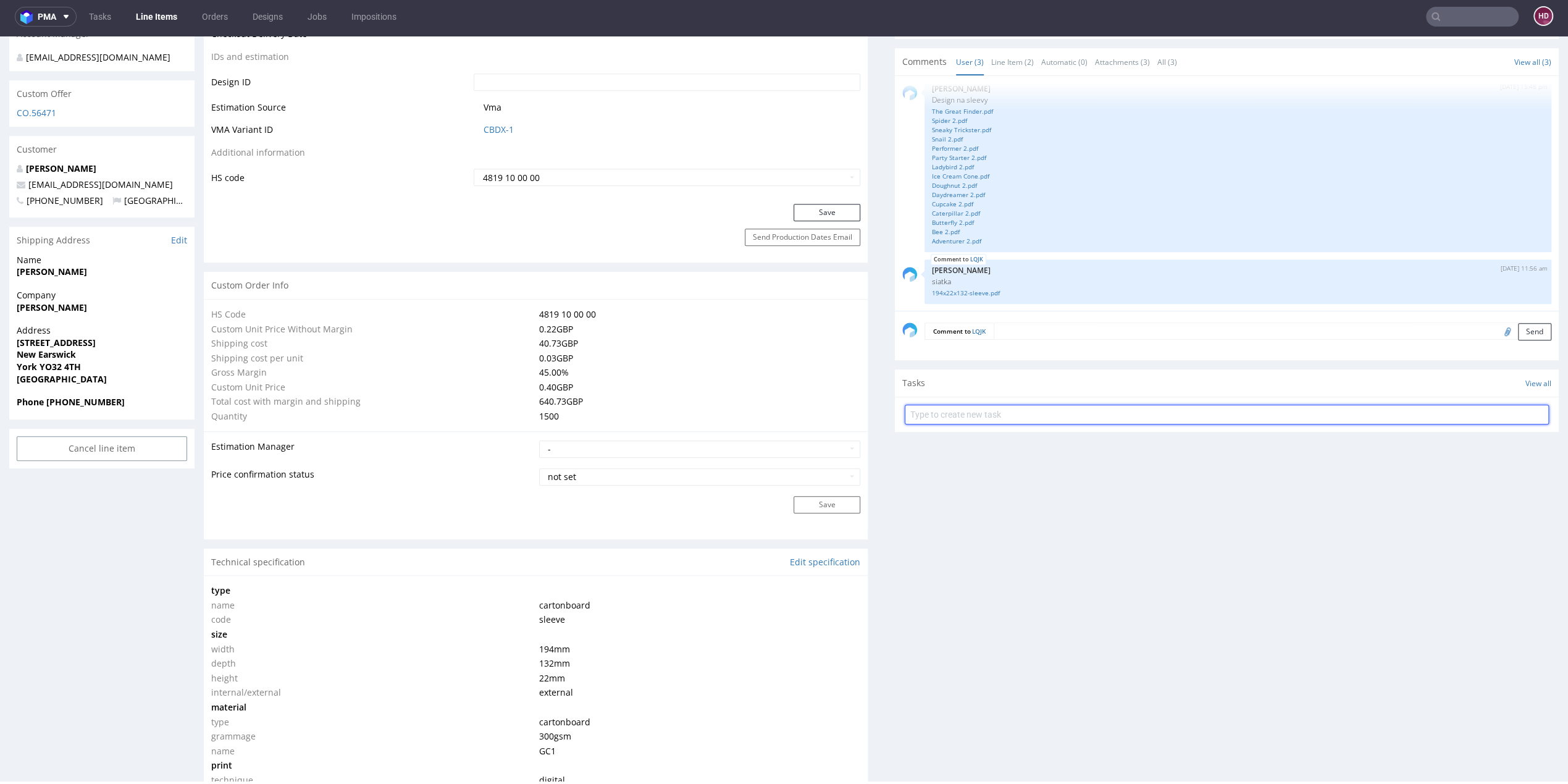
click at [931, 416] on input "text" at bounding box center [1226, 414] width 644 height 20
type input "dch"
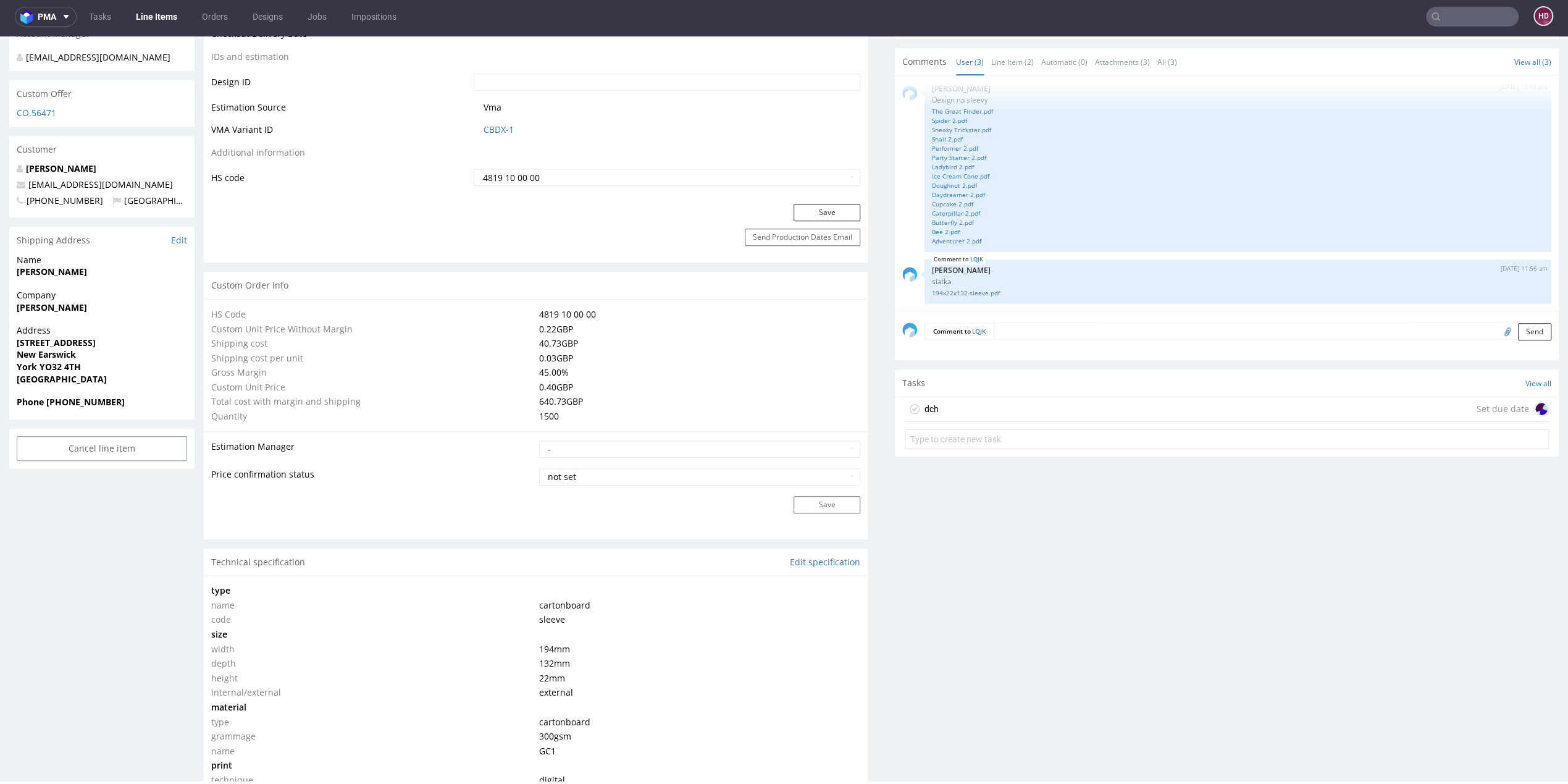
click at [941, 397] on div "dch Set due date" at bounding box center [1226, 409] width 644 height 25
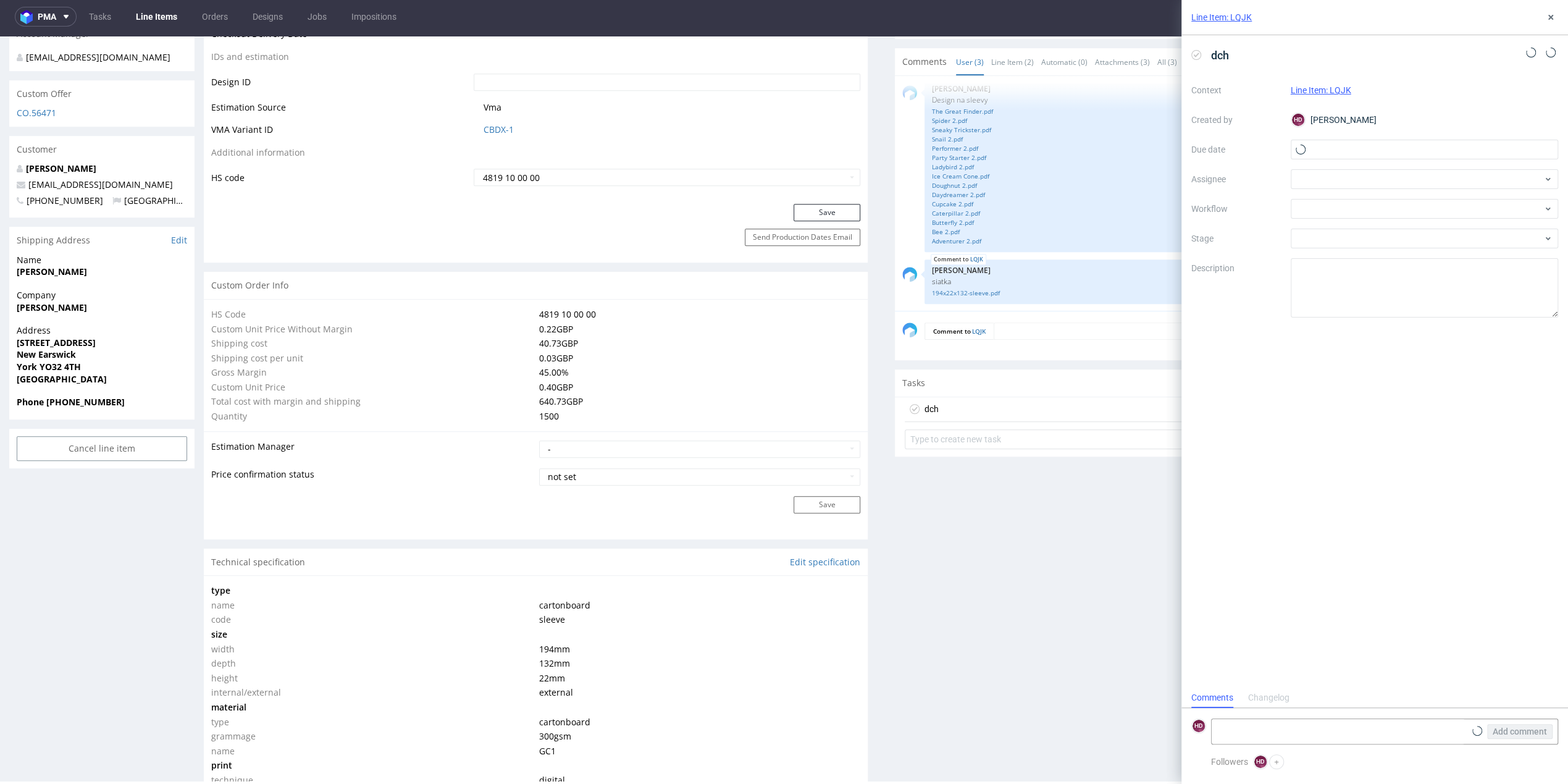
scroll to position [10, 0]
click at [1278, 727] on textarea at bounding box center [1339, 731] width 253 height 25
drag, startPoint x: 1322, startPoint y: 155, endPoint x: 1313, endPoint y: 157, distance: 9.2
click at [1313, 157] on input "text" at bounding box center [1424, 149] width 268 height 20
click at [1445, 256] on span "11" at bounding box center [1444, 253] width 10 height 12
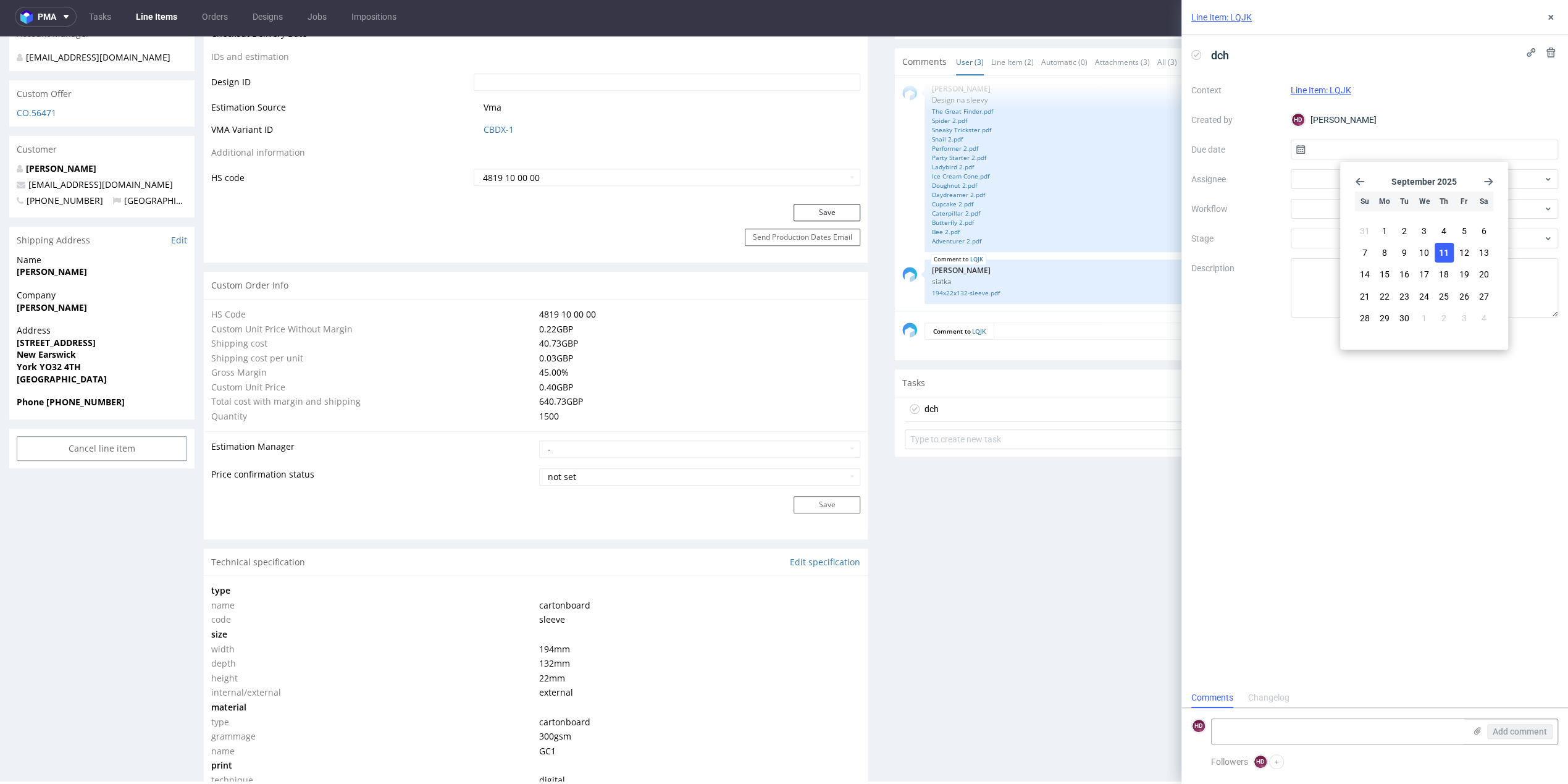
type input "[DATE]"
click at [1307, 172] on div at bounding box center [1424, 179] width 268 height 20
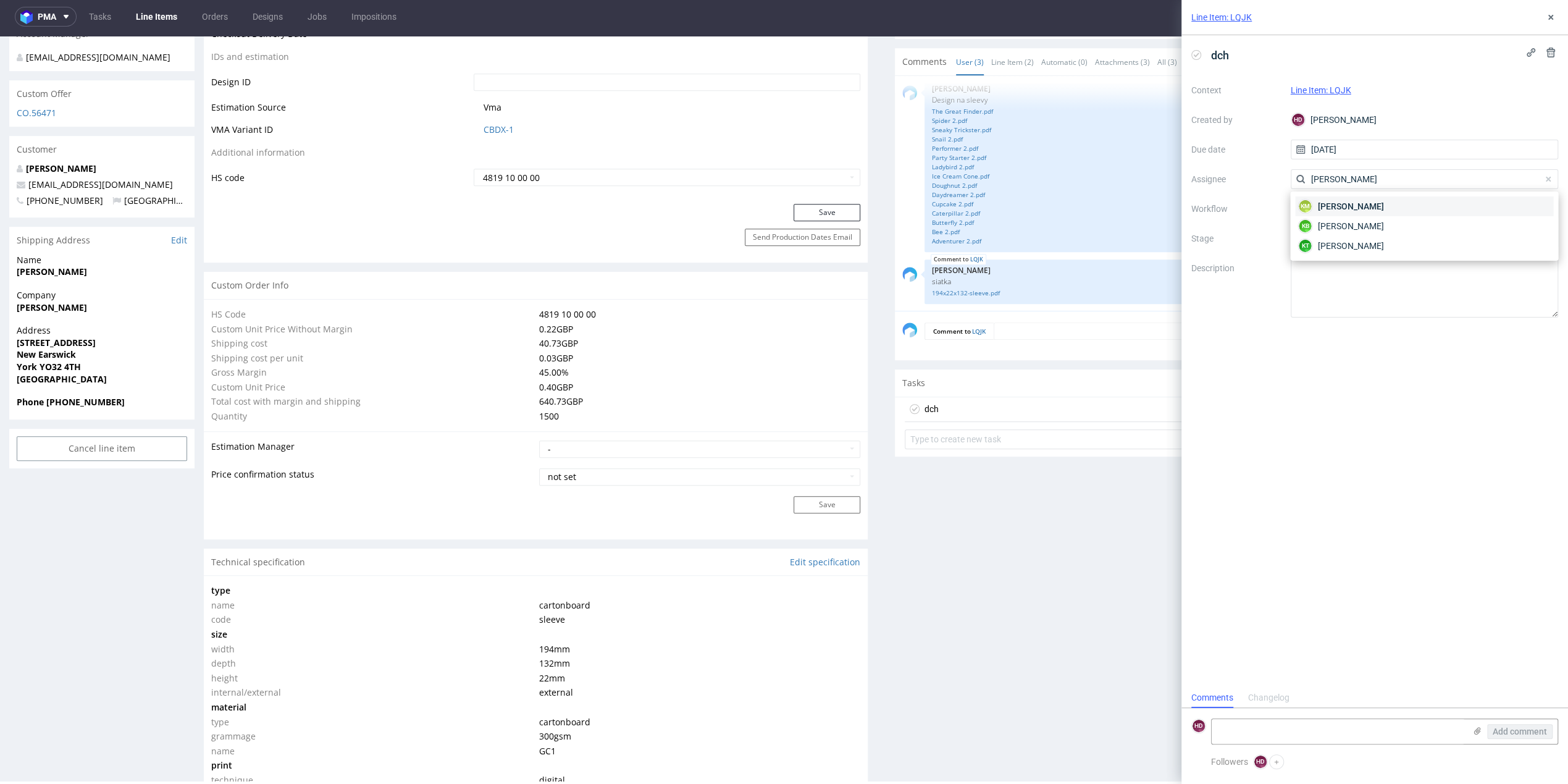
type input "[PERSON_NAME]"
click at [1384, 215] on div "KM [PERSON_NAME]" at bounding box center [1424, 206] width 258 height 20
click at [1382, 216] on div at bounding box center [1424, 208] width 268 height 20
click at [1361, 253] on div "DTP - Double Check" at bounding box center [1424, 253] width 258 height 22
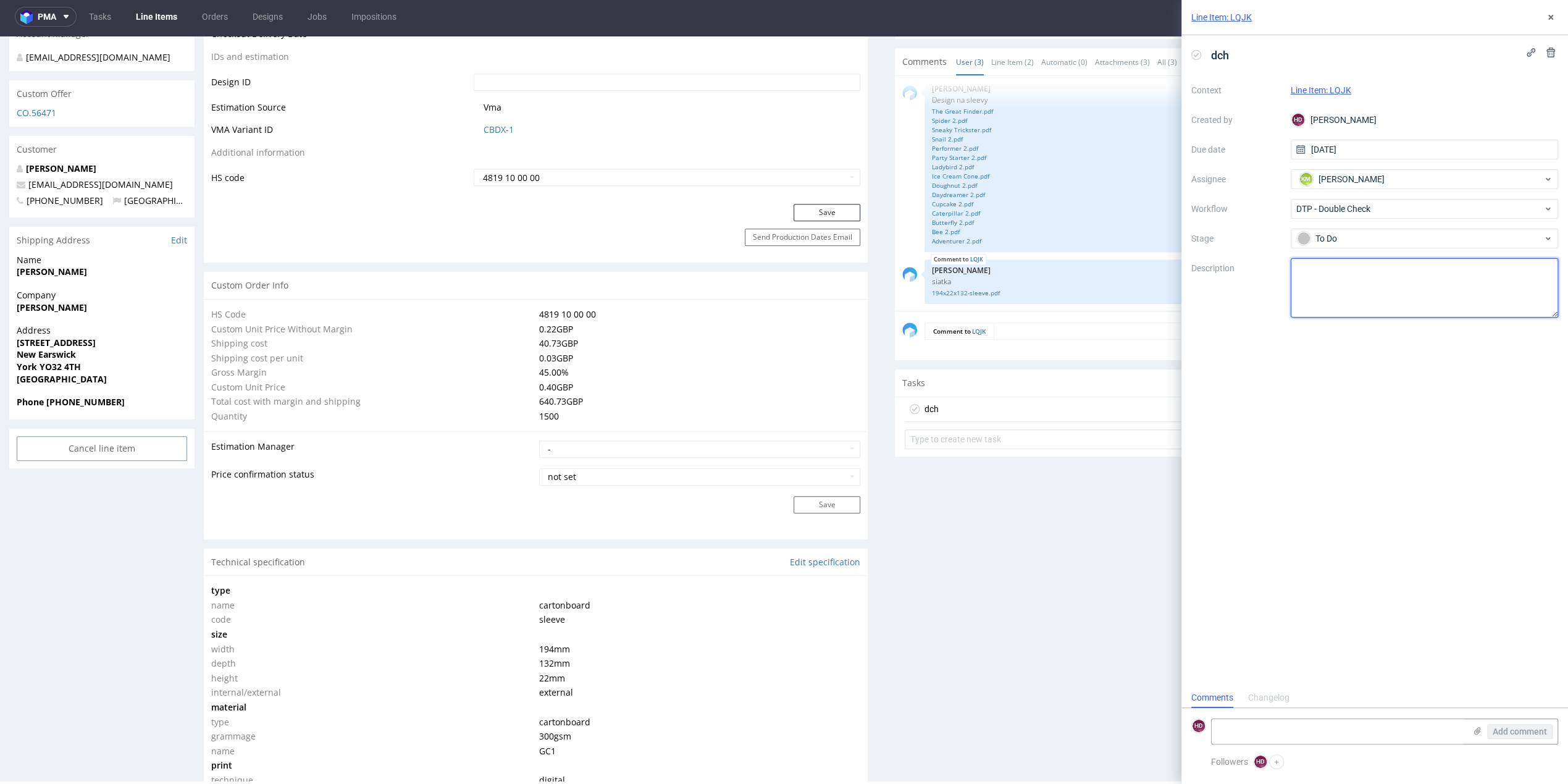
click at [1358, 273] on textarea at bounding box center [1424, 288] width 268 height 60
click at [1521, 267] on textarea "[PERSON_NAME], śpiszyło się i wysłałam już pca, ale sprawdzałam 2x. Zerknij pro…" at bounding box center [1424, 288] width 268 height 60
drag, startPoint x: 1448, startPoint y: 283, endPoint x: 1528, endPoint y: 285, distance: 80.0
click at [1528, 285] on textarea "[PERSON_NAME], śpiszyło się i wysłałam już pca, ale sprawdzałam 2x wszystko. Ze…" at bounding box center [1424, 288] width 268 height 60
type textarea "[PERSON_NAME], śpiszyło się i wysłałam już pca, ale sprawdzałam 2x wszystko. Ze…"
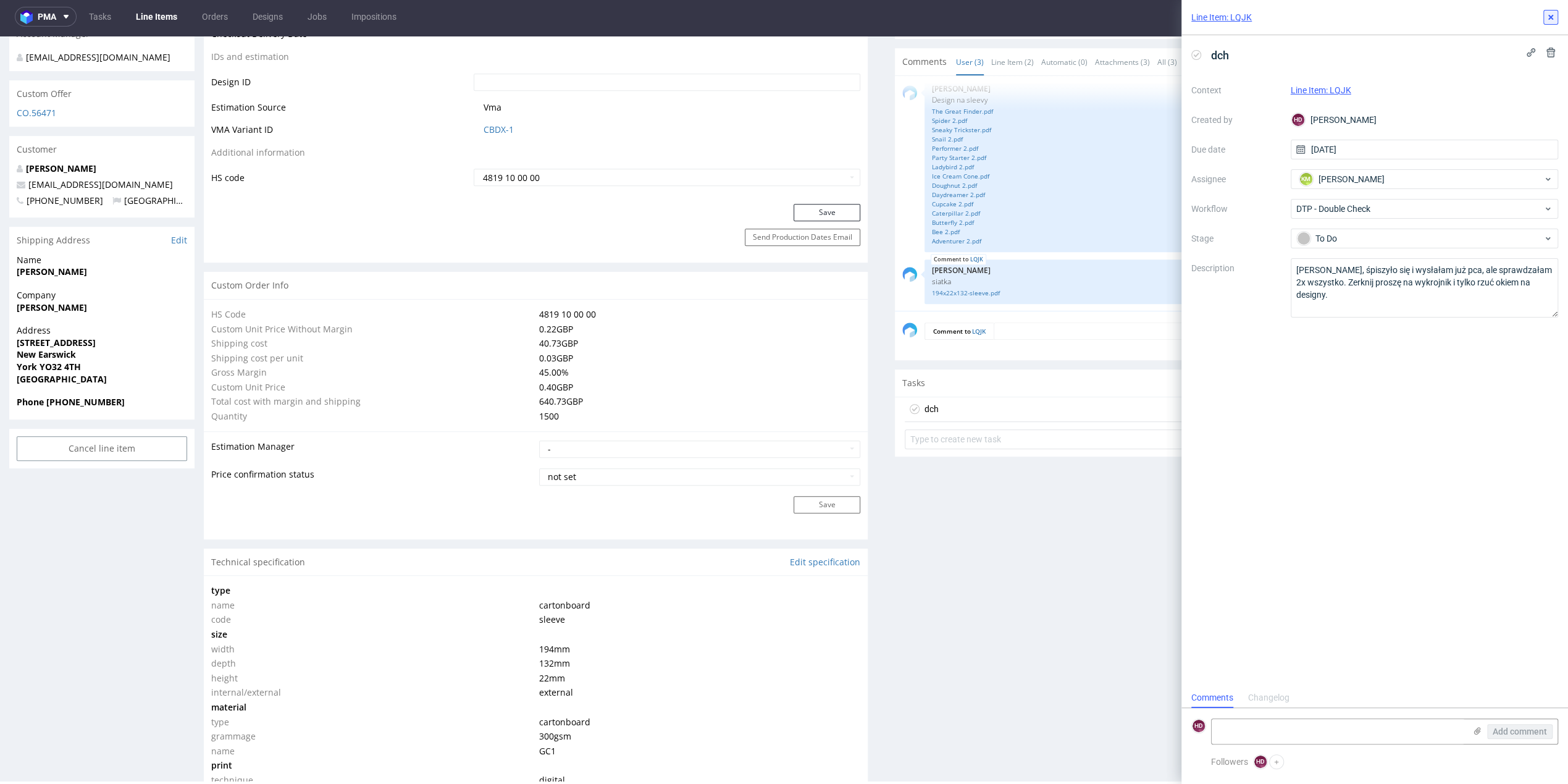
click at [1550, 16] on use at bounding box center [1550, 17] width 5 height 5
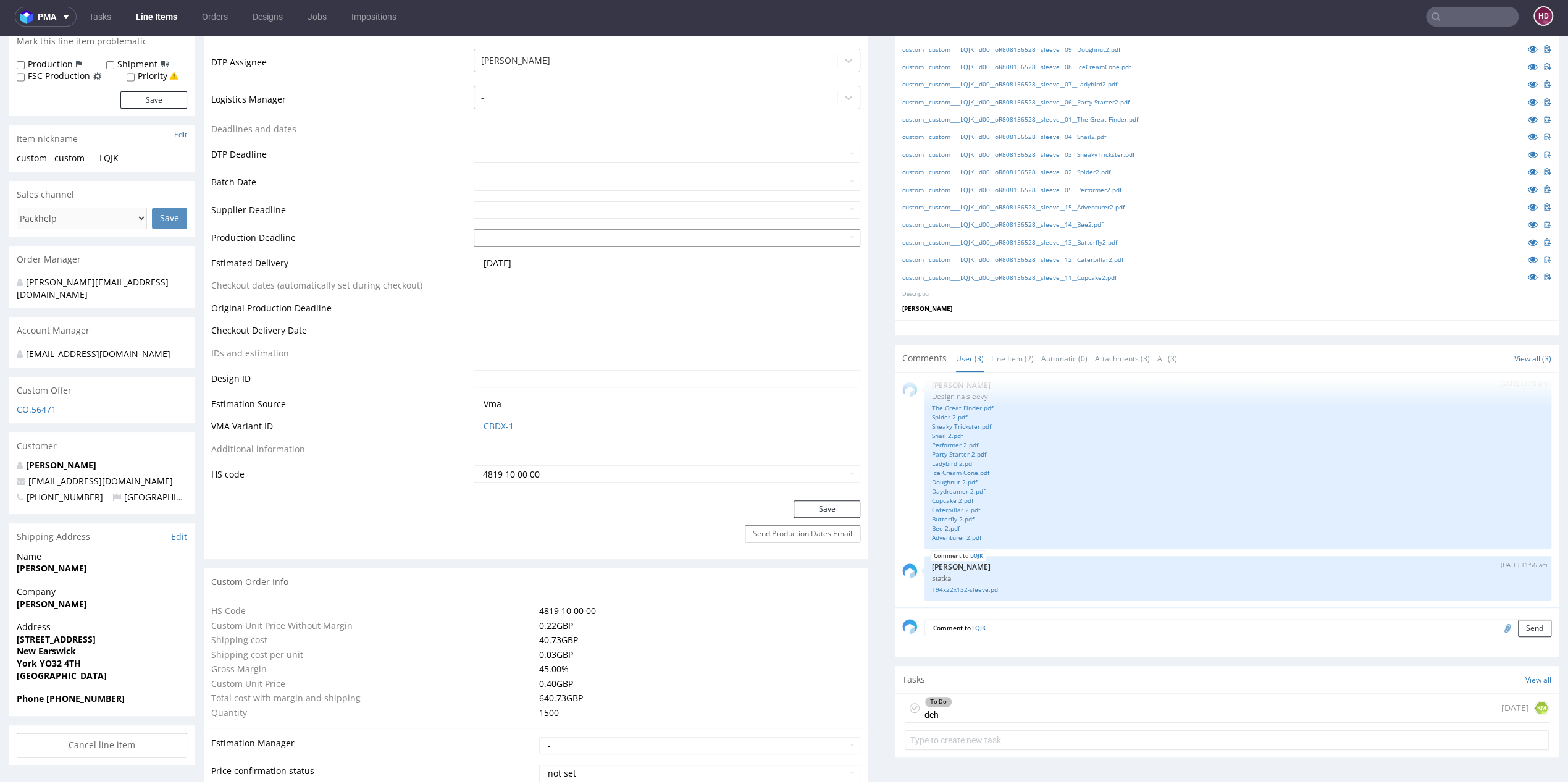
scroll to position [190, 0]
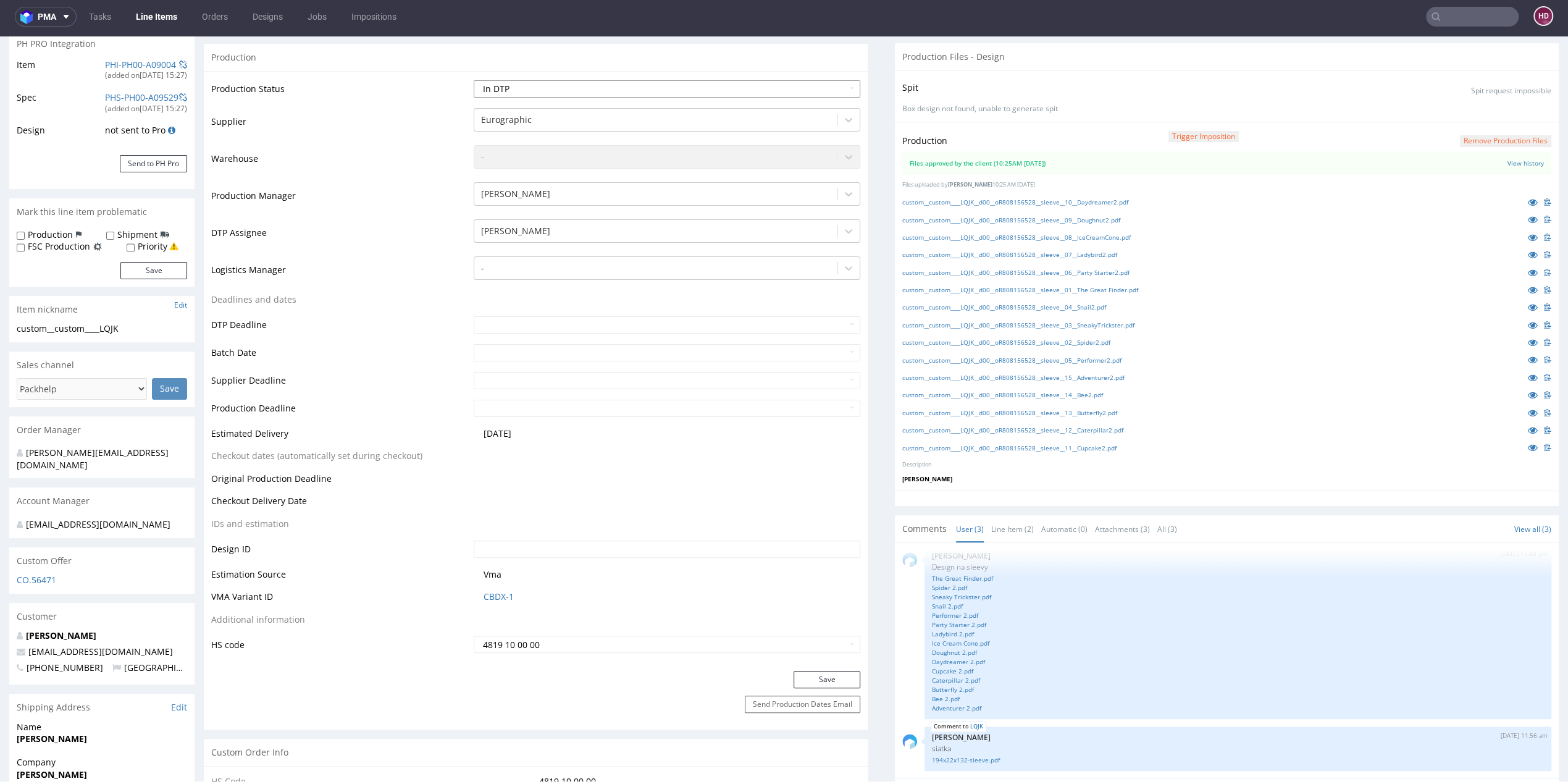
click at [581, 86] on select "Waiting for Artwork Waiting for Diecut Waiting for Mockup Waiting for DTP Waiti…" at bounding box center [667, 88] width 387 height 17
select select "dtp_waiting_for_double_check"
click at [474, 80] on select "Waiting for Artwork Waiting for Diecut Waiting for Mockup Waiting for DTP Waiti…" at bounding box center [667, 88] width 387 height 17
click at [810, 679] on button "Save" at bounding box center [826, 679] width 66 height 17
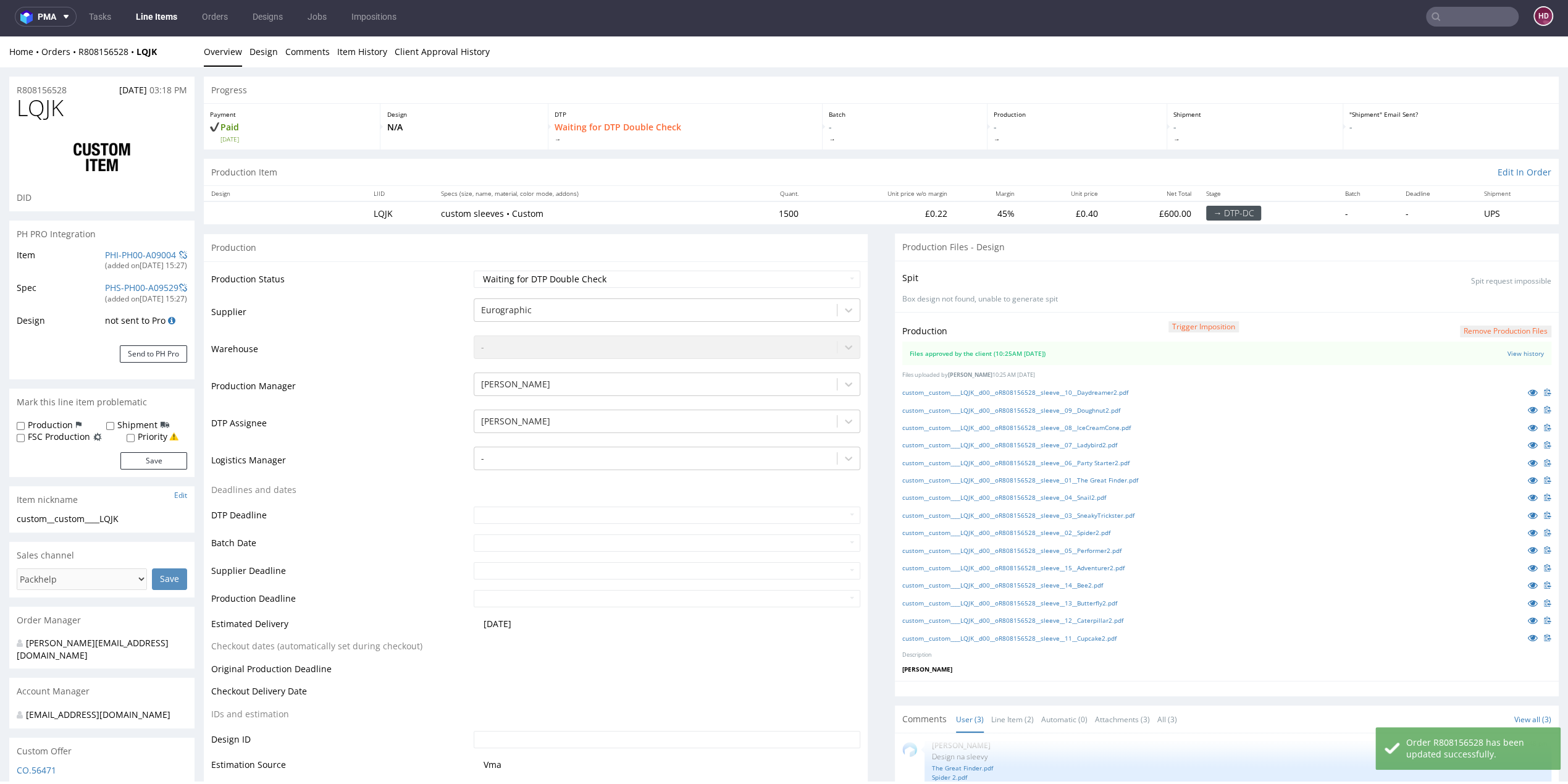
scroll to position [0, 0]
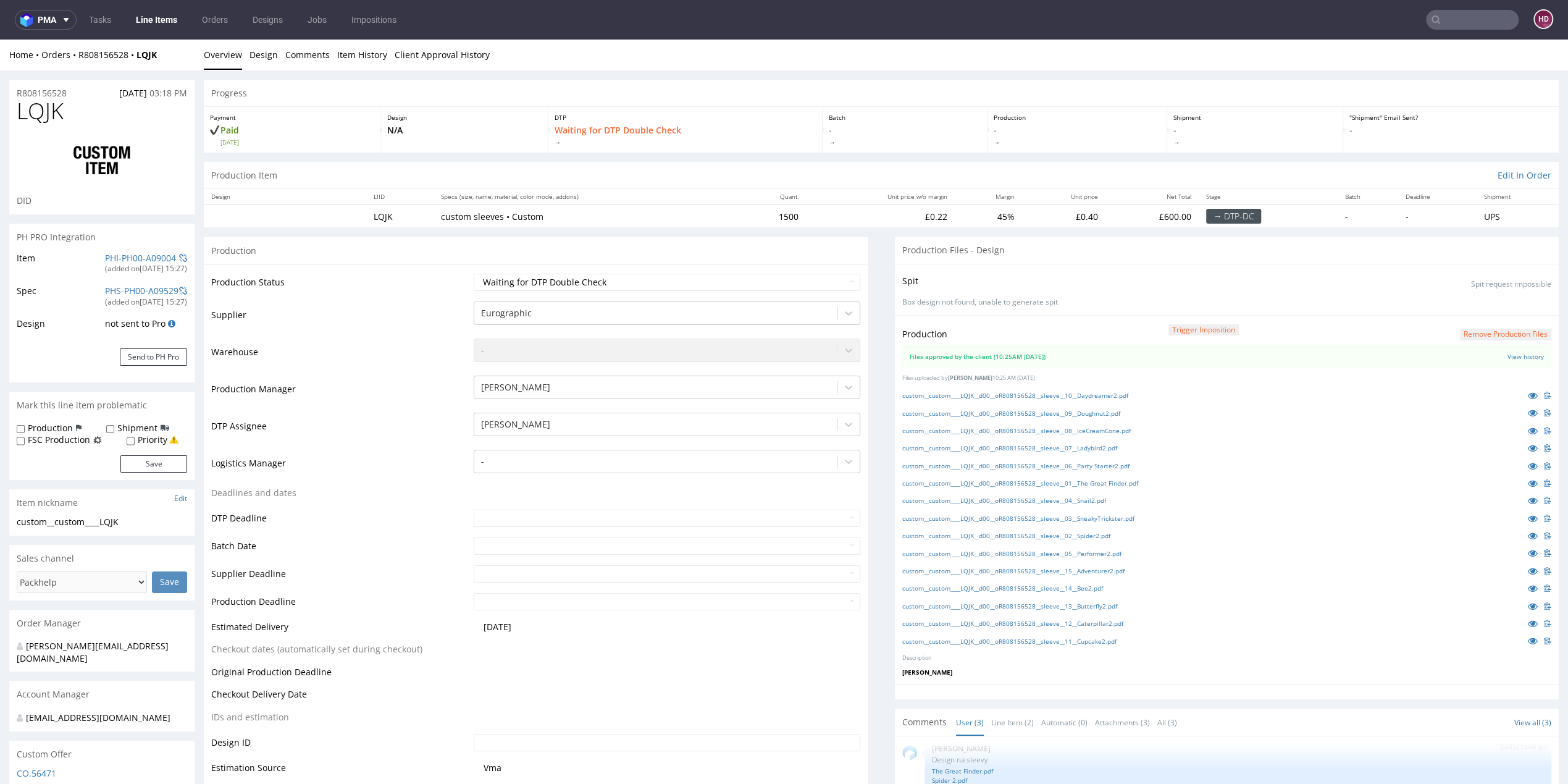
click at [144, 23] on link "Line Items" at bounding box center [157, 19] width 56 height 20
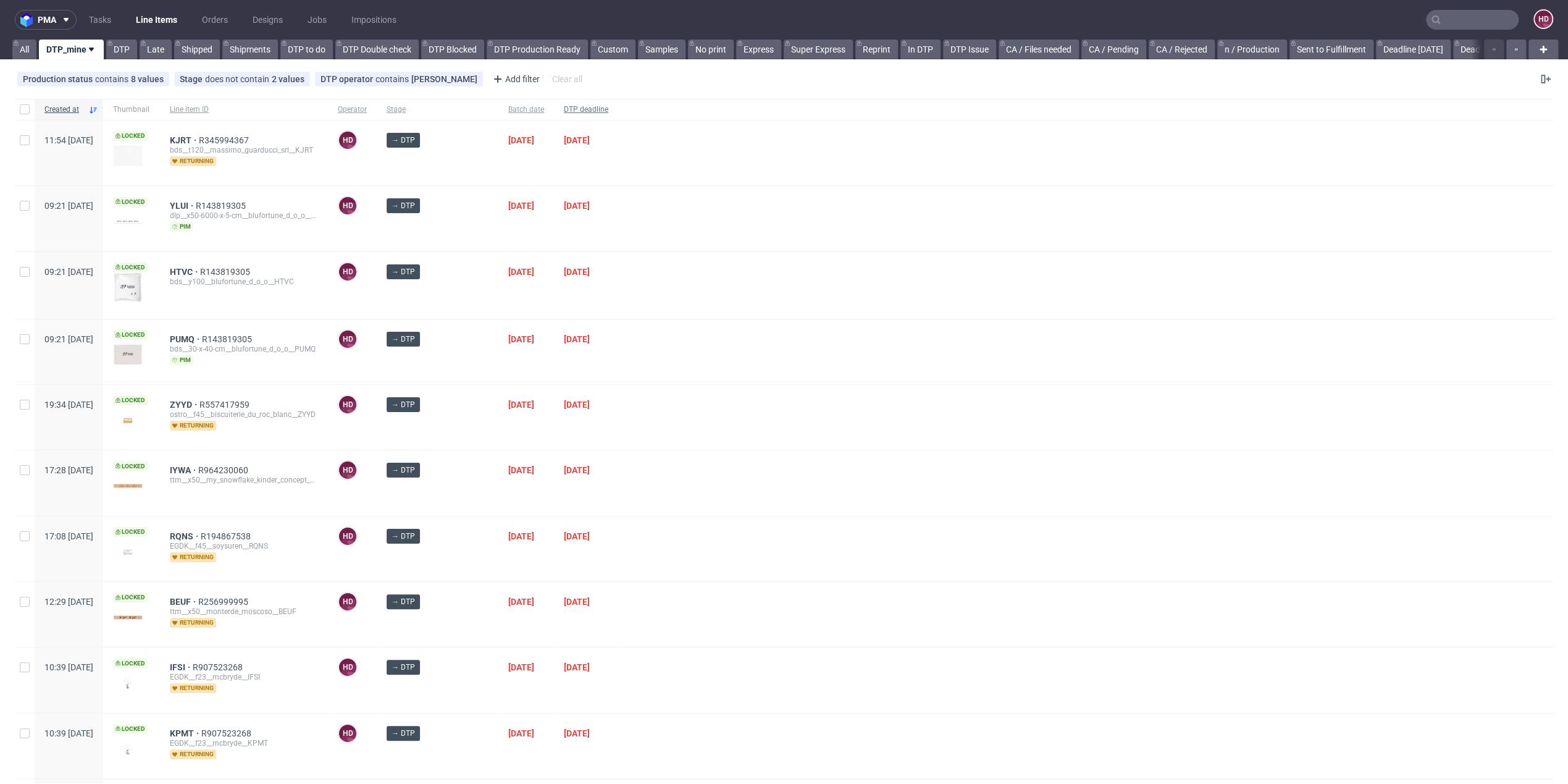
click at [586, 113] on span "DTP deadline" at bounding box center [585, 109] width 45 height 10
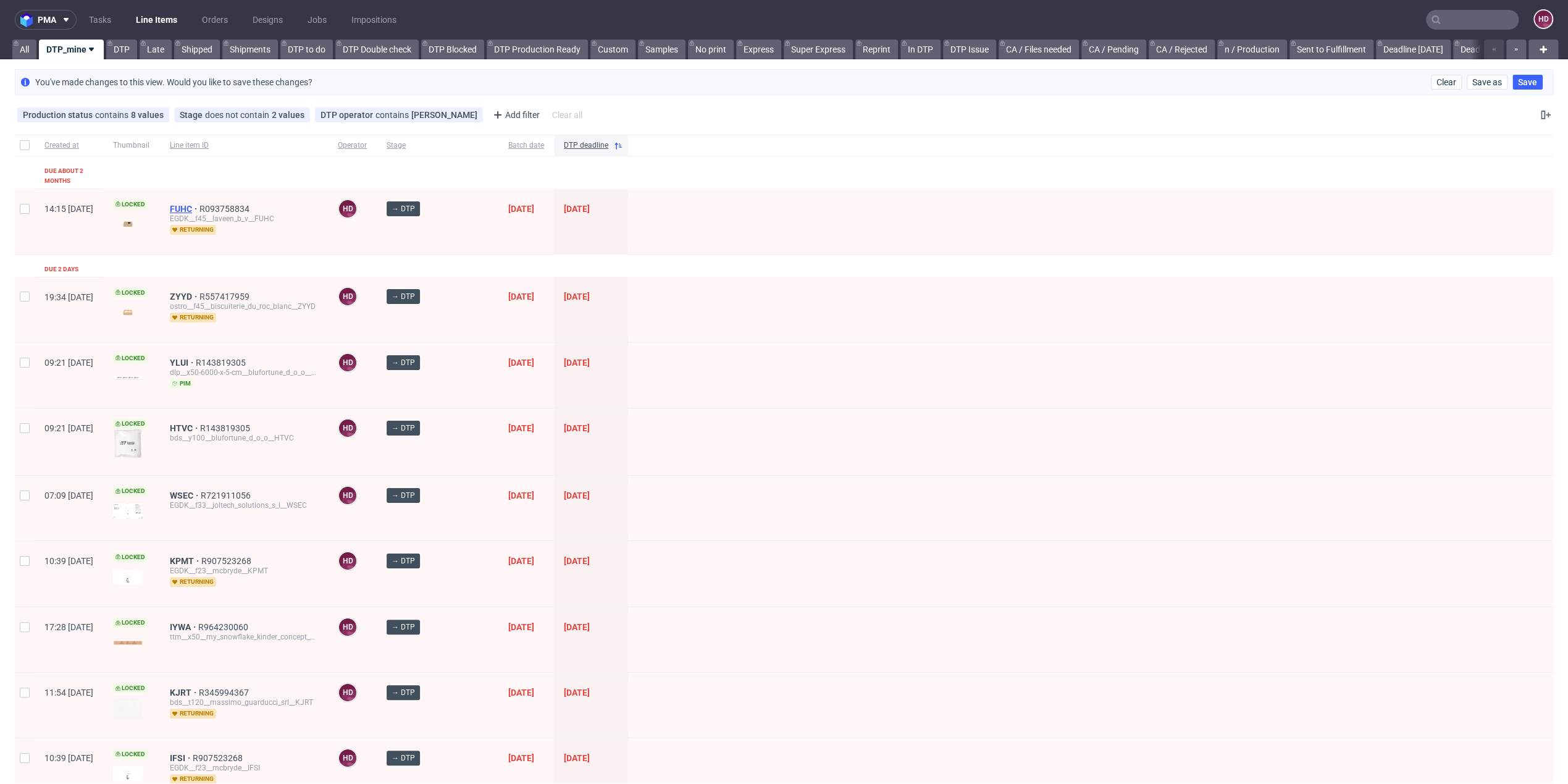
click at [199, 204] on span "FUHC" at bounding box center [184, 209] width 29 height 10
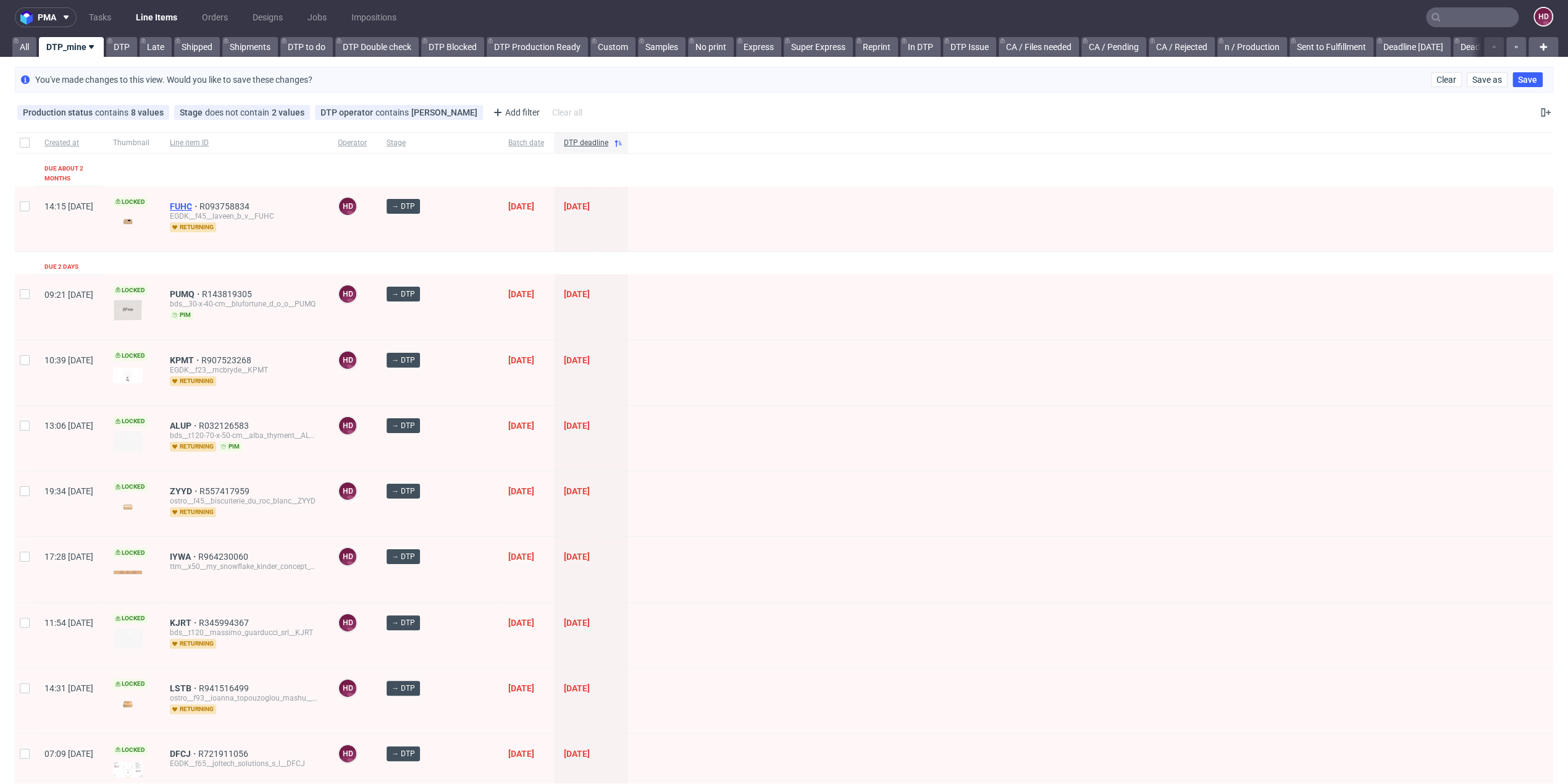
click at [199, 201] on span "FUHC" at bounding box center [184, 206] width 29 height 10
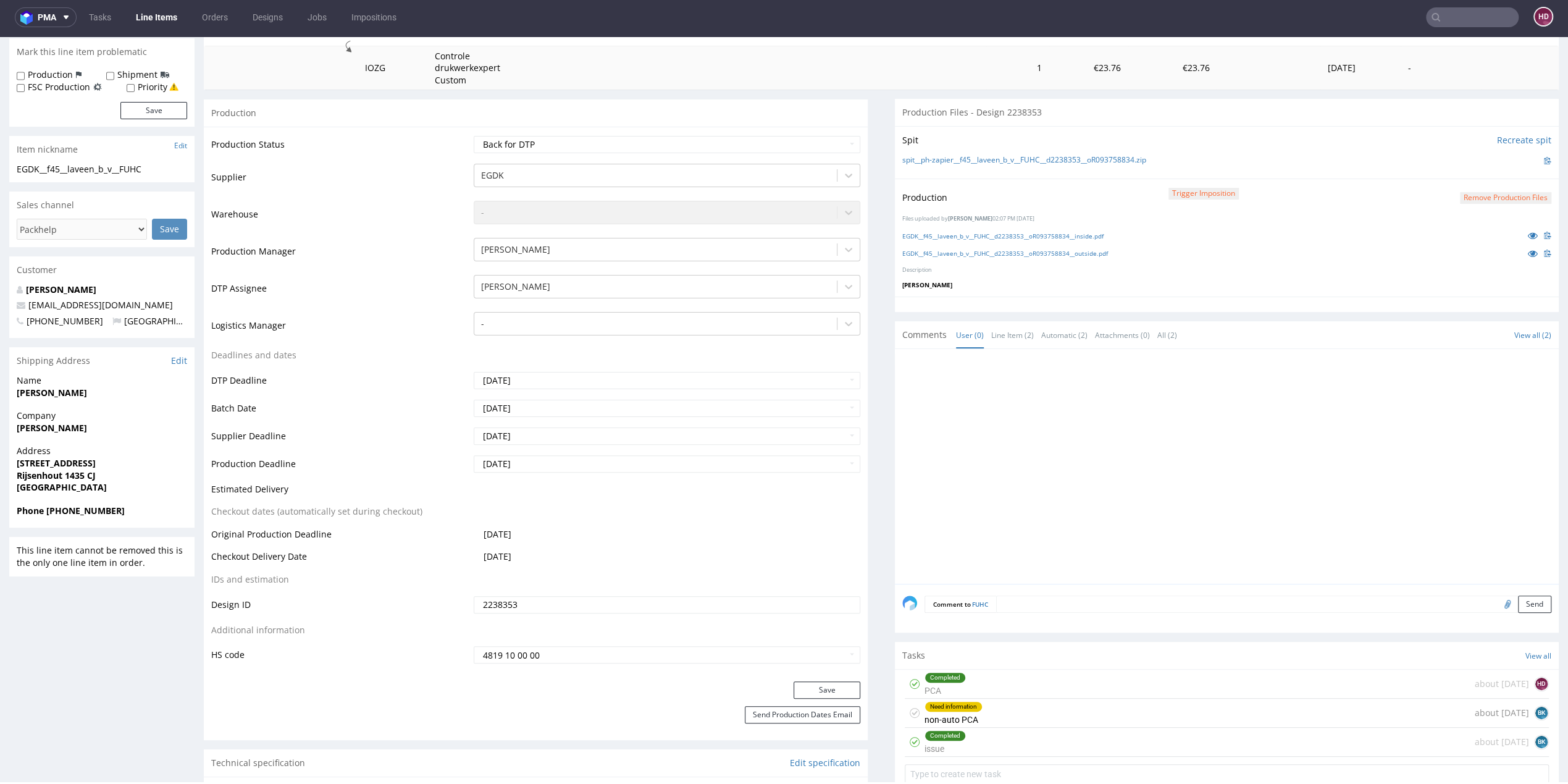
scroll to position [227, 0]
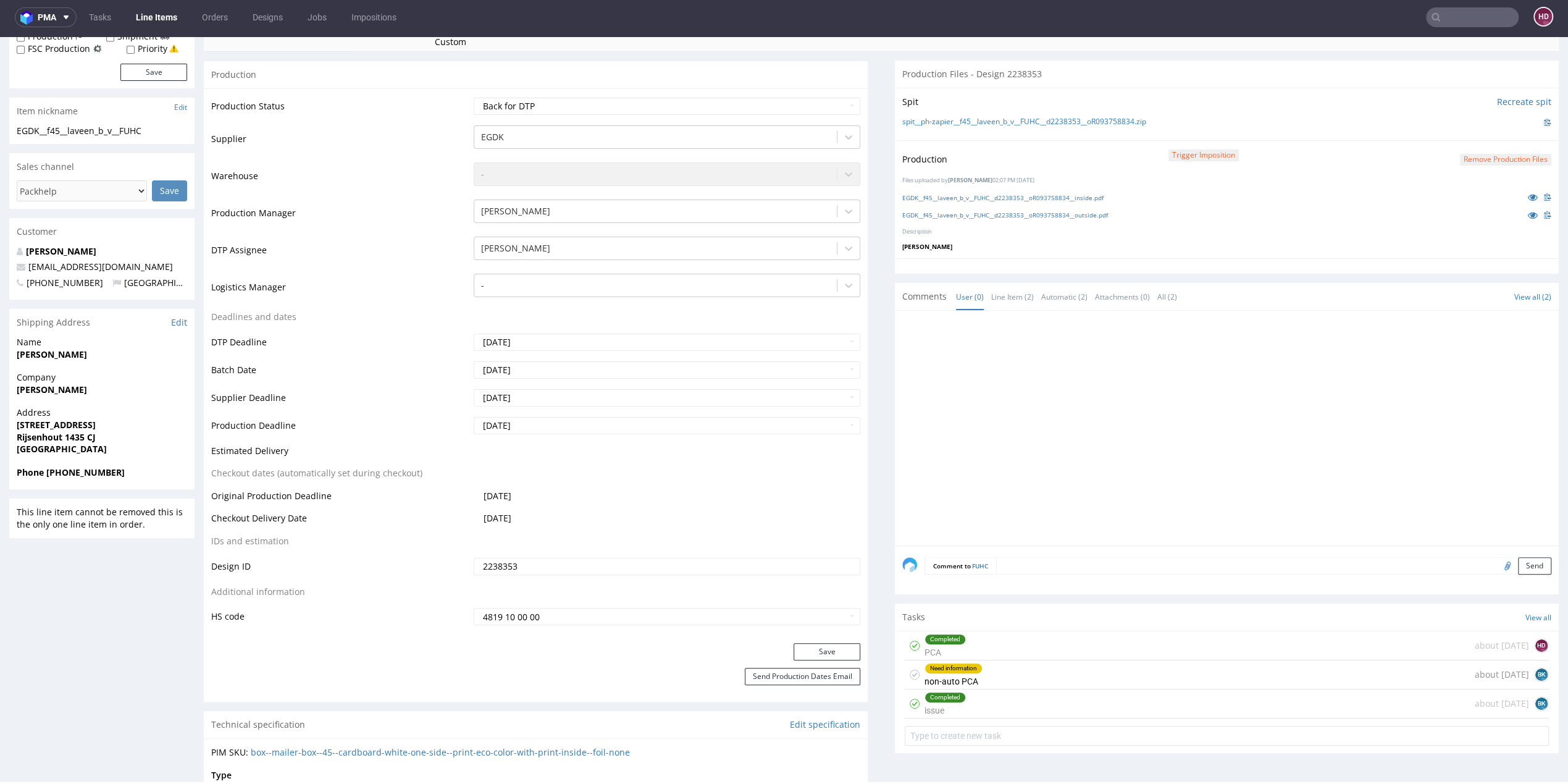
click at [948, 663] on div "Need information" at bounding box center [953, 668] width 57 height 10
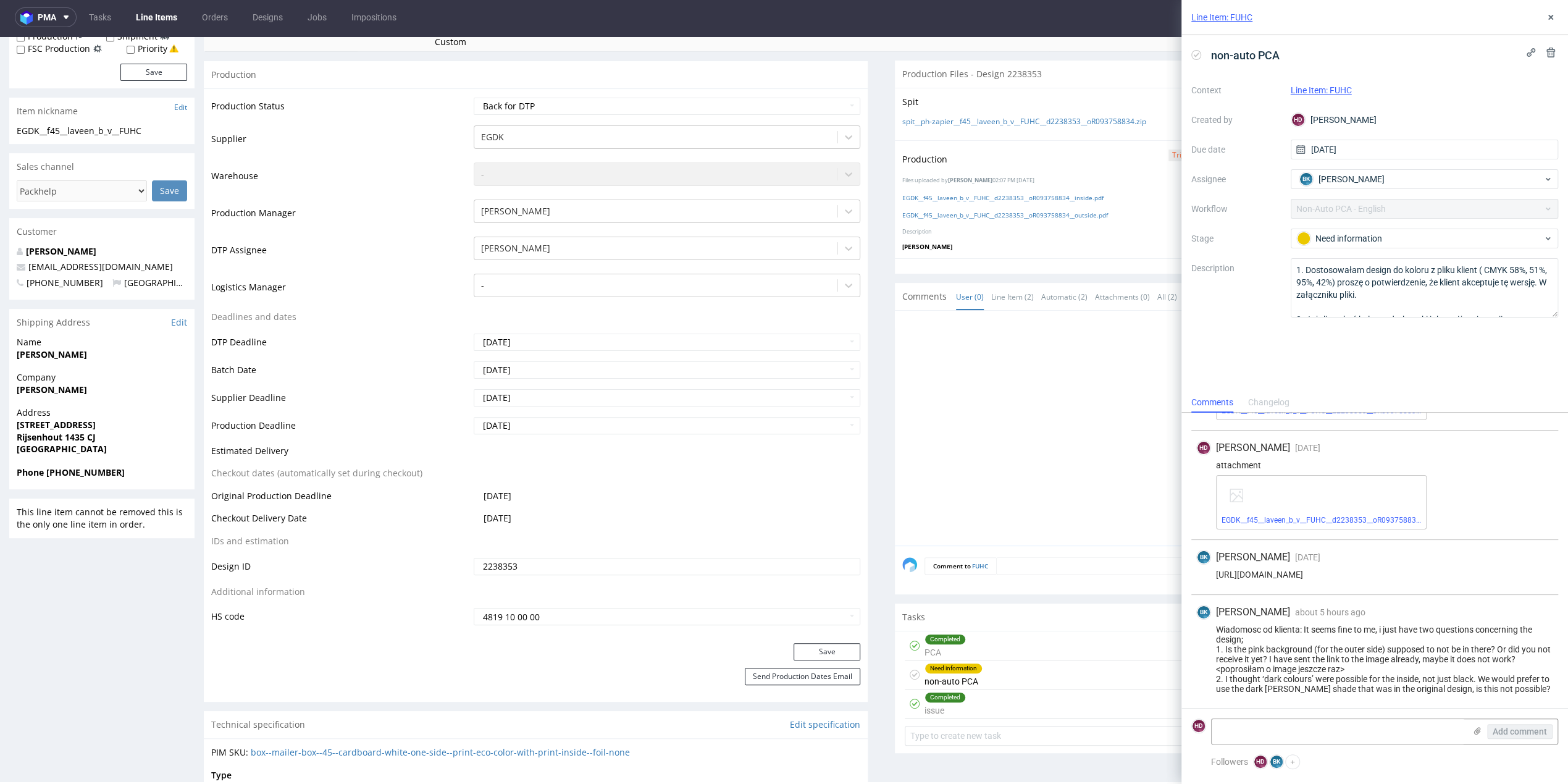
scroll to position [705, 0]
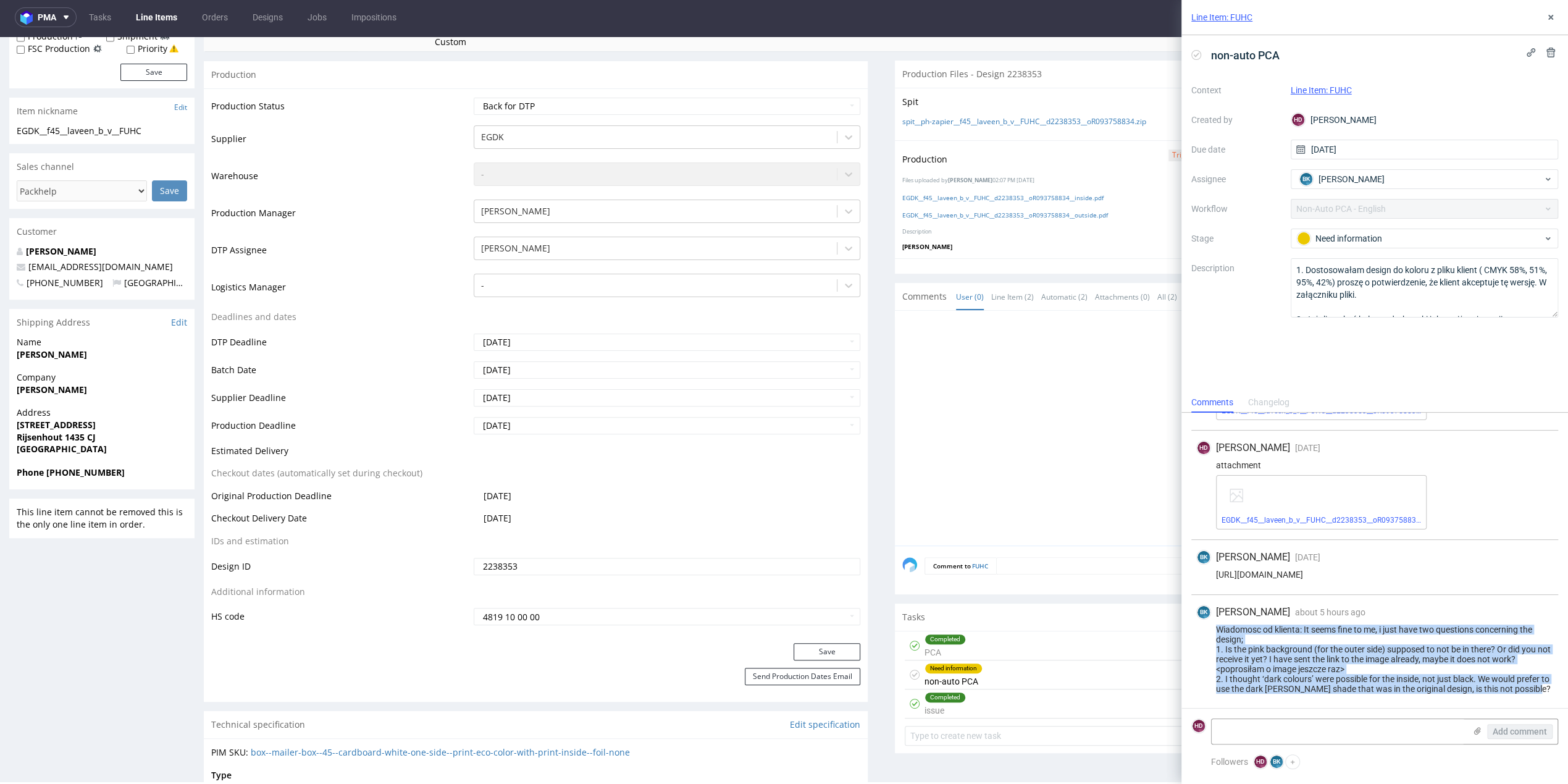
drag, startPoint x: 1217, startPoint y: 618, endPoint x: 1298, endPoint y: 688, distance: 107.1
click at [1298, 688] on div "Wiadomosc od klienta: It seems fine to me, i just have two questions concerning…" at bounding box center [1374, 659] width 357 height 69
copy div "Wiadomosc od klienta: It seems fine to me, i just have two questions concerning…"
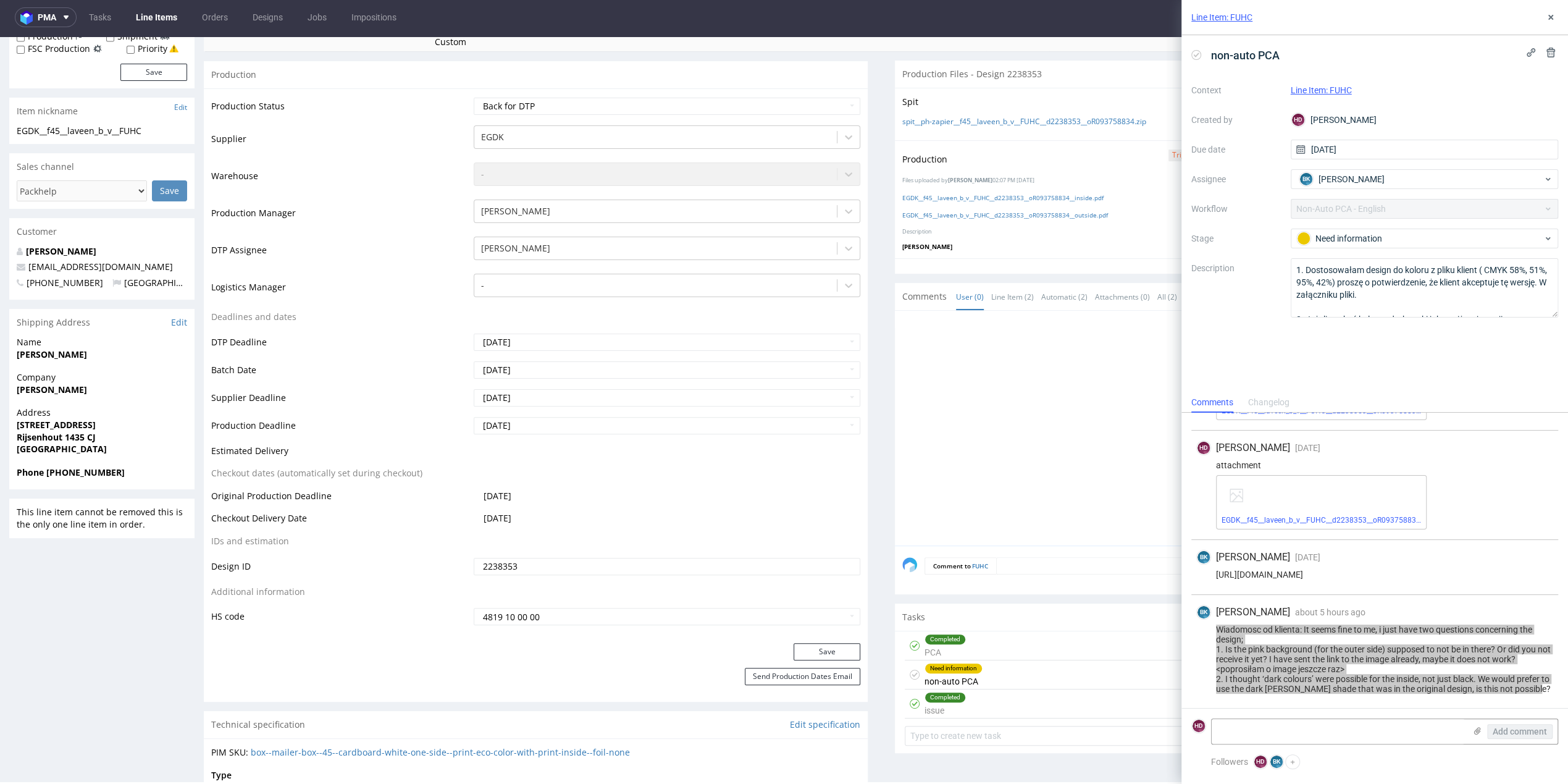
drag, startPoint x: 1061, startPoint y: 496, endPoint x: 1124, endPoint y: 491, distance: 63.2
click at [1080, 494] on div at bounding box center [1230, 432] width 657 height 227
click at [994, 679] on div "Need information non-auto PCA about [DATE] BK" at bounding box center [1226, 674] width 644 height 29
click at [961, 195] on link "EGDK__f45__laveen_b_v__FUHC__d2238353__oR093758834__inside.pdf" at bounding box center [1003, 197] width 201 height 9
click at [1041, 216] on link "EGDK__f45__laveen_b_v__FUHC__d2238353__oR093758834__outside.pdf" at bounding box center [1005, 215] width 205 height 9
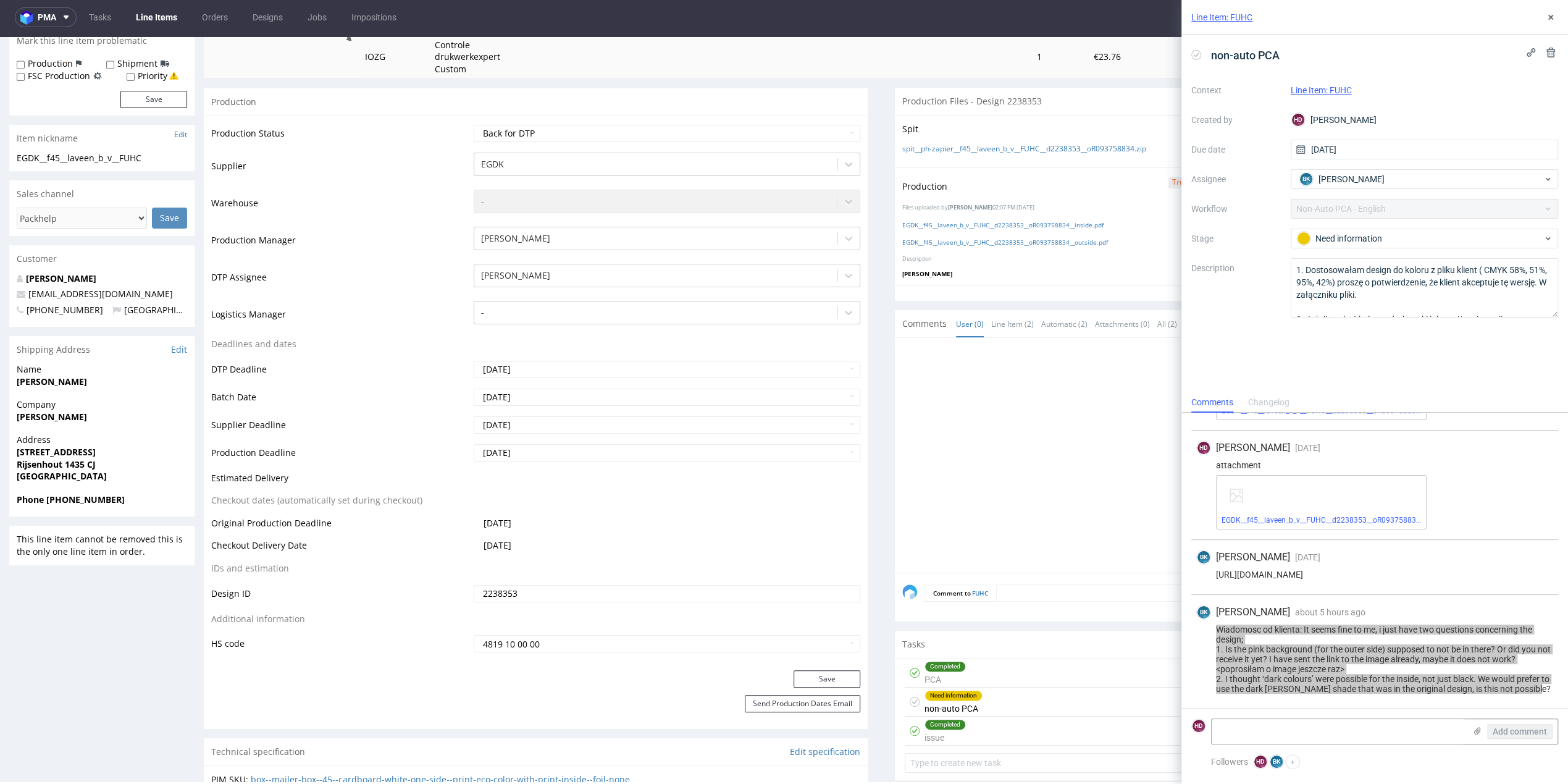
scroll to position [0, 0]
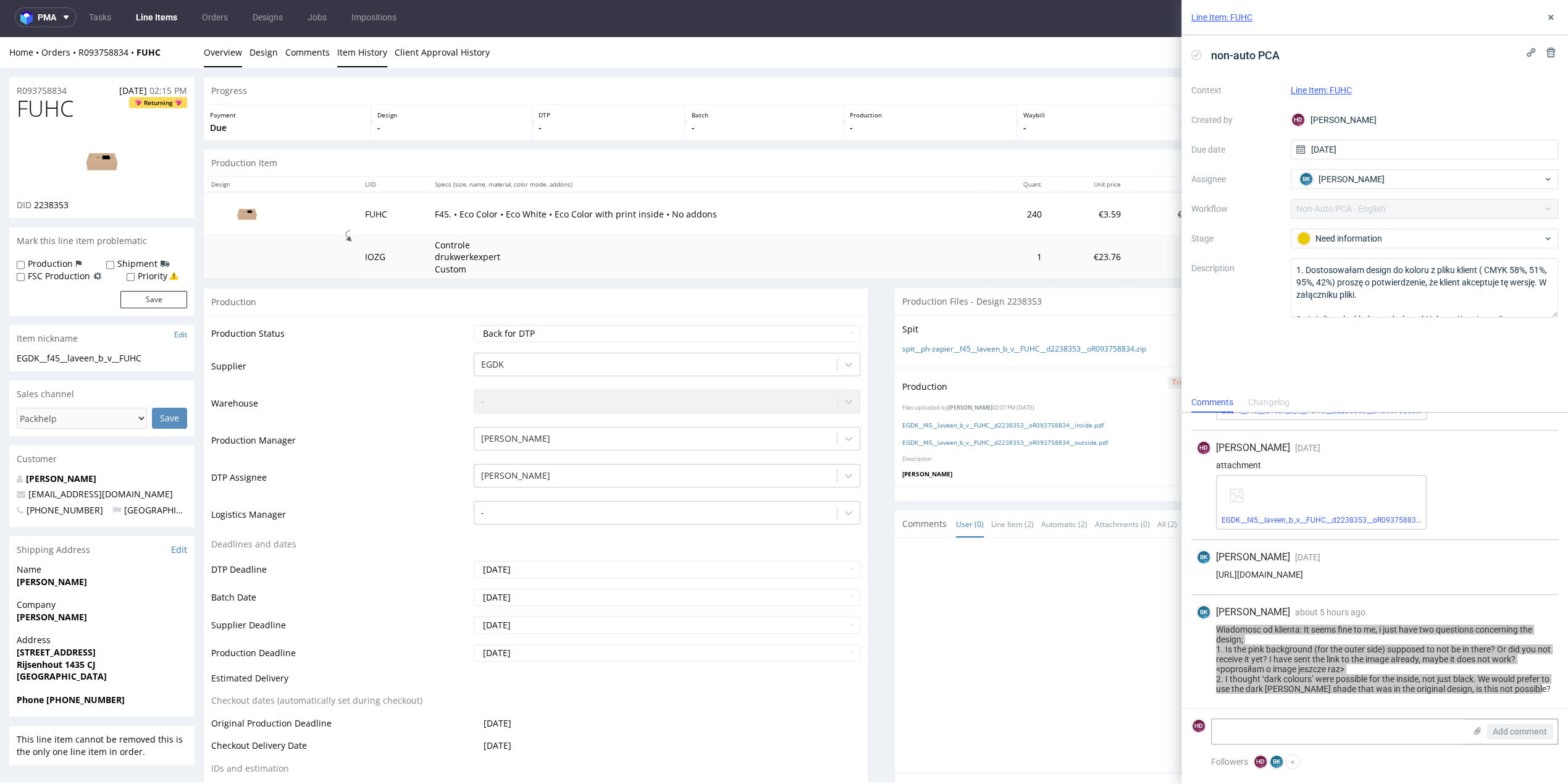
click at [350, 55] on link "Item History" at bounding box center [362, 52] width 50 height 30
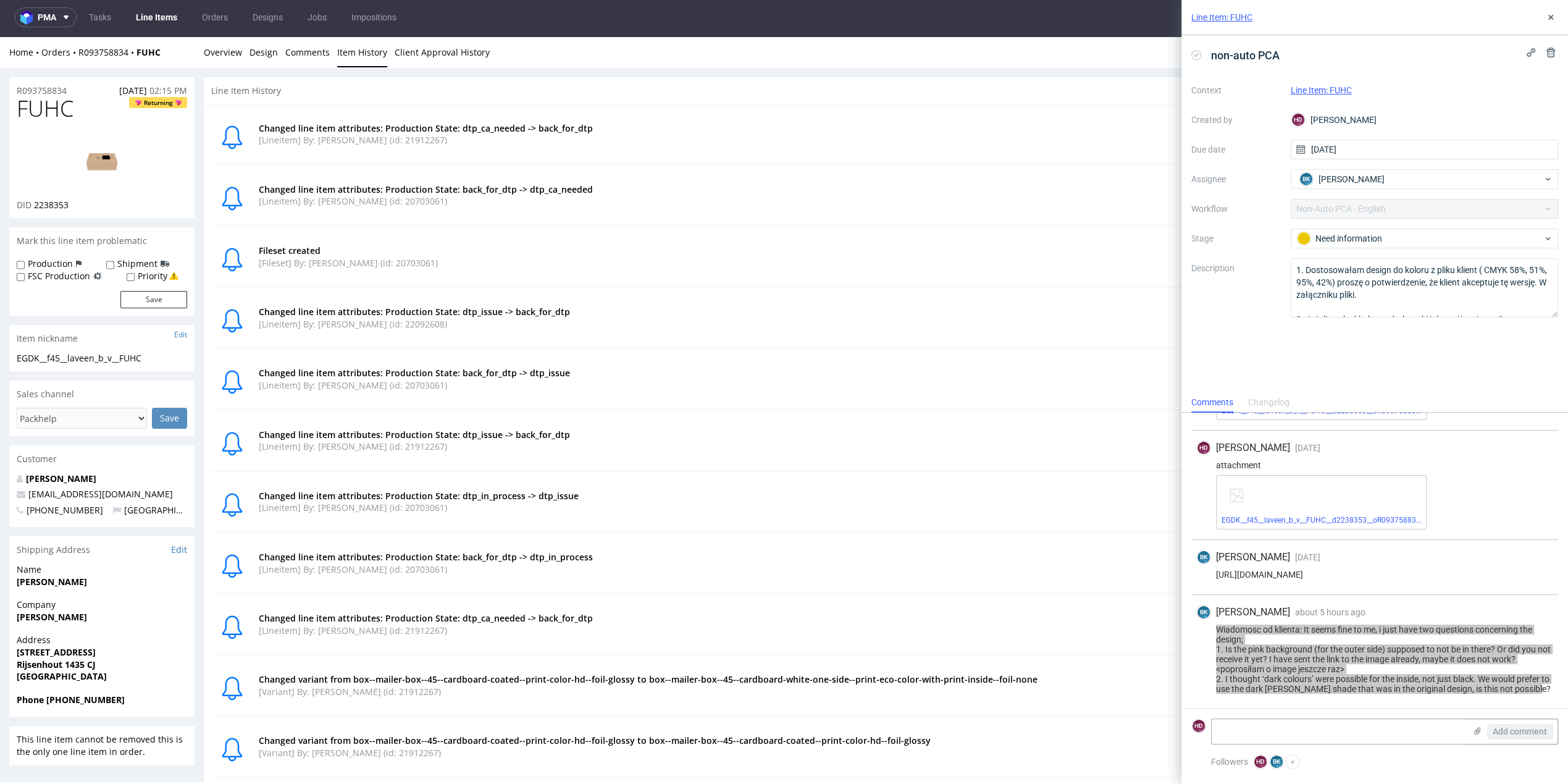
scroll to position [3, 0]
click at [233, 49] on link "Overview" at bounding box center [223, 51] width 38 height 30
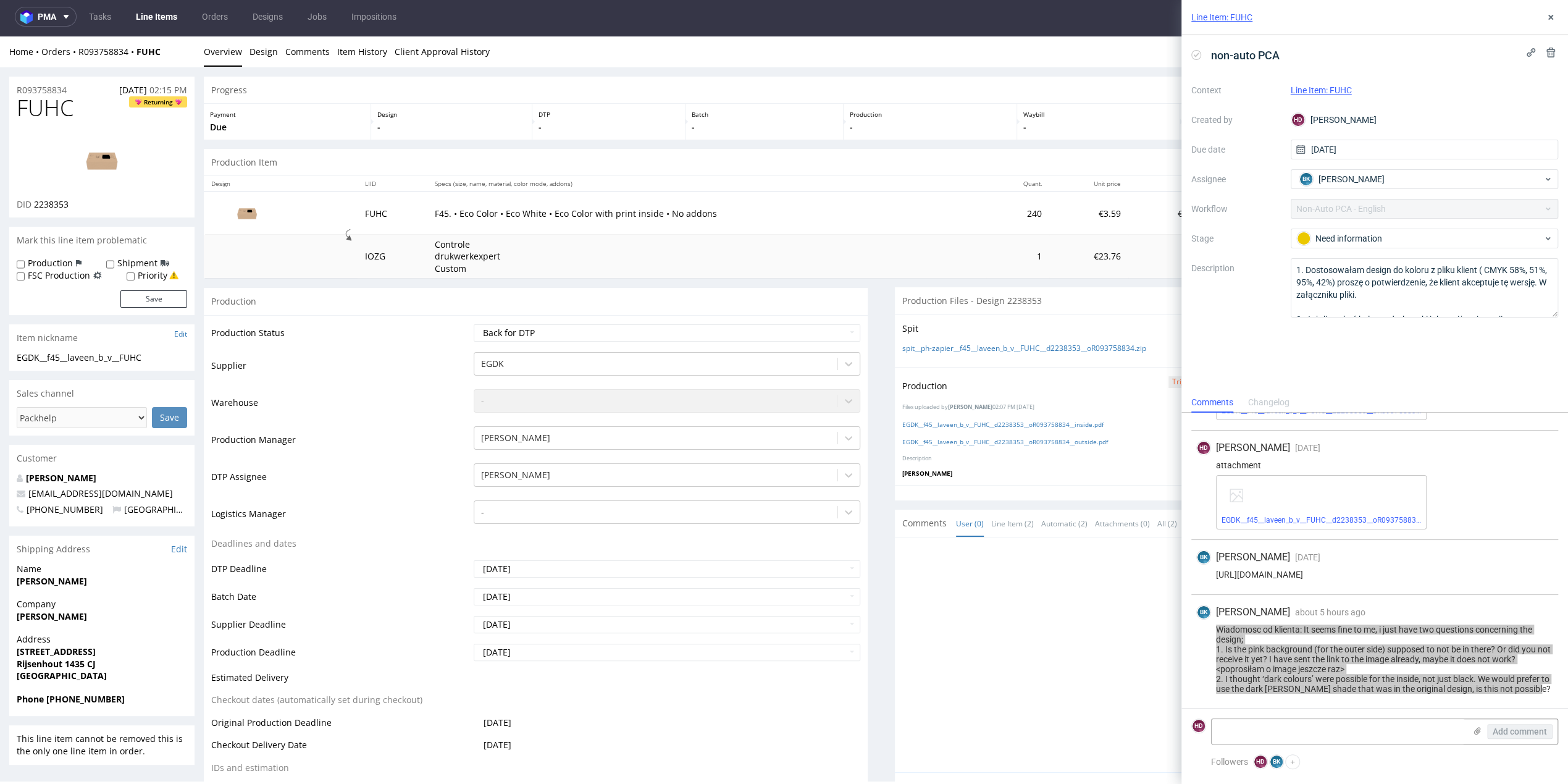
click at [1028, 579] on div at bounding box center [1230, 659] width 657 height 227
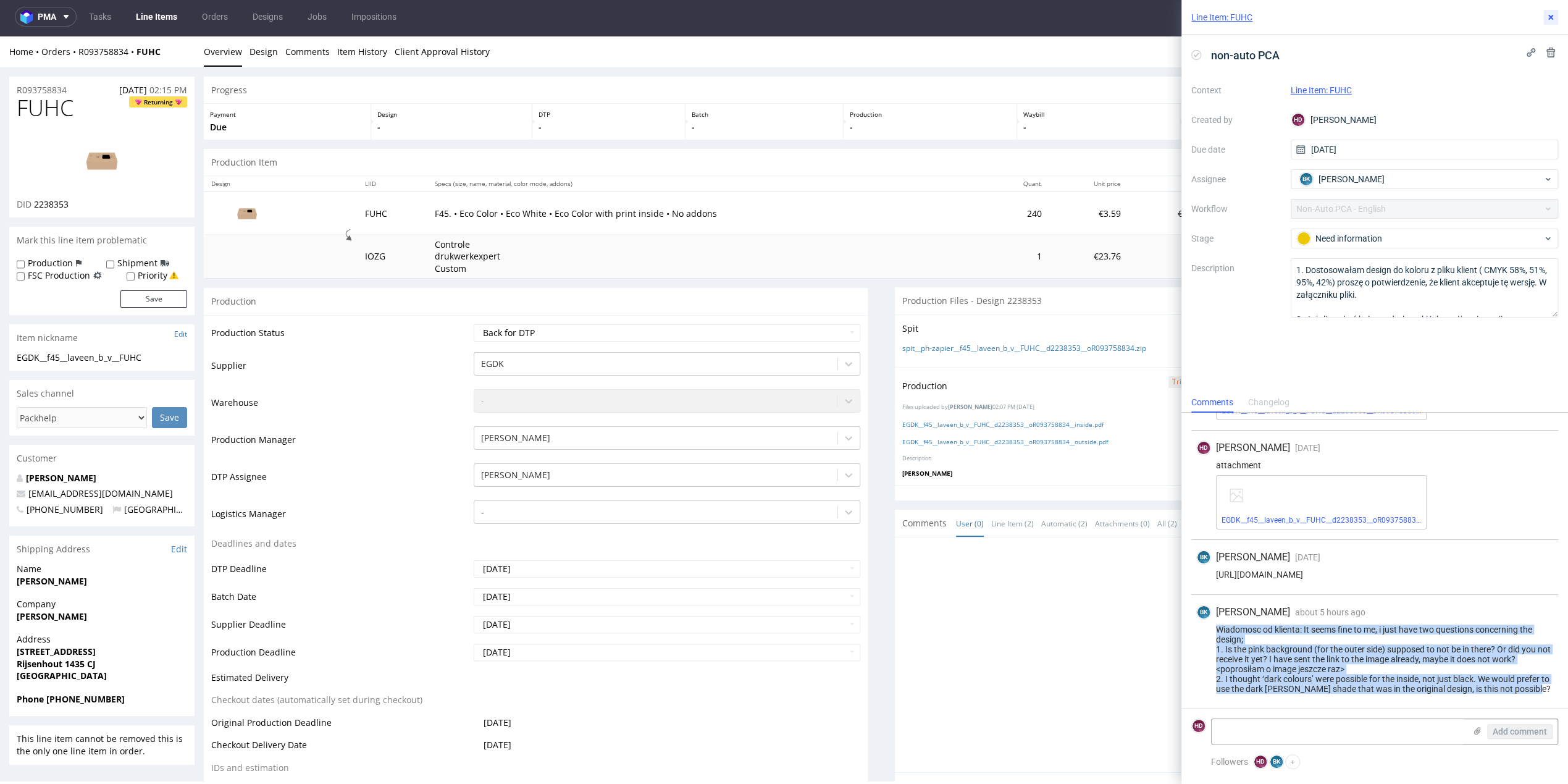
click at [1550, 22] on icon at bounding box center [1551, 17] width 10 height 10
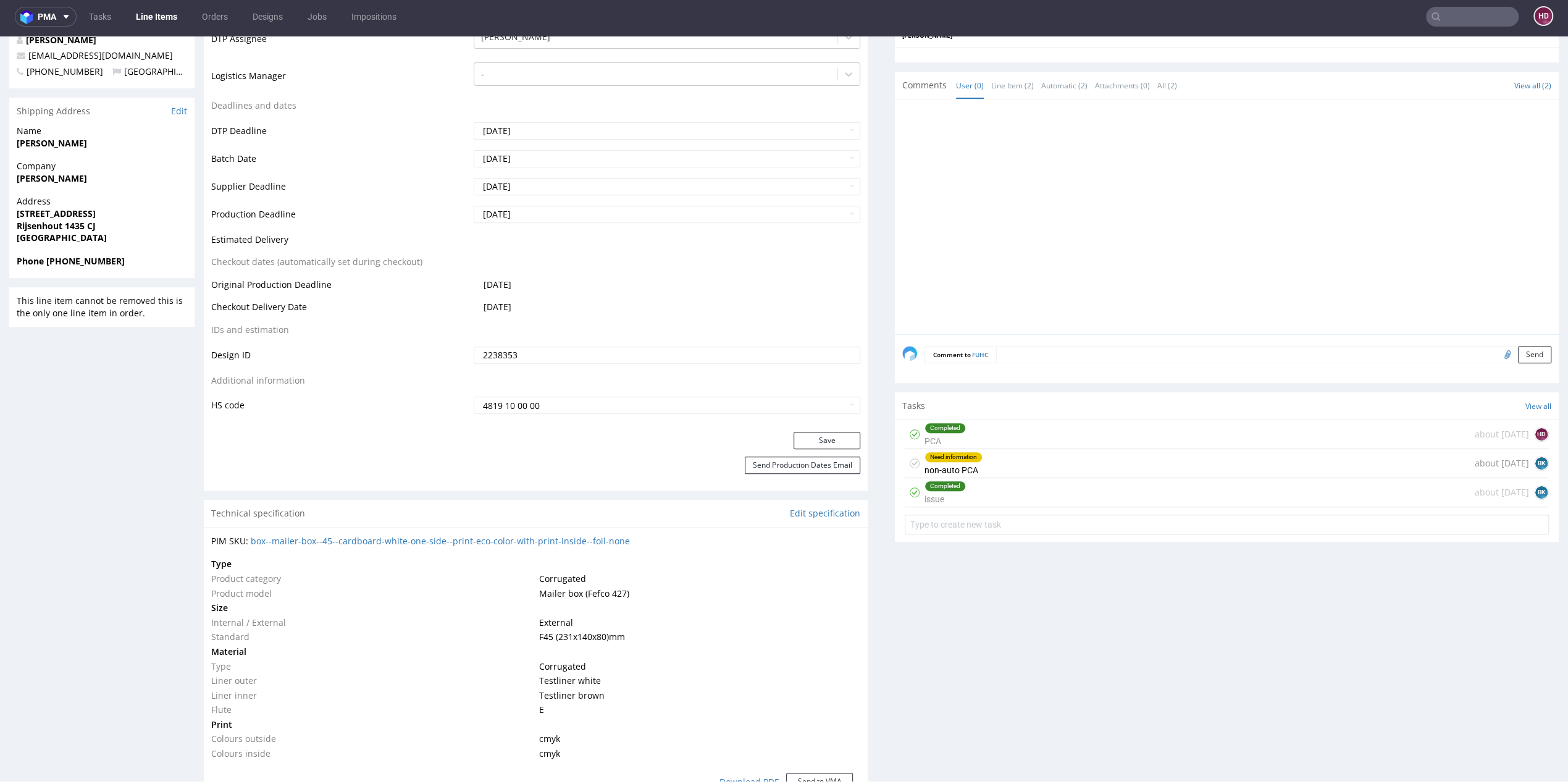
scroll to position [440, 0]
click at [1026, 485] on div "Completed issue about [DATE] BK" at bounding box center [1226, 490] width 644 height 29
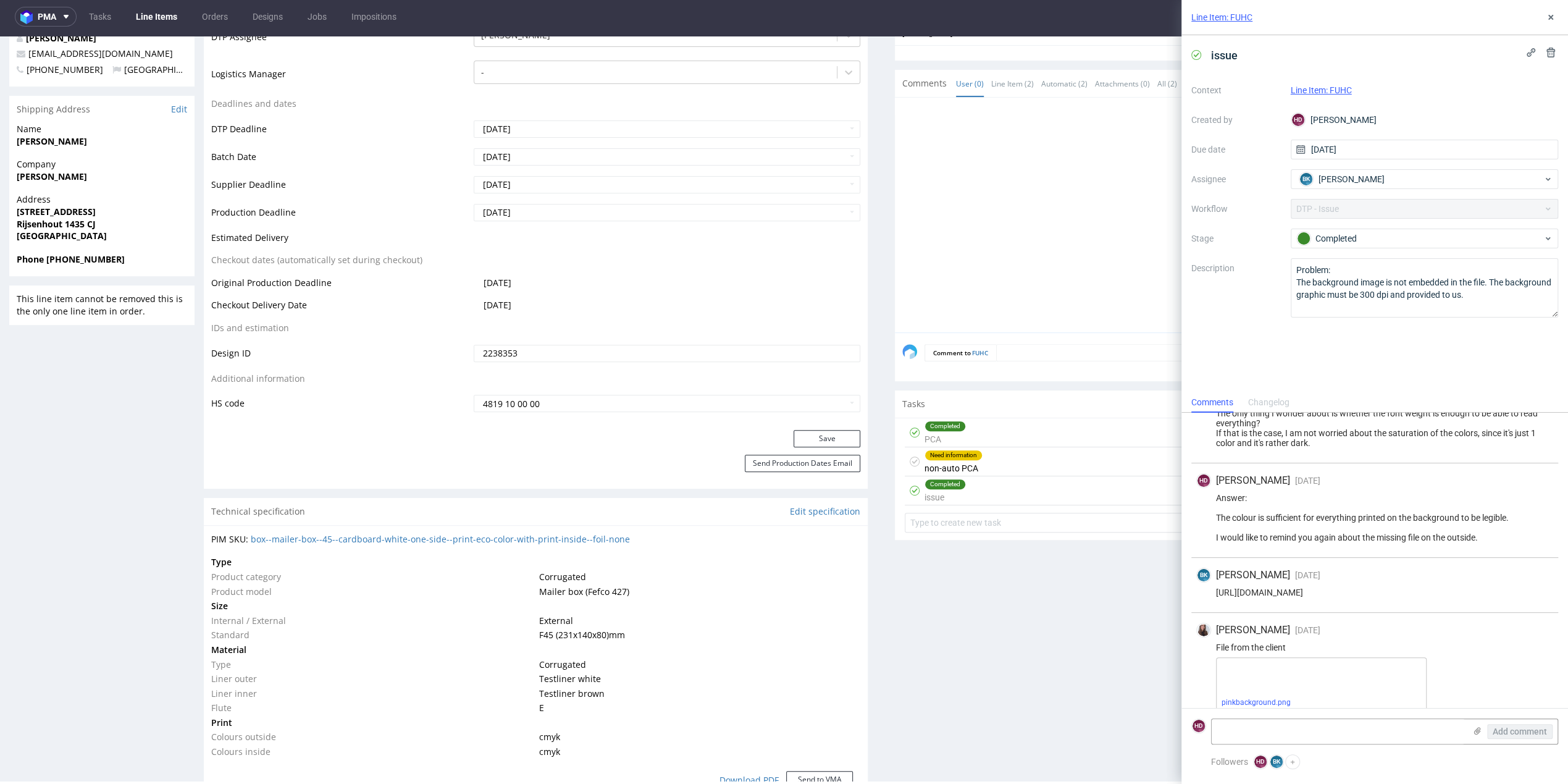
scroll to position [234, 0]
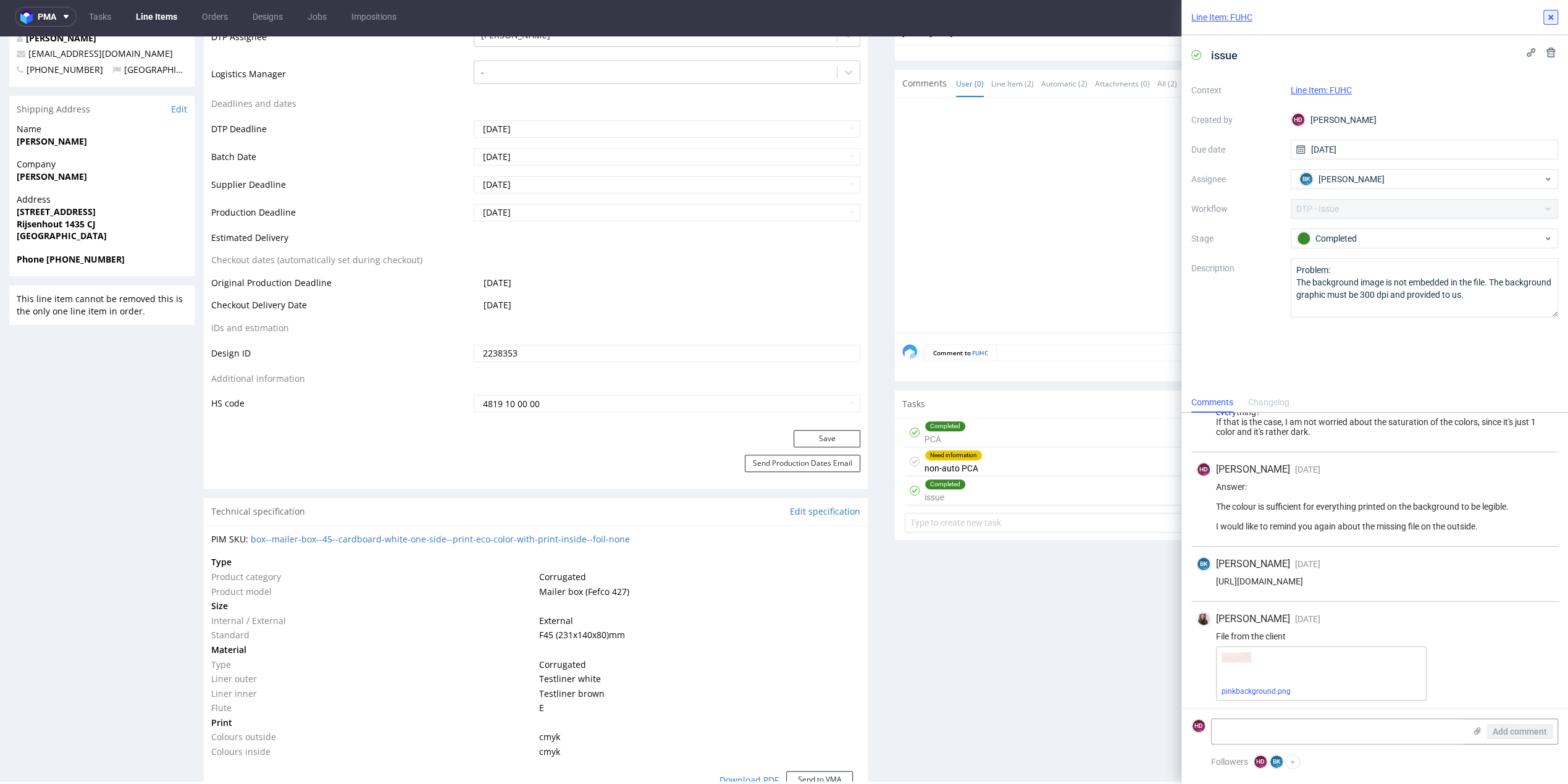
click at [1547, 21] on icon at bounding box center [1551, 17] width 10 height 10
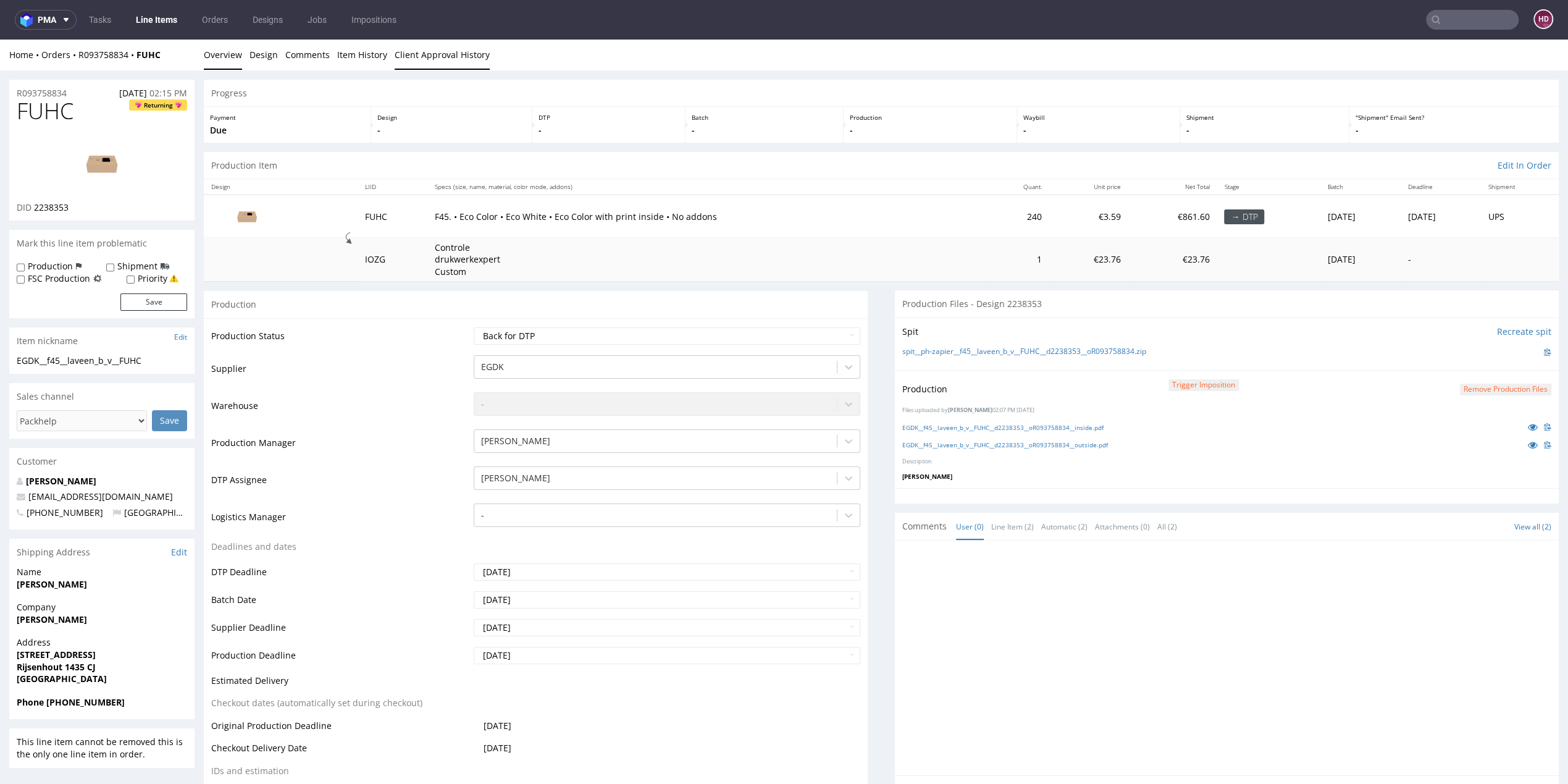
click at [424, 55] on link "Client Approval History" at bounding box center [442, 55] width 95 height 30
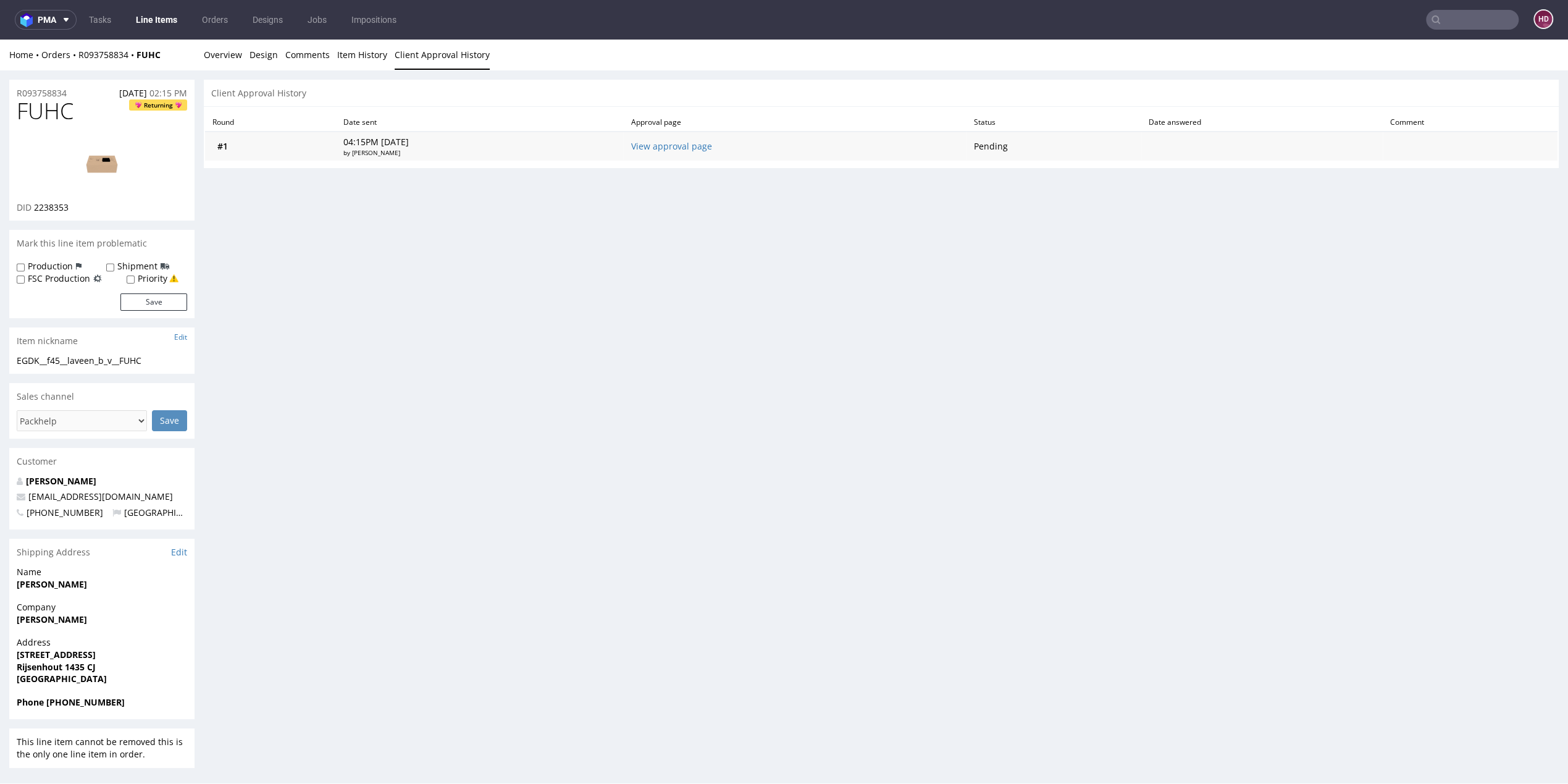
click at [681, 139] on td "View approval page" at bounding box center [794, 146] width 343 height 29
click at [681, 142] on link "View approval page" at bounding box center [671, 146] width 81 height 12
click at [227, 51] on link "Overview" at bounding box center [223, 55] width 38 height 30
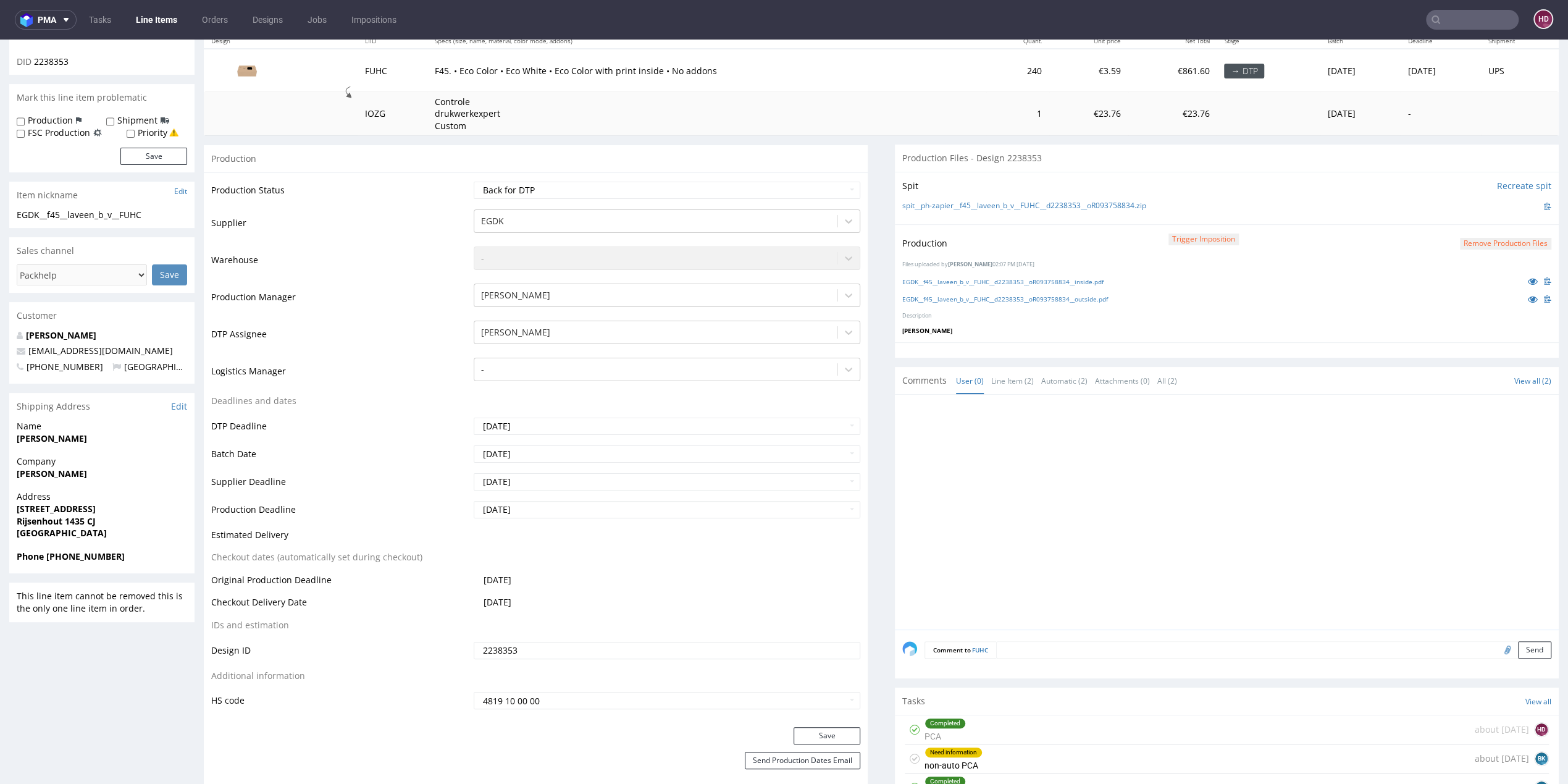
scroll to position [242, 0]
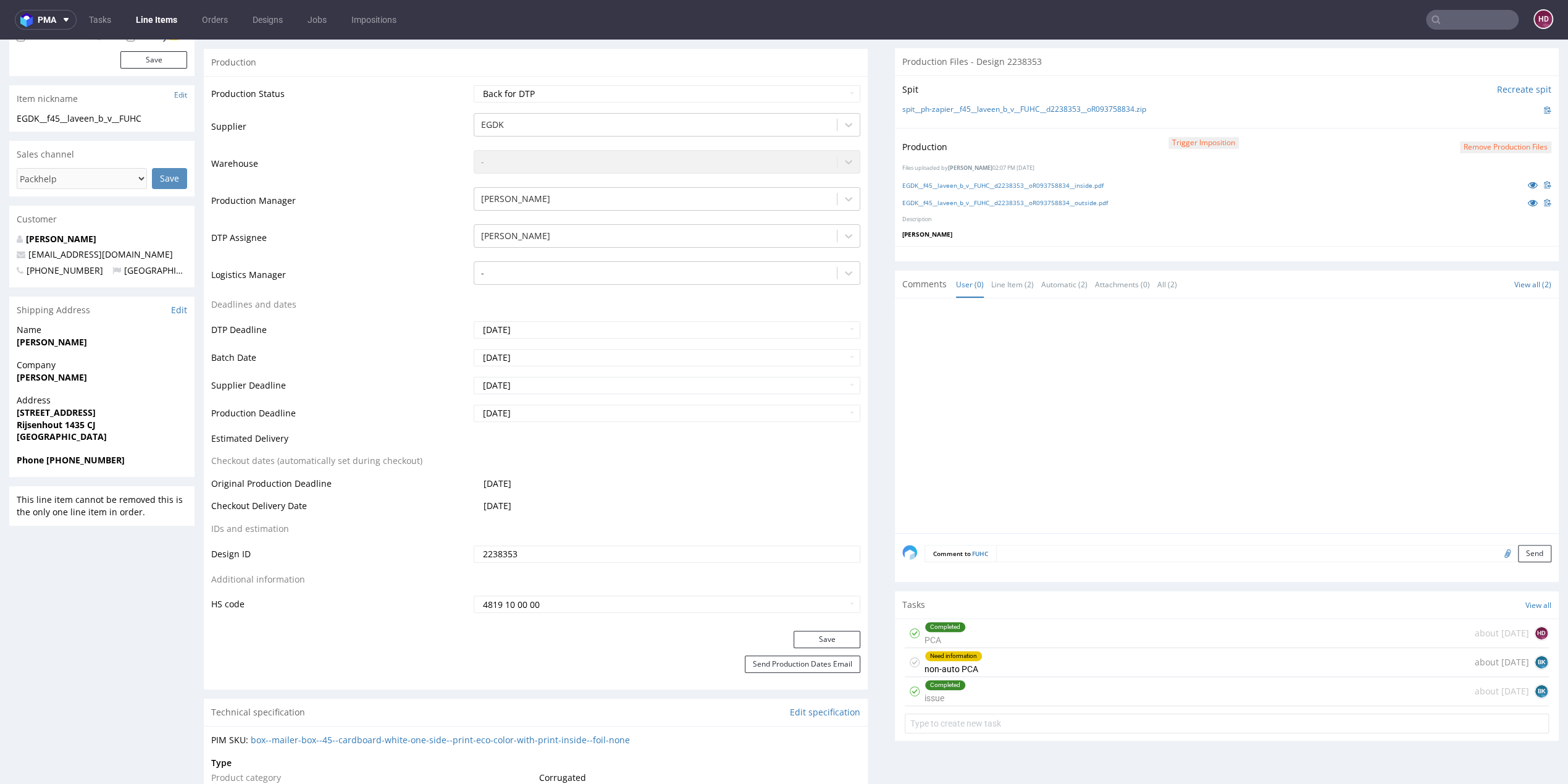
click at [979, 650] on div "Need information non-auto PCA about [DATE] BK" at bounding box center [1226, 662] width 644 height 29
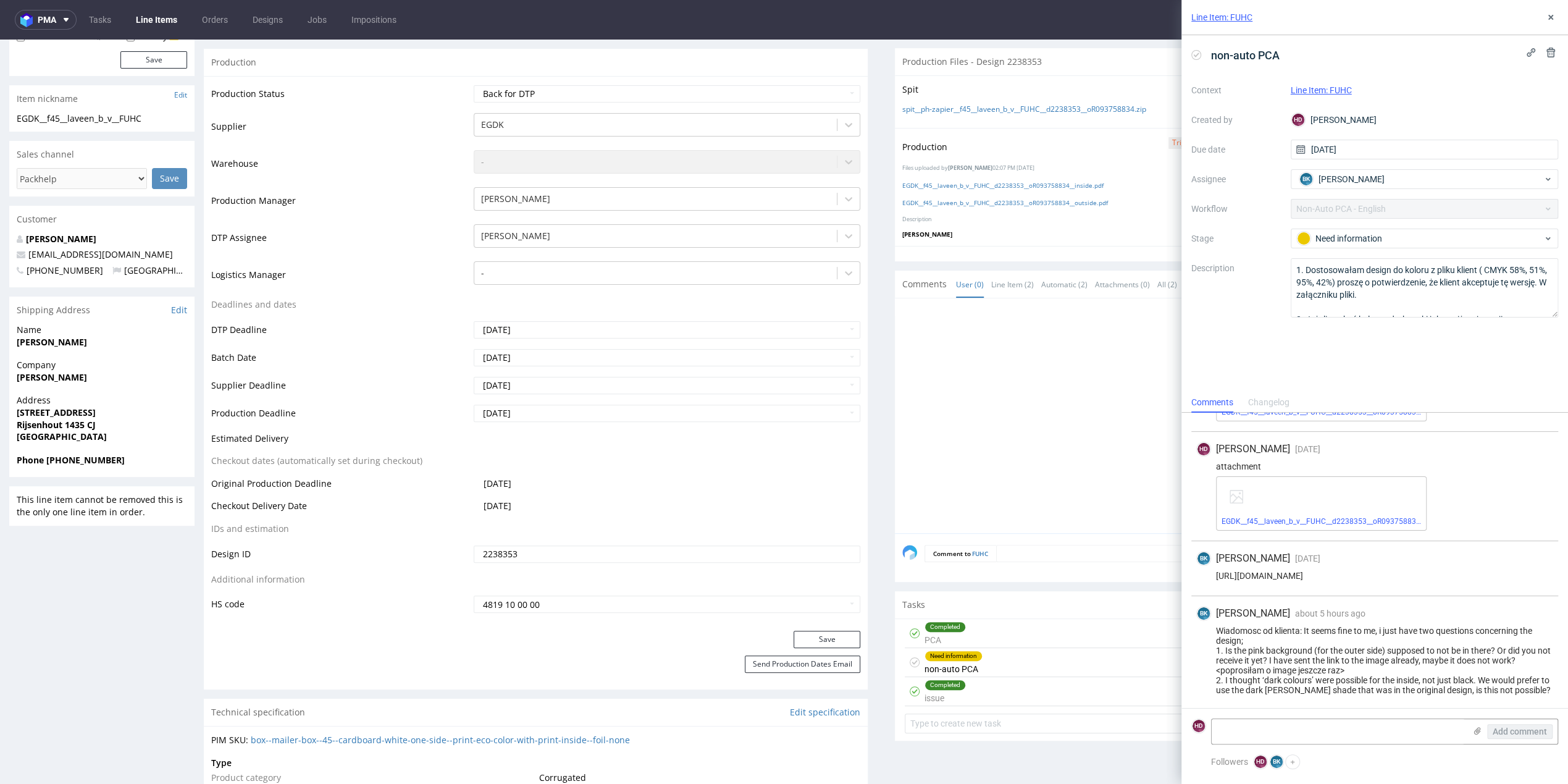
scroll to position [705, 0]
click at [1230, 737] on textarea at bounding box center [1339, 731] width 253 height 25
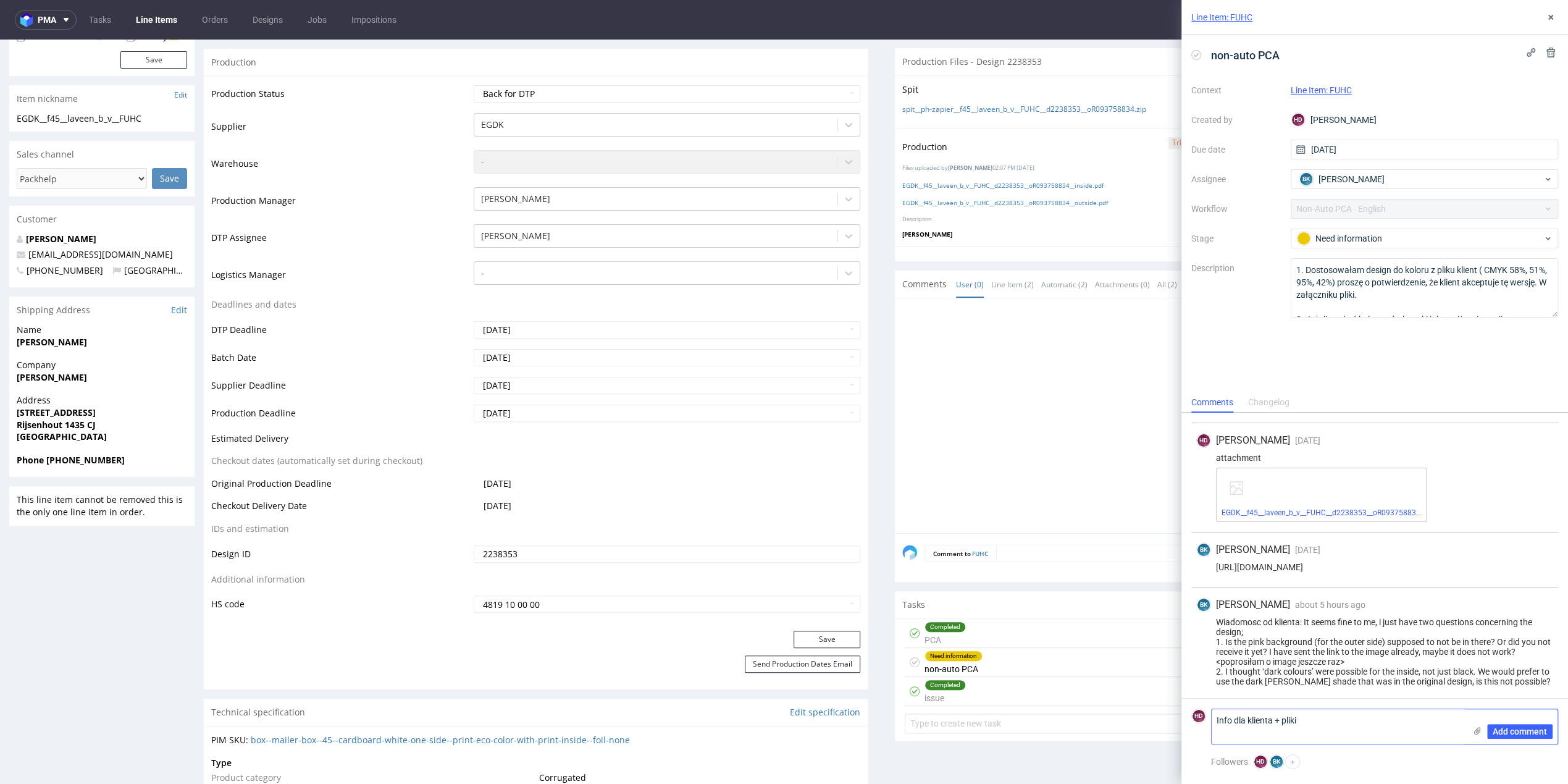
scroll to position [0, 0]
type textarea "Info dla klienta + pliki"
click at [1538, 729] on span "Add comment" at bounding box center [1519, 731] width 54 height 9
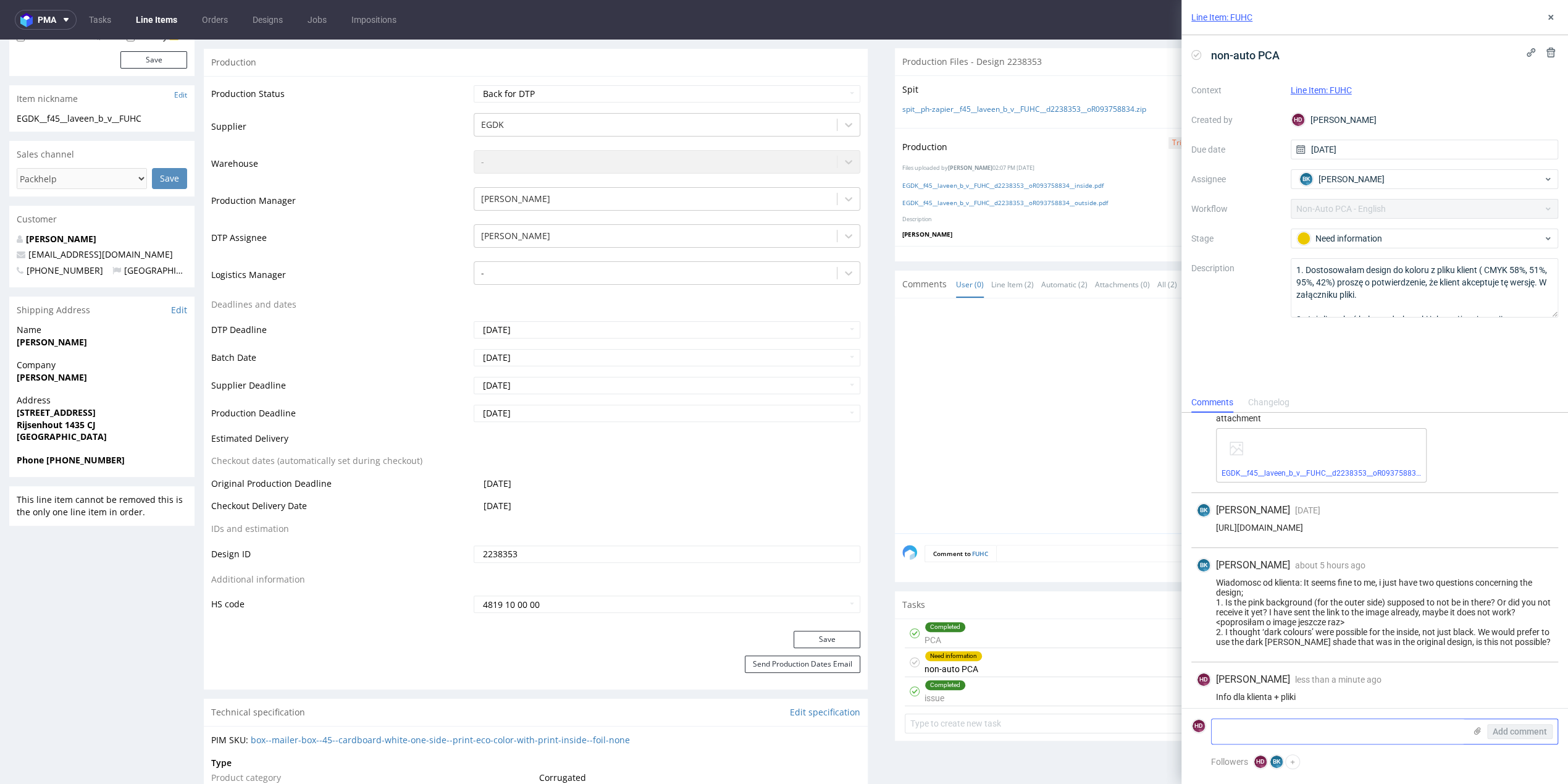
scroll to position [759, 0]
click at [1104, 186] on link "EGDK__f45__laveen_b_v__FUHC__d2238353__oR093758834__inside.pdf" at bounding box center [1003, 185] width 201 height 9
click at [961, 199] on link "EGDK__f45__laveen_b_v__FUHC__d2238353__oR093758834__outside.pdf" at bounding box center [1005, 203] width 205 height 9
click at [1367, 728] on textarea at bounding box center [1339, 731] width 253 height 25
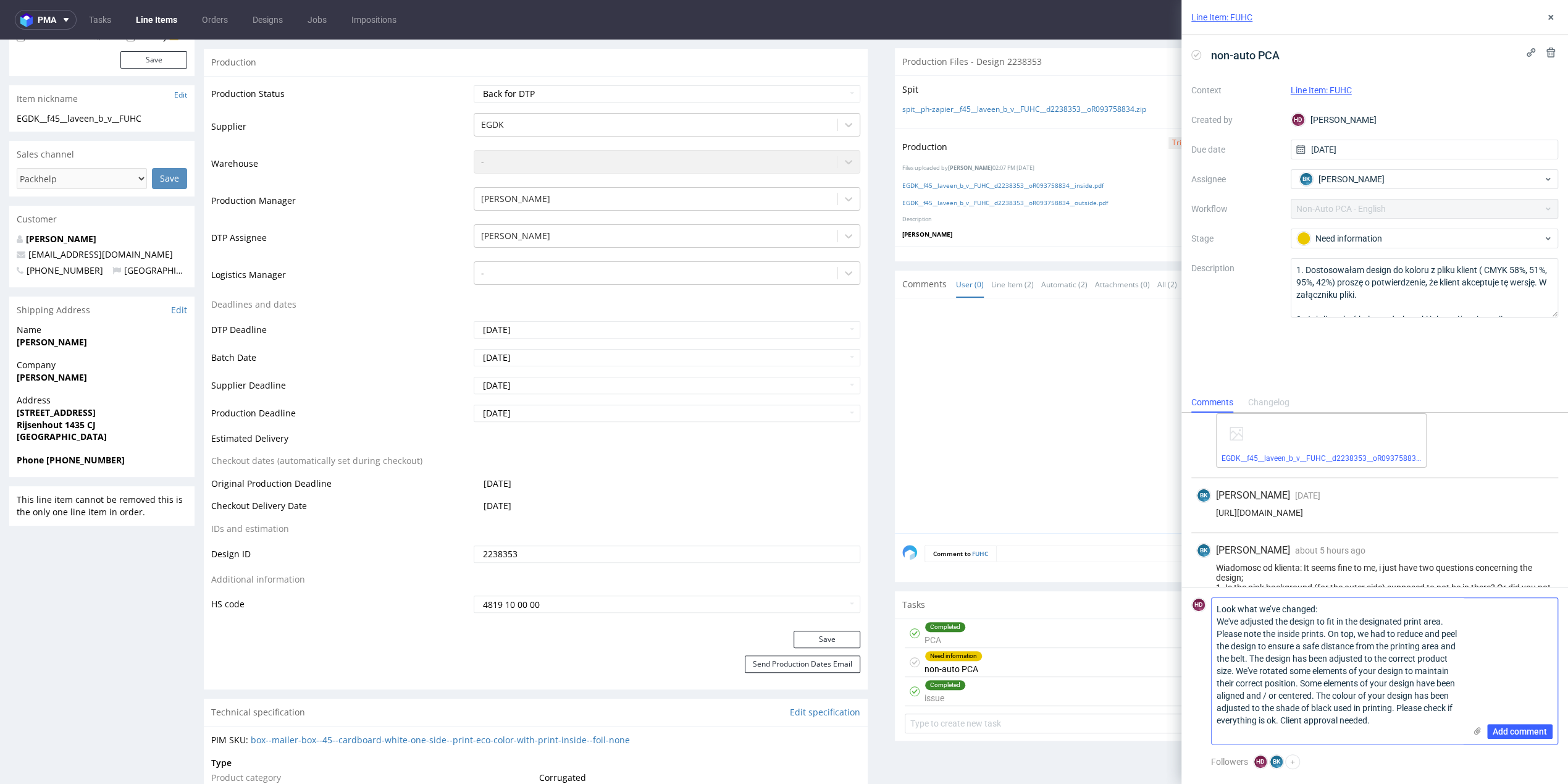
scroll to position [0, 0]
click at [1216, 610] on textarea "Look what we’ve changed: We've adjusted the design to fit in the designated pri…" at bounding box center [1339, 670] width 253 height 146
paste textarea "Thank you for your message. Unfortunately, we sent the first version. We are re…"
type textarea "Thank you for your message. Unfortunately, we sent the first version. We are re…"
click at [1502, 733] on span "Add comment" at bounding box center [1519, 731] width 54 height 9
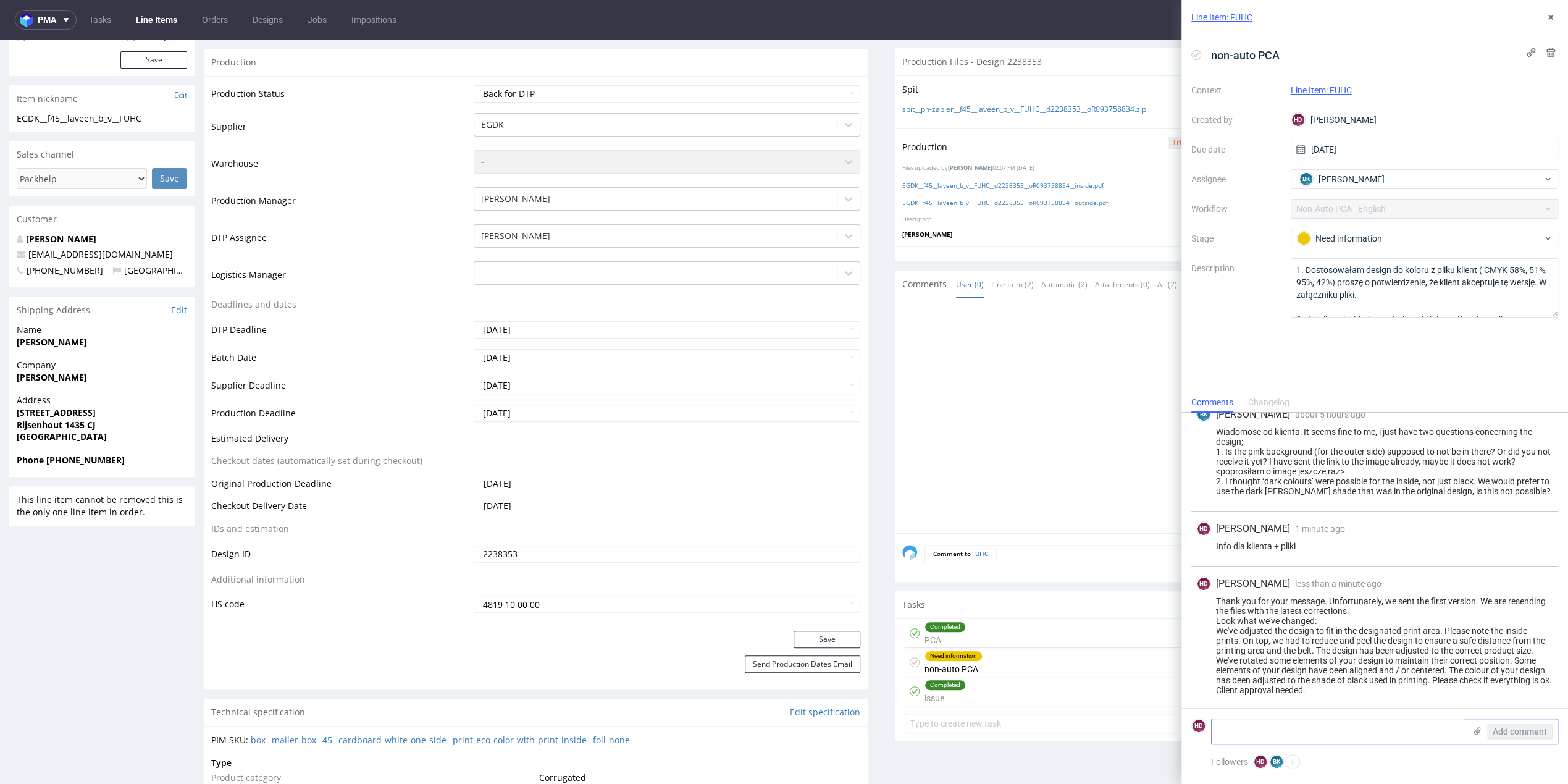
scroll to position [904, 0]
click at [1476, 729] on use at bounding box center [1478, 731] width 7 height 8
click at [0, 0] on input "file" at bounding box center [0, 0] width 0 height 0
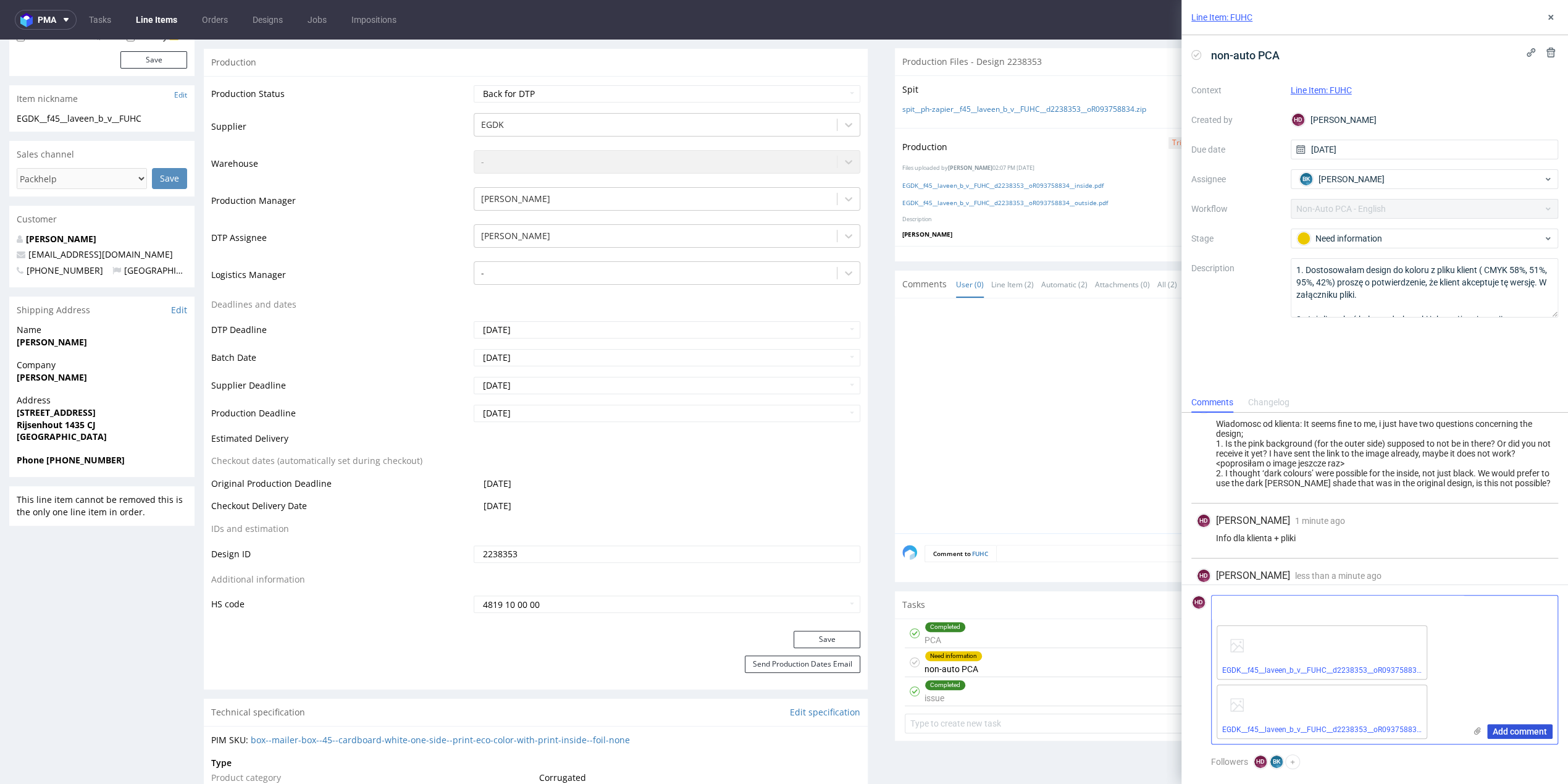
click at [1528, 727] on span "Add comment" at bounding box center [1519, 731] width 54 height 9
click at [1535, 731] on span "Add comment" at bounding box center [1519, 731] width 54 height 9
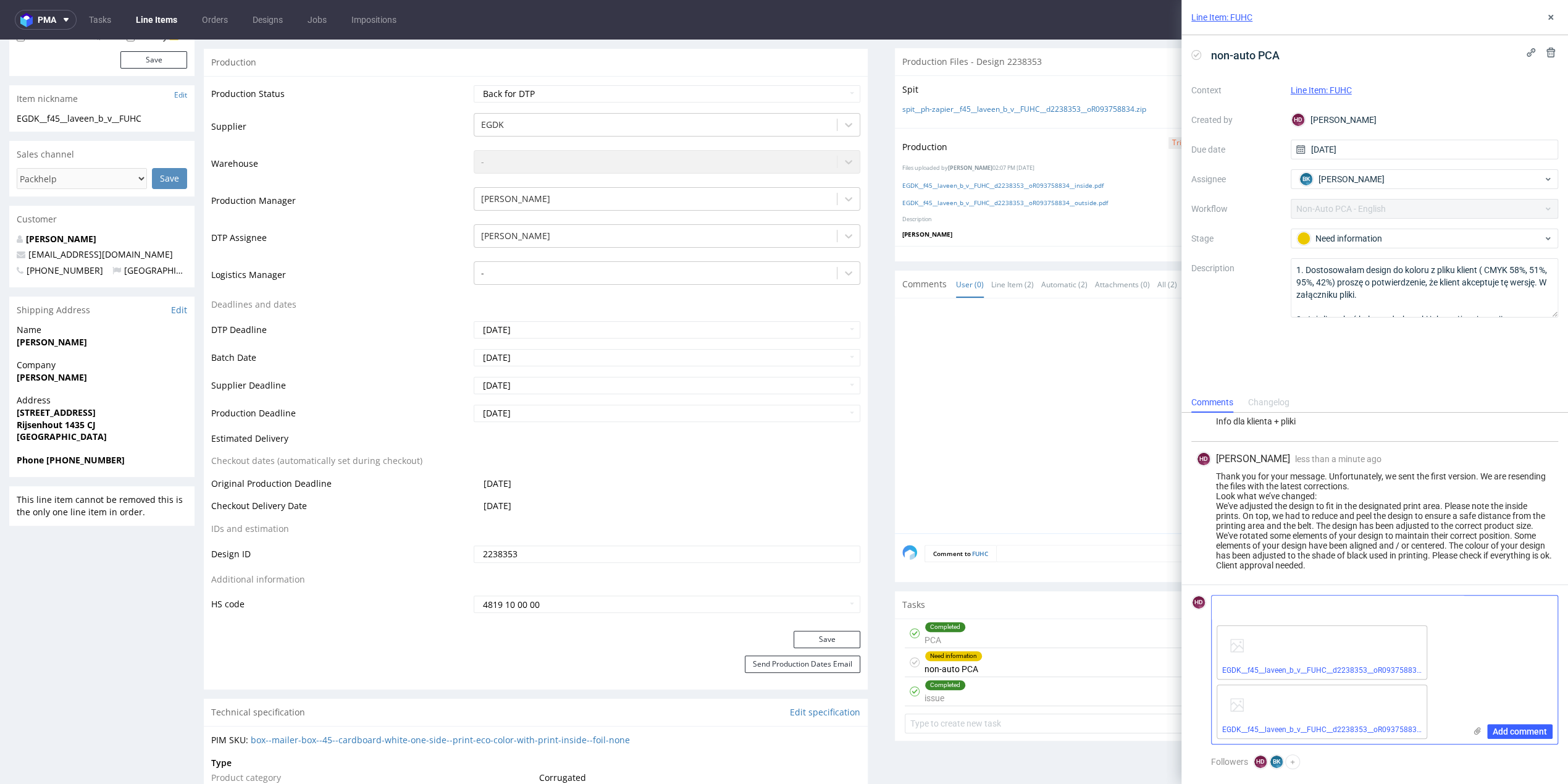
click at [1475, 728] on icon at bounding box center [1477, 731] width 10 height 10
click at [0, 0] on input "file" at bounding box center [0, 0] width 0 height 0
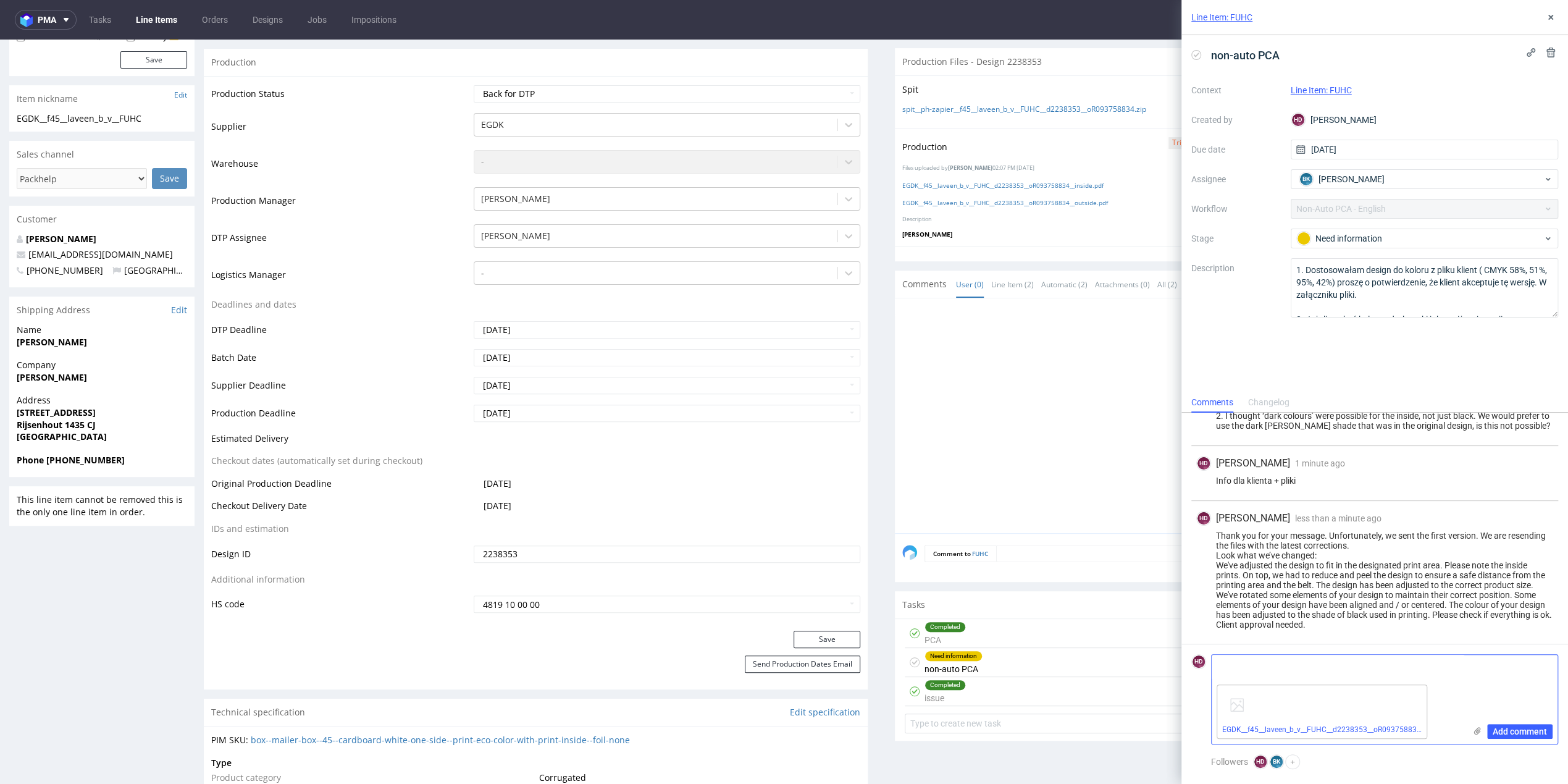
scroll to position [968, 0]
click at [1504, 730] on span "Add comment" at bounding box center [1519, 731] width 54 height 9
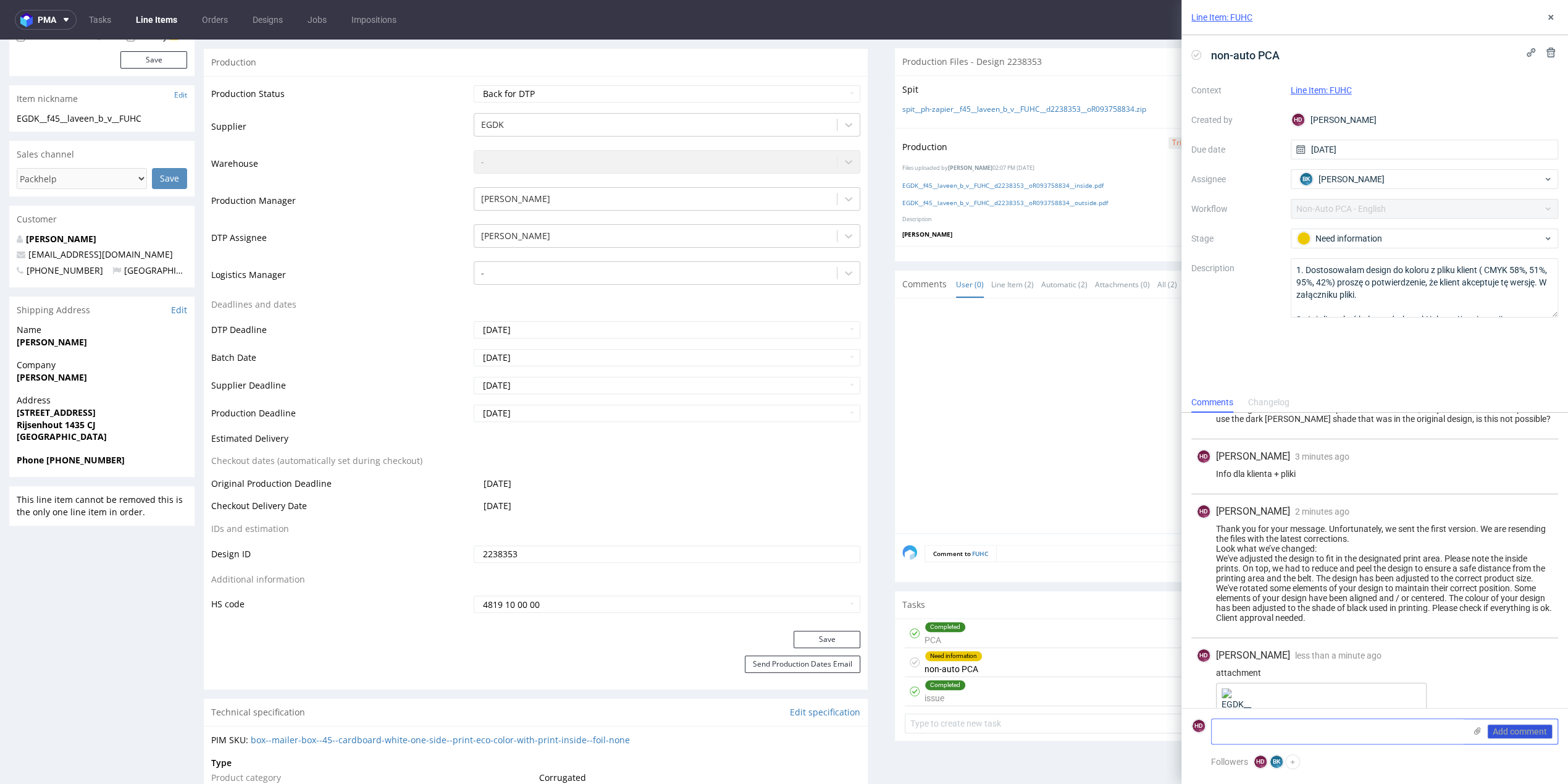
scroll to position [1013, 0]
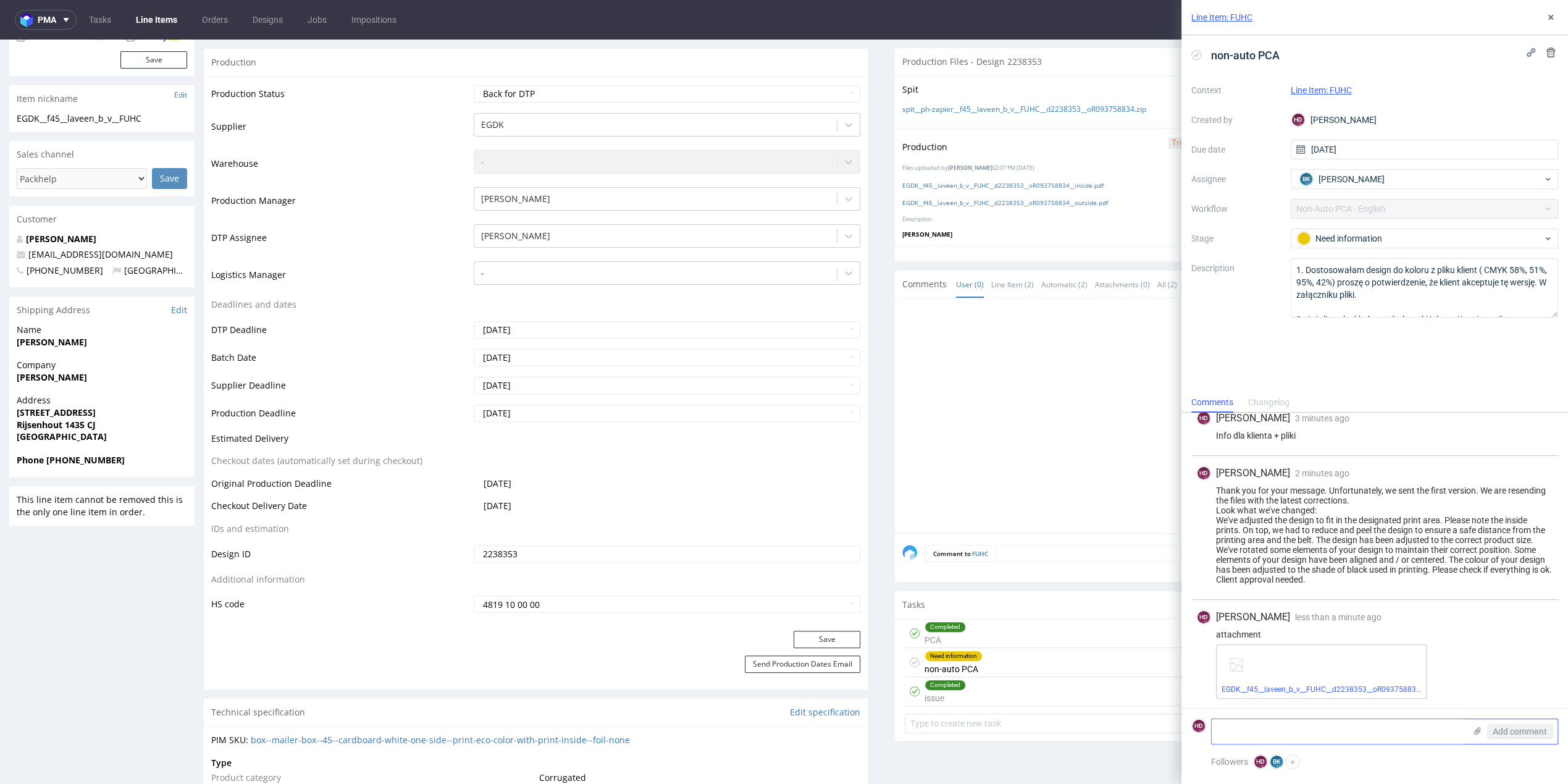
click at [1478, 730] on use at bounding box center [1478, 731] width 7 height 8
click at [0, 0] on input "file" at bounding box center [0, 0] width 0 height 0
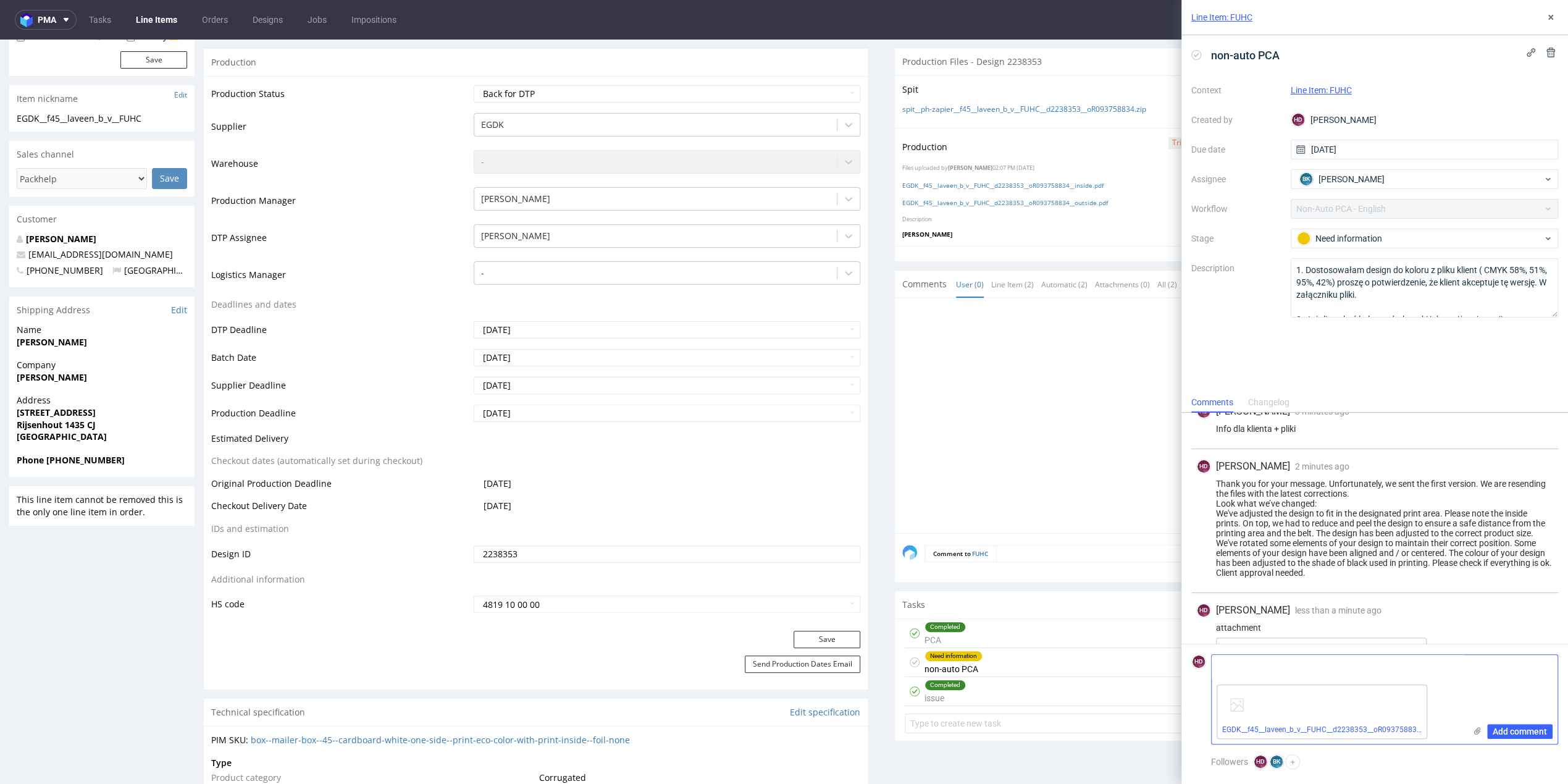
scroll to position [1027, 0]
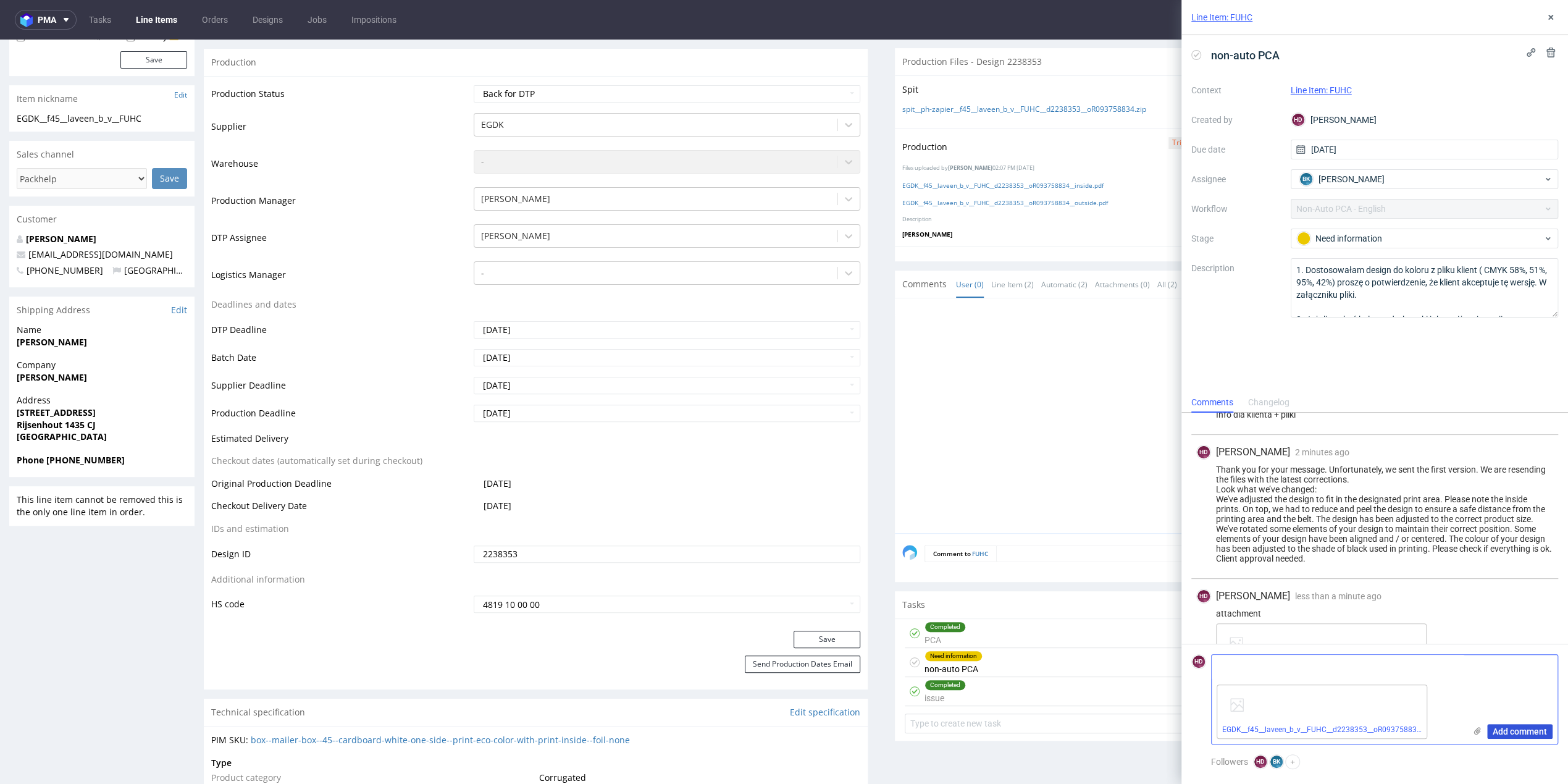
click at [1500, 729] on span "Add comment" at bounding box center [1519, 731] width 54 height 9
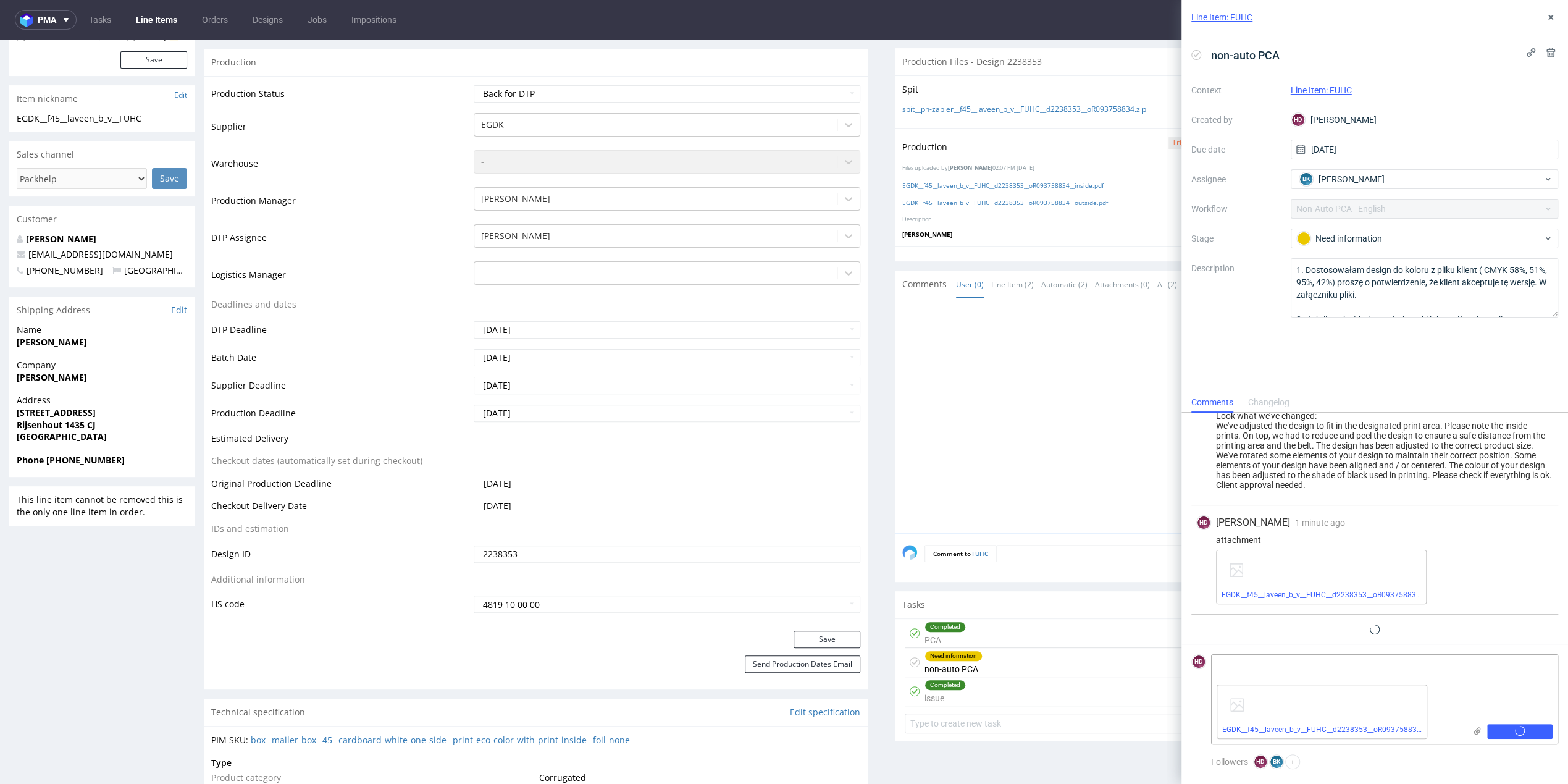
scroll to position [1122, 0]
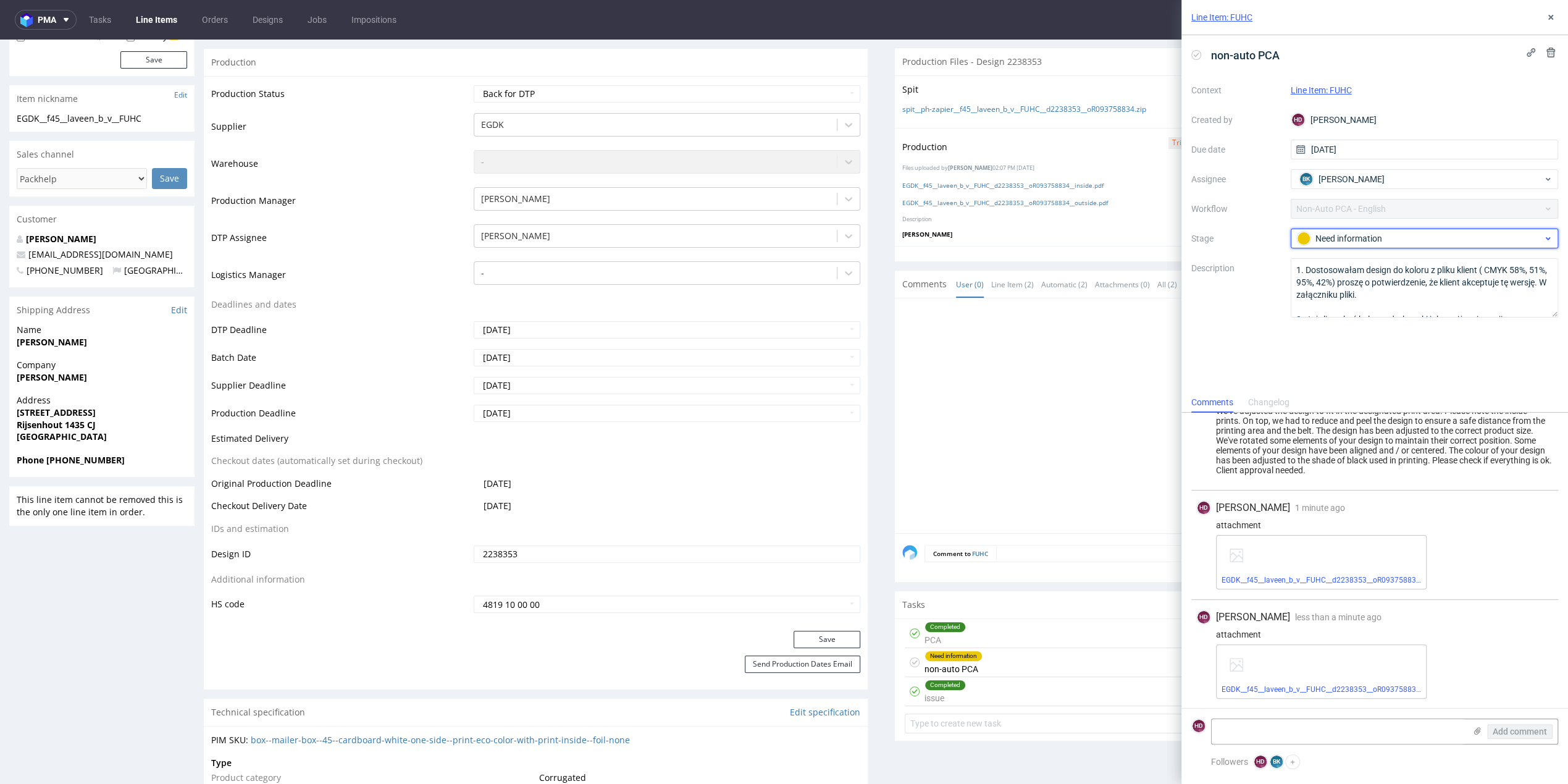
click at [1375, 240] on div "Need information" at bounding box center [1419, 238] width 246 height 14
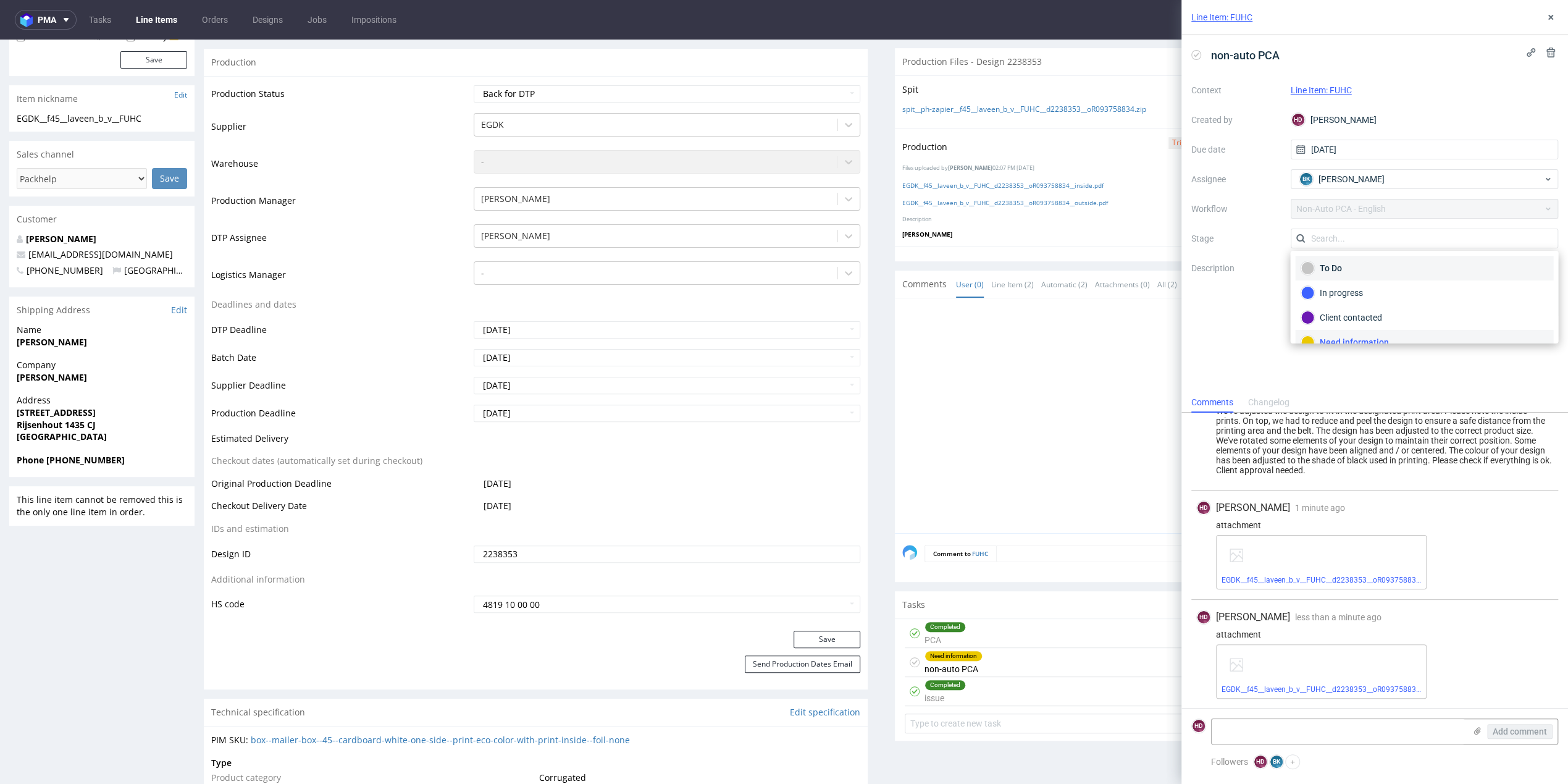
scroll to position [10, 0]
click at [1364, 261] on div "To Do" at bounding box center [1424, 259] width 247 height 14
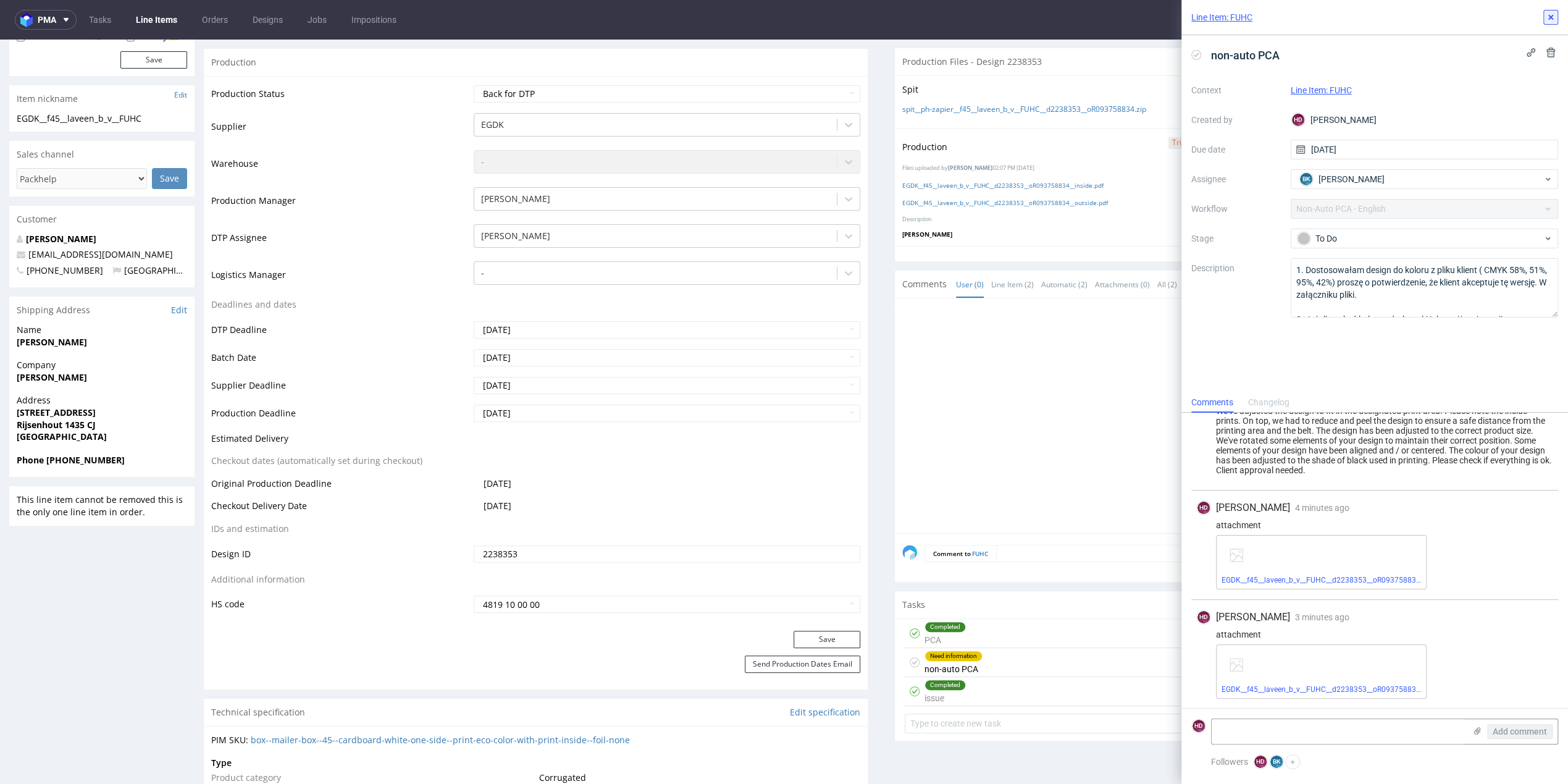
click at [1547, 14] on icon at bounding box center [1551, 17] width 10 height 10
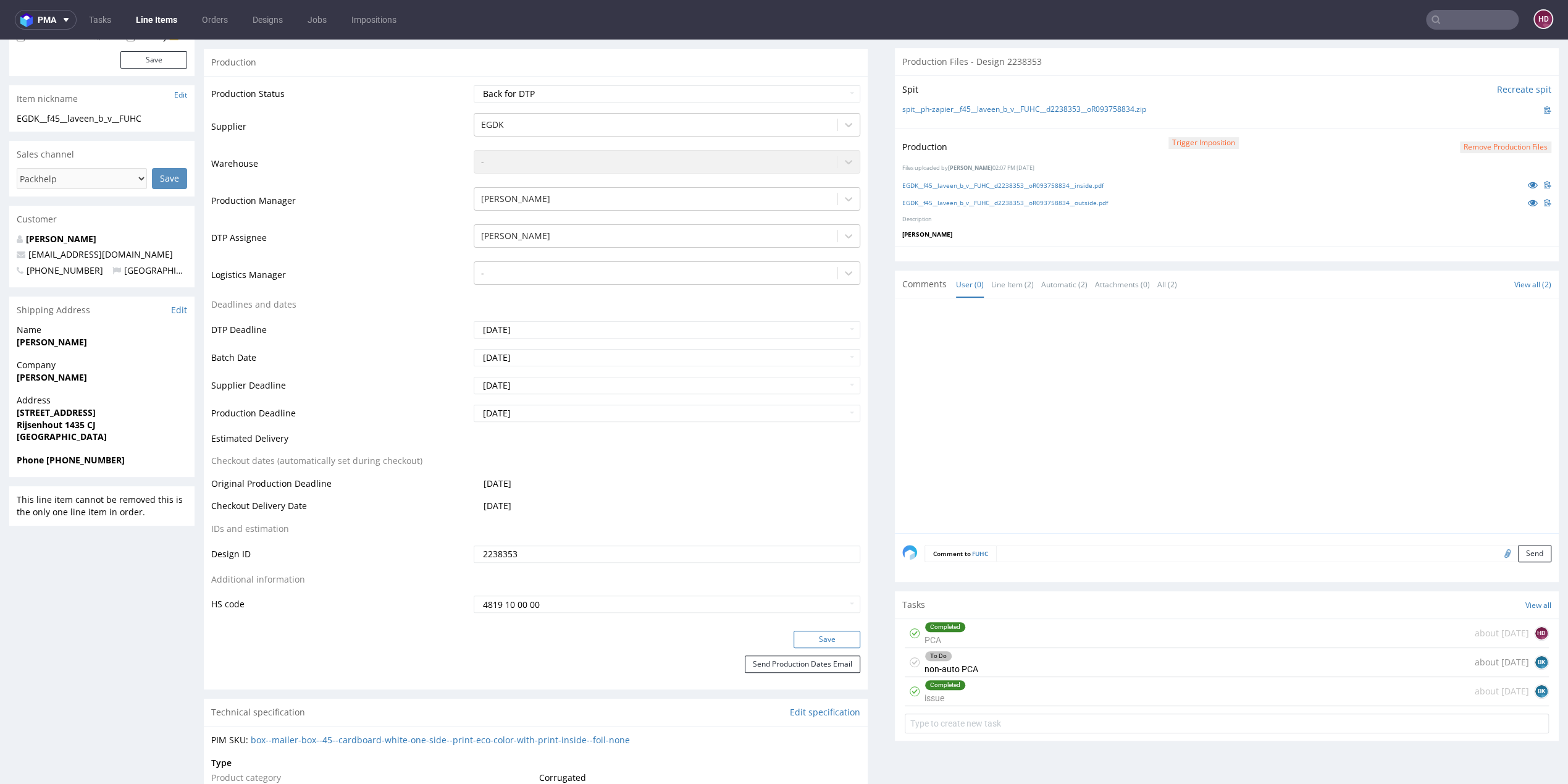
click at [808, 640] on button "Save" at bounding box center [826, 639] width 66 height 17
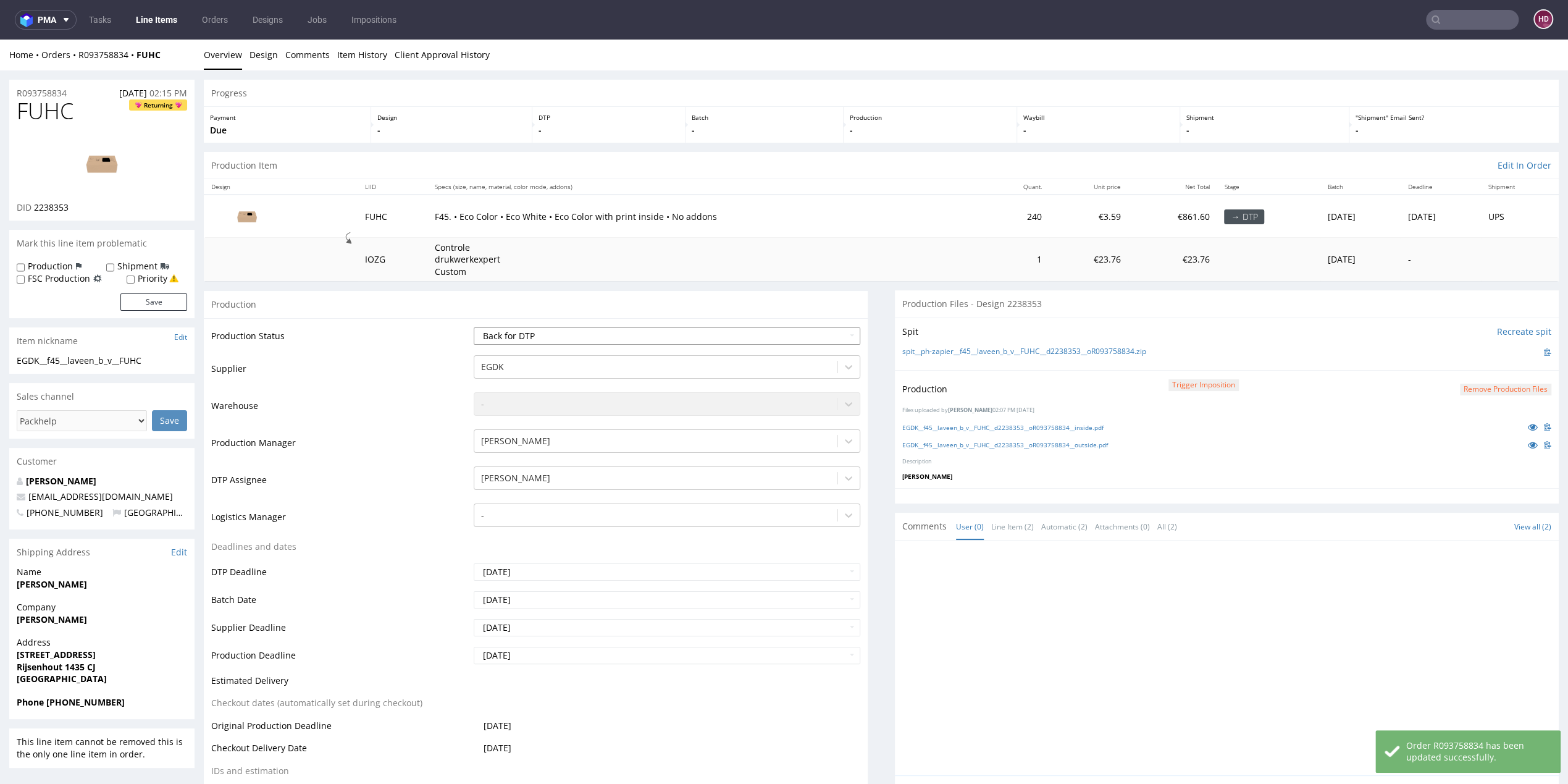
click at [559, 332] on select "Waiting for Artwork Waiting for Diecut Waiting for Mockup Waiting for DTP Waiti…" at bounding box center [667, 336] width 387 height 17
select select "dtp_ca_needed"
click at [474, 327] on select "Waiting for Artwork Waiting for Diecut Waiting for Mockup Waiting for DTP Waiti…" at bounding box center [667, 336] width 387 height 17
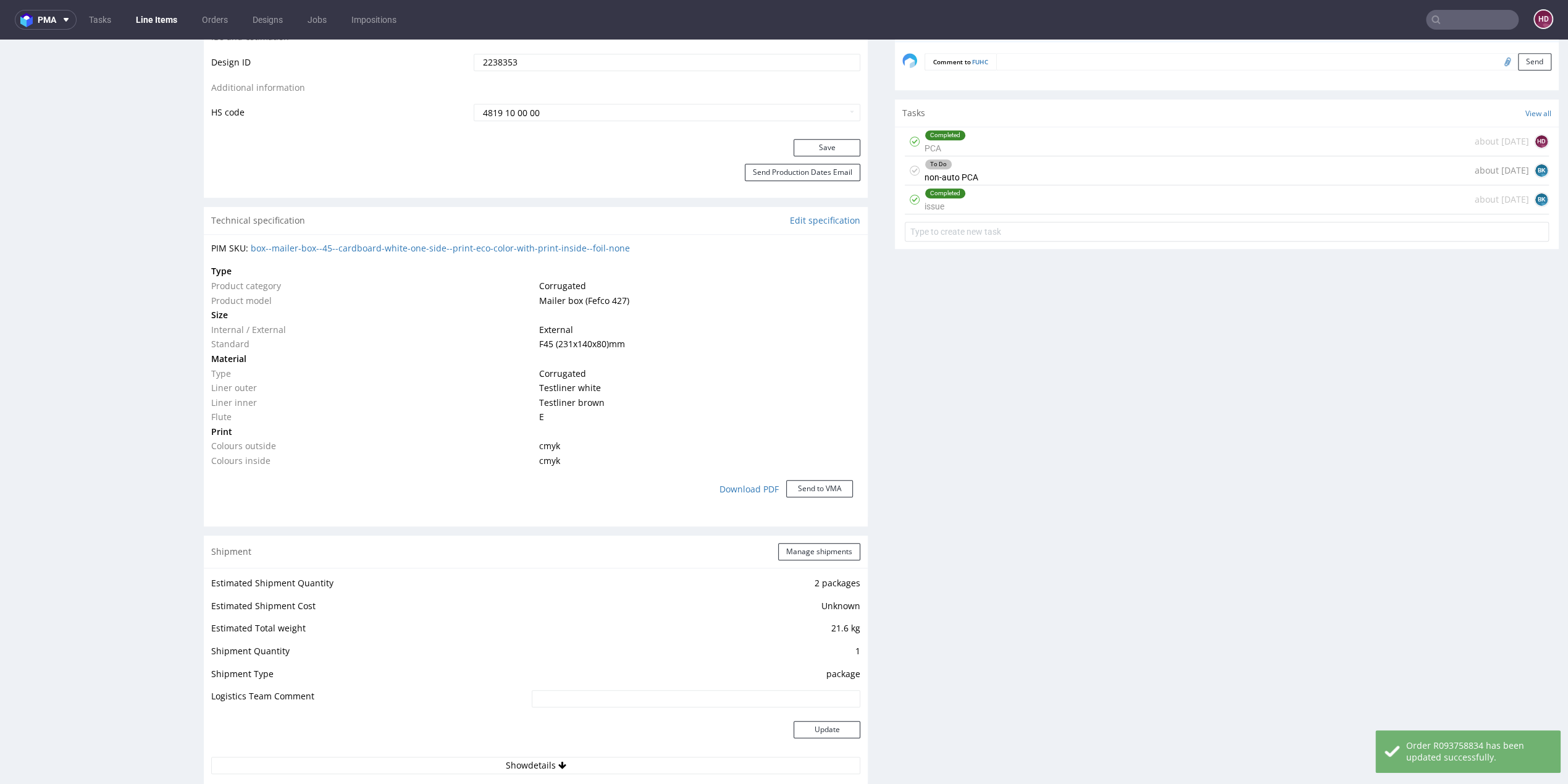
scroll to position [772, 0]
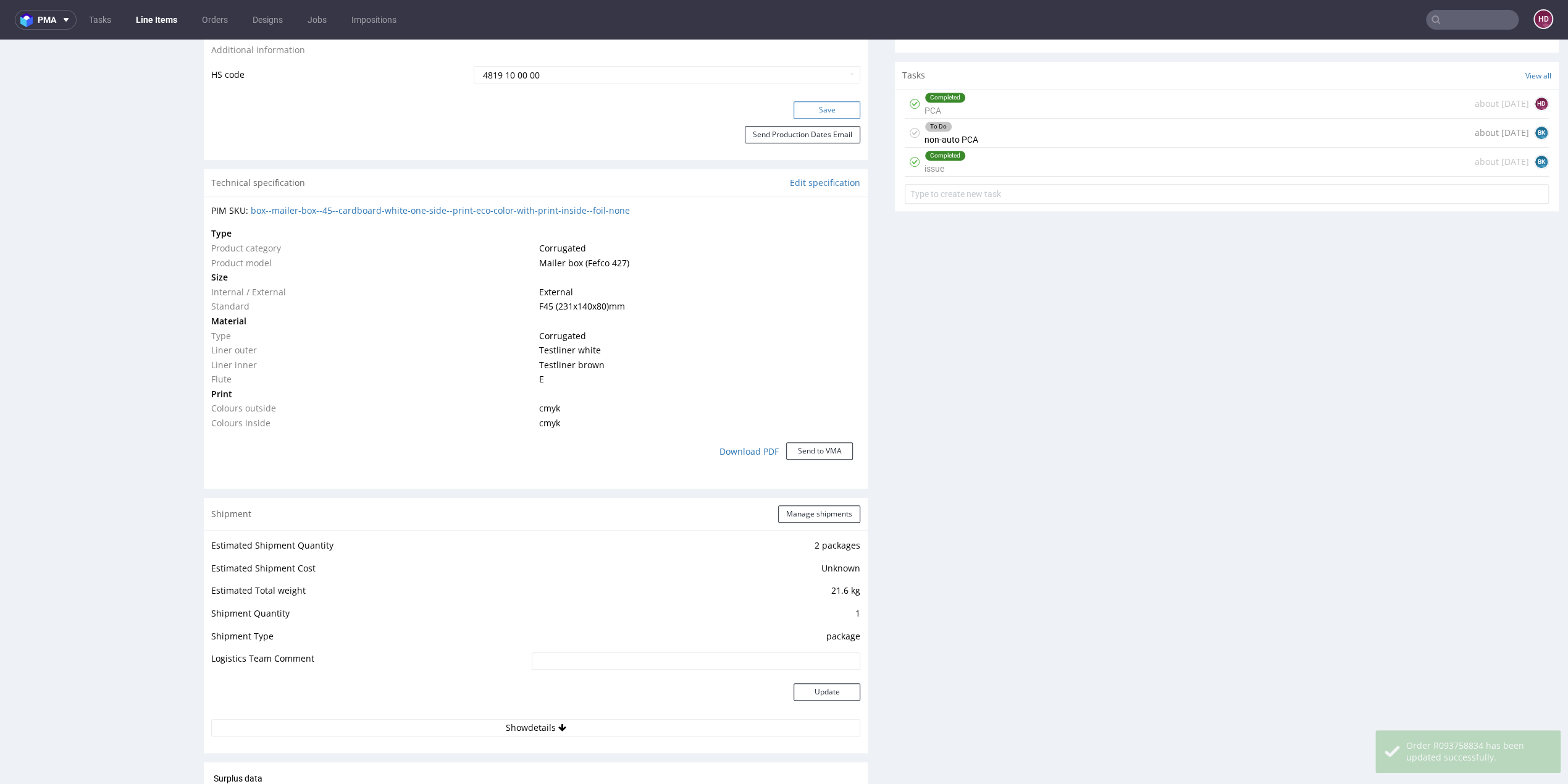
click at [794, 110] on button "Save" at bounding box center [826, 110] width 66 height 17
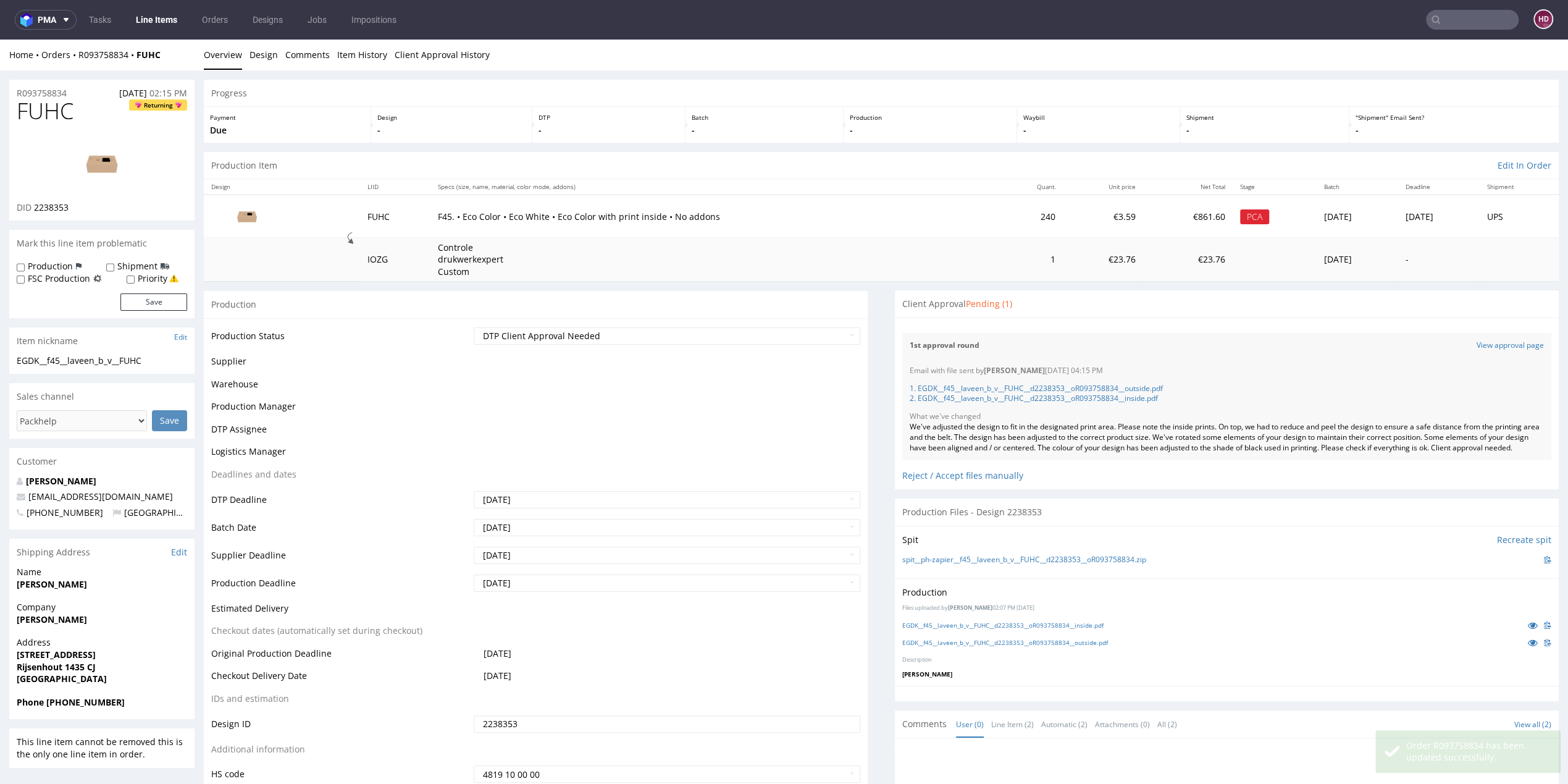
scroll to position [552, 0]
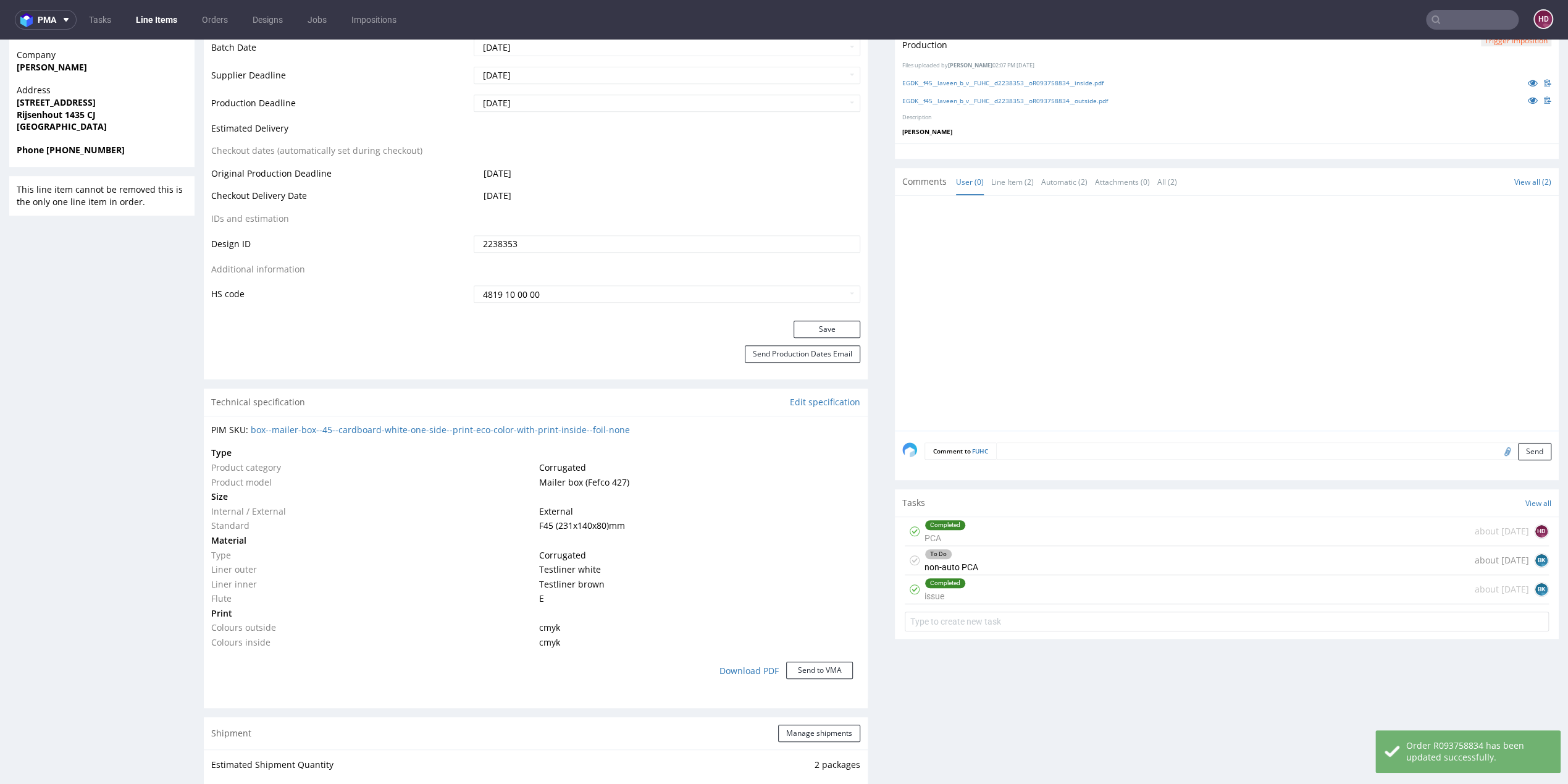
click at [974, 575] on div "To Do non-auto PCA about 2 months ago BK" at bounding box center [1226, 560] width 644 height 29
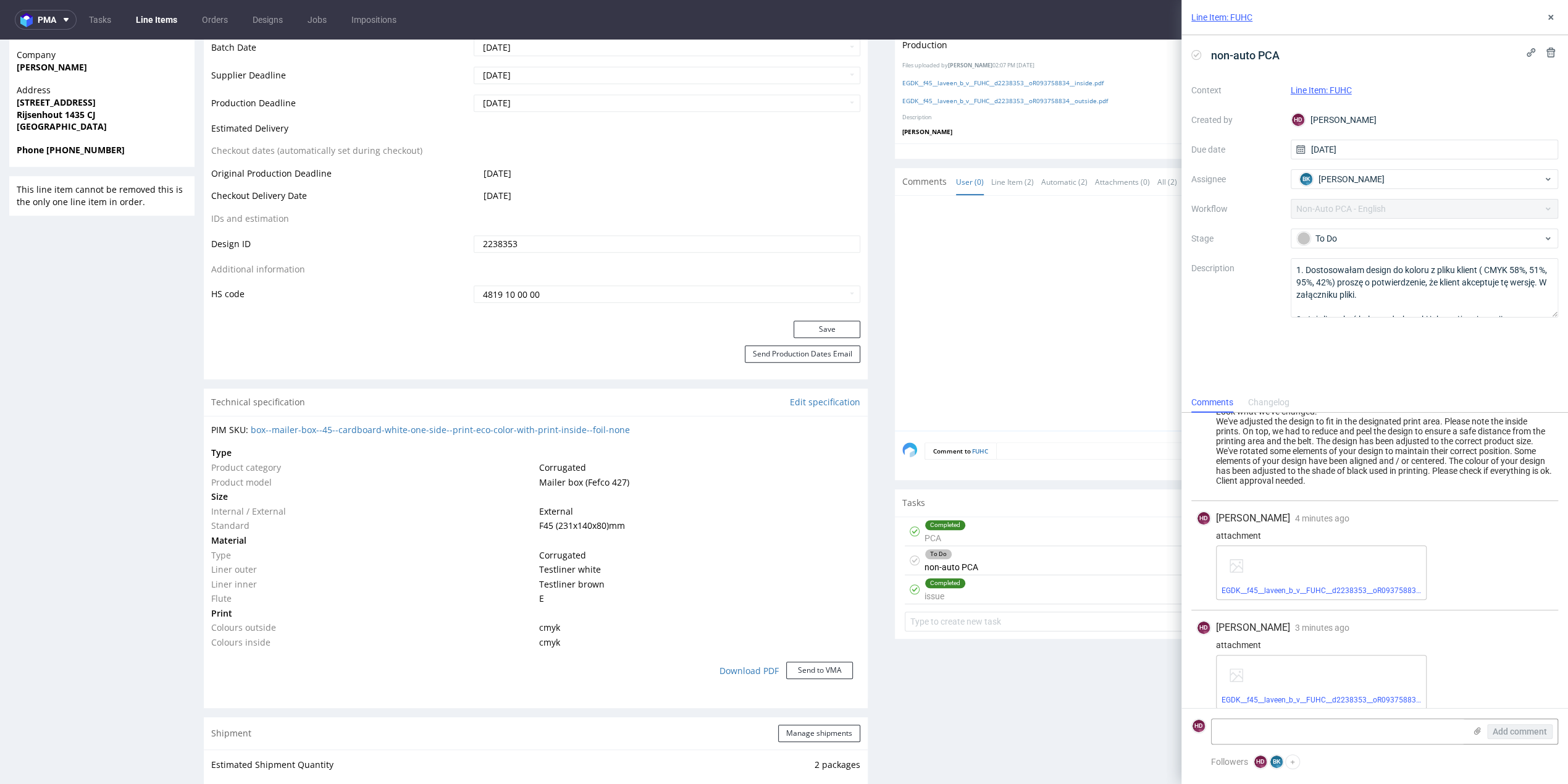
scroll to position [1122, 0]
click at [1269, 688] on link "EGDK__f45__laveen_b_v__FUHC__d2238353__oR093758834__outside (1).pdf" at bounding box center [1348, 689] width 254 height 9
click at [1240, 579] on link "EGDK__f45__laveen_b_v__FUHC__d2238353__oR093758834__inside (1).pdf" at bounding box center [1345, 580] width 249 height 9
click at [153, 21] on link "Line Items" at bounding box center [157, 19] width 56 height 20
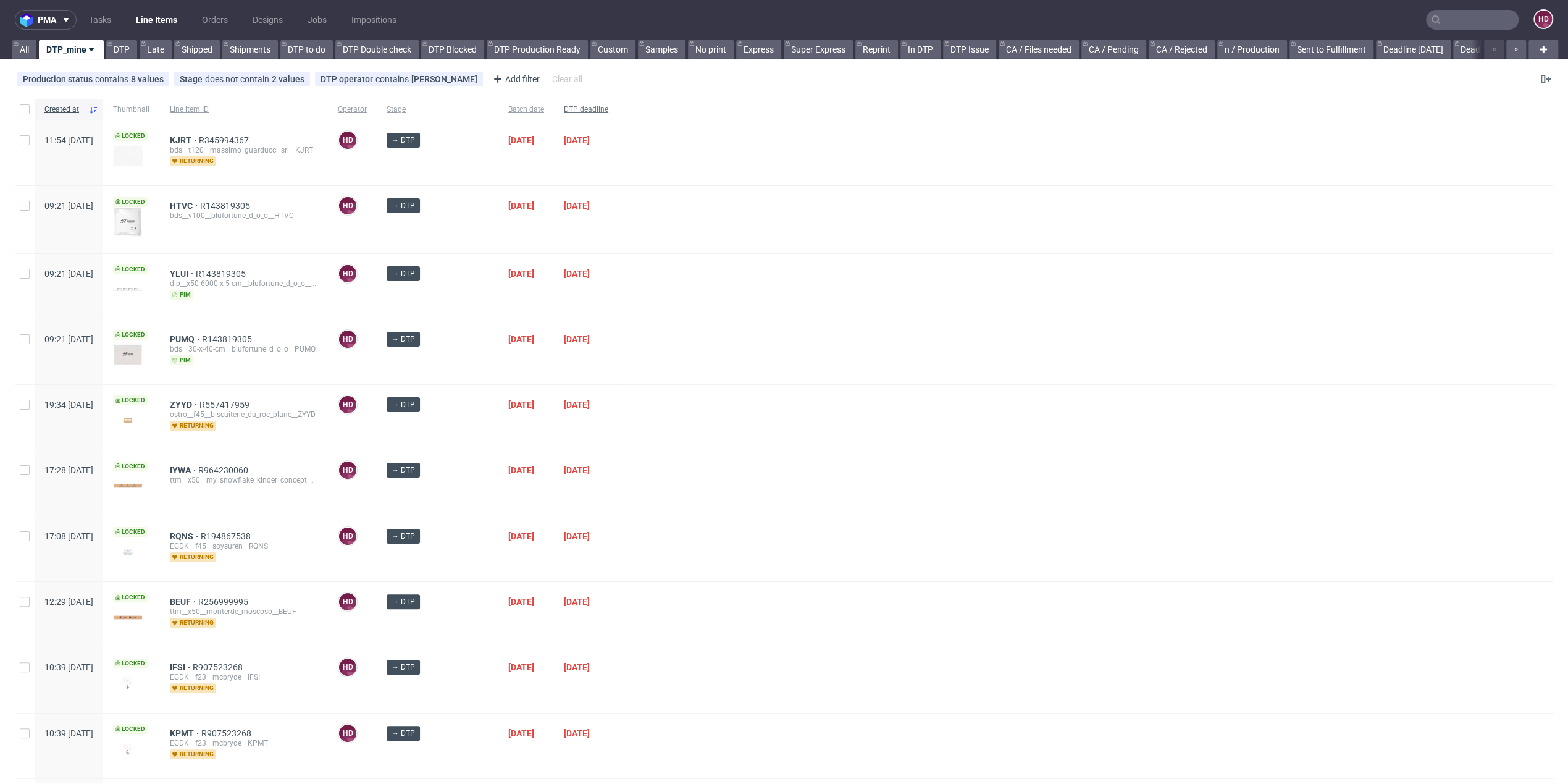
click at [564, 105] on span "DTP deadline" at bounding box center [585, 109] width 45 height 10
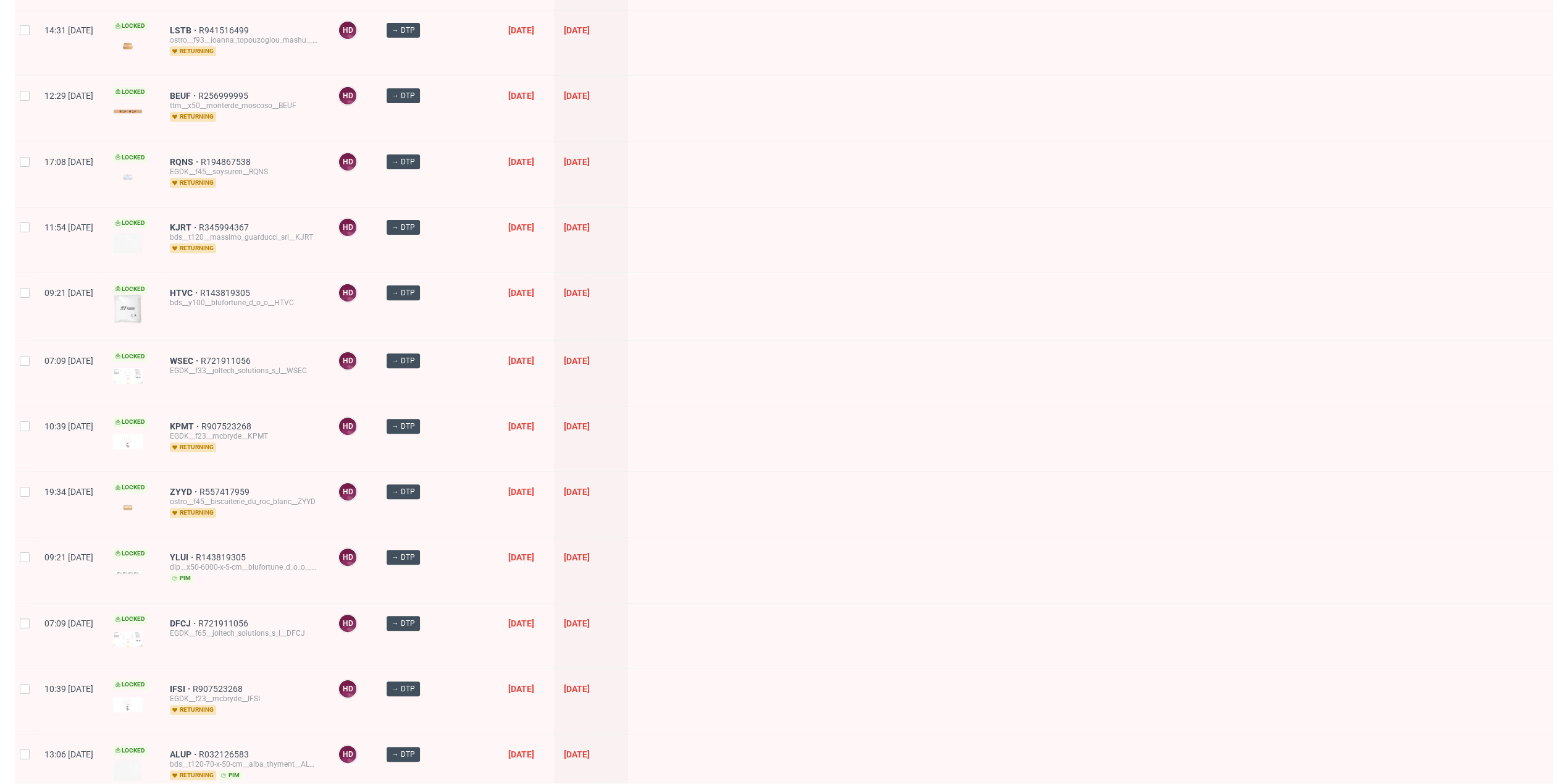
scroll to position [429, 0]
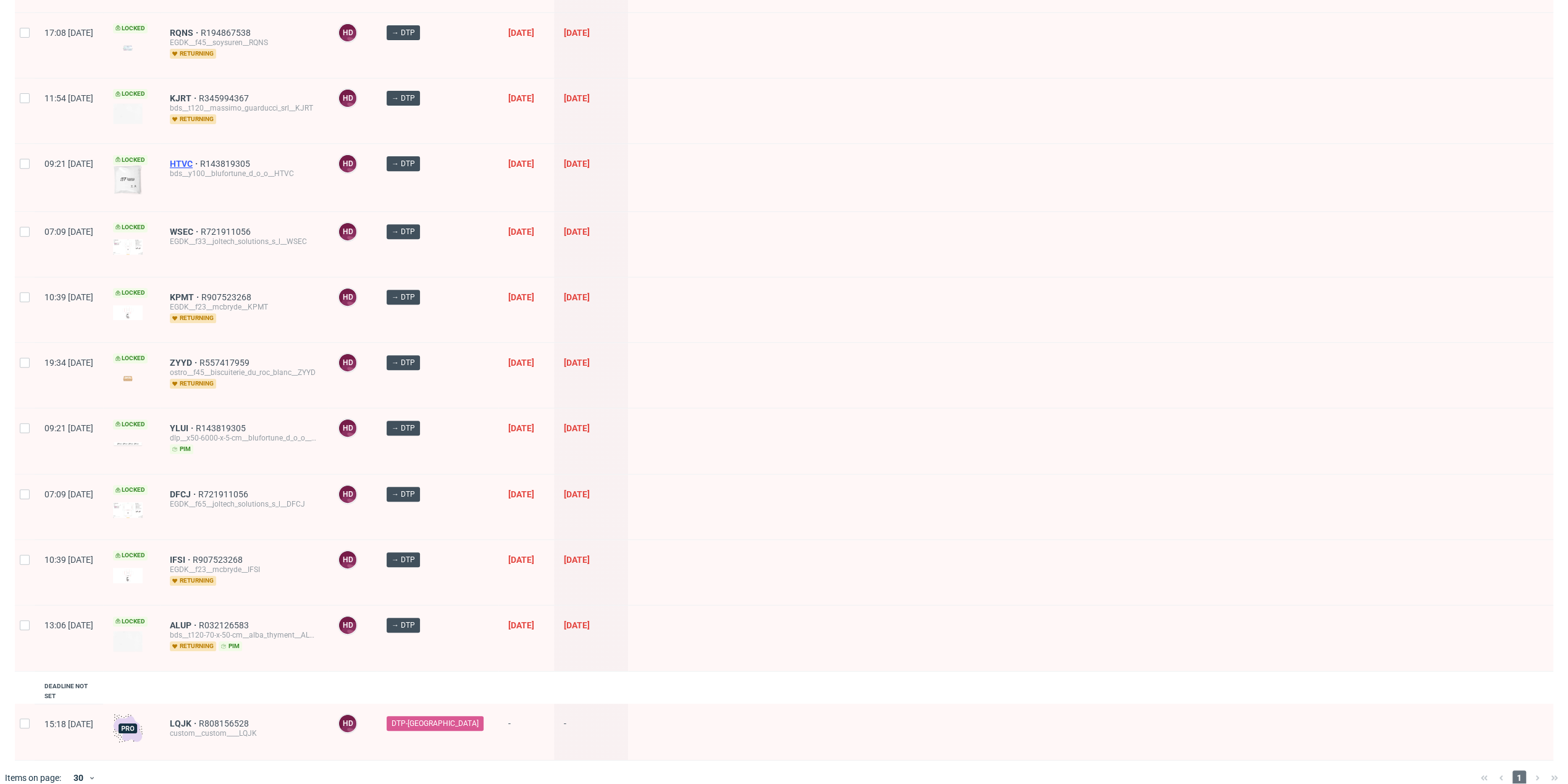
click at [200, 161] on span "HTVC" at bounding box center [185, 164] width 30 height 10
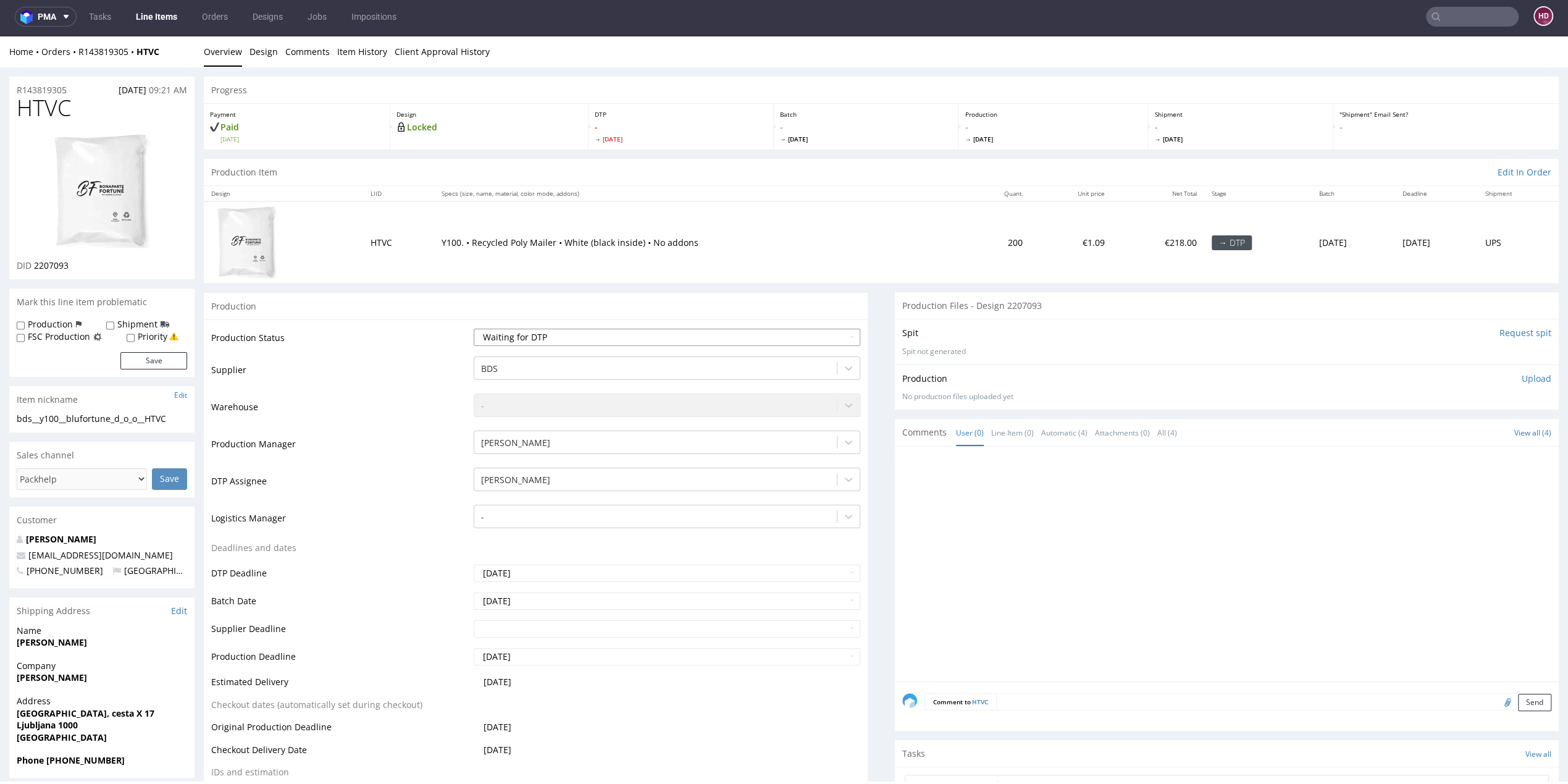
click at [555, 337] on select "Waiting for Artwork Waiting for Diecut Waiting for Mockup Waiting for DTP Waiti…" at bounding box center [667, 337] width 387 height 17
select select "dtp_in_process"
click at [474, 329] on select "Waiting for Artwork Waiting for Diecut Waiting for Mockup Waiting for DTP Waiti…" at bounding box center [667, 337] width 387 height 17
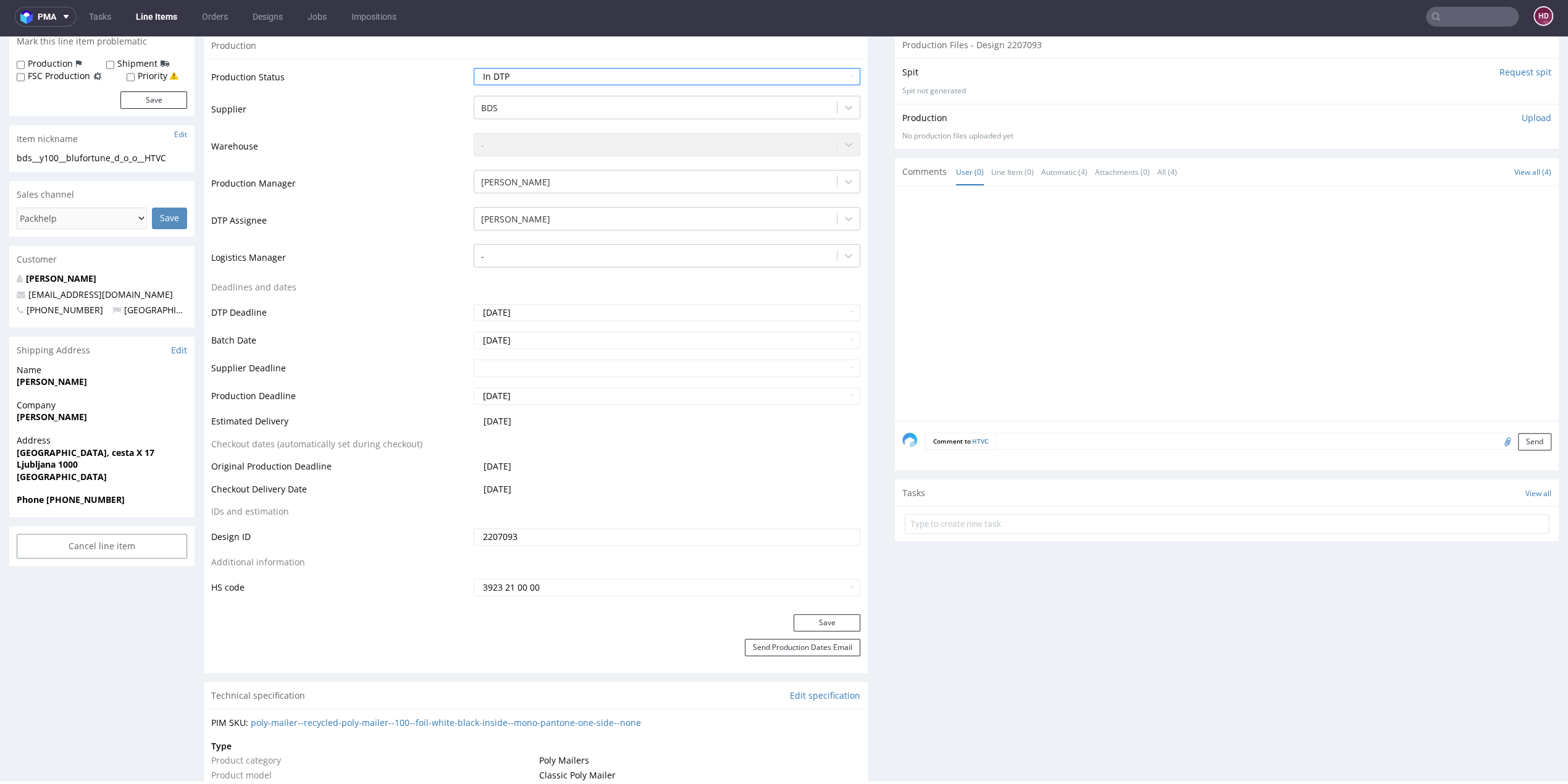
scroll to position [330, 0]
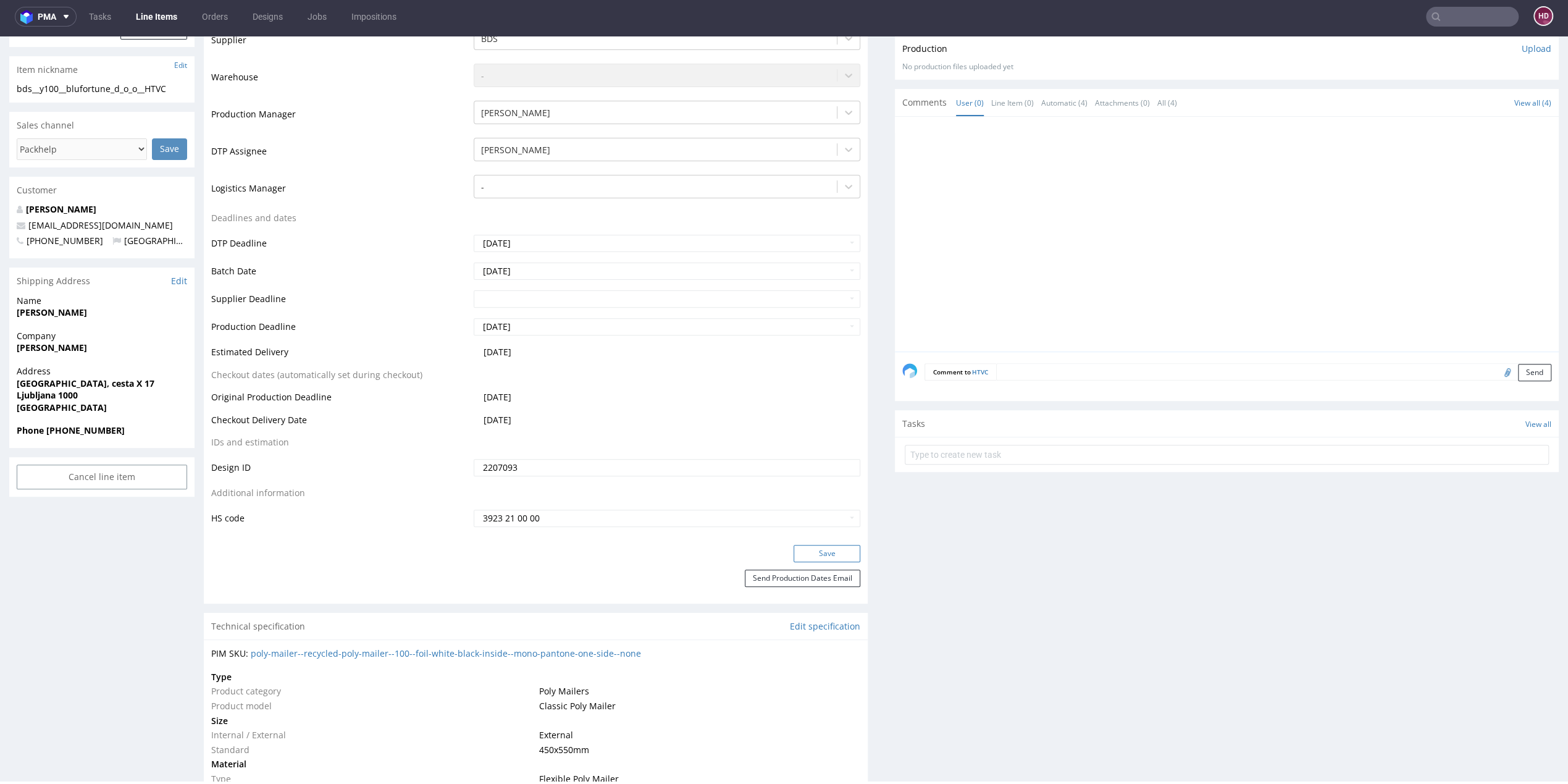
click at [802, 554] on button "Save" at bounding box center [826, 553] width 66 height 17
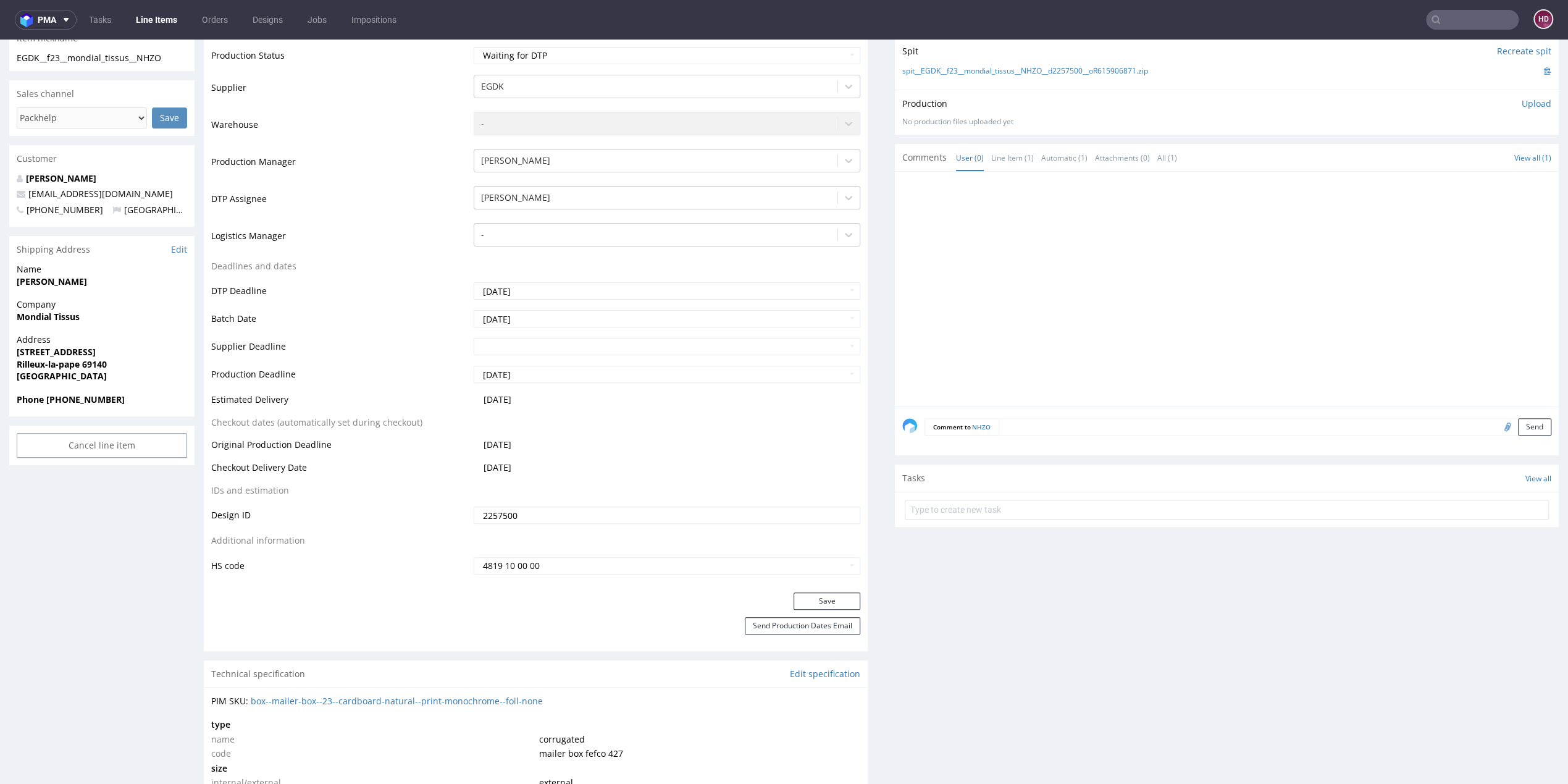
scroll to position [299, 0]
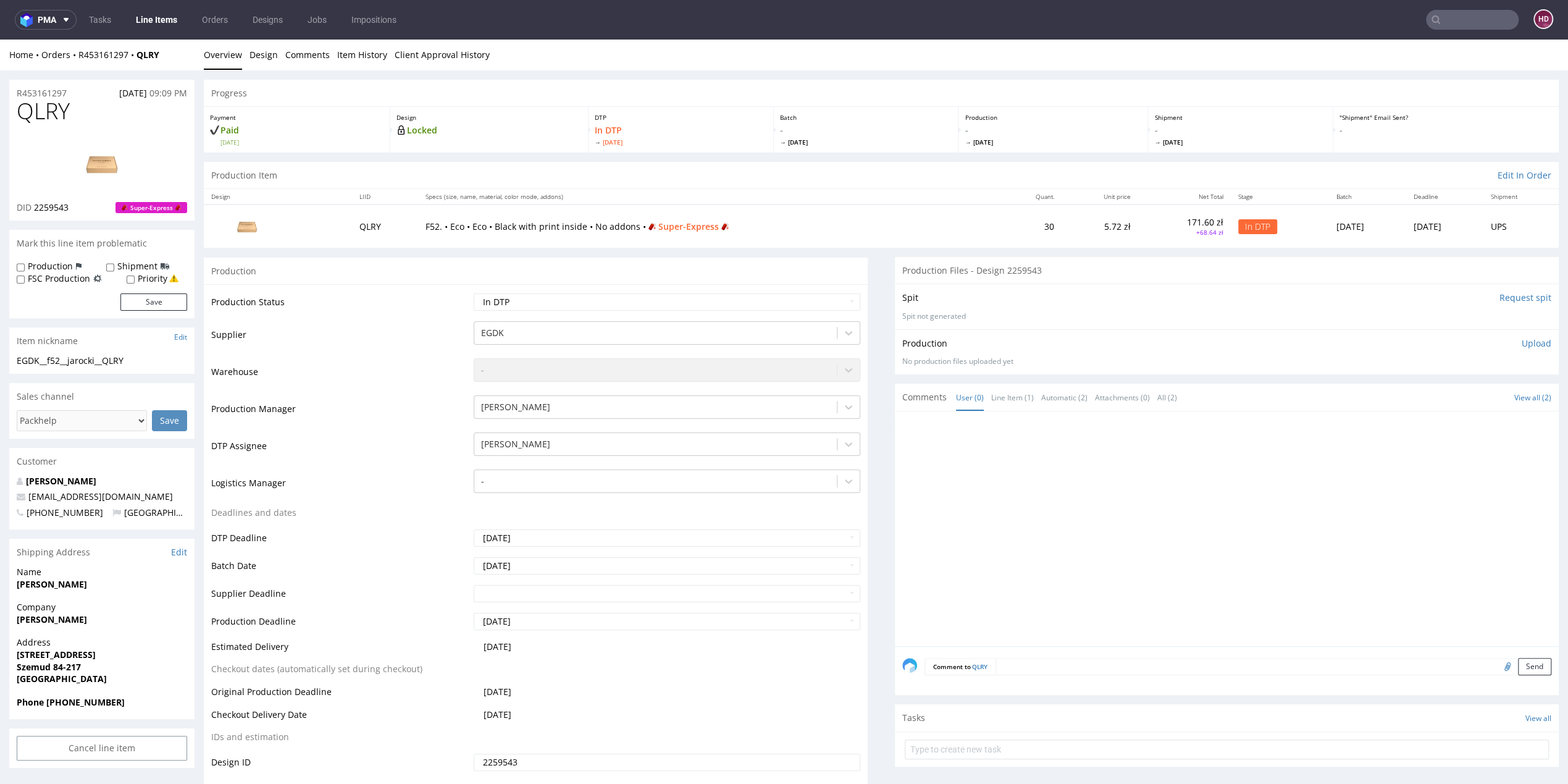
scroll to position [188, 0]
